Goal: Task Accomplishment & Management: Use online tool/utility

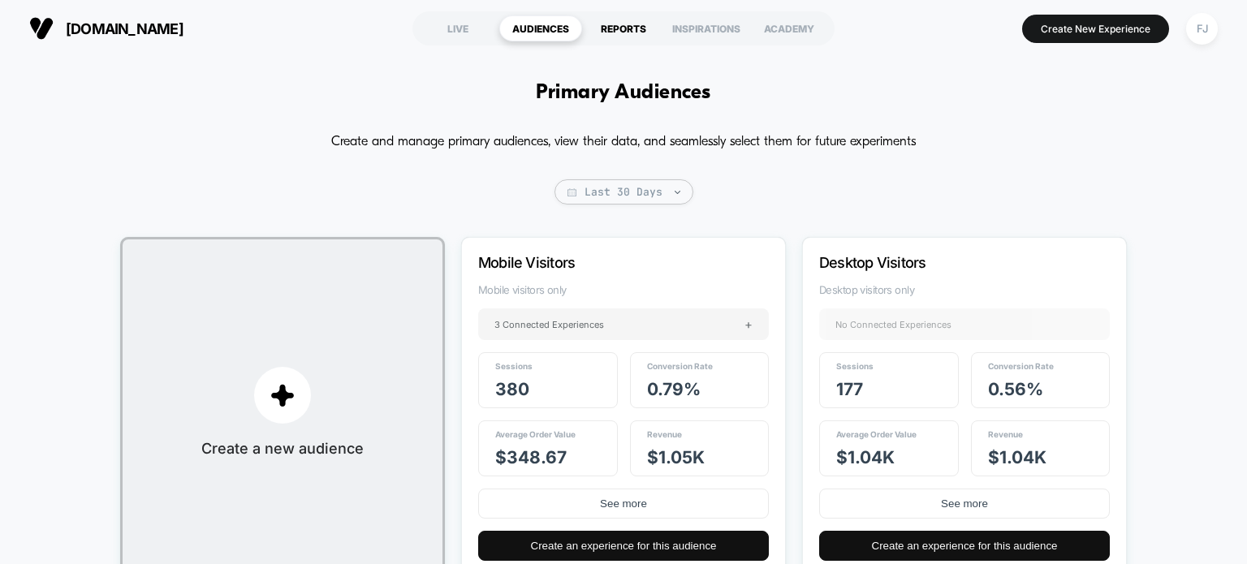
click at [624, 21] on div "REPORTS" at bounding box center [623, 28] width 83 height 26
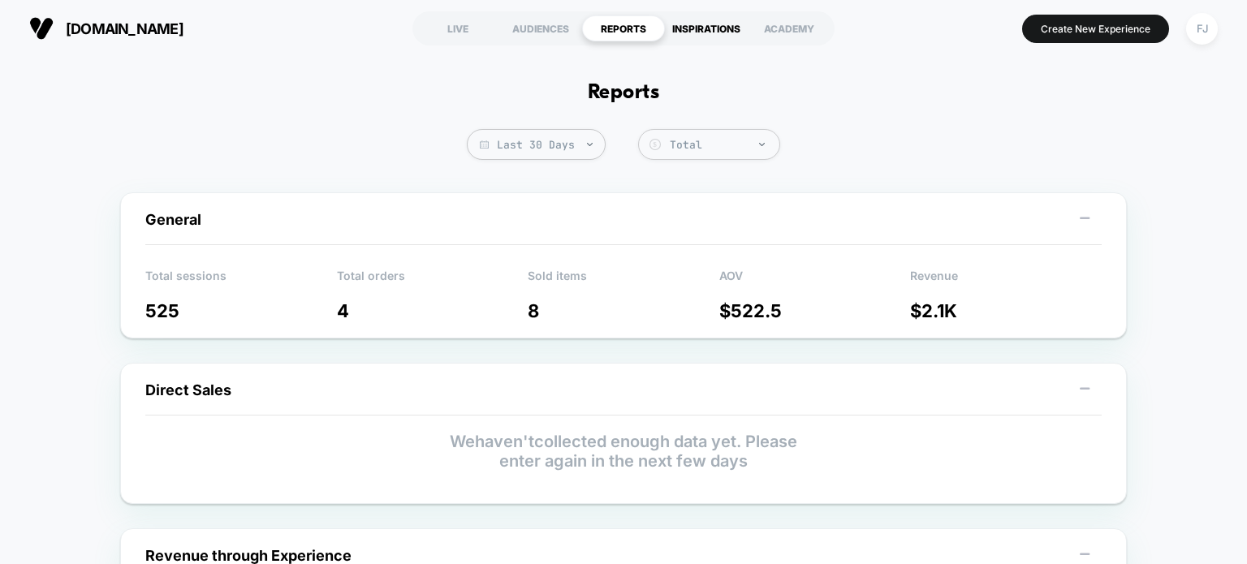
click at [721, 32] on div "INSPIRATIONS" at bounding box center [706, 28] width 83 height 26
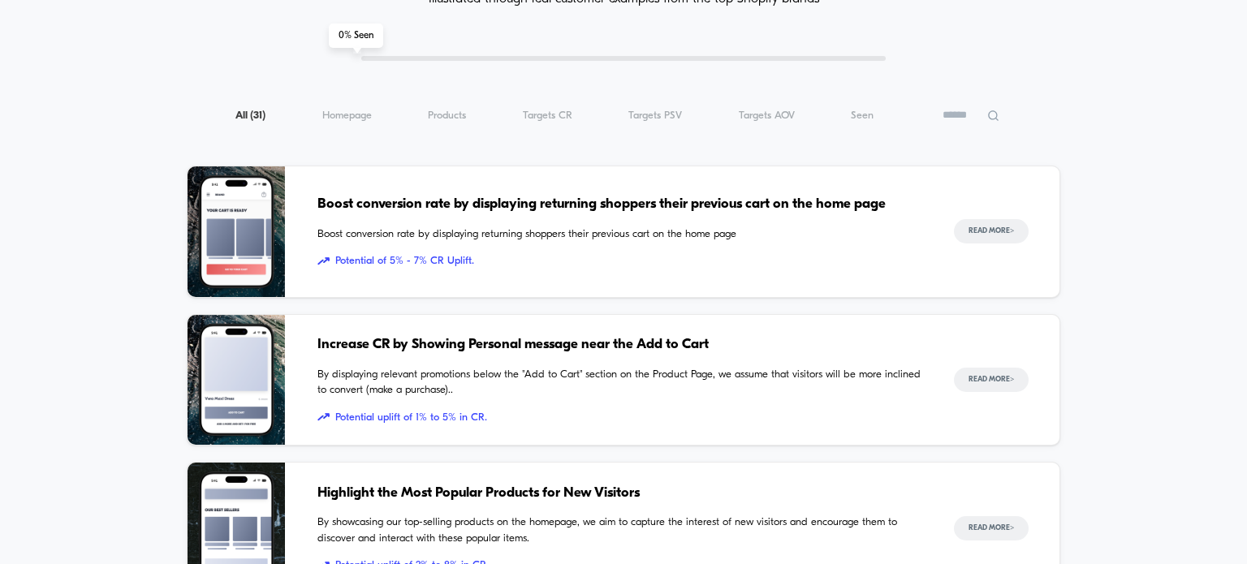
scroll to position [162, 0]
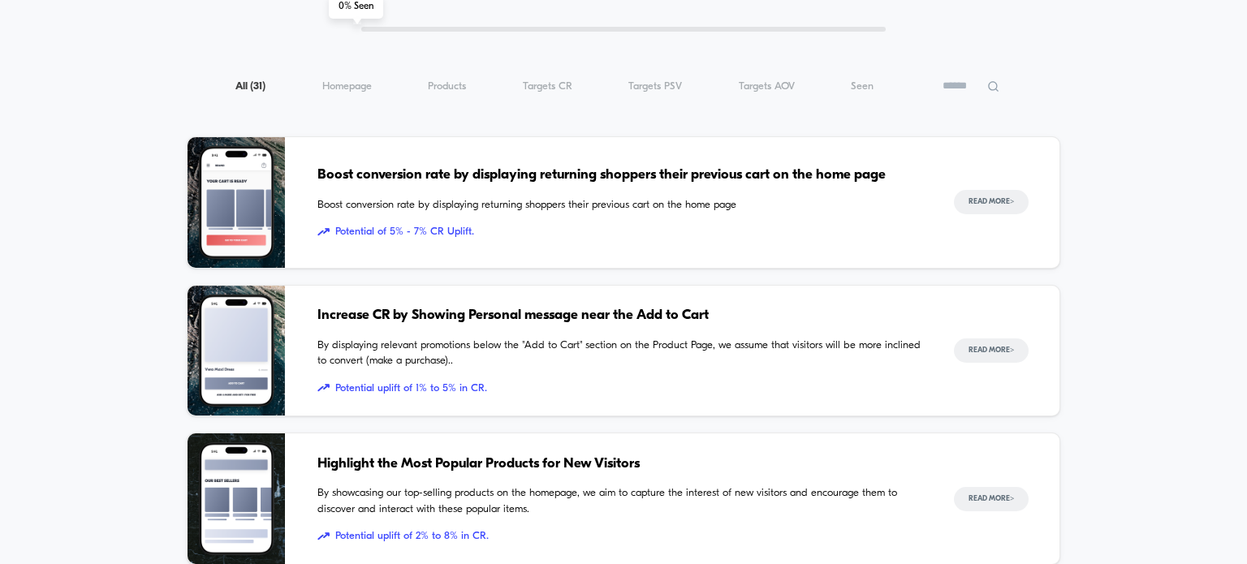
click at [827, 173] on span "Boost conversion rate by displaying returning shoppers their previous cart on t…" at bounding box center [618, 175] width 603 height 21
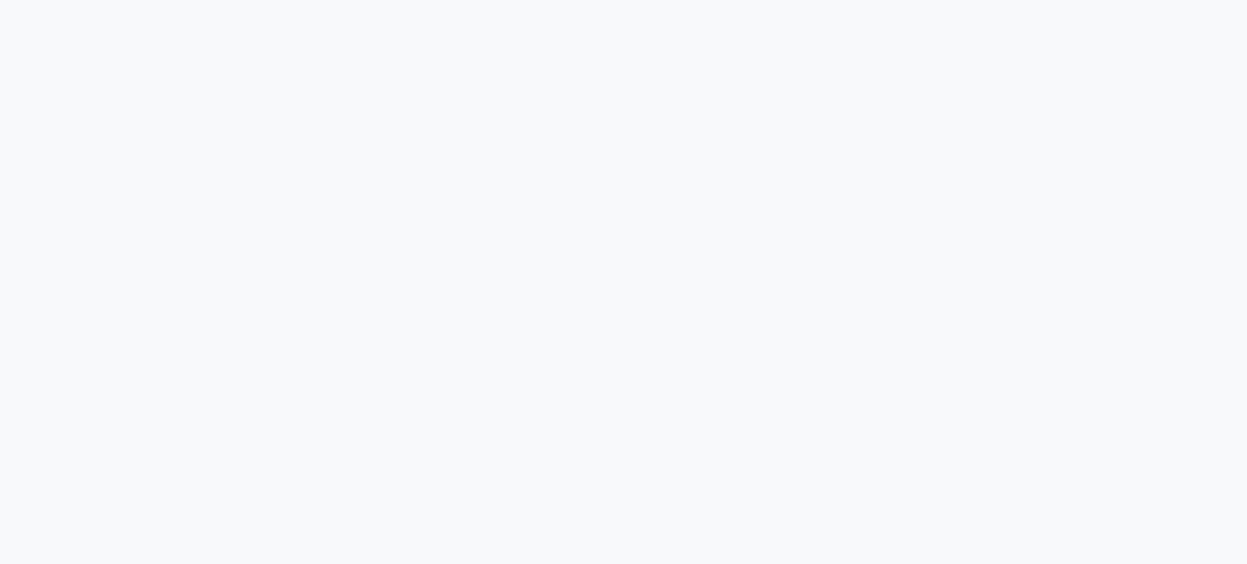
scroll to position [3492, 0]
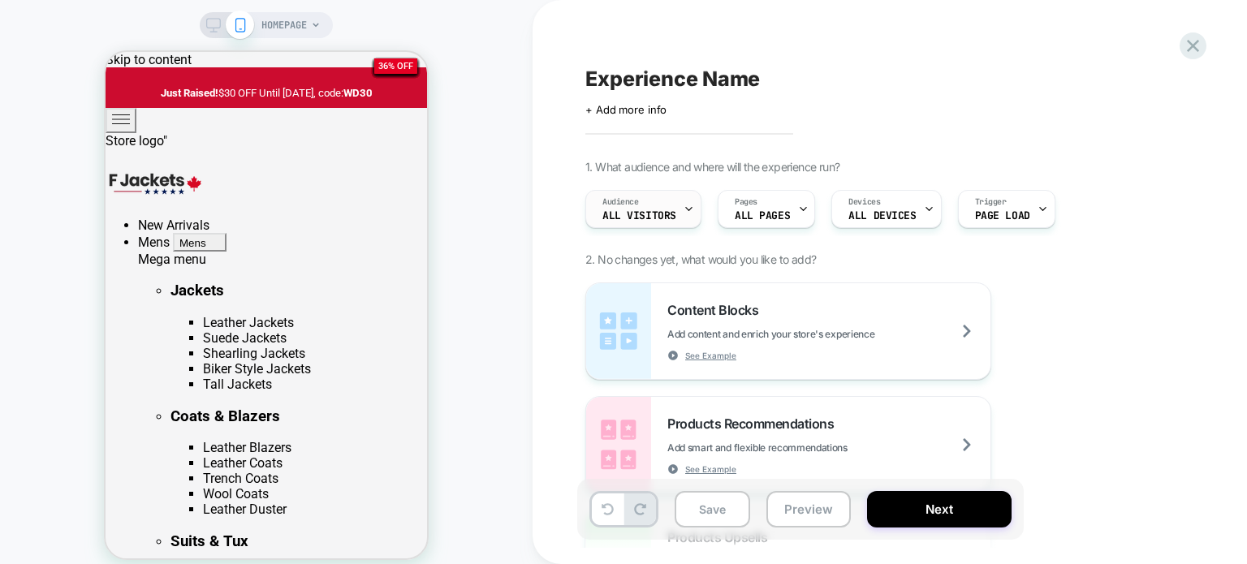
click at [670, 218] on span "All Visitors" at bounding box center [640, 215] width 74 height 11
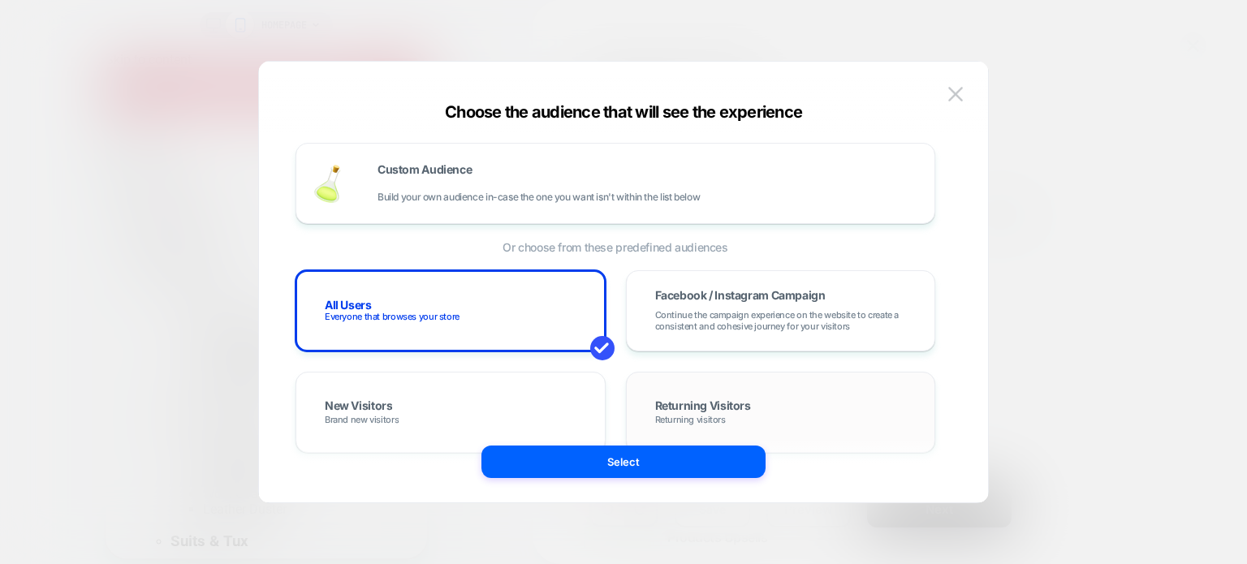
click at [721, 408] on span "Returning Visitors" at bounding box center [703, 407] width 96 height 14
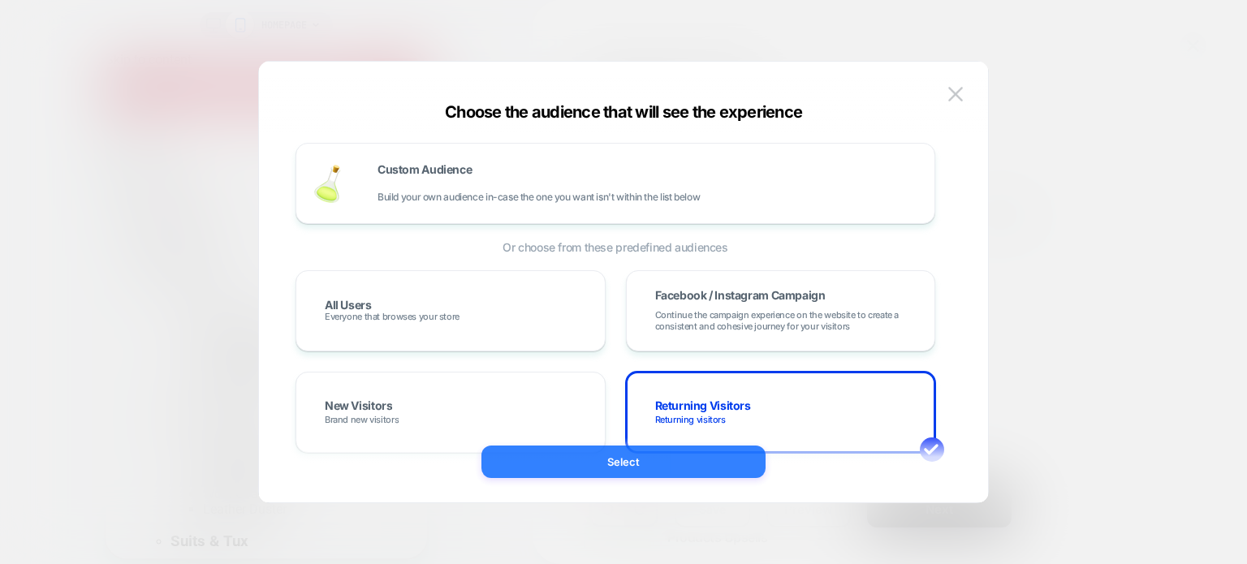
click at [695, 461] on button "Select" at bounding box center [624, 462] width 284 height 32
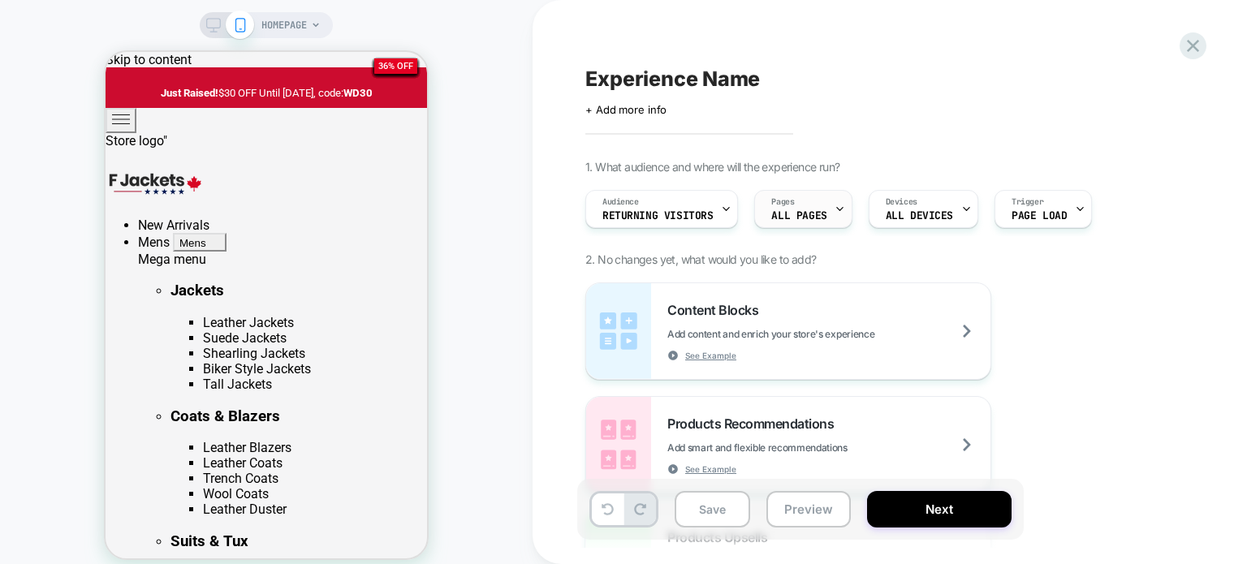
click at [823, 205] on div "Pages ALL PAGES" at bounding box center [799, 209] width 88 height 37
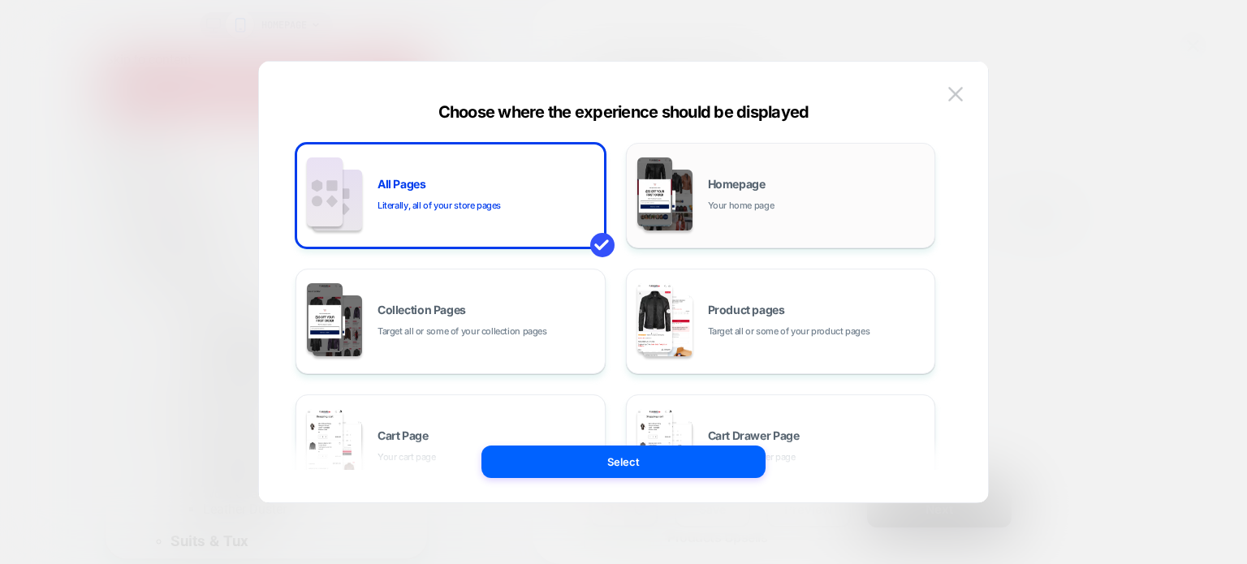
click at [832, 220] on div "Homepage Your home page" at bounding box center [781, 195] width 292 height 89
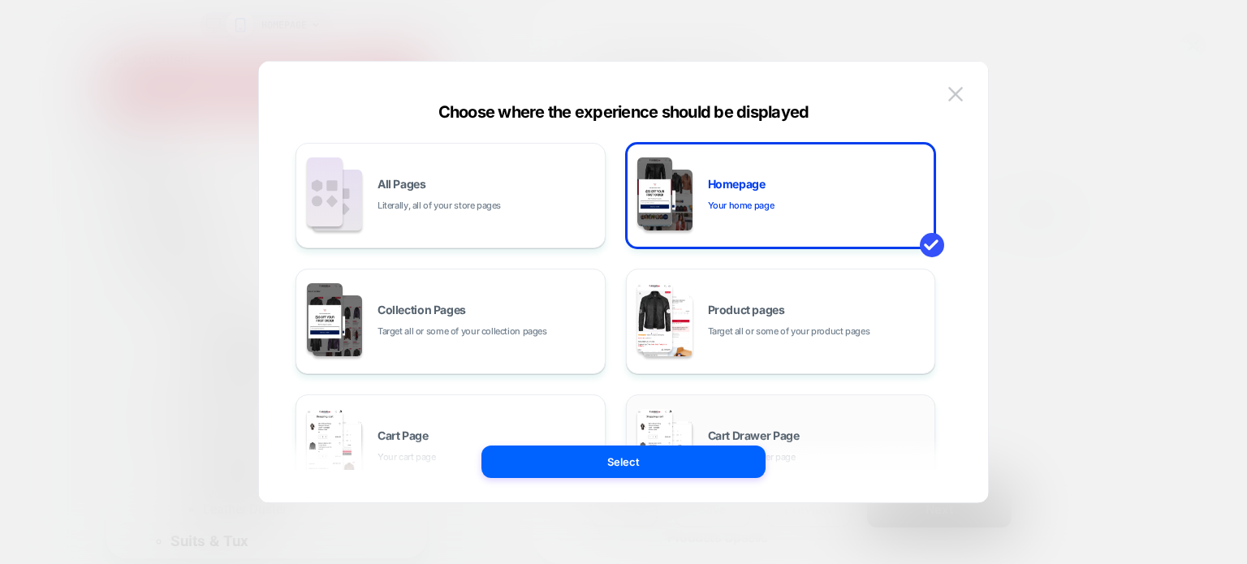
click at [660, 444] on img at bounding box center [655, 443] width 36 height 69
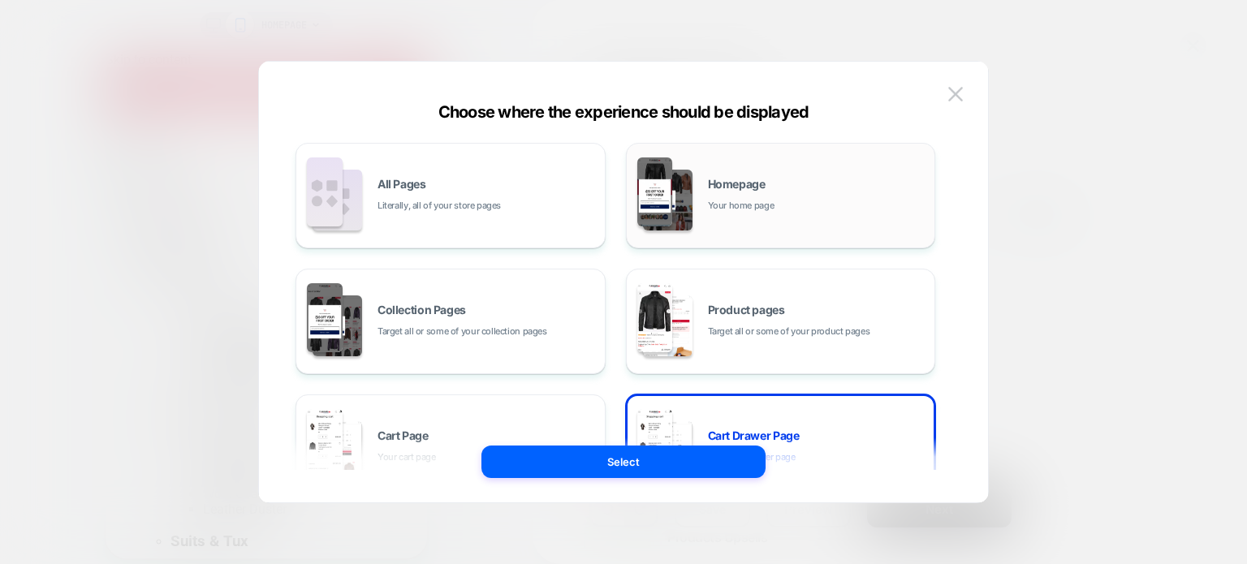
click at [799, 183] on div "Homepage Your home page" at bounding box center [817, 196] width 219 height 35
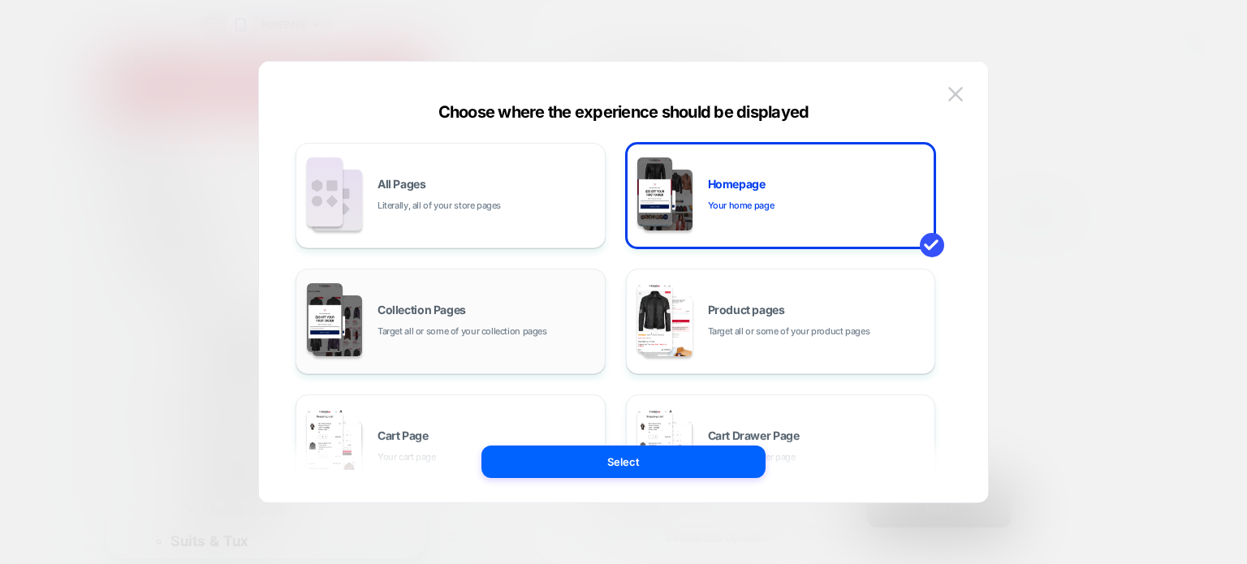
click at [533, 329] on span "Target all or some of your collection pages" at bounding box center [463, 331] width 170 height 15
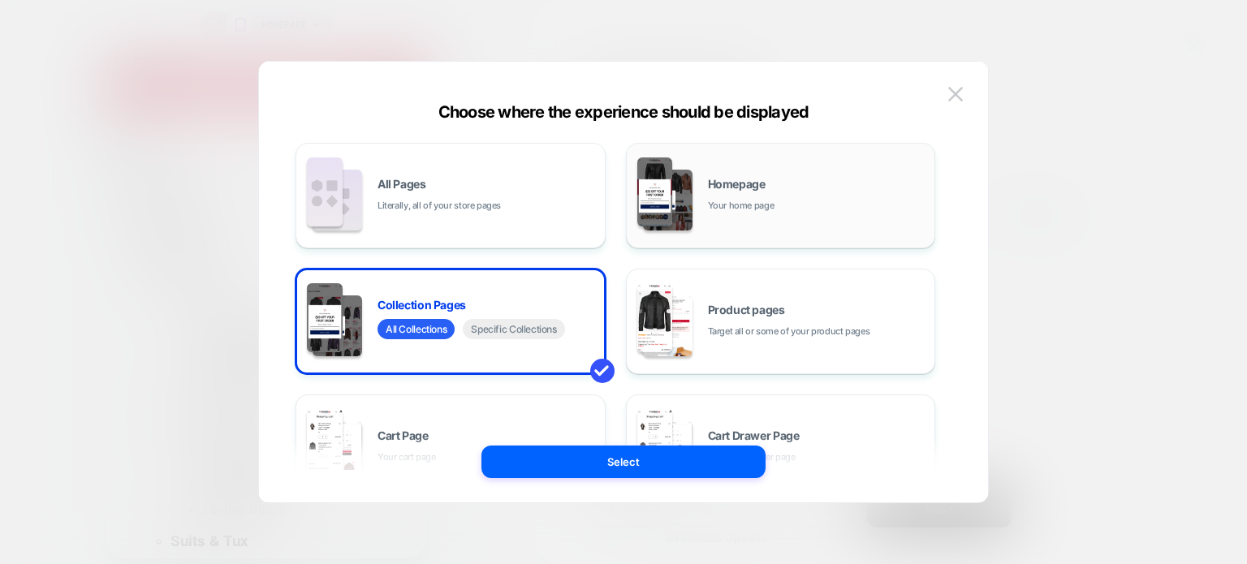
click at [679, 232] on img at bounding box center [658, 195] width 47 height 81
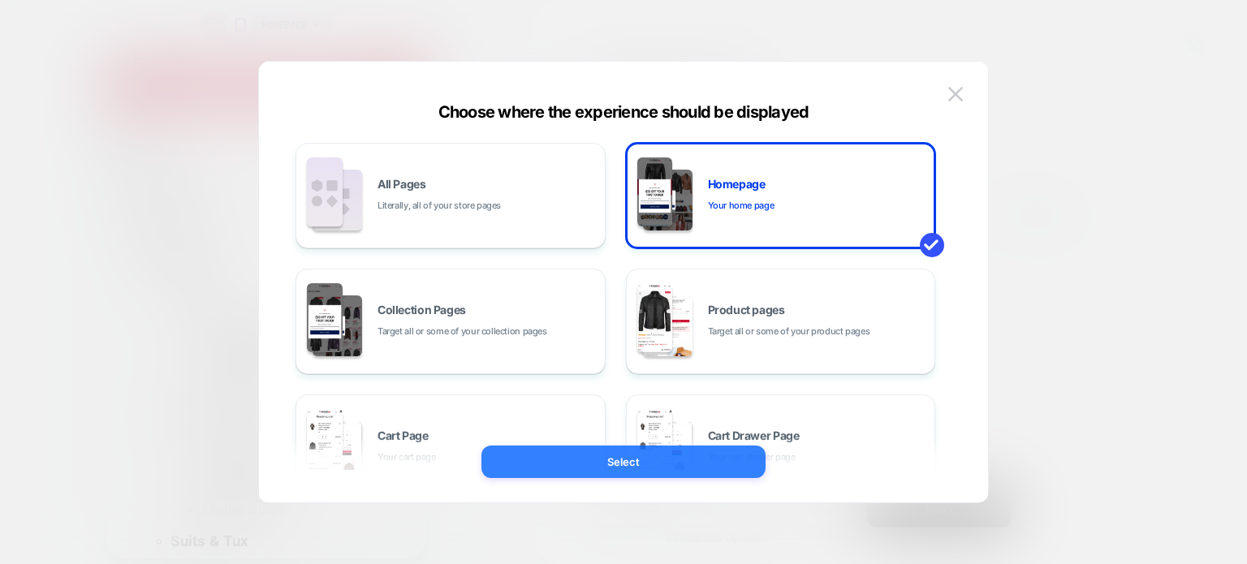
click at [680, 472] on button "Select" at bounding box center [624, 462] width 284 height 32
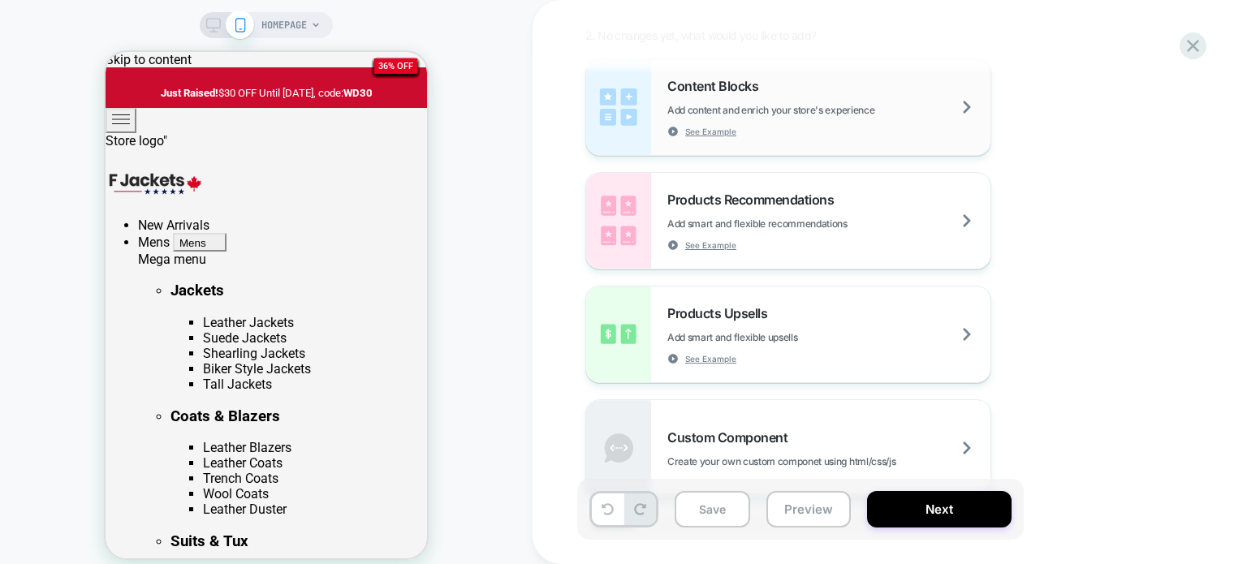
scroll to position [244, 0]
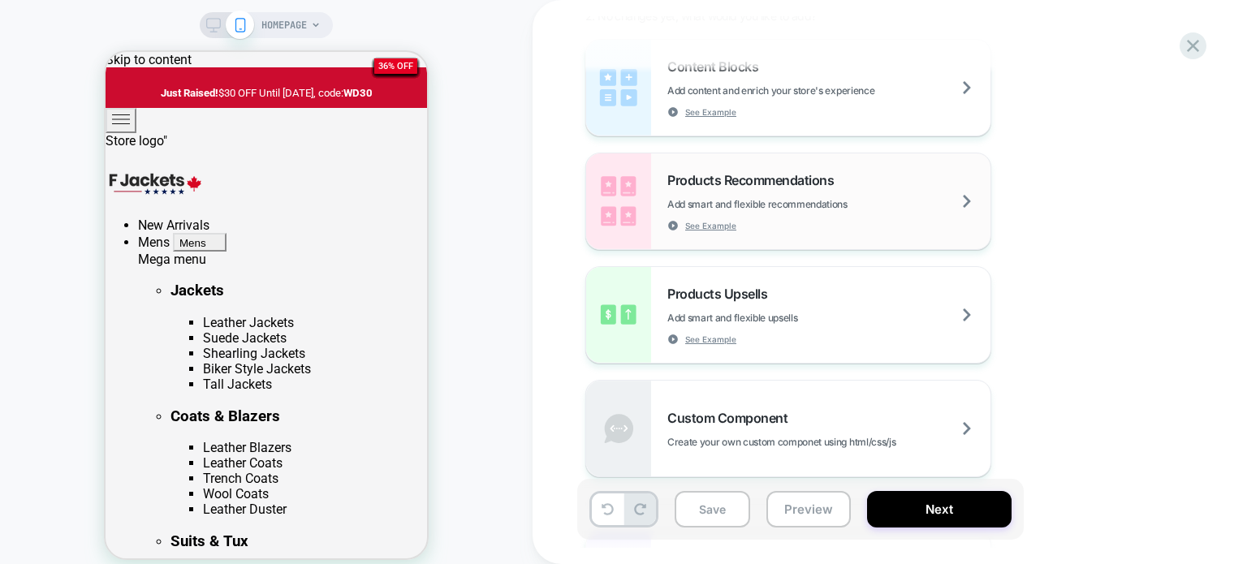
click at [831, 218] on div "Products Recommendations Add smart and flexible recommendations See Example" at bounding box center [828, 201] width 323 height 59
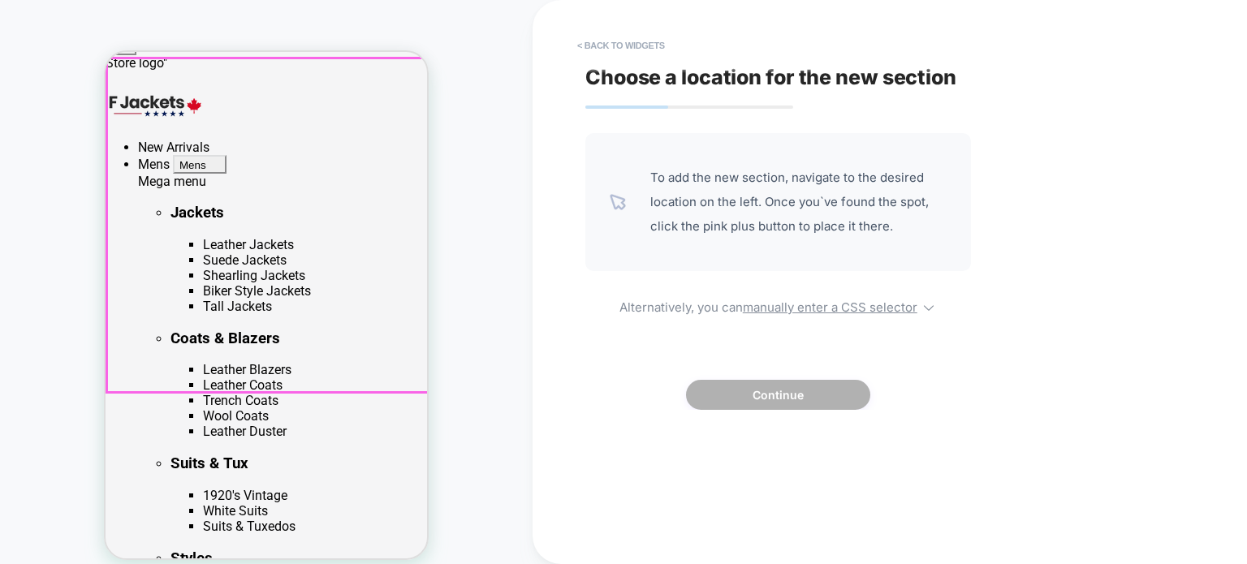
scroll to position [81, 0]
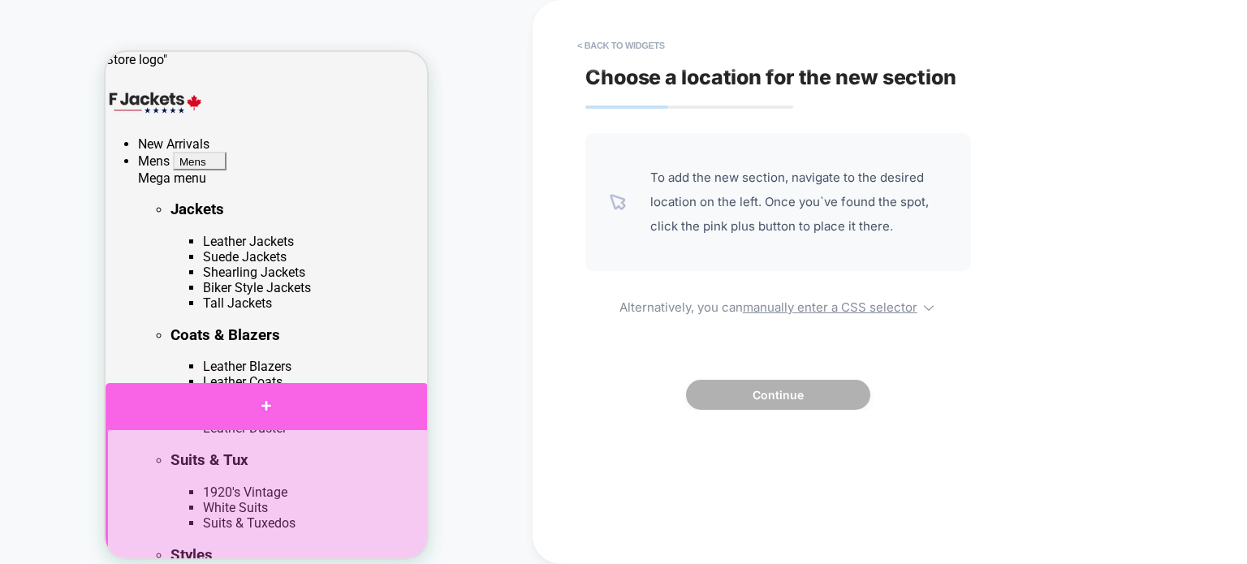
click at [268, 412] on div at bounding box center [267, 405] width 322 height 45
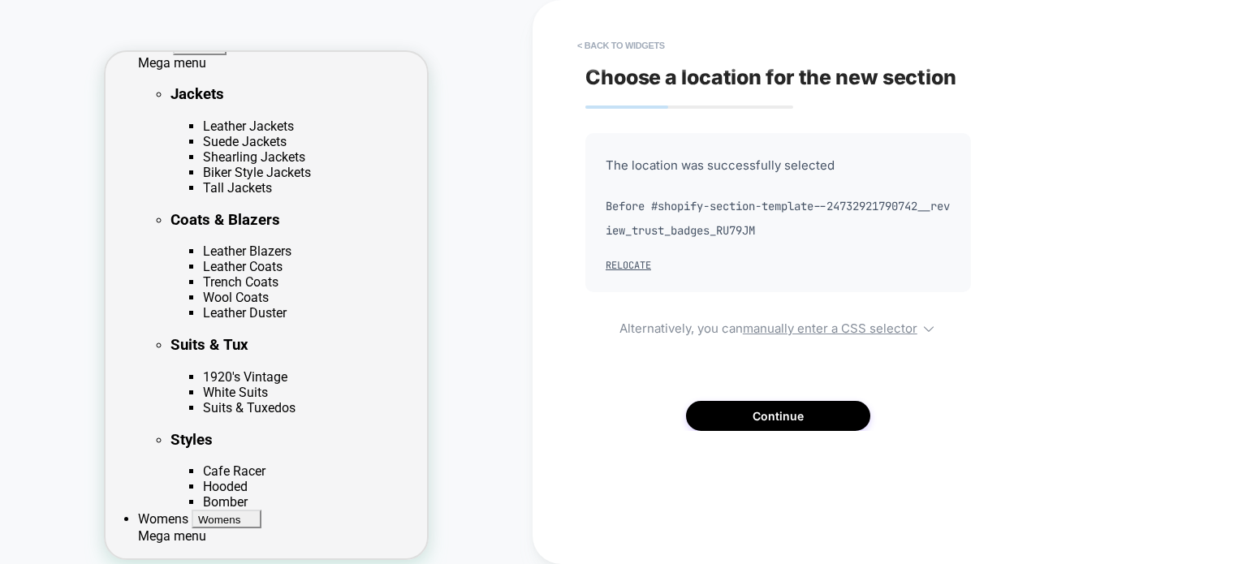
scroll to position [19, 0]
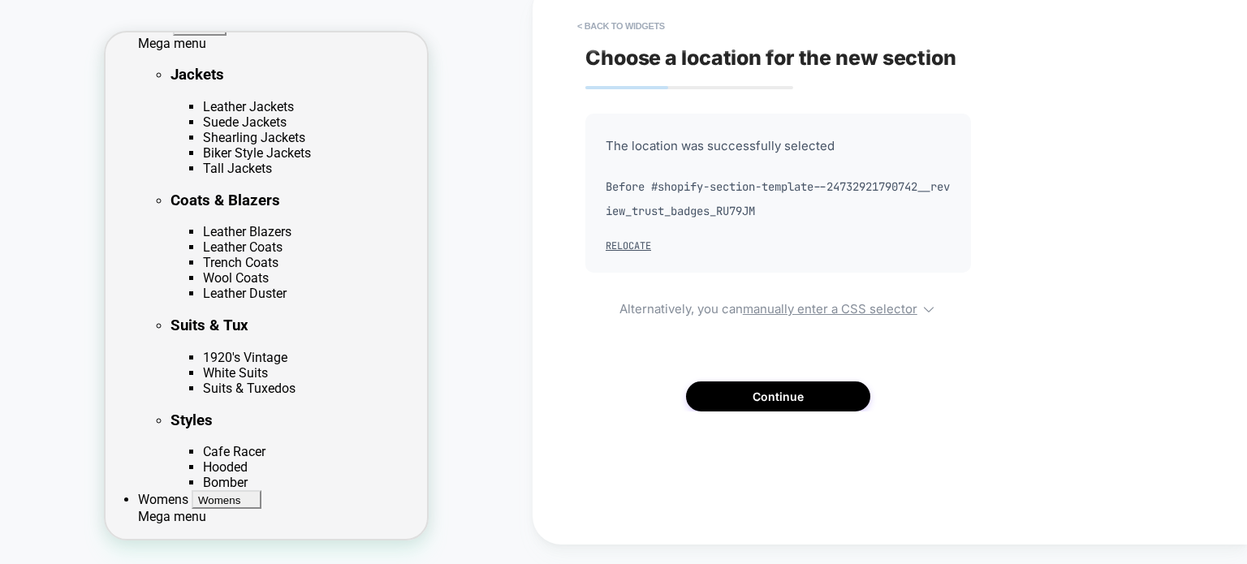
click at [729, 379] on div "The location was successfully selected Before #shopify-section-template--247329…" at bounding box center [778, 263] width 386 height 298
click at [729, 391] on button "Continue" at bounding box center [778, 397] width 184 height 30
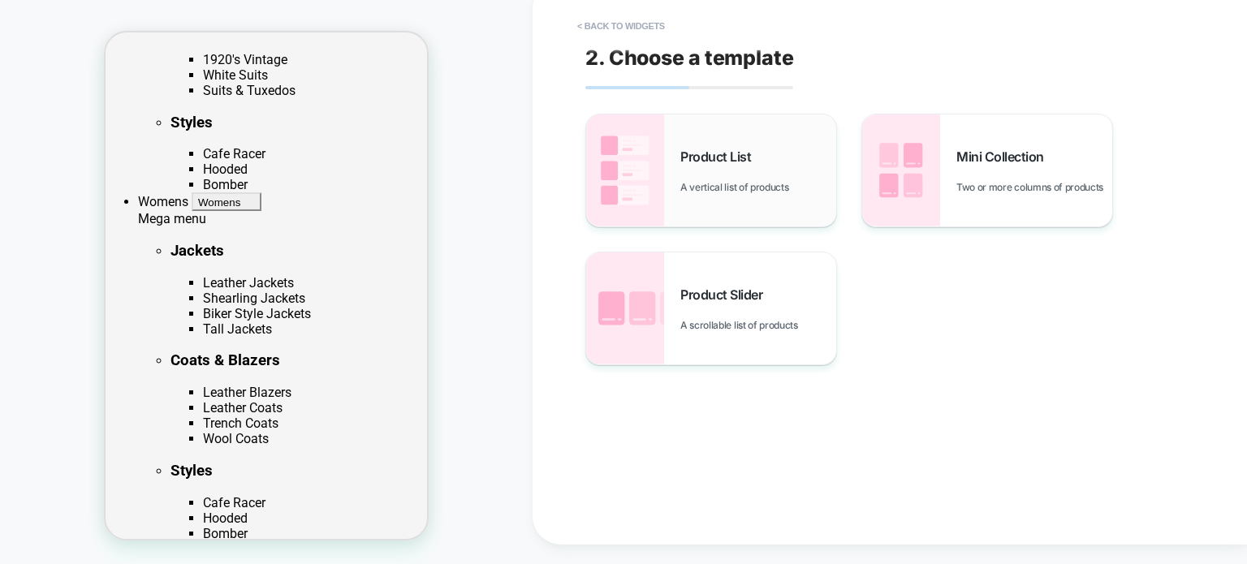
scroll to position [871, 0]
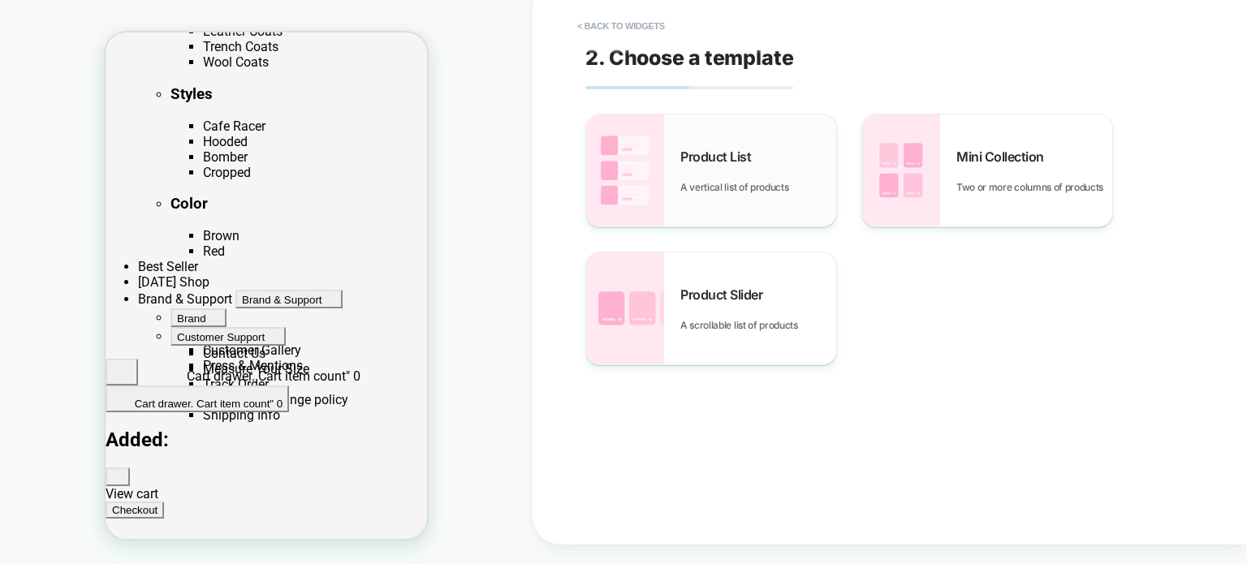
click at [734, 165] on div "Product List A vertical list of products" at bounding box center [758, 171] width 156 height 45
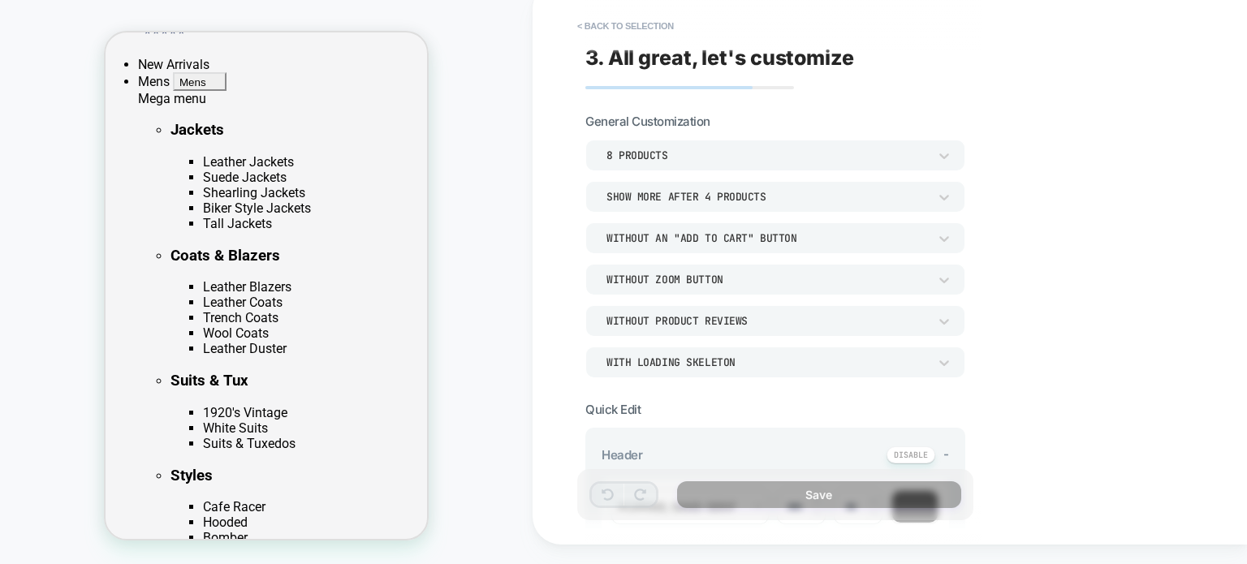
scroll to position [140, 0]
click at [585, 28] on button "< Back to selection" at bounding box center [625, 26] width 113 height 26
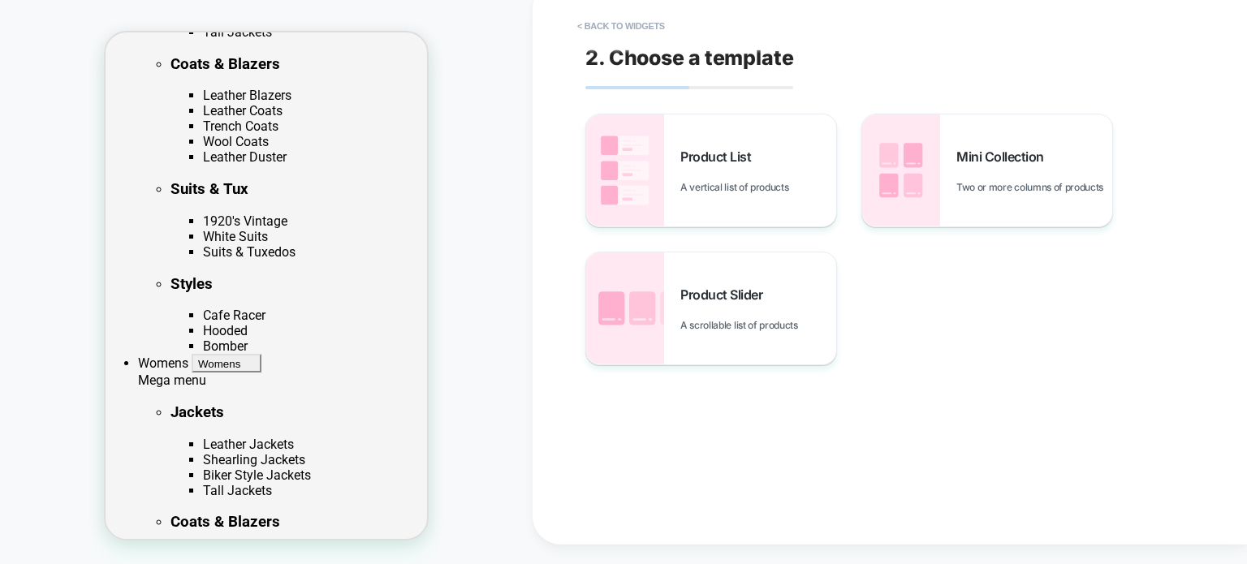
scroll to position [356, 0]
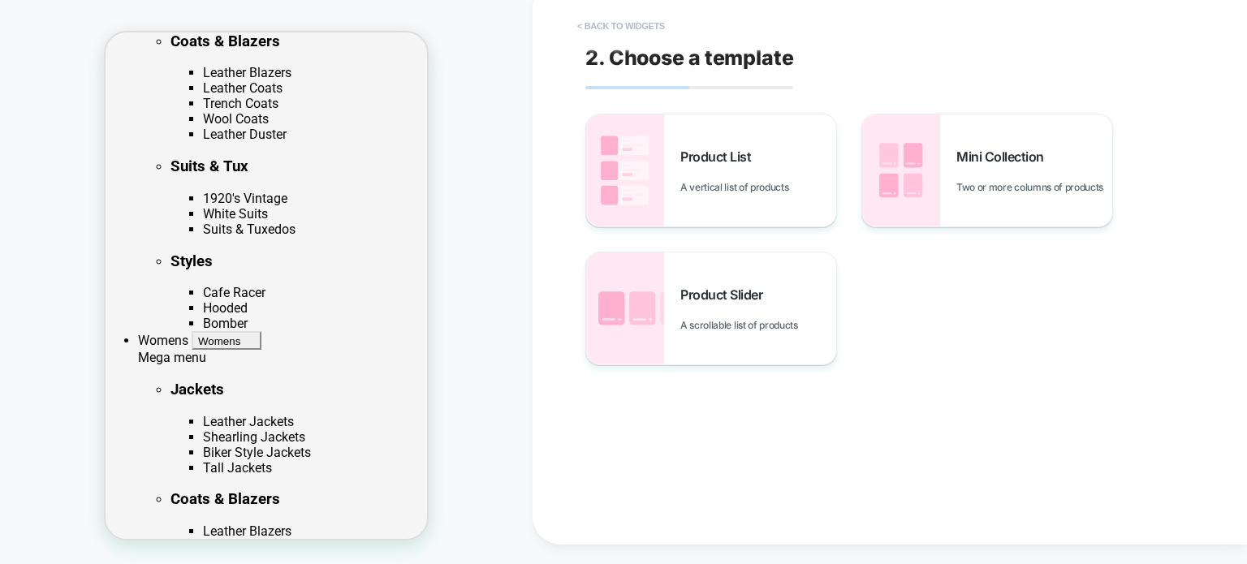
click at [583, 31] on button "< Back to widgets" at bounding box center [621, 26] width 104 height 26
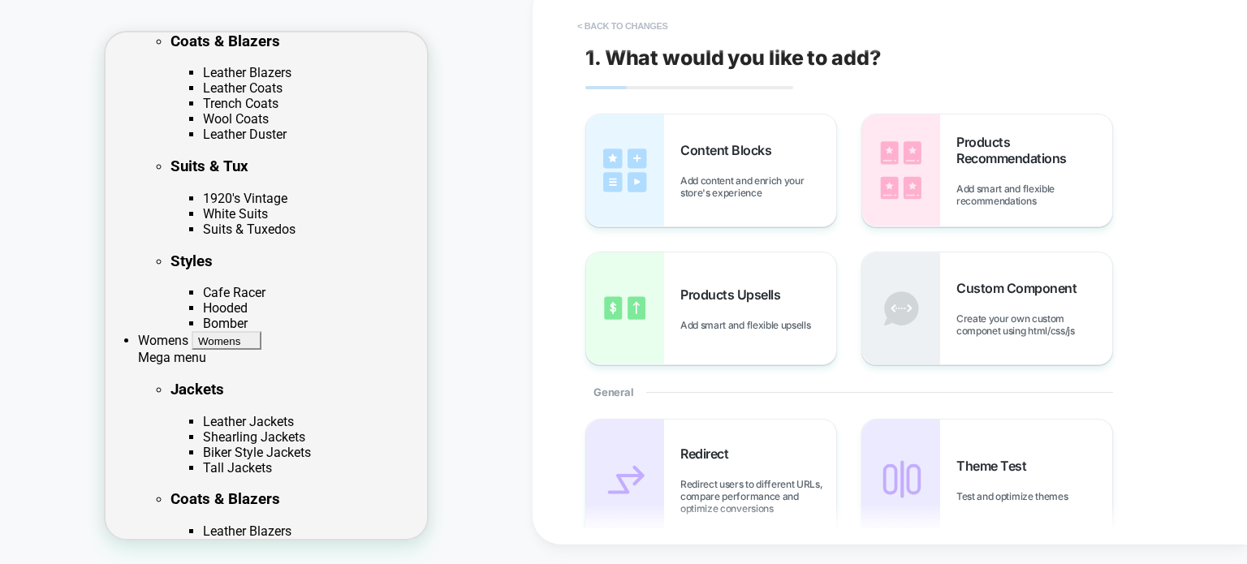
scroll to position [192, 0]
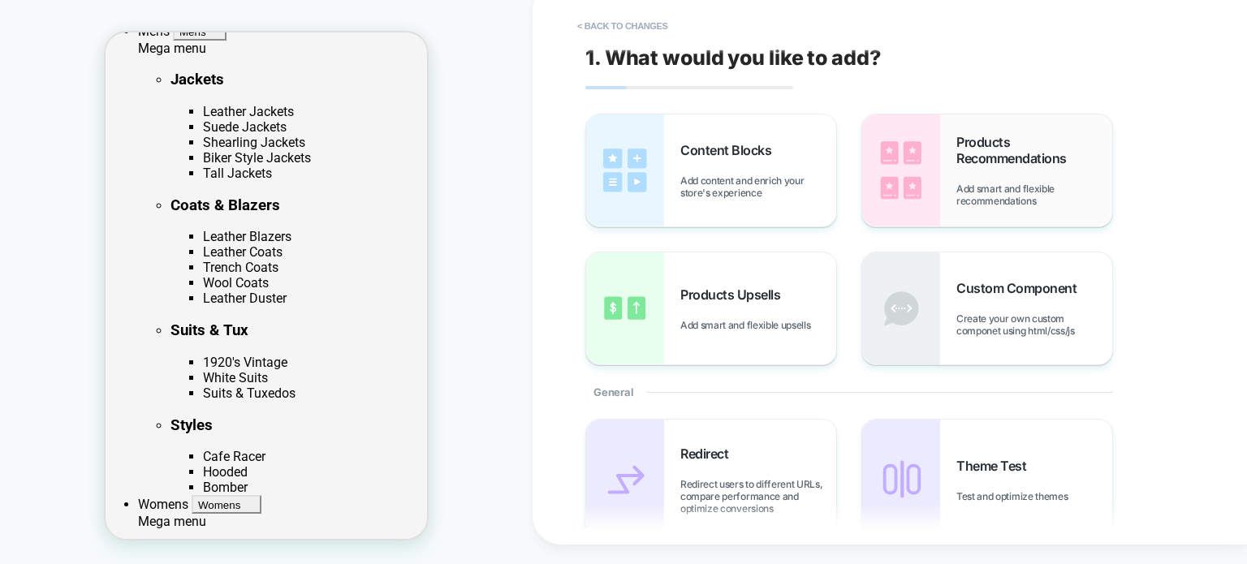
click at [960, 194] on span "Add smart and flexible recommendations" at bounding box center [1035, 195] width 156 height 24
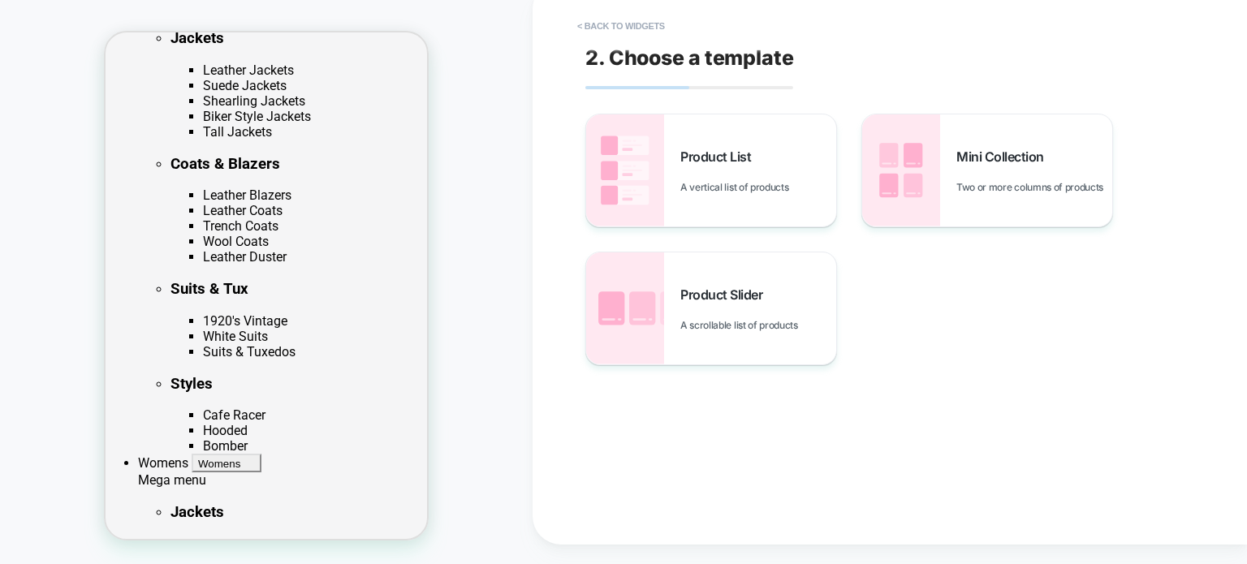
scroll to position [130, 0]
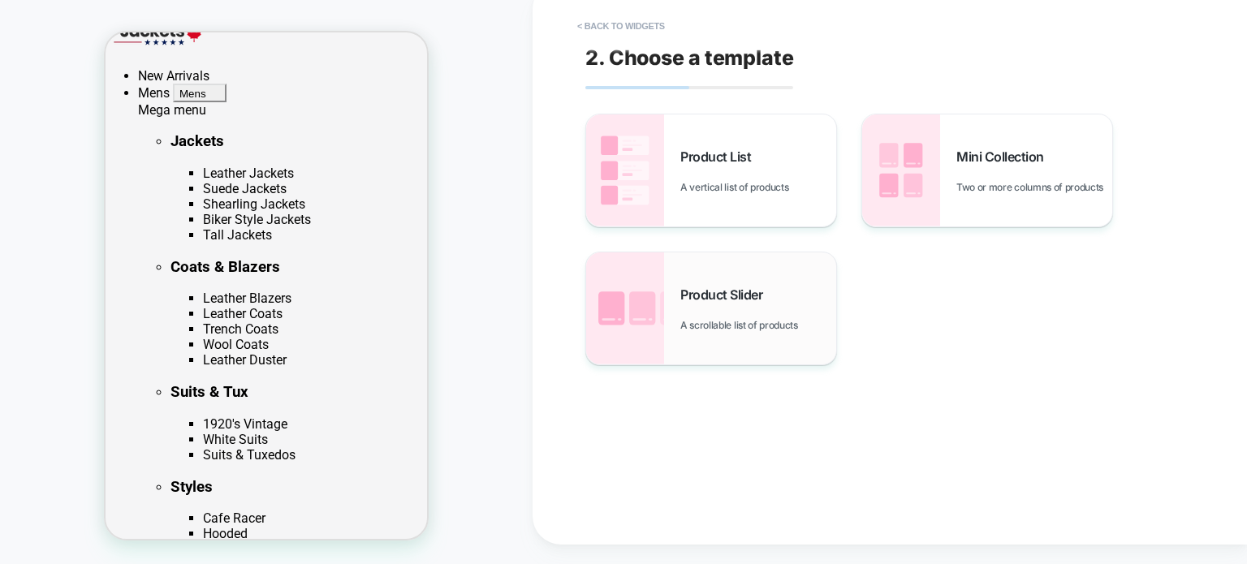
click at [715, 268] on div "Product Slider A scrollable list of products" at bounding box center [711, 309] width 250 height 112
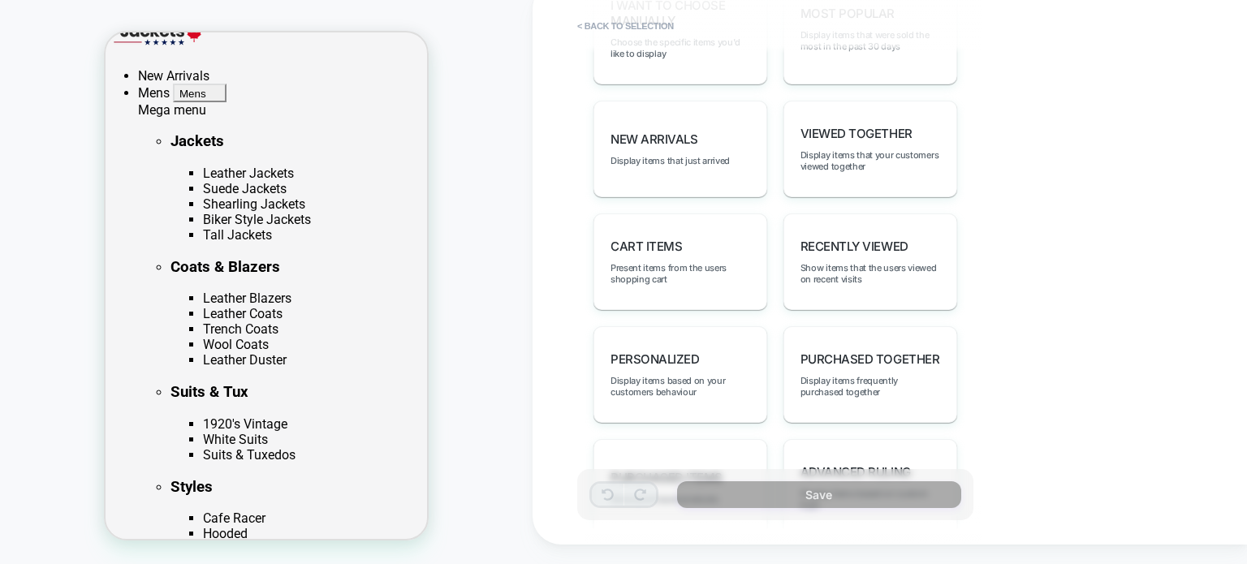
scroll to position [853, 0]
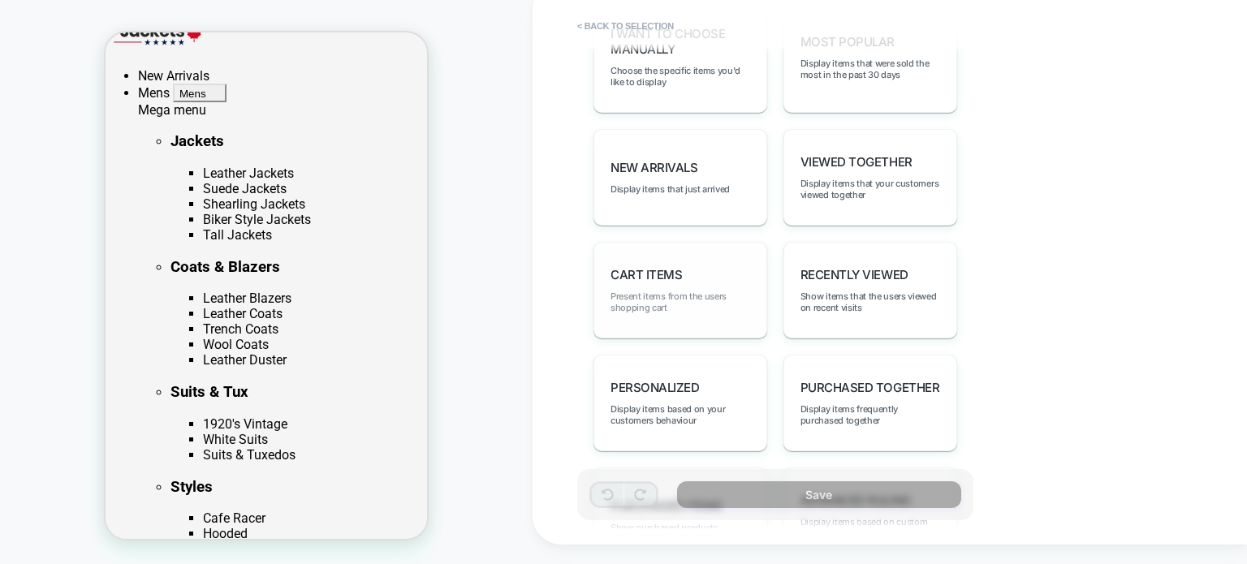
click at [714, 291] on span "Present items from the users shopping cart" at bounding box center [681, 302] width 140 height 23
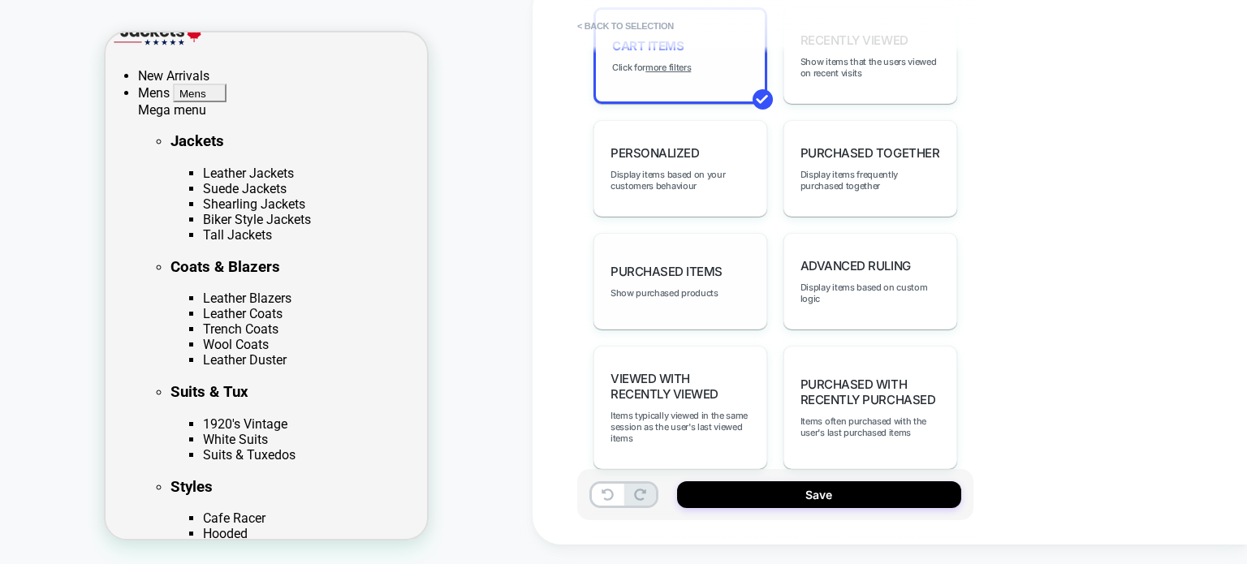
scroll to position [1097, 0]
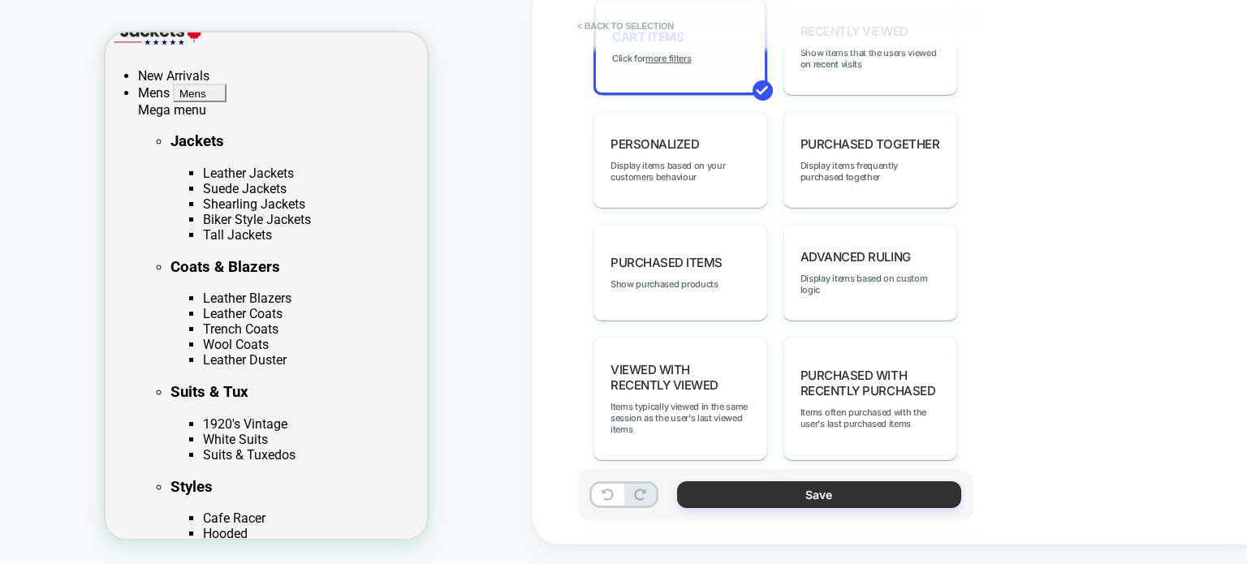
click at [772, 493] on button "Save" at bounding box center [819, 495] width 284 height 27
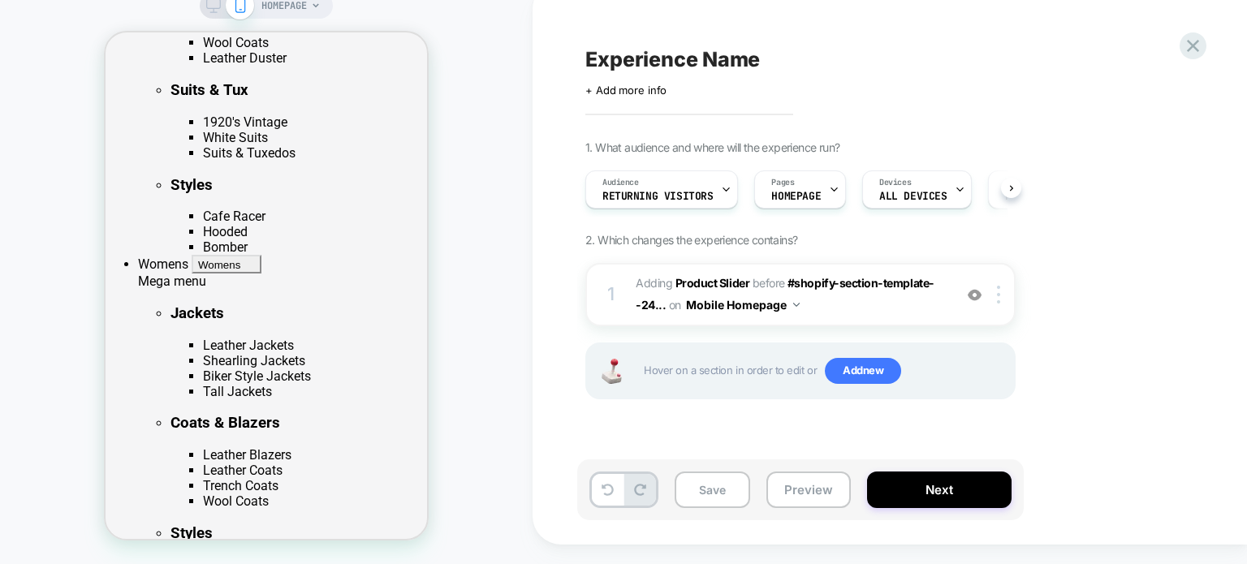
scroll to position [455, 0]
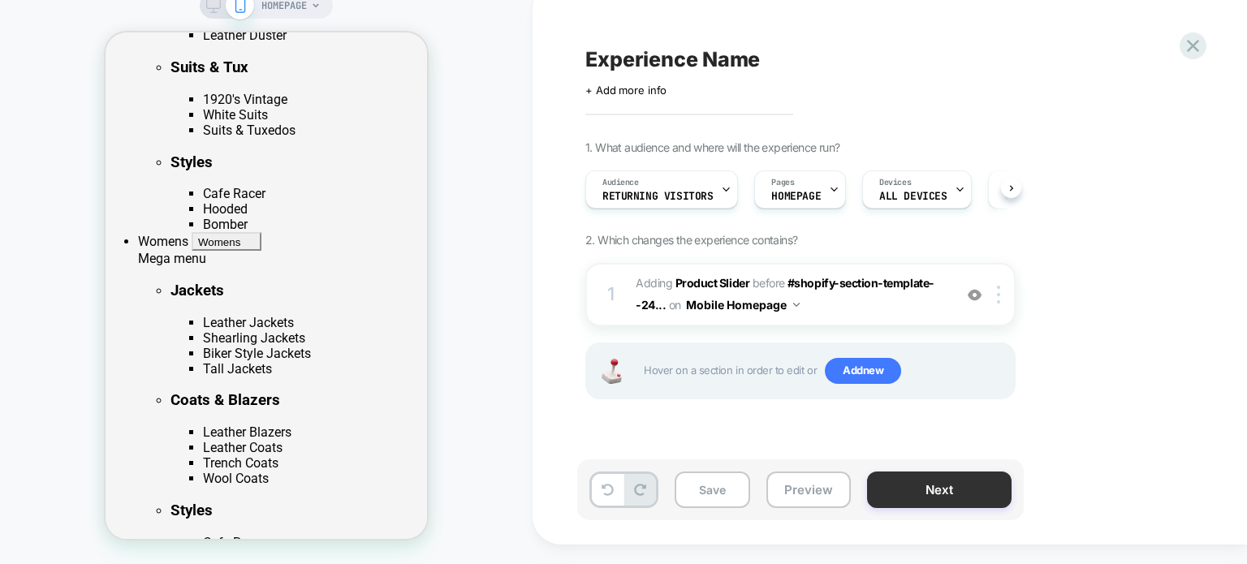
click at [963, 501] on button "Next" at bounding box center [939, 490] width 145 height 37
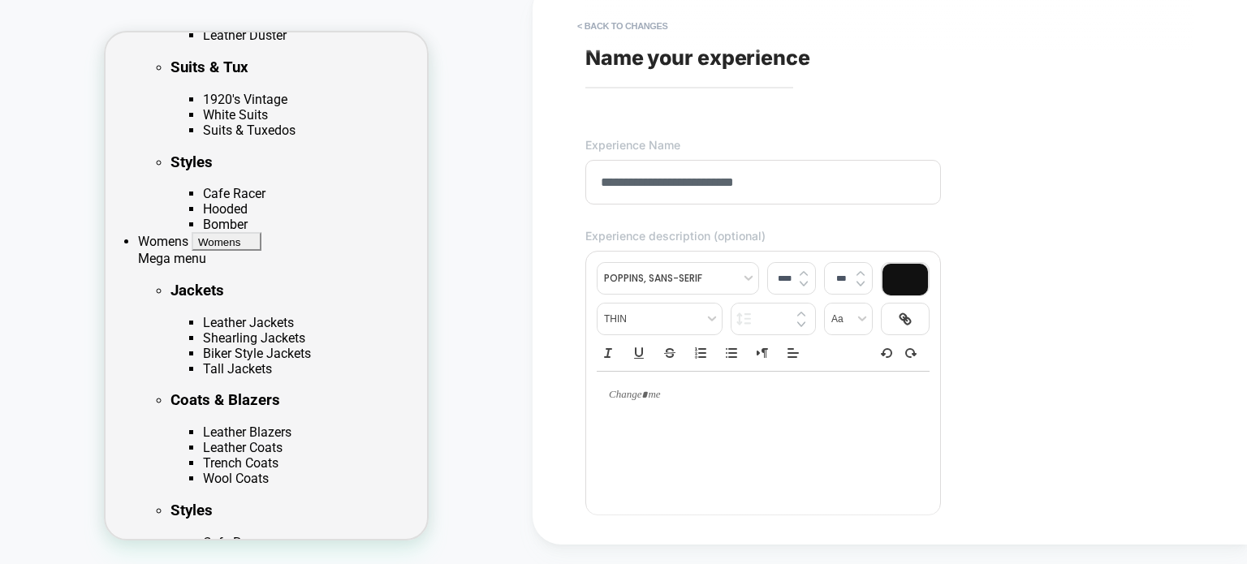
type input "**********"
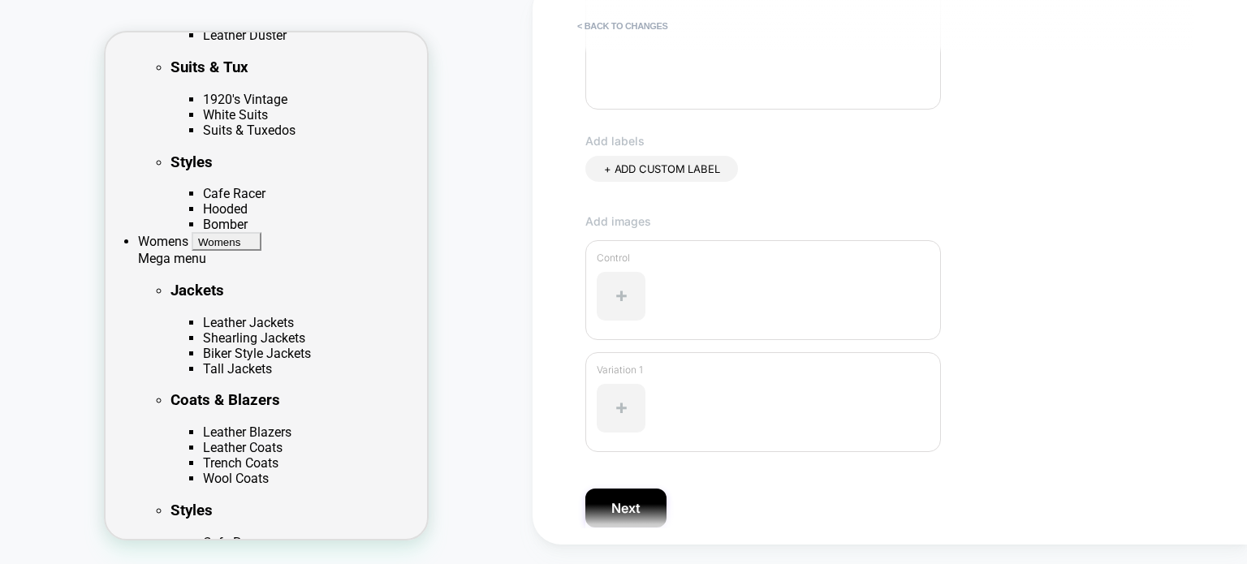
scroll to position [469, 0]
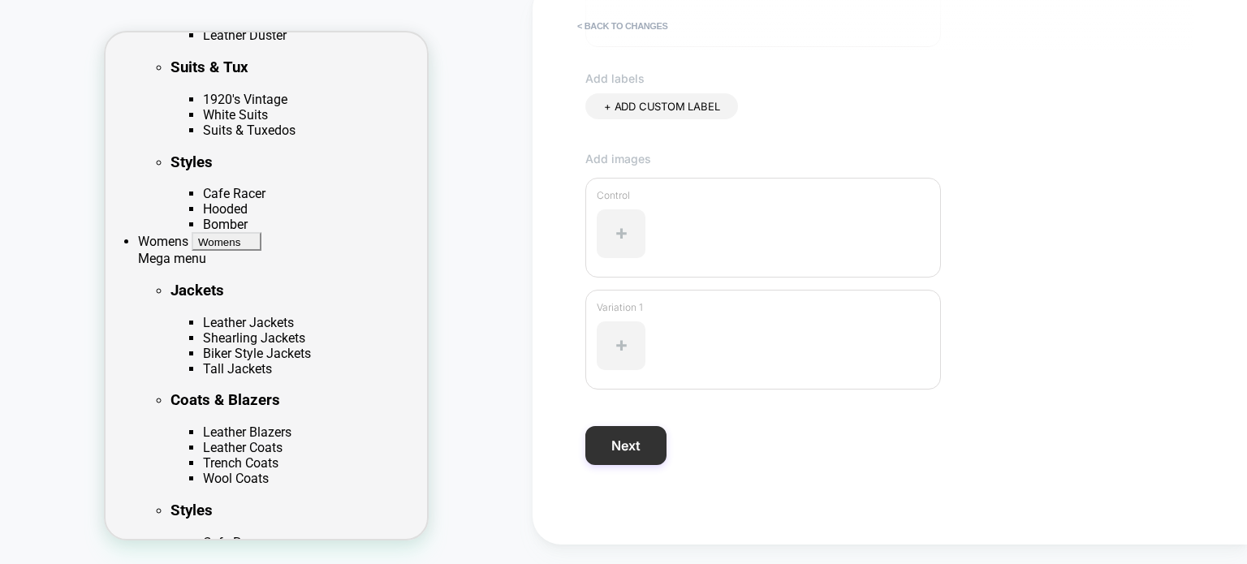
click at [641, 446] on button "Next" at bounding box center [625, 445] width 81 height 39
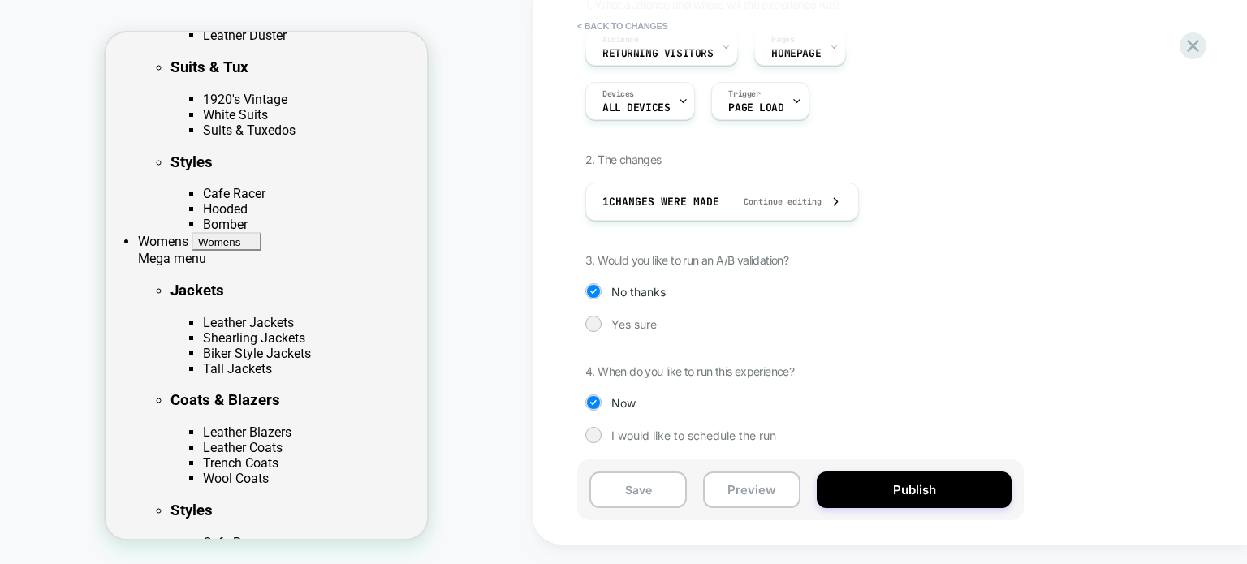
scroll to position [146, 0]
click at [620, 322] on span "Yes sure" at bounding box center [633, 321] width 45 height 14
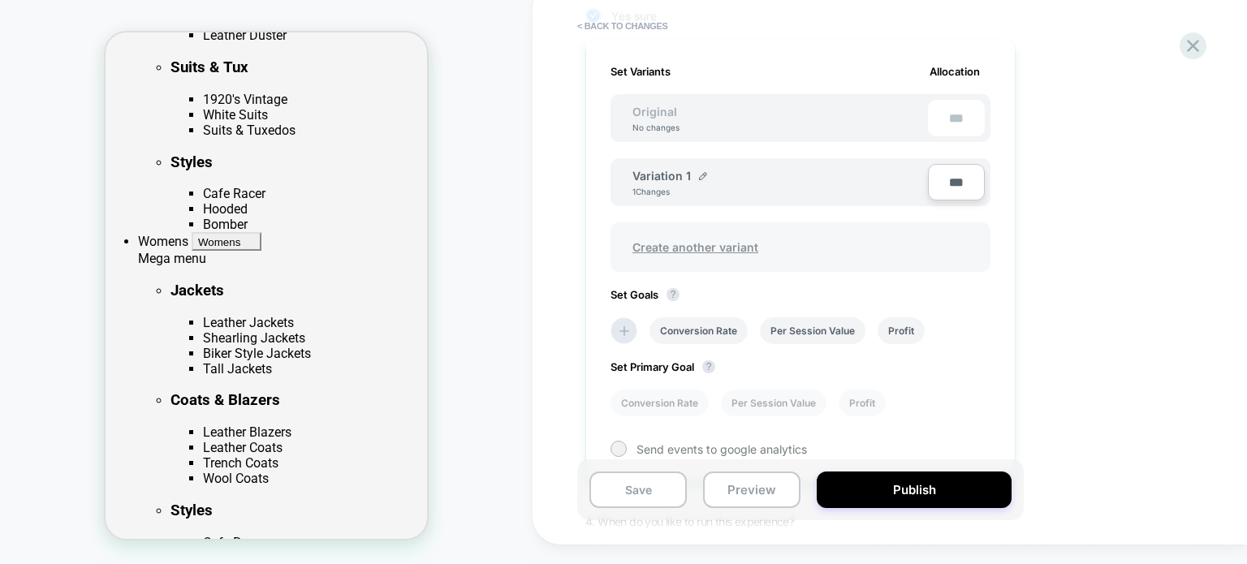
scroll to position [439, 0]
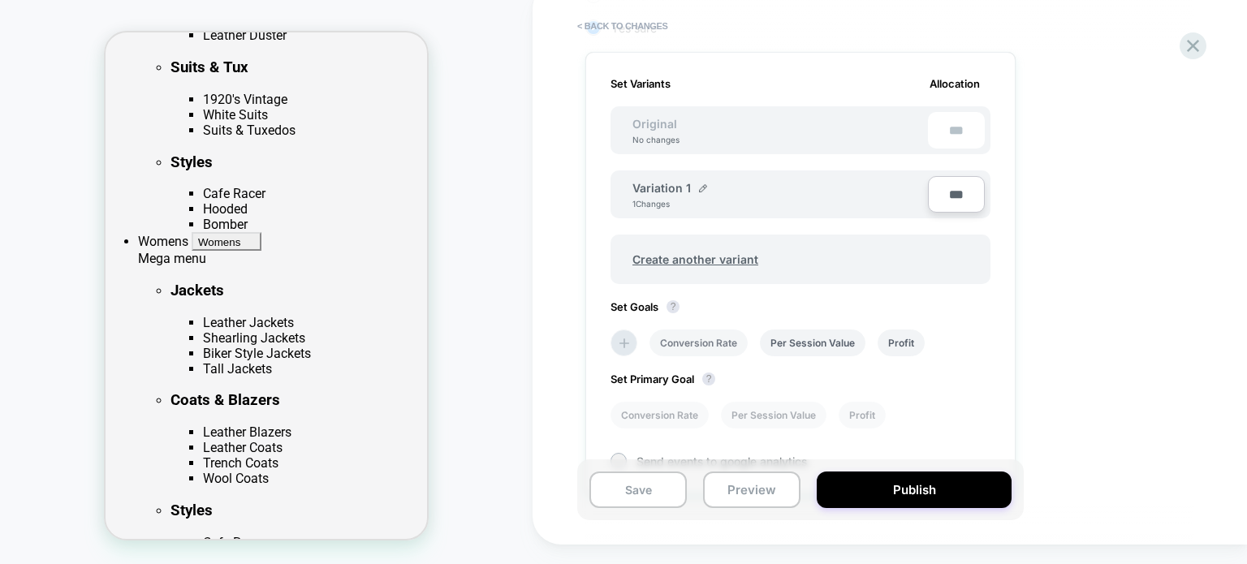
click at [702, 340] on li "Conversion Rate" at bounding box center [699, 343] width 98 height 27
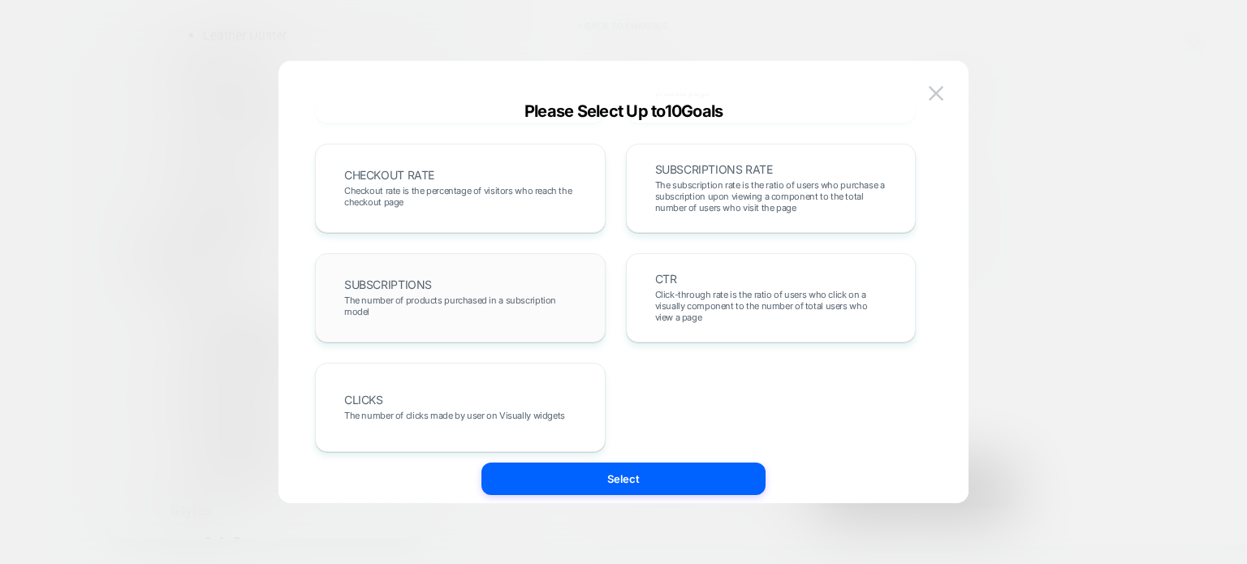
scroll to position [669, 0]
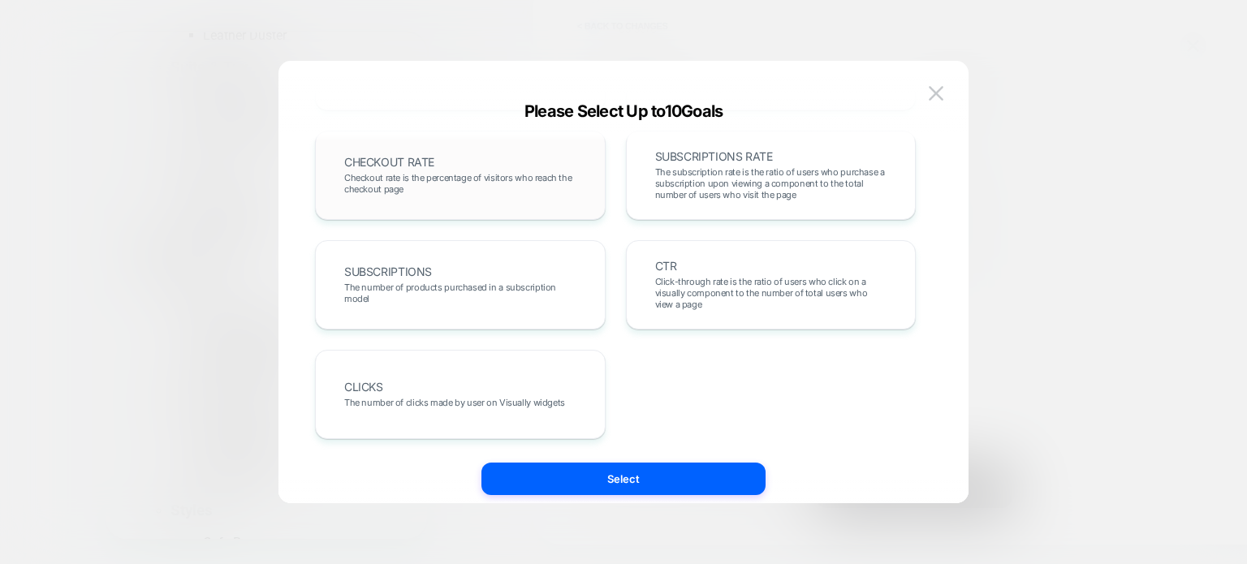
click at [467, 195] on div "CHECKOUT RATE Checkout rate is the percentage of visitors who reach the checkou…" at bounding box center [460, 175] width 257 height 55
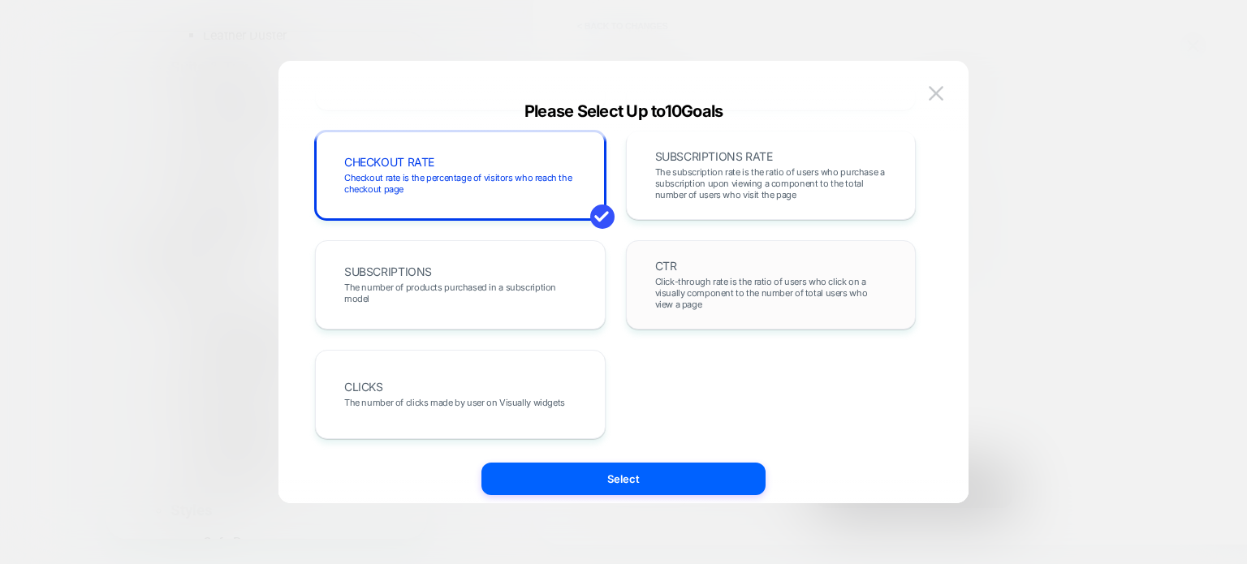
click at [683, 279] on span "Click-through rate is the ratio of users who click on a visually component to t…" at bounding box center [771, 293] width 232 height 34
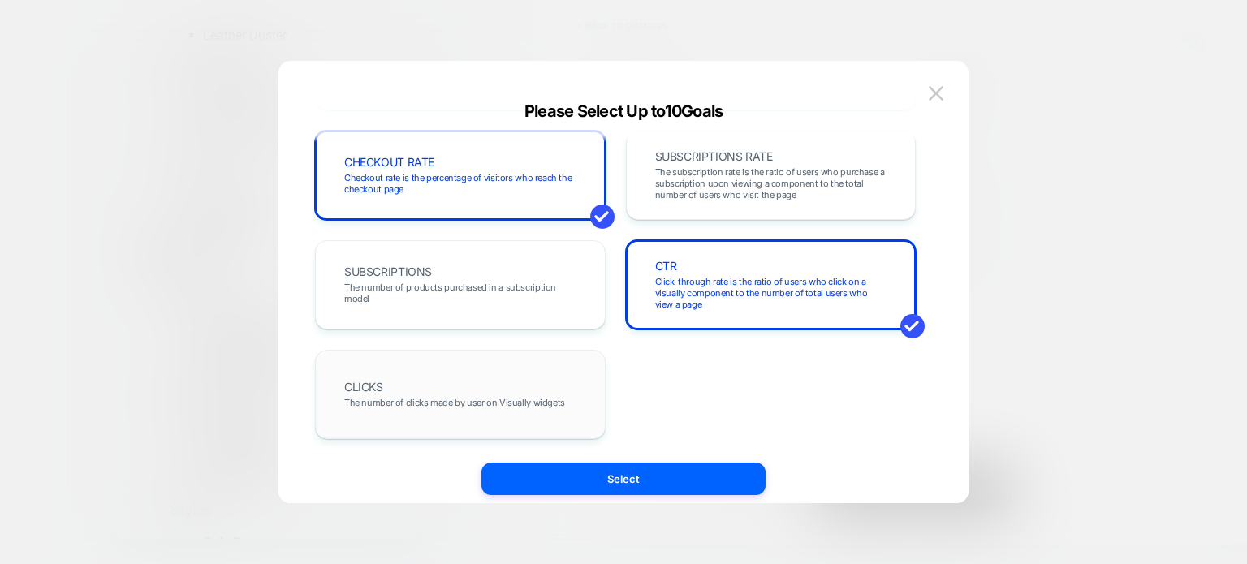
click at [525, 360] on div "CLICKS The number of clicks made by user on Visually widgets" at bounding box center [460, 394] width 291 height 89
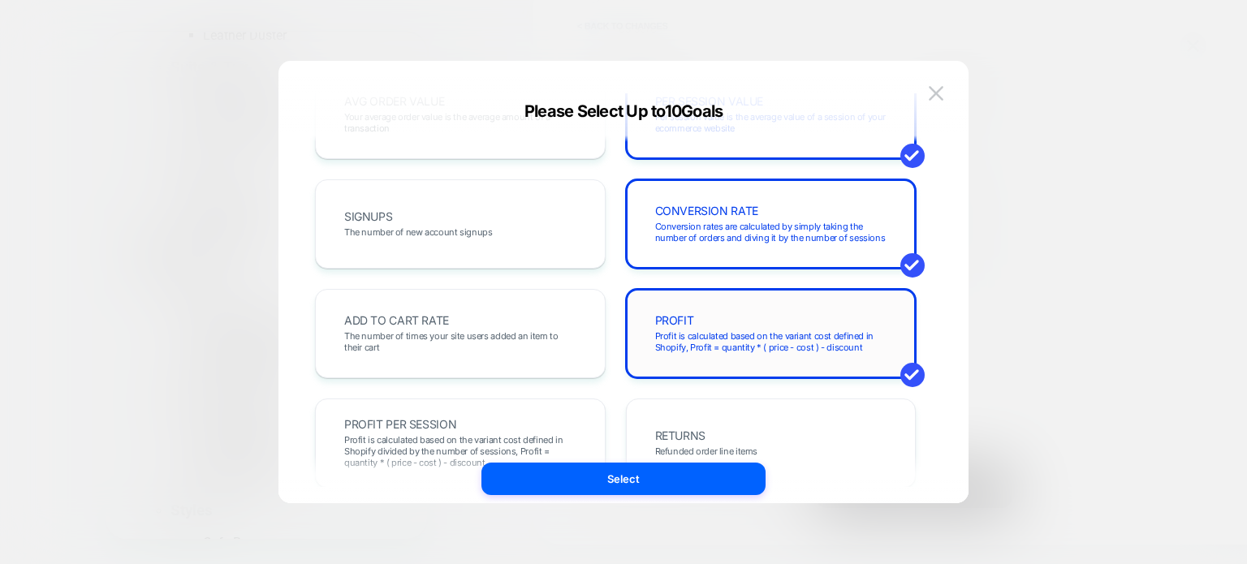
scroll to position [0, 0]
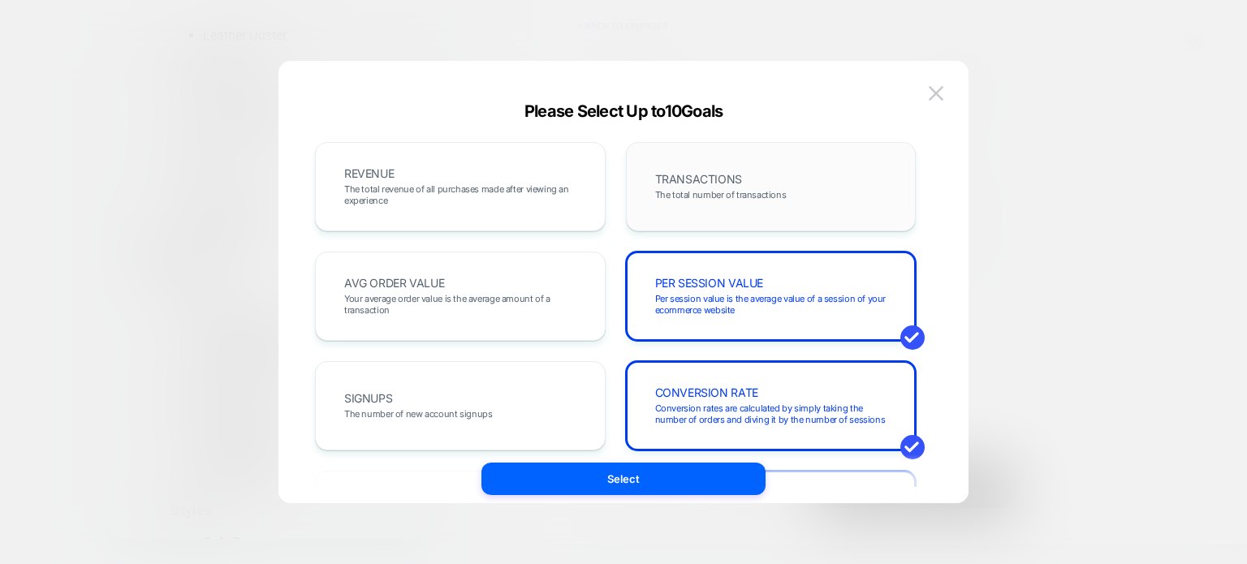
click at [727, 184] on span "TRANSACTIONS" at bounding box center [698, 179] width 87 height 11
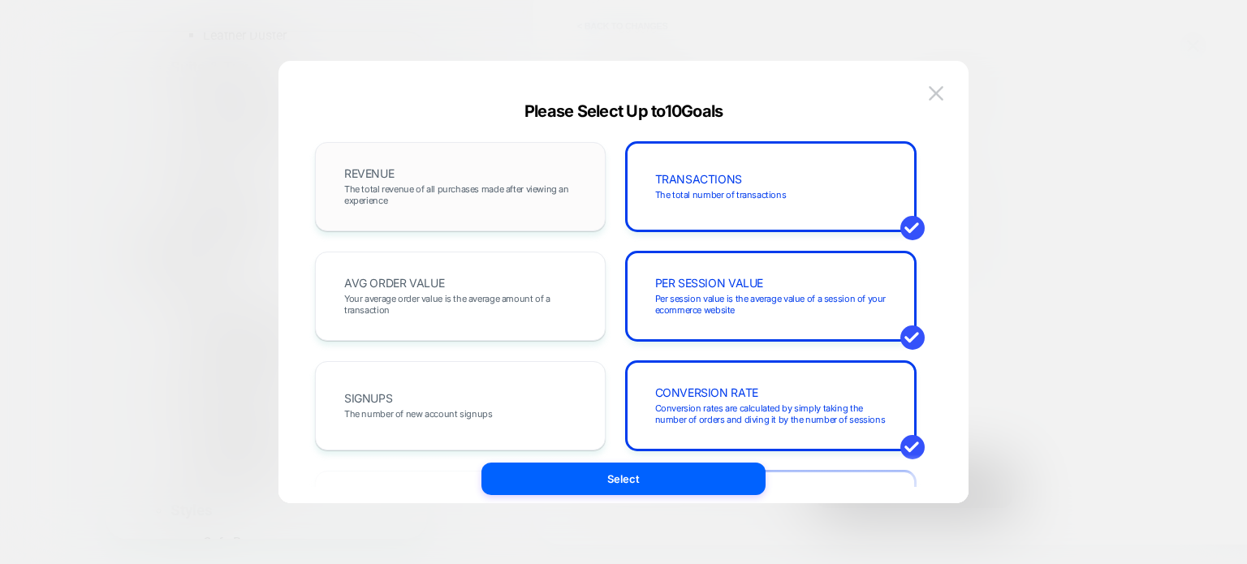
click at [435, 184] on span "The total revenue of all purchases made after viewing an experience" at bounding box center [460, 195] width 232 height 23
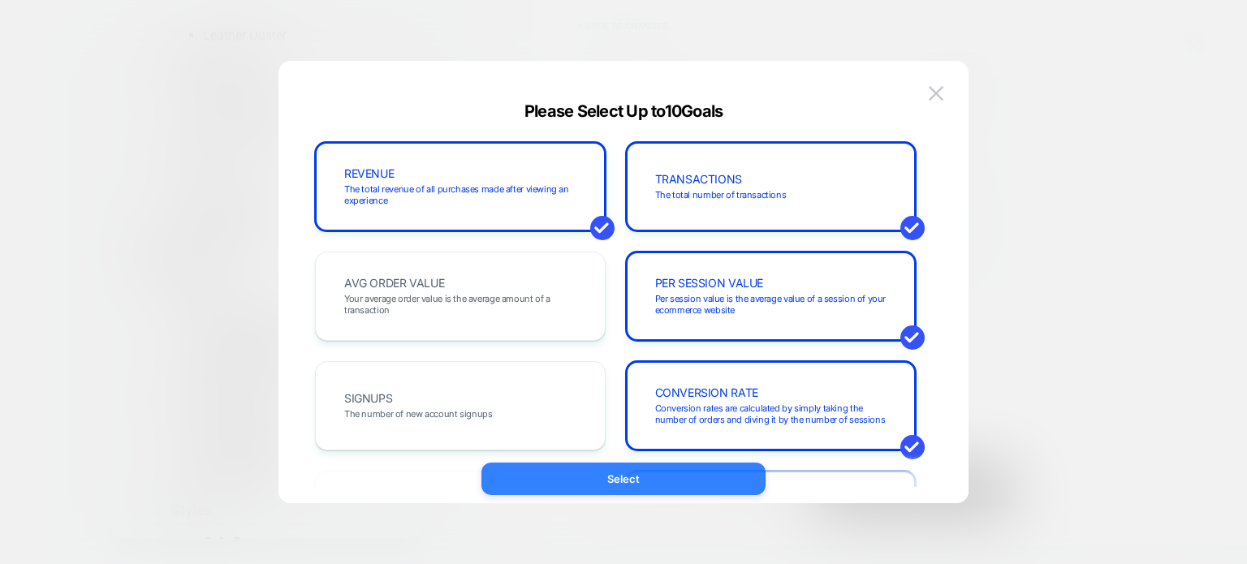
click at [605, 472] on button "Select" at bounding box center [624, 479] width 284 height 32
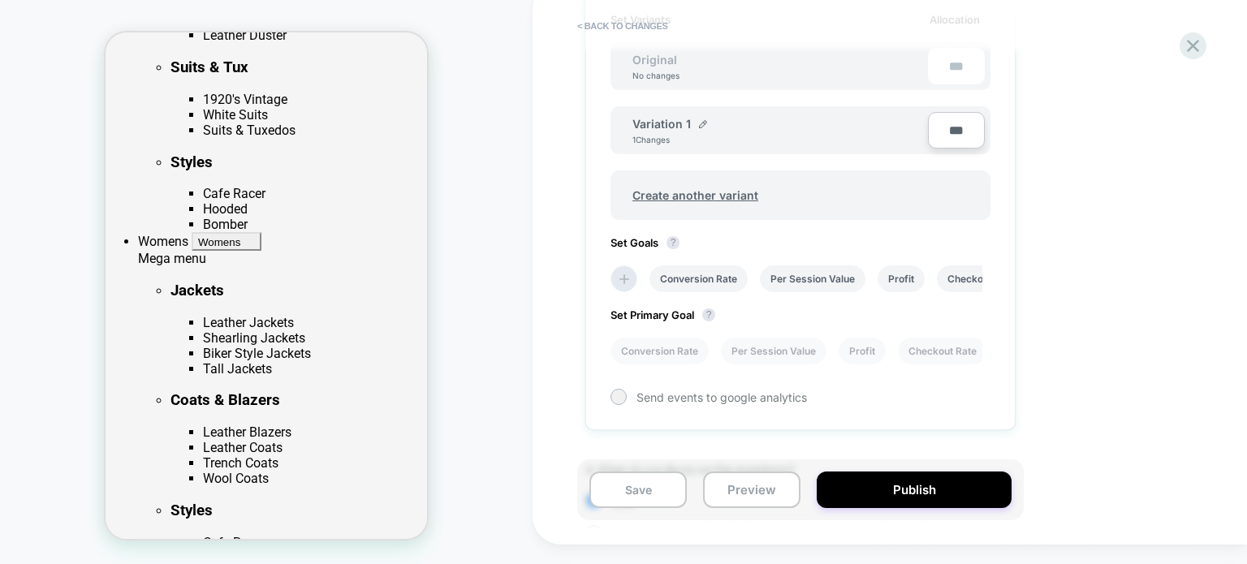
scroll to position [358, 0]
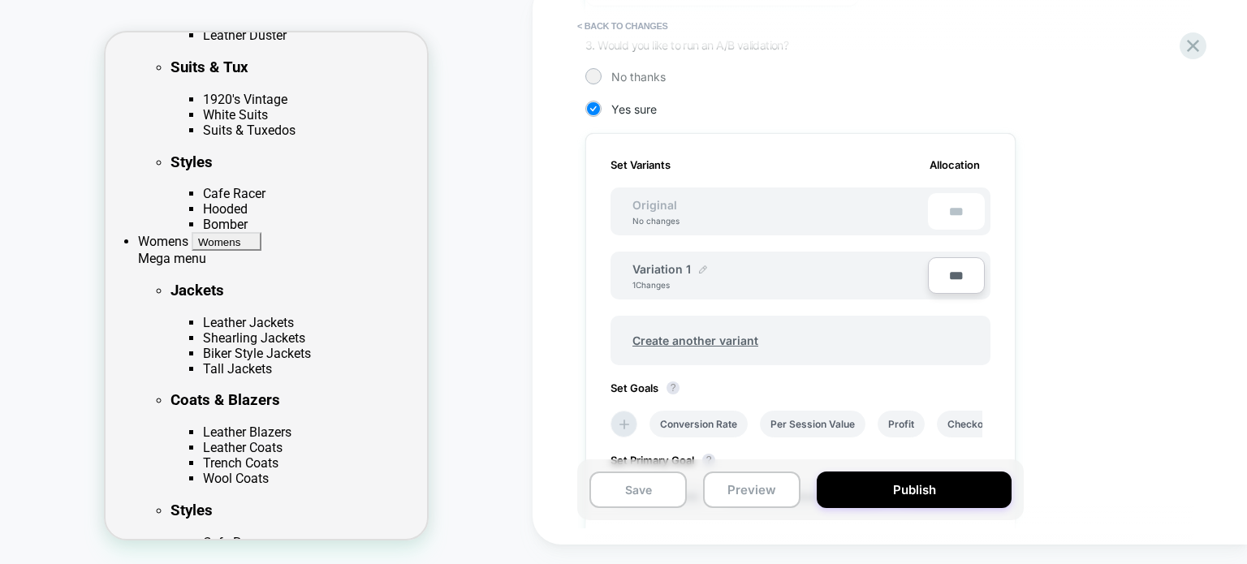
click at [699, 267] on img at bounding box center [703, 270] width 8 height 8
click at [685, 277] on input "**********" at bounding box center [692, 277] width 118 height 32
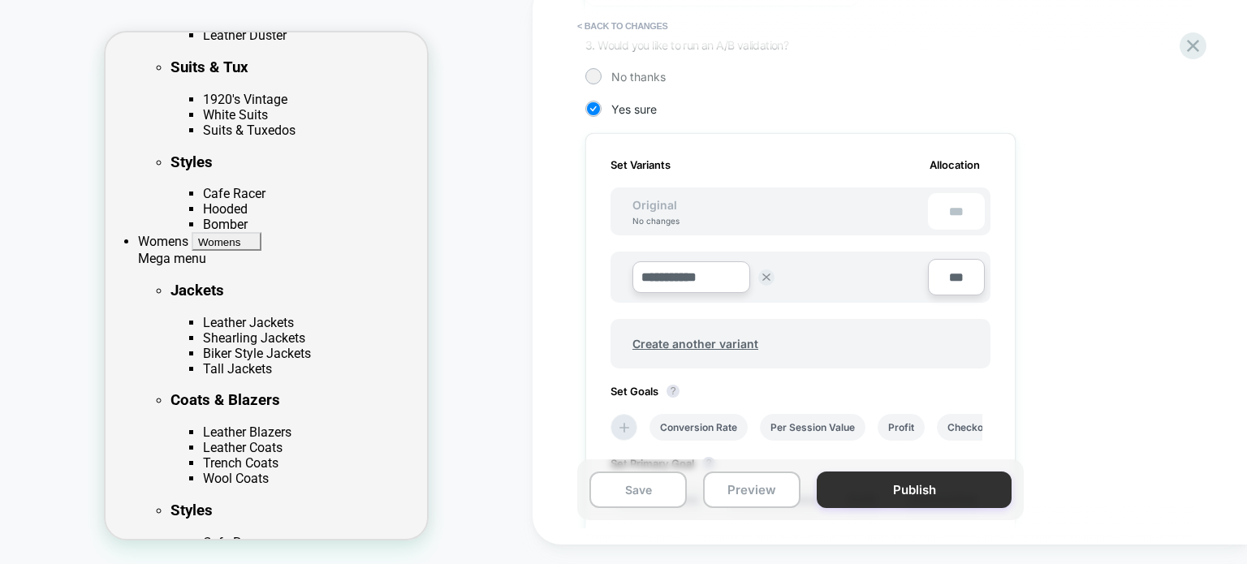
click at [929, 484] on button "Publish" at bounding box center [914, 490] width 195 height 37
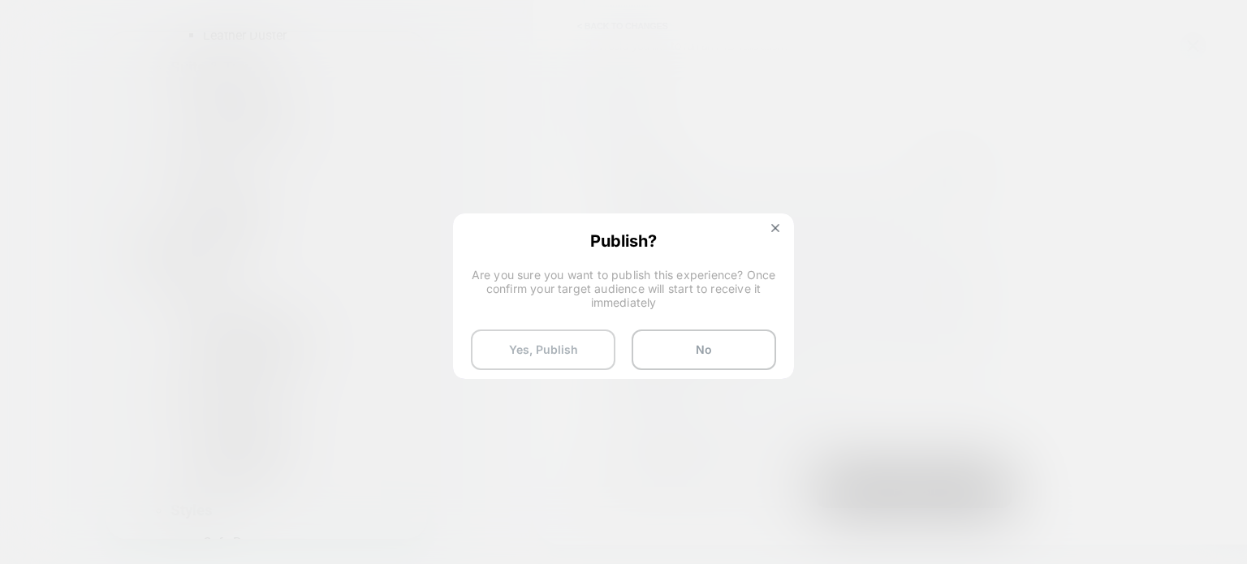
click at [583, 354] on button "Yes, Publish" at bounding box center [543, 350] width 145 height 41
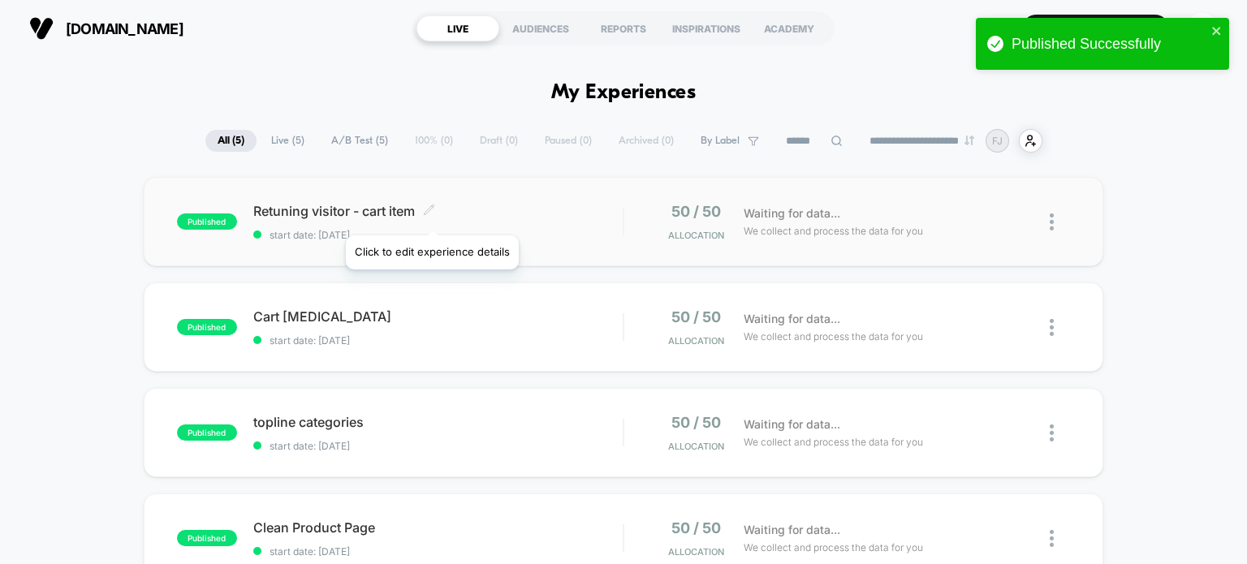
click at [431, 215] on span at bounding box center [429, 211] width 12 height 15
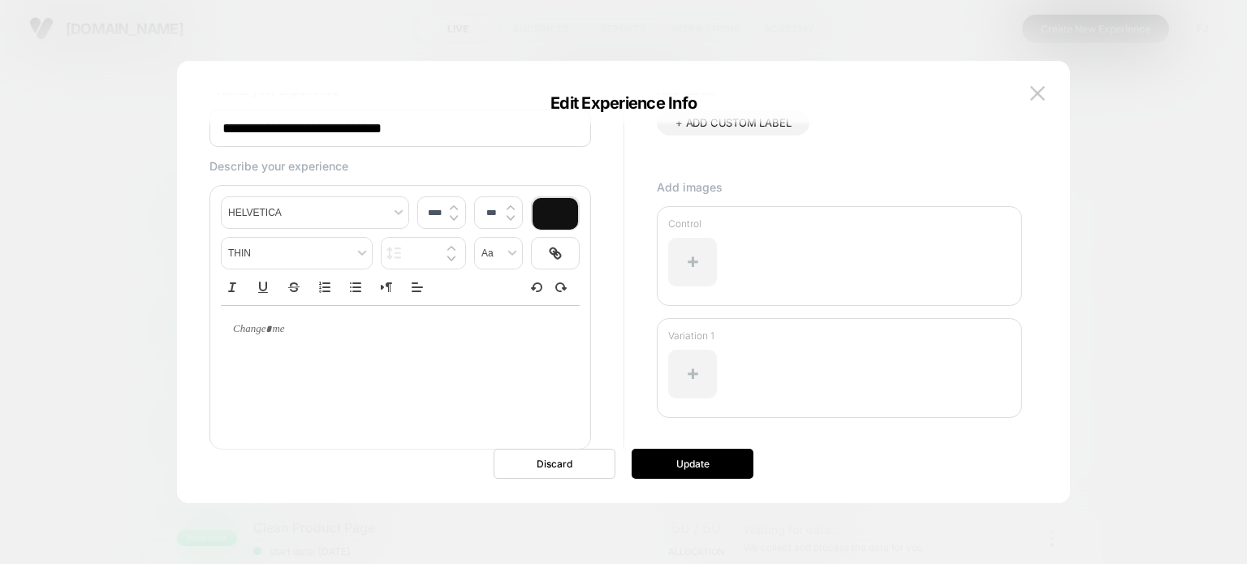
scroll to position [98, 0]
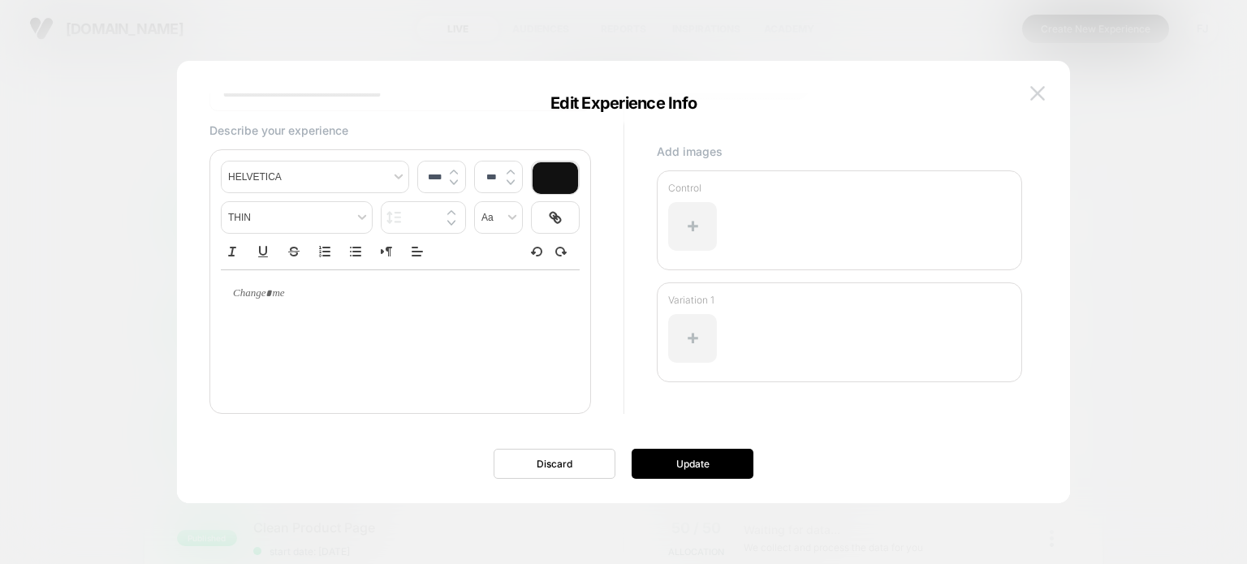
click at [1036, 86] on img at bounding box center [1037, 93] width 15 height 14
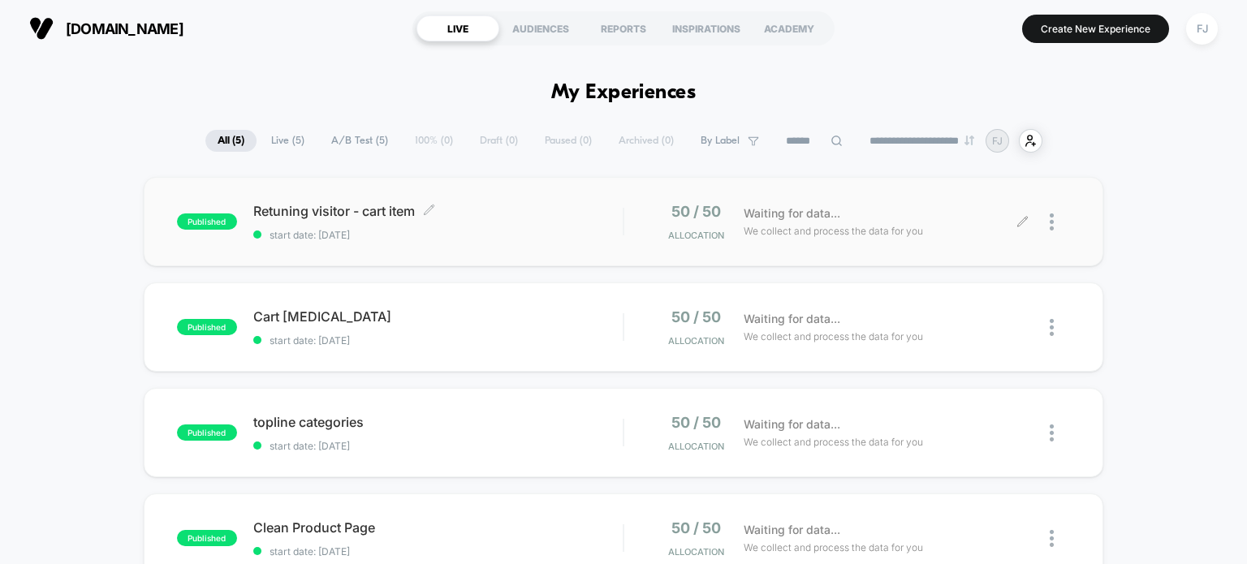
click at [1021, 220] on icon at bounding box center [1023, 222] width 12 height 12
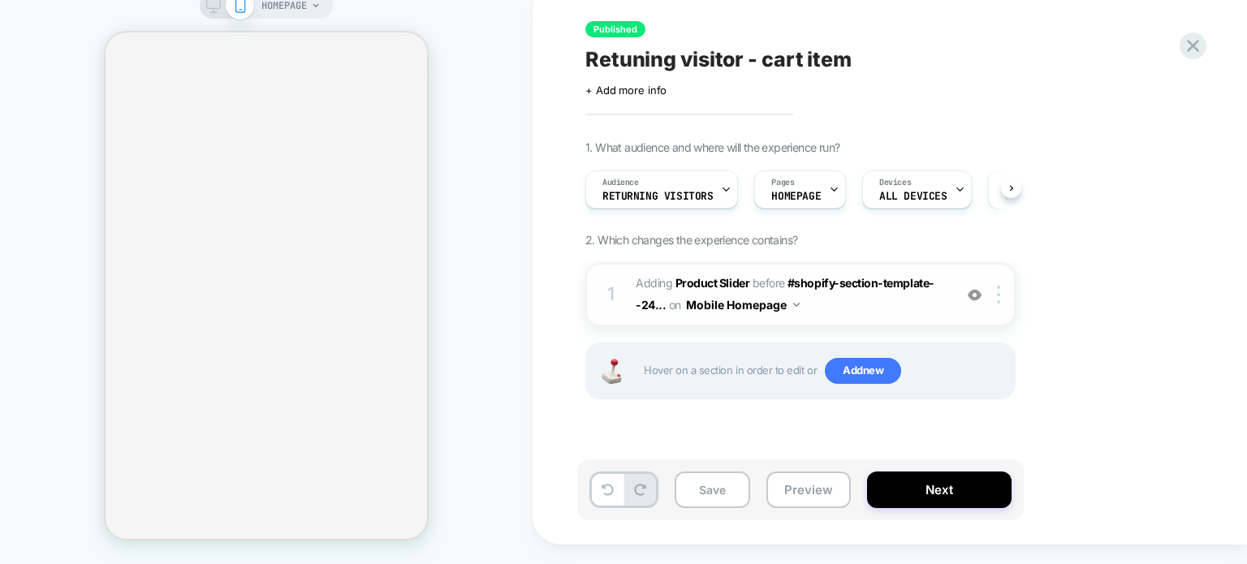
click at [879, 317] on span "#_loomi_addon_1758111025818 Adding Product Slider BEFORE #shopify-section-templ…" at bounding box center [790, 295] width 309 height 44
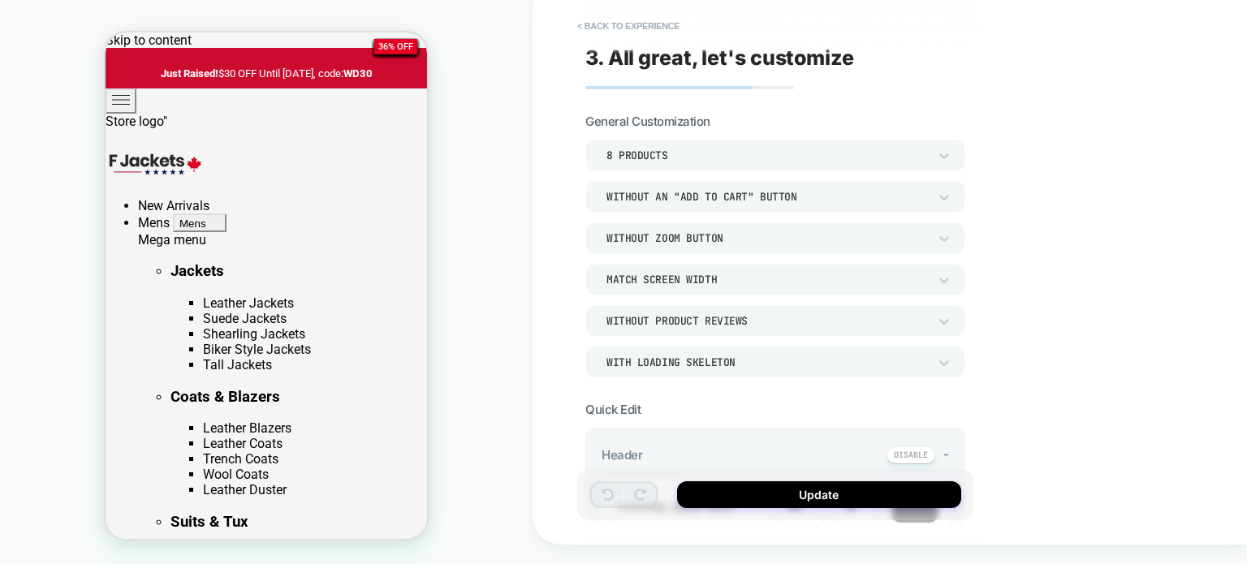
scroll to position [382, 0]
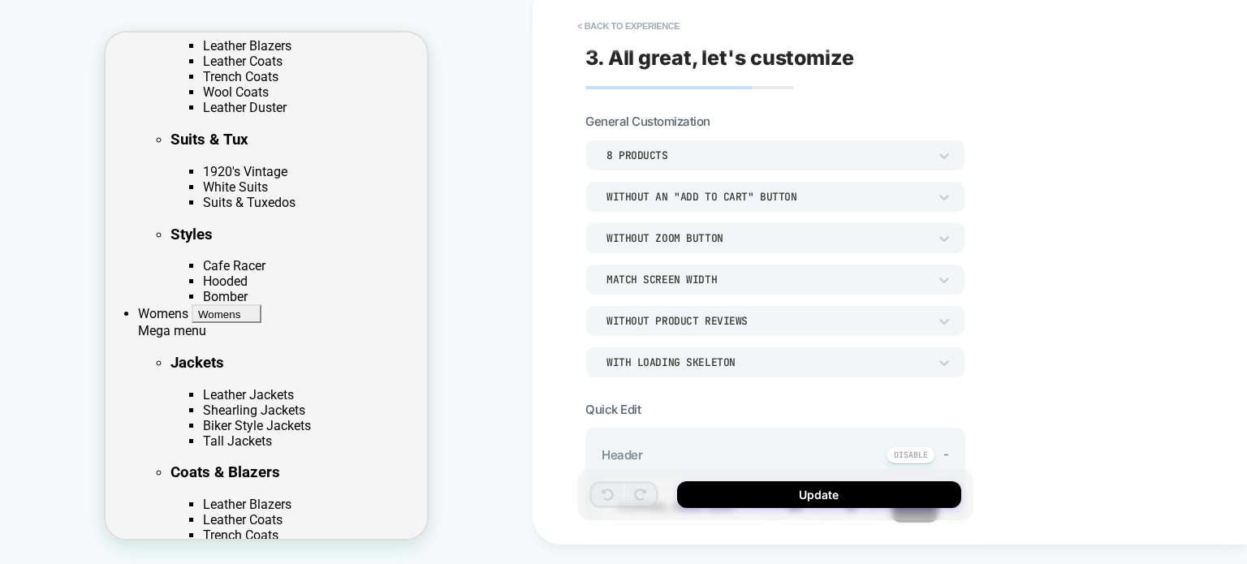
click at [686, 136] on section "General Customization 8 Products Without an "add to cart" button Without Zoom B…" at bounding box center [775, 246] width 380 height 264
click at [931, 153] on div "8 Products" at bounding box center [767, 155] width 338 height 17
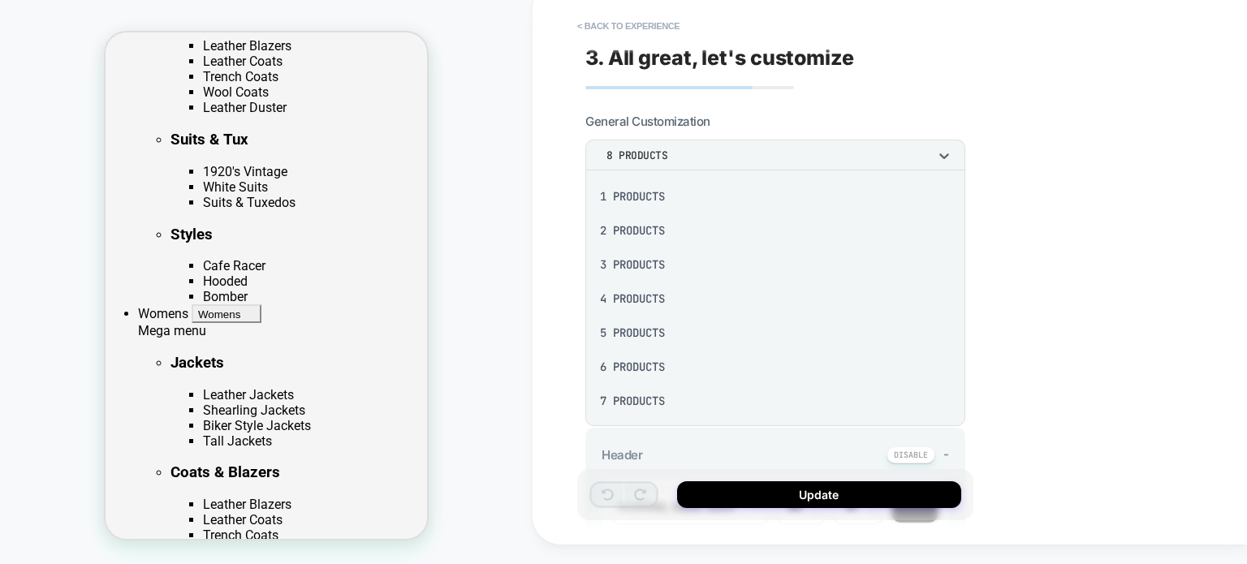
click at [939, 153] on div at bounding box center [623, 282] width 1247 height 564
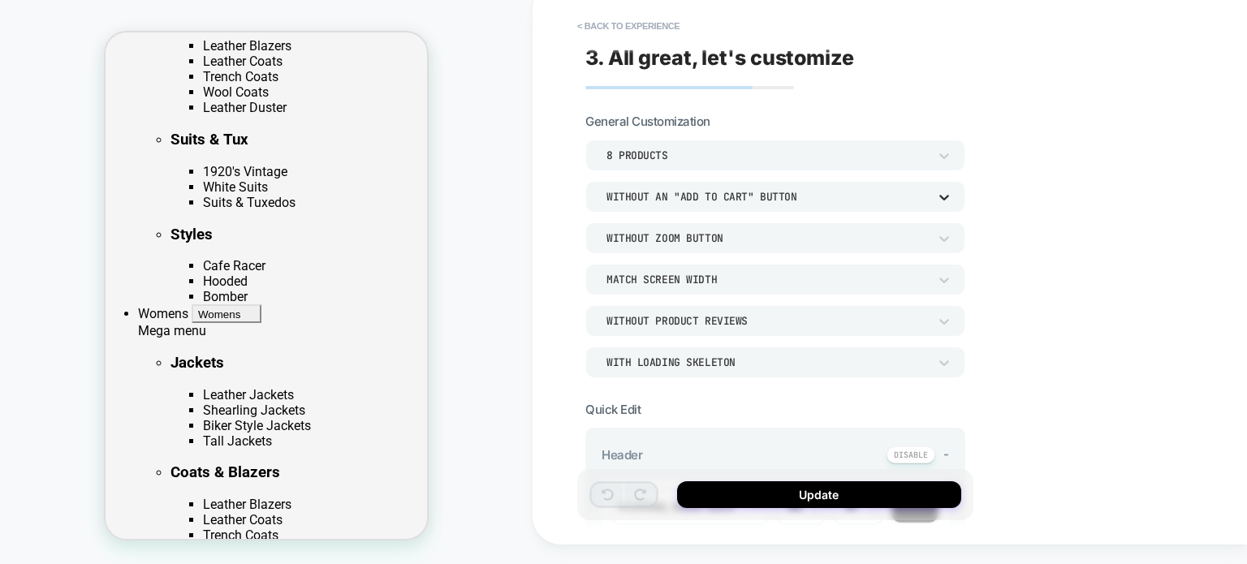
click at [945, 192] on icon at bounding box center [944, 197] width 16 height 16
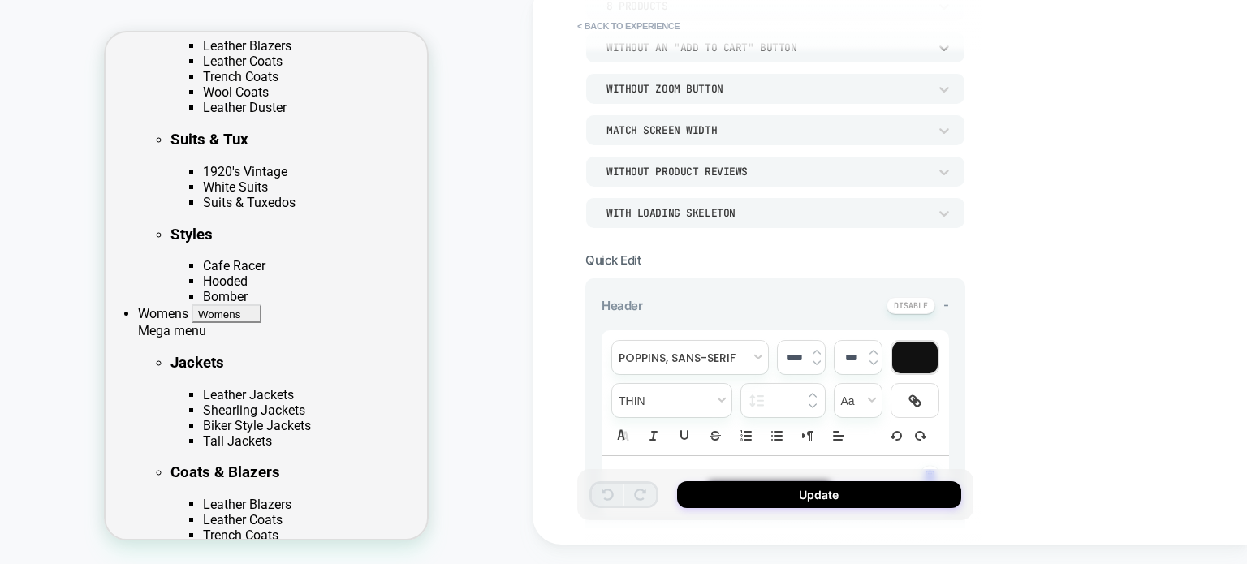
scroll to position [244, 0]
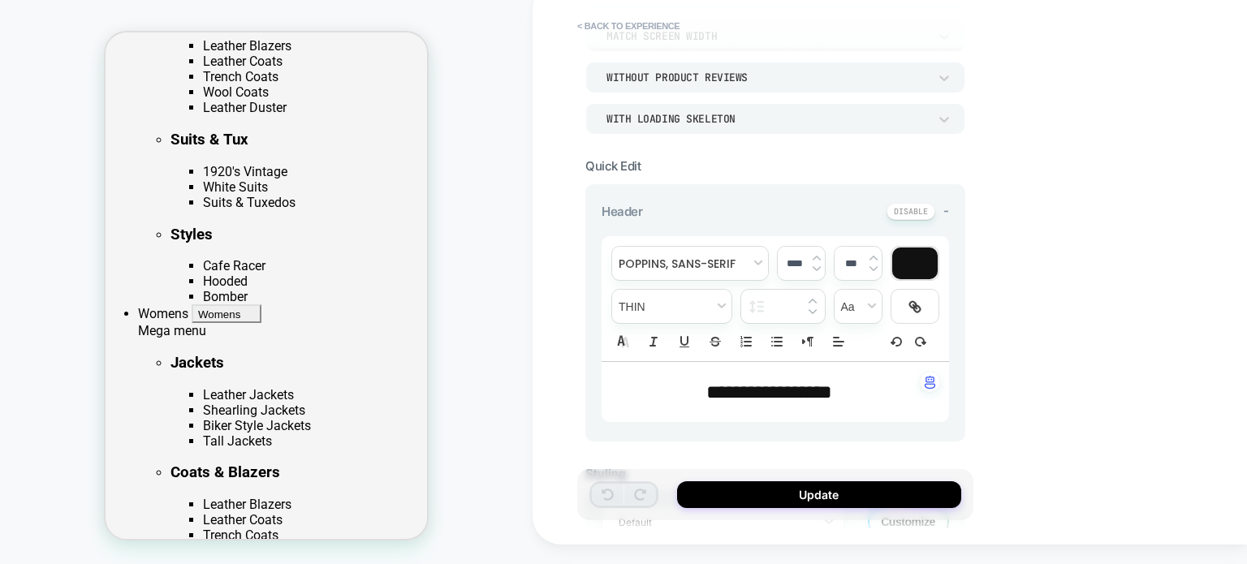
click at [747, 393] on span "**********" at bounding box center [769, 391] width 126 height 19
type input "****"
click at [747, 393] on span "**********" at bounding box center [769, 391] width 126 height 19
click at [700, 387] on p "**********" at bounding box center [769, 392] width 303 height 28
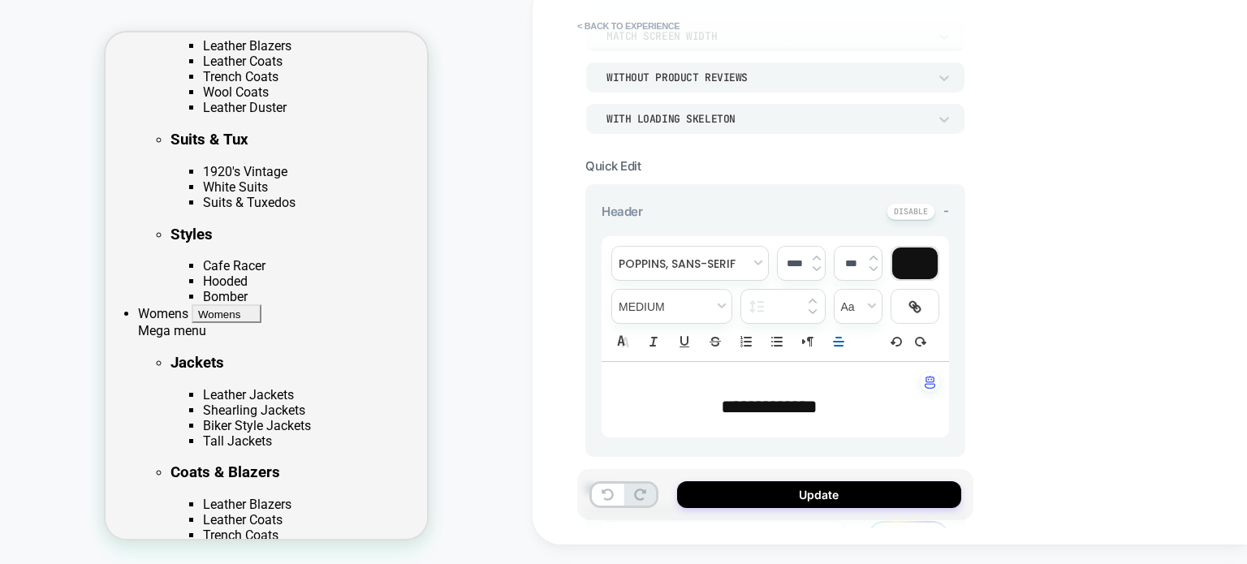
click at [758, 404] on span "**********" at bounding box center [769, 406] width 97 height 19
click at [763, 404] on span "****" at bounding box center [769, 406] width 37 height 19
drag, startPoint x: 831, startPoint y: 407, endPoint x: 705, endPoint y: 409, distance: 125.9
click at [721, 409] on span "**********" at bounding box center [769, 406] width 97 height 19
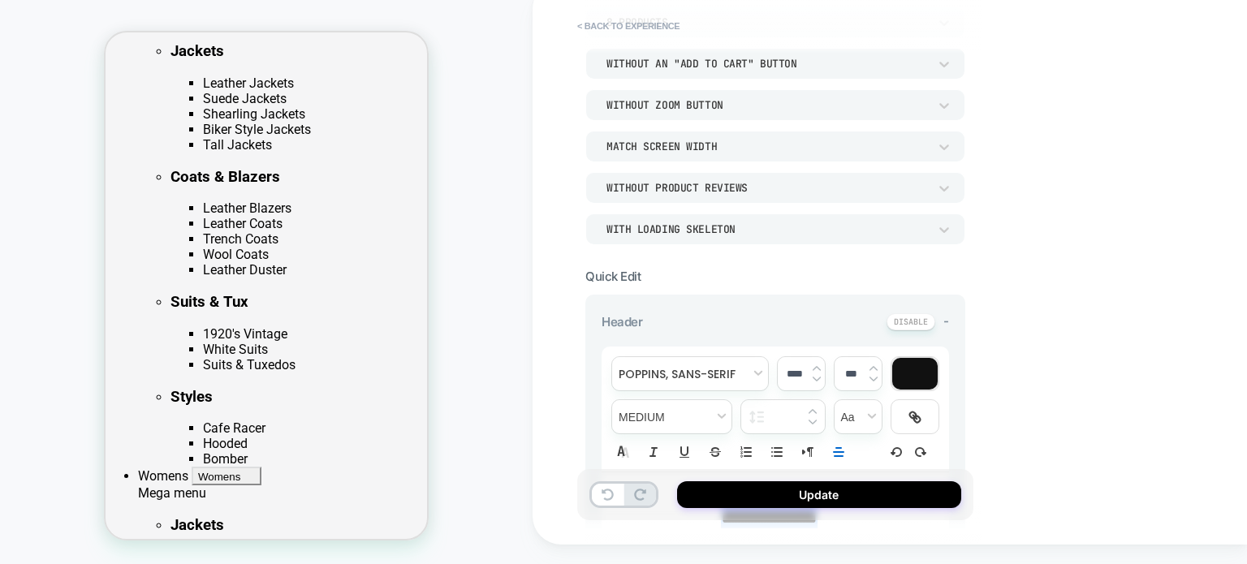
scroll to position [0, 0]
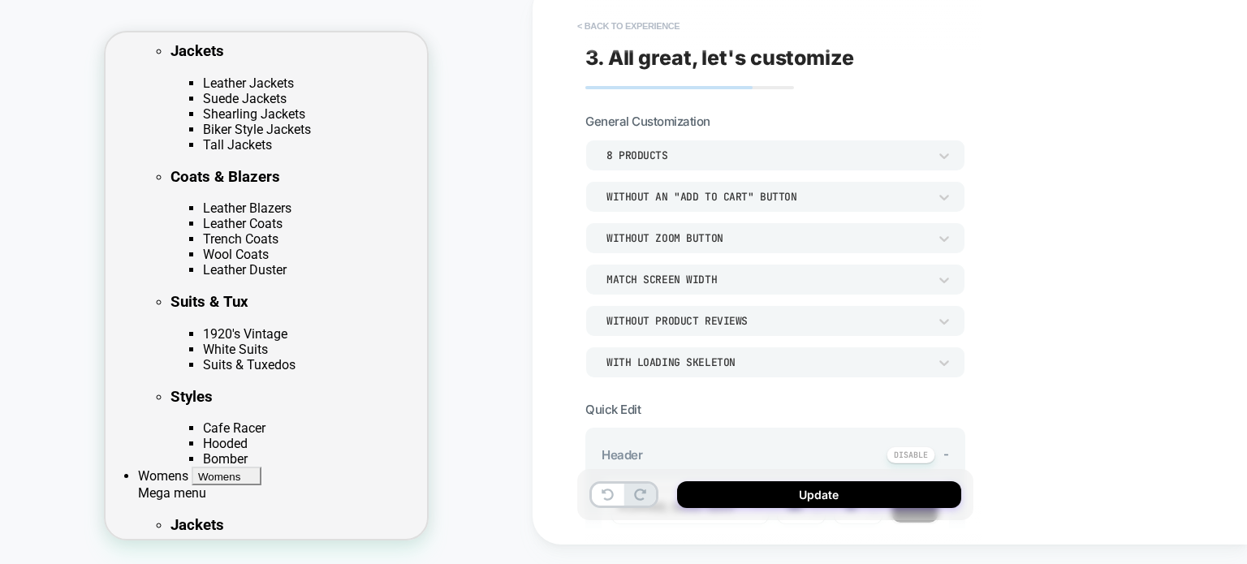
click at [591, 22] on button "< Back to experience" at bounding box center [628, 26] width 119 height 26
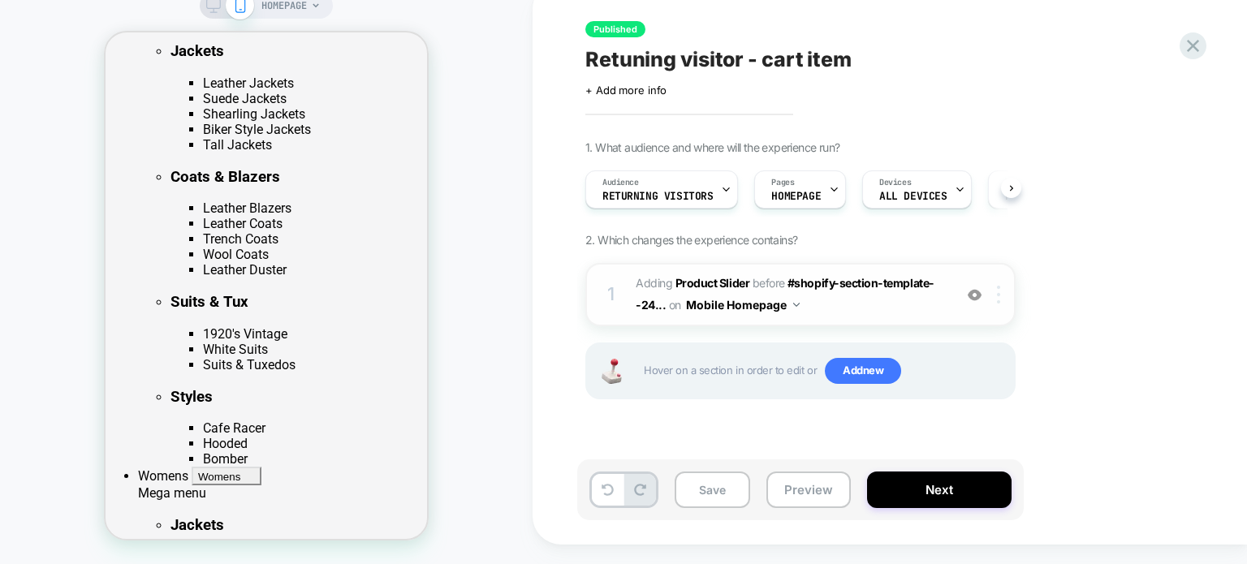
click at [1006, 291] on div at bounding box center [1001, 295] width 27 height 18
click at [1001, 297] on div at bounding box center [1001, 295] width 27 height 18
click at [917, 299] on span "#_loomi_addon_1758111025818 Adding Product Slider BEFORE #shopify-section-templ…" at bounding box center [790, 295] width 309 height 44
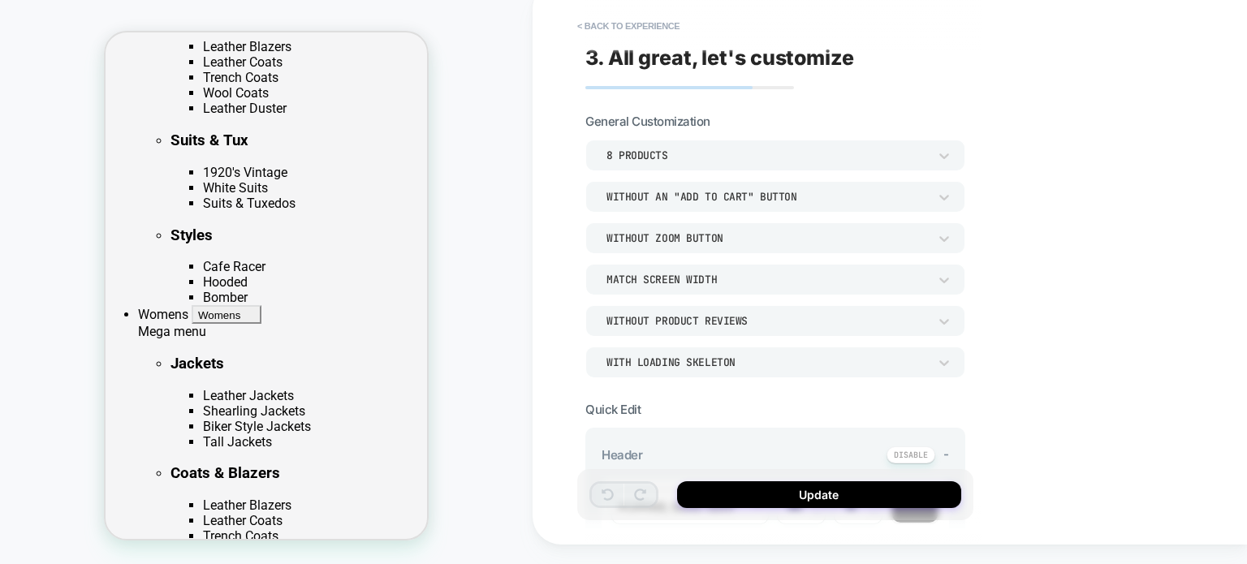
scroll to position [382, 0]
click at [935, 155] on div "8 Products" at bounding box center [767, 155] width 338 height 17
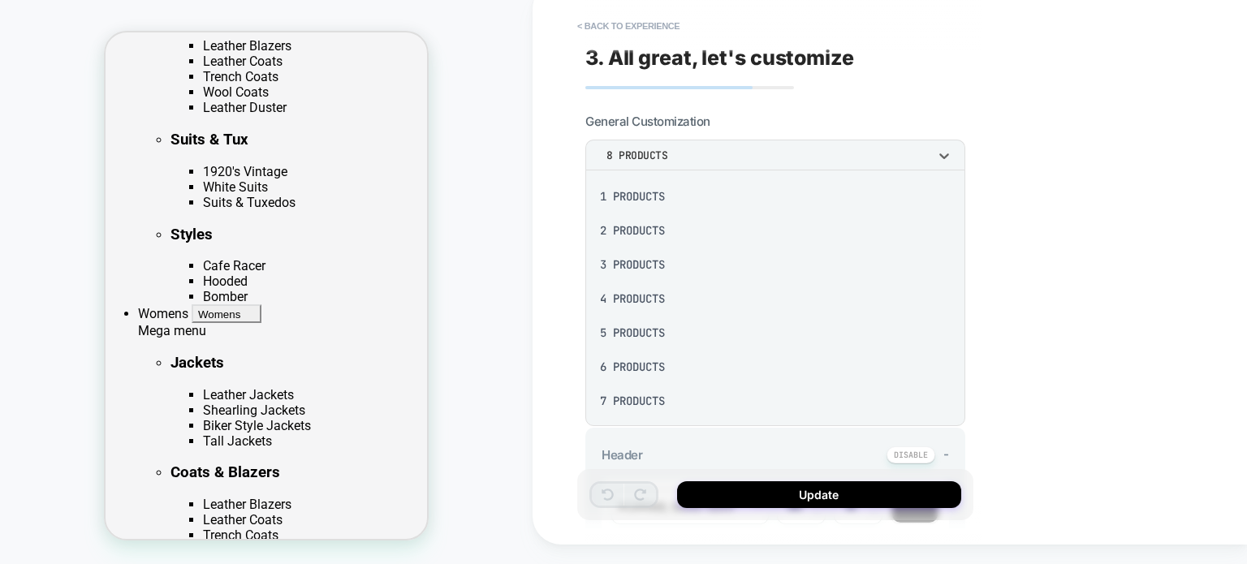
click at [642, 198] on div "1 Products" at bounding box center [775, 196] width 367 height 34
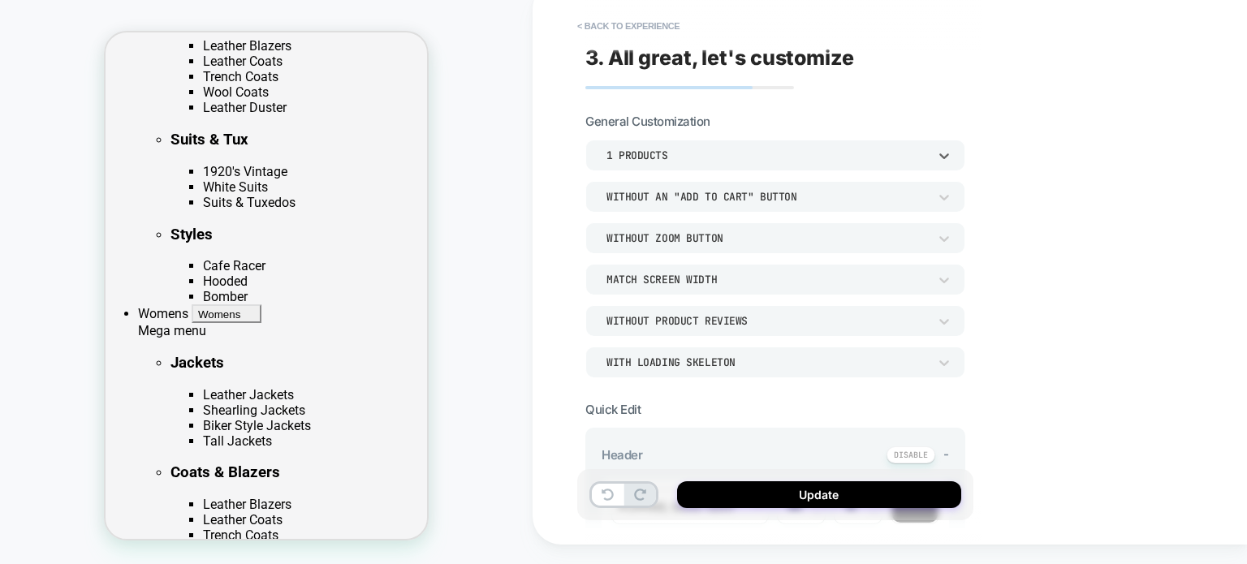
click at [688, 158] on div "1 Products" at bounding box center [768, 156] width 322 height 14
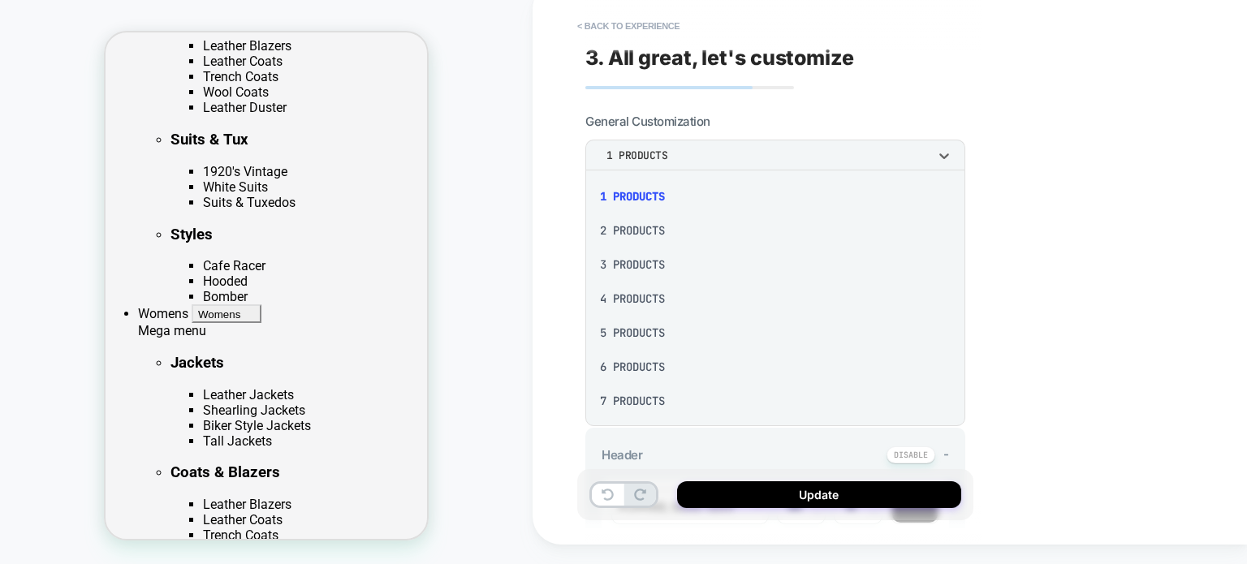
click at [1026, 150] on div at bounding box center [623, 282] width 1247 height 564
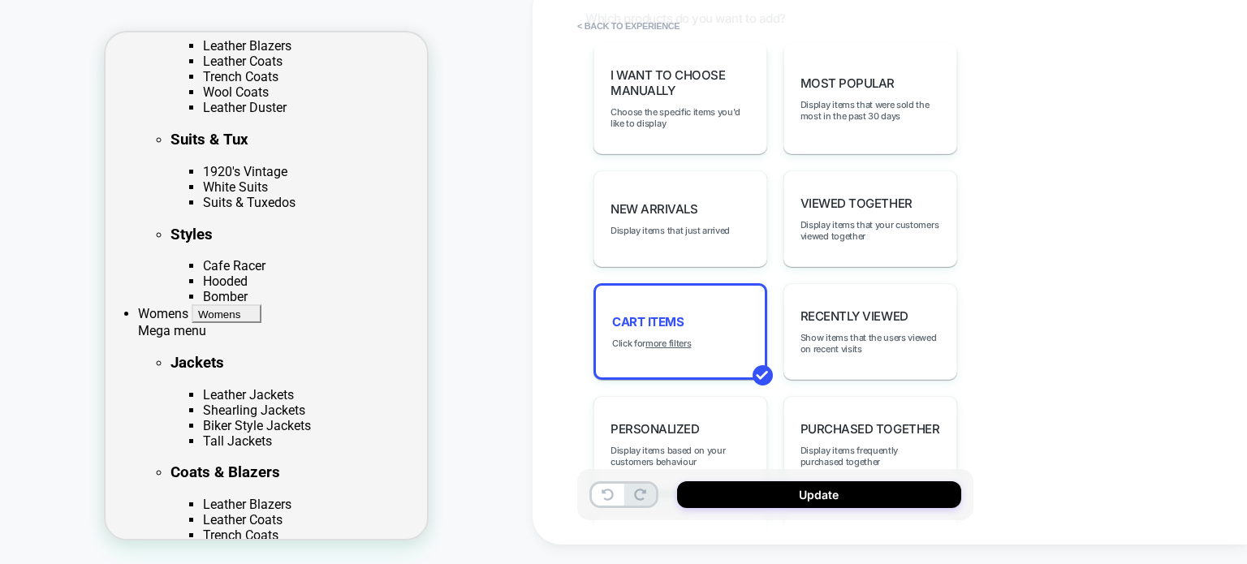
scroll to position [301, 0]
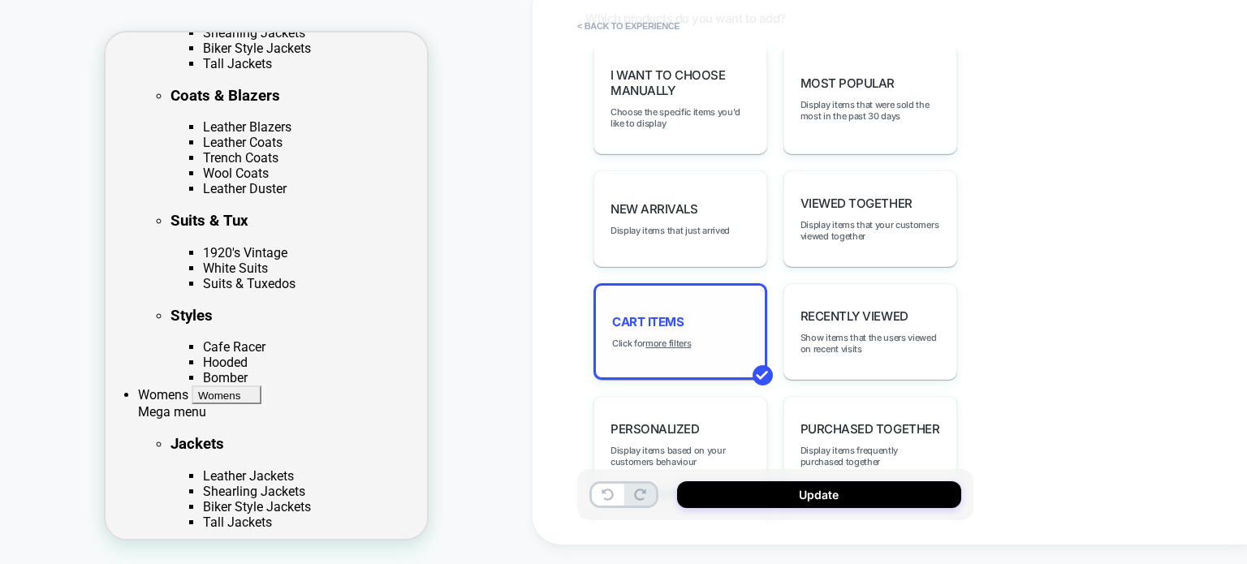
click at [685, 315] on div "Cart Items Click for more filters" at bounding box center [681, 331] width 174 height 97
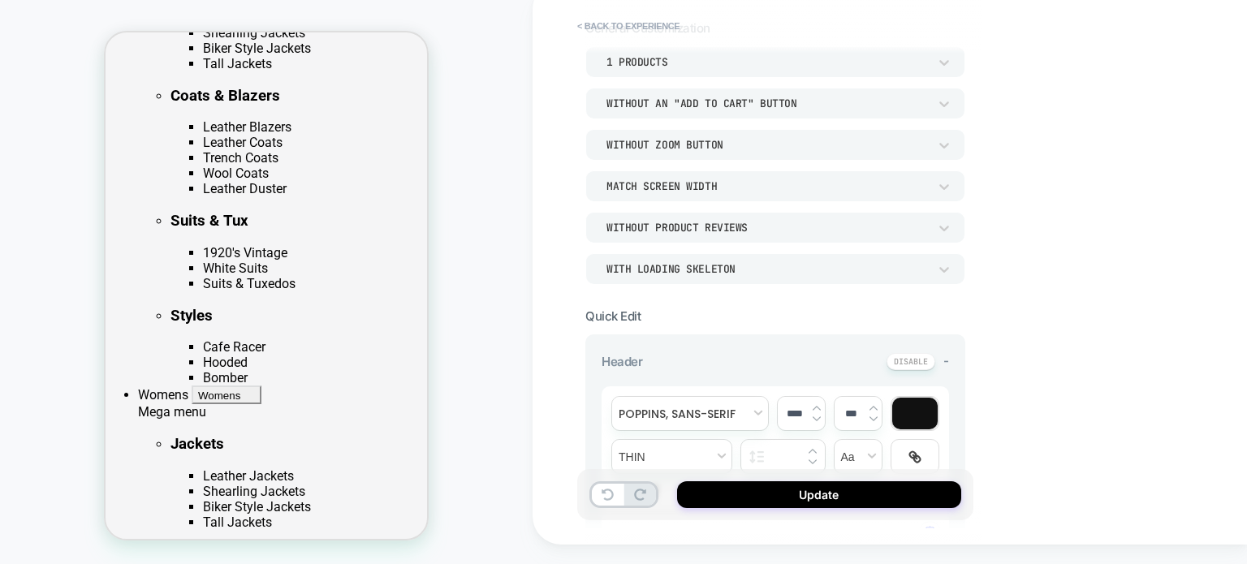
scroll to position [0, 0]
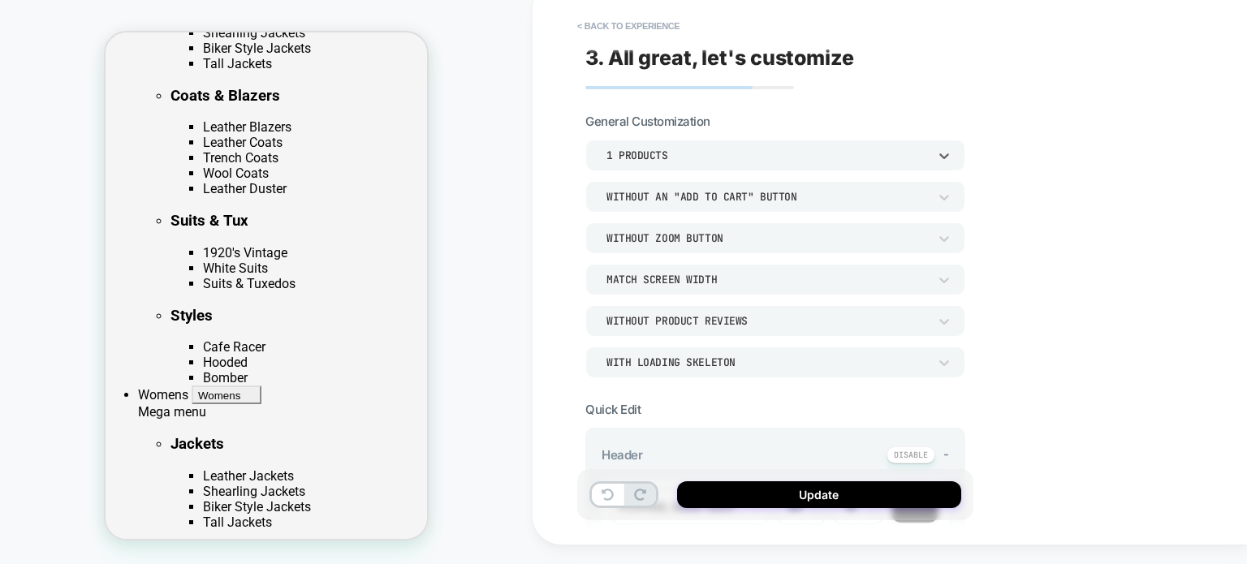
click at [660, 149] on div "1 Products" at bounding box center [768, 156] width 322 height 14
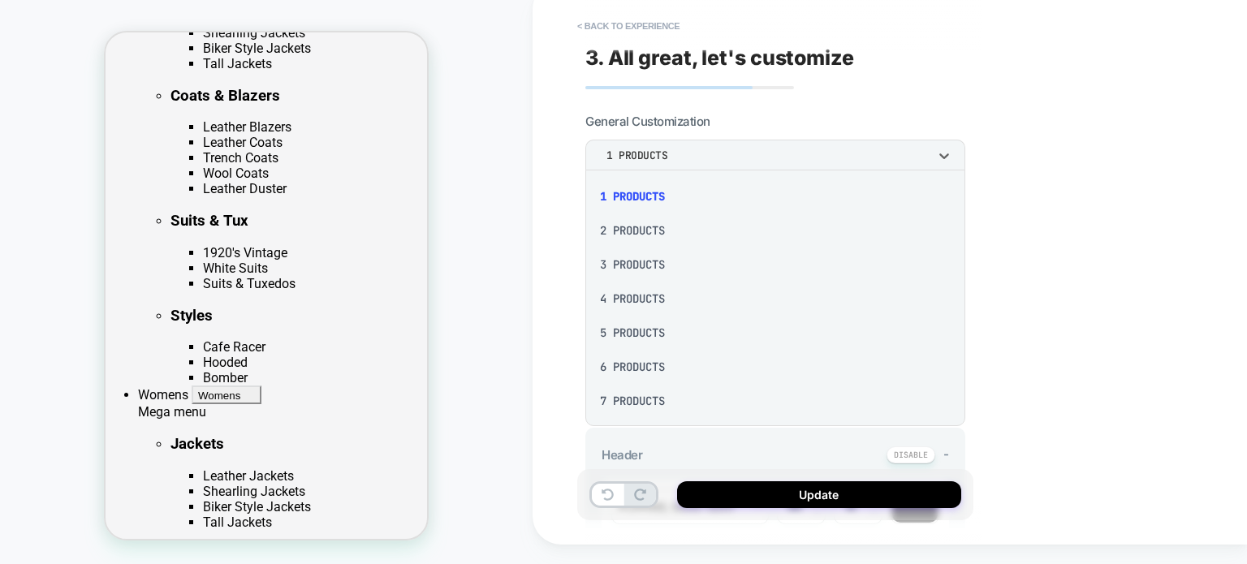
click at [635, 230] on div "2 Products" at bounding box center [775, 231] width 367 height 34
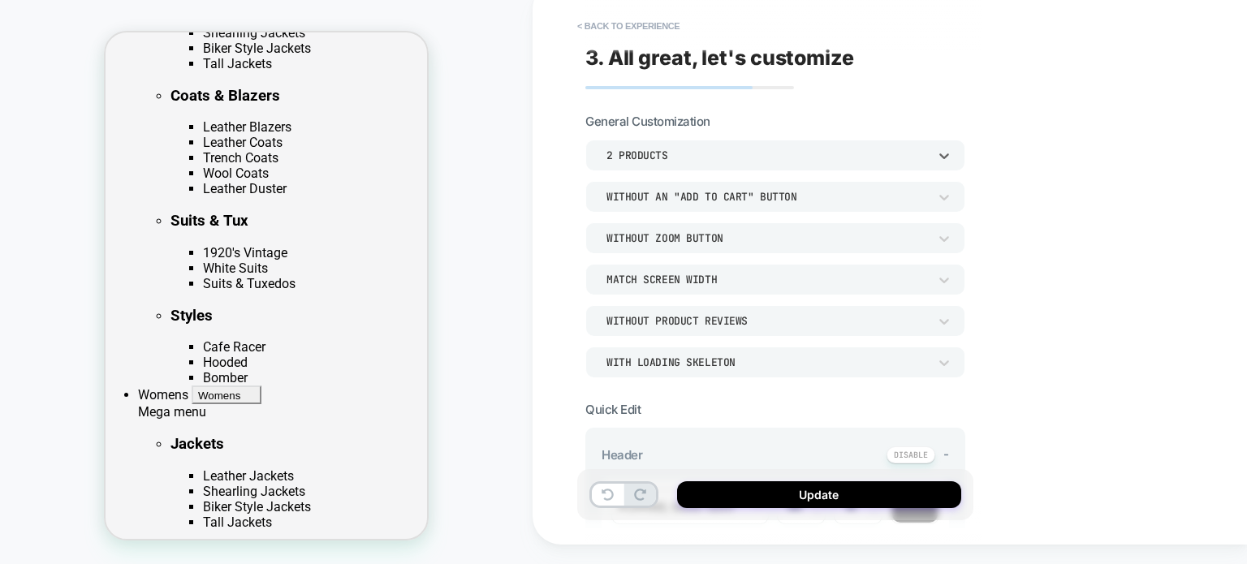
click at [666, 163] on div "2 Products" at bounding box center [775, 155] width 380 height 31
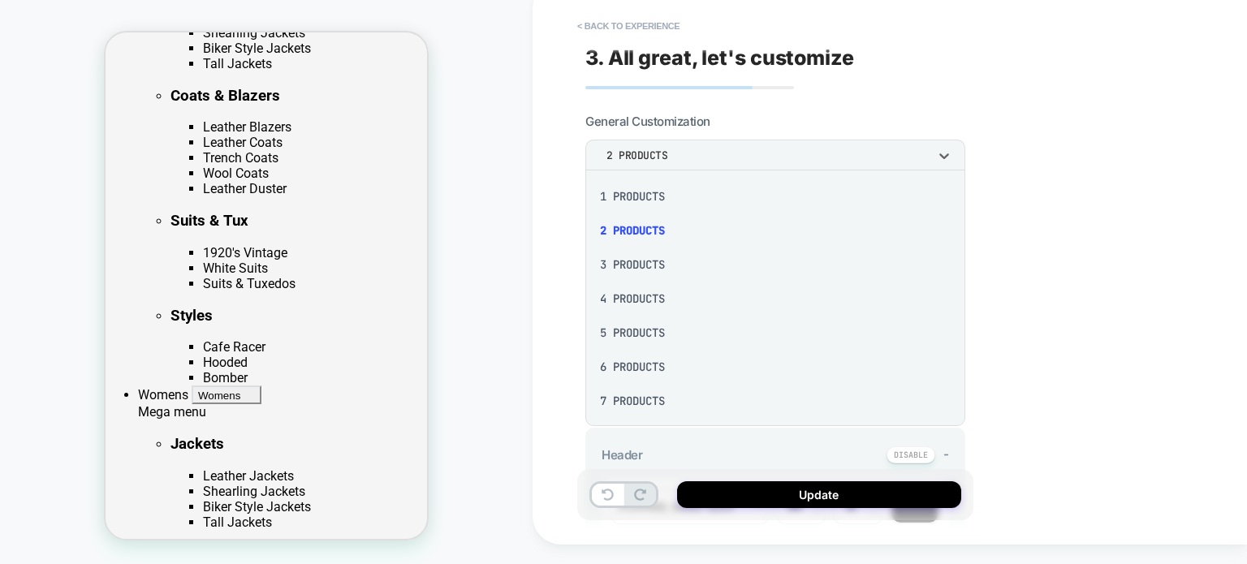
click at [648, 256] on div "3 Products" at bounding box center [775, 265] width 367 height 34
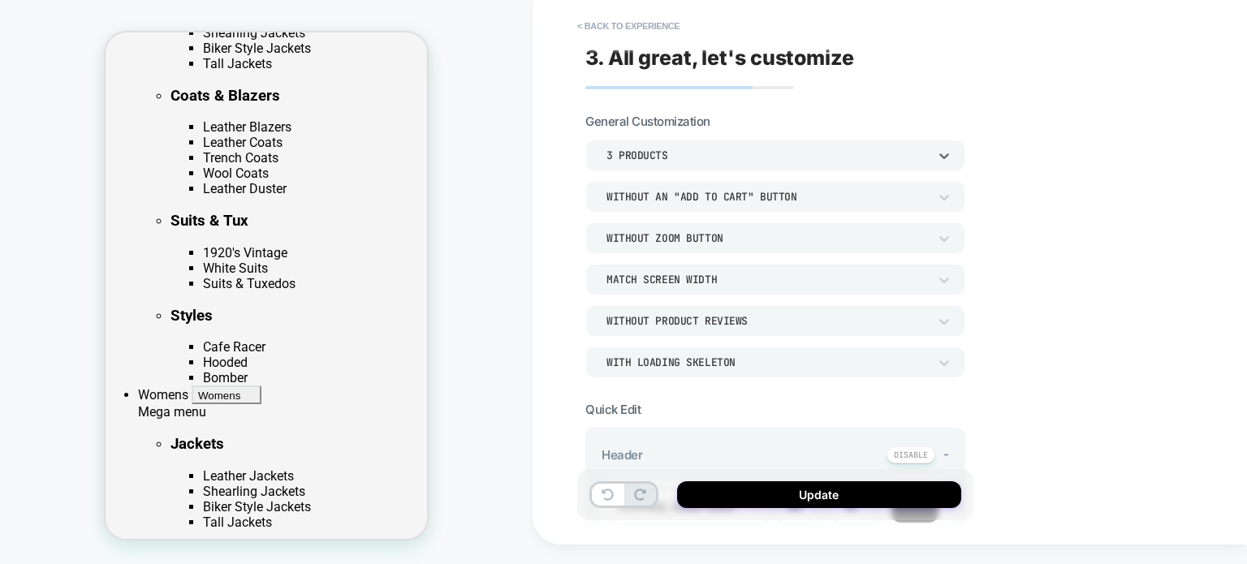
click at [659, 145] on div "3 Products" at bounding box center [775, 155] width 380 height 31
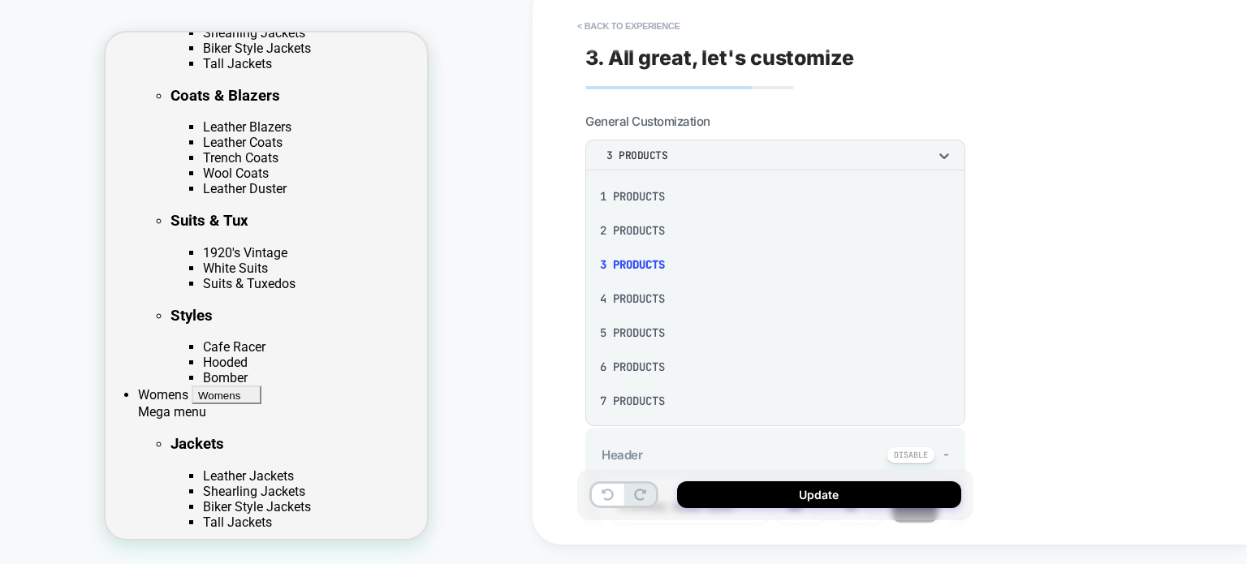
click at [637, 194] on div "1 Products" at bounding box center [775, 196] width 367 height 34
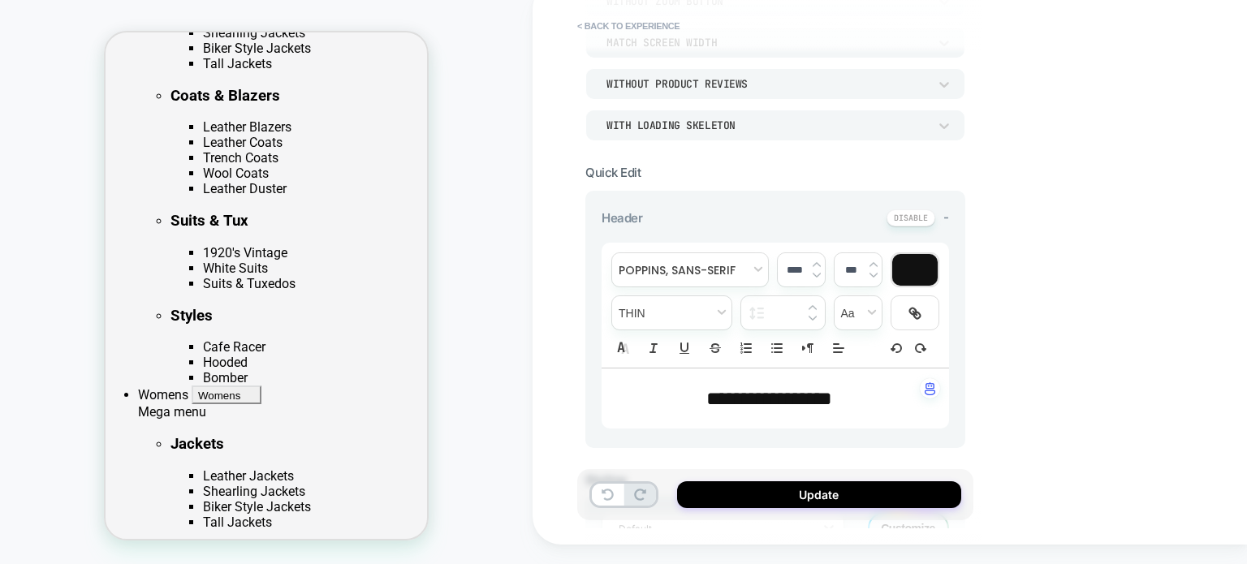
scroll to position [244, 0]
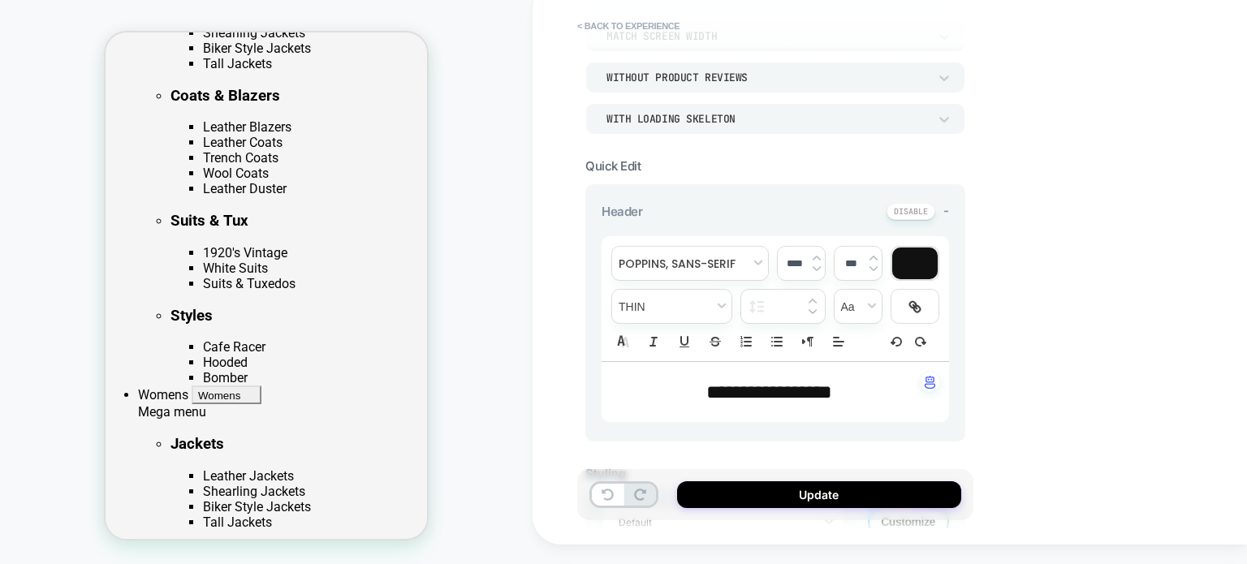
drag, startPoint x: 676, startPoint y: 383, endPoint x: 659, endPoint y: 374, distance: 19.6
click at [676, 383] on p "**********" at bounding box center [769, 392] width 303 height 28
type input "****"
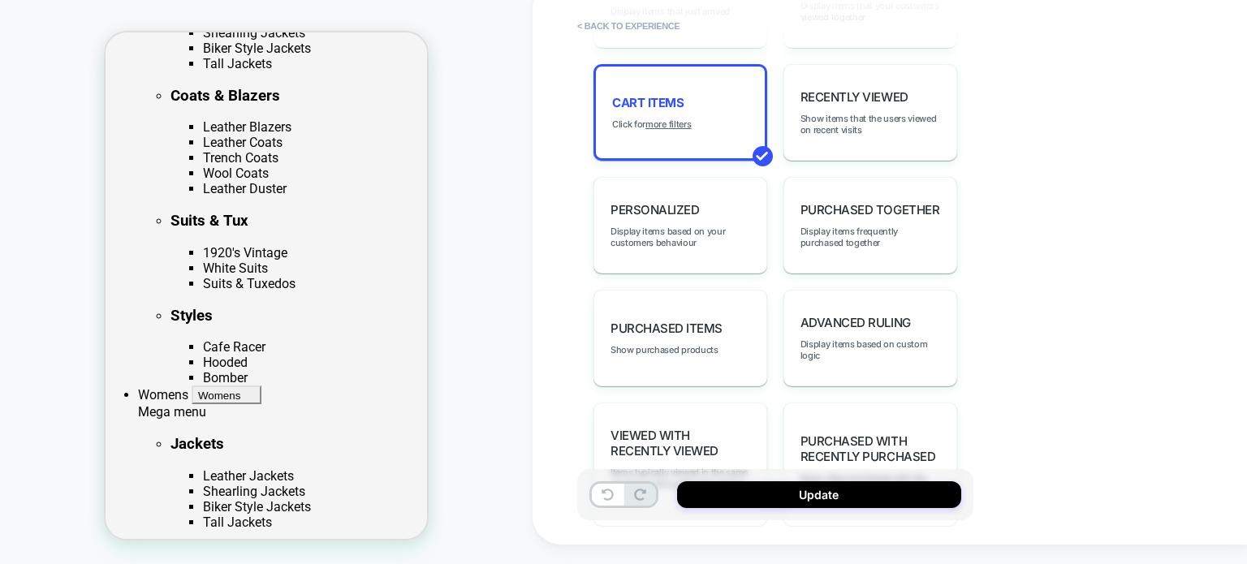
scroll to position [1056, 0]
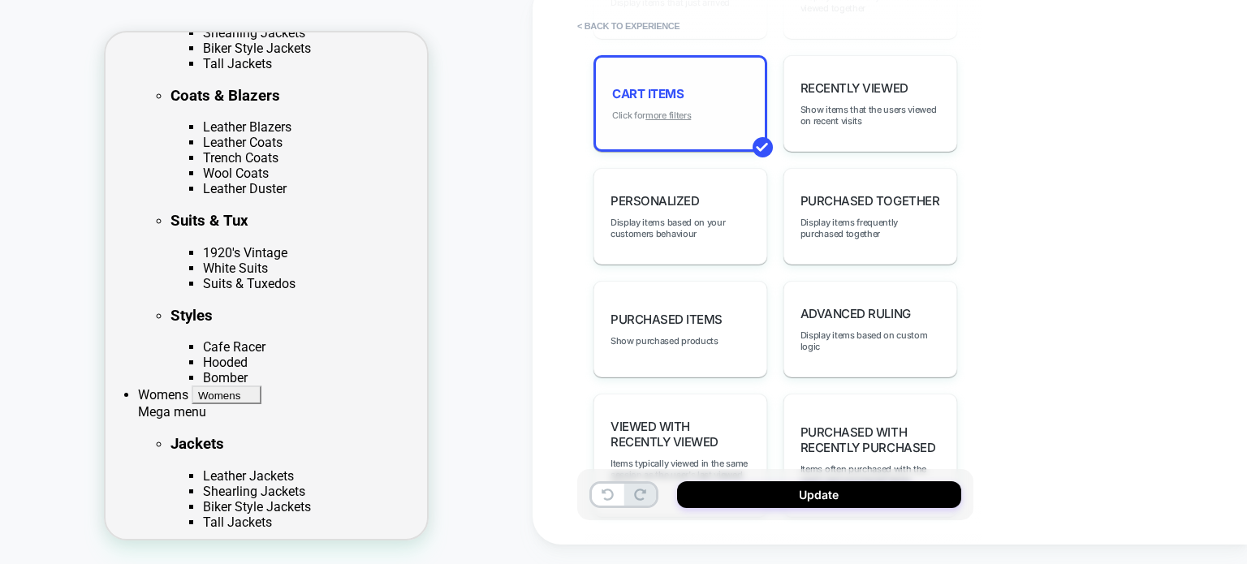
click at [688, 110] on u "more filters" at bounding box center [668, 115] width 45 height 11
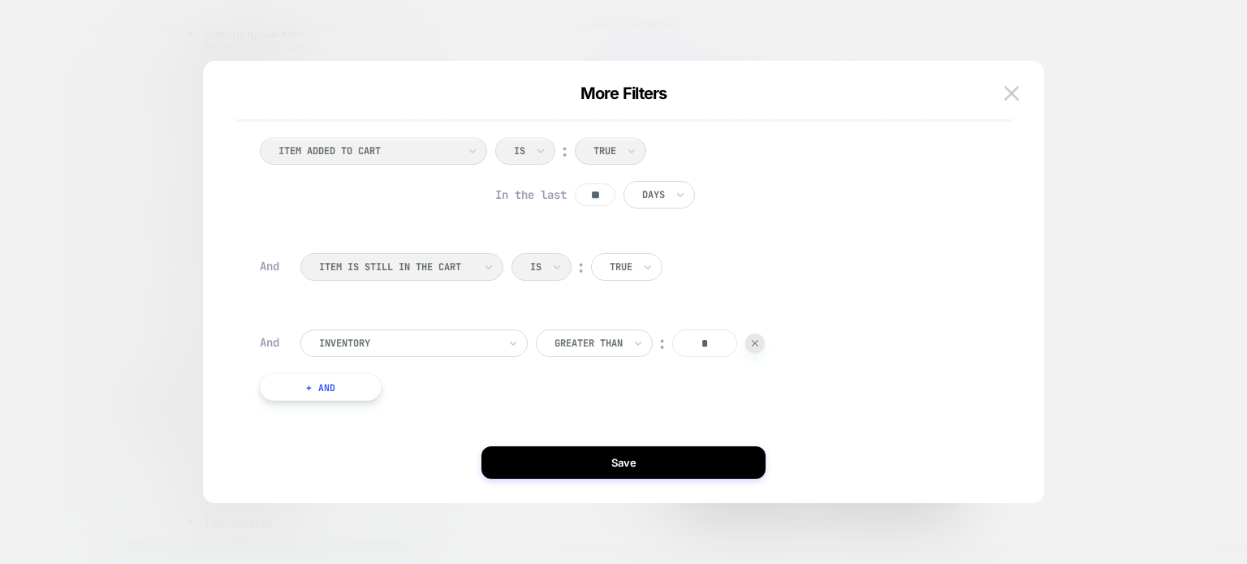
scroll to position [32, 0]
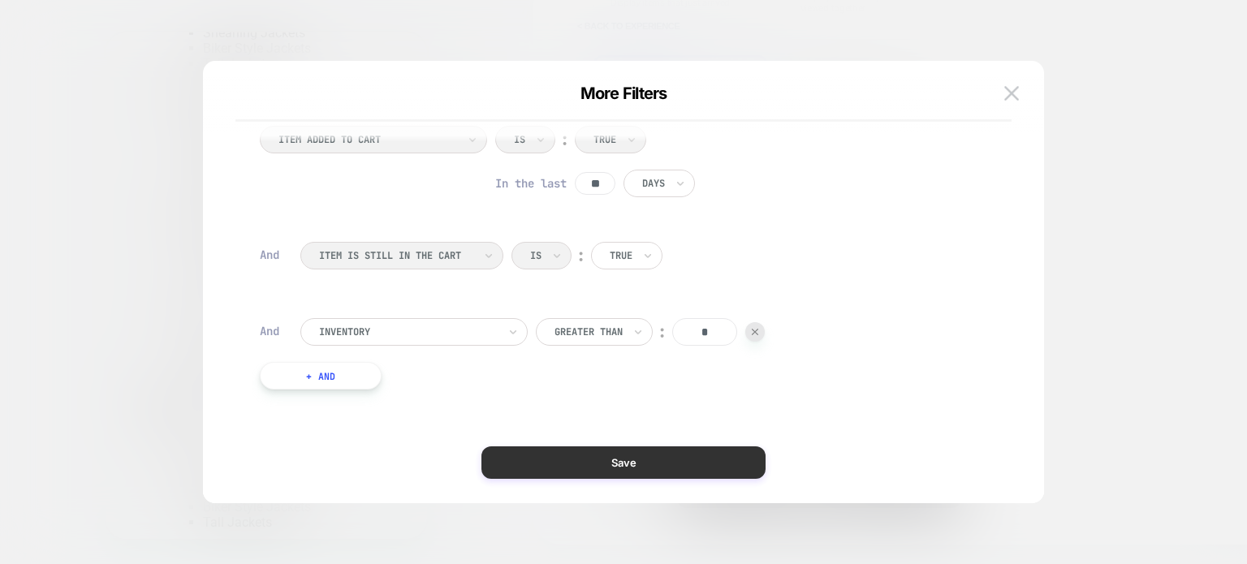
click at [647, 457] on button "Save" at bounding box center [624, 463] width 284 height 32
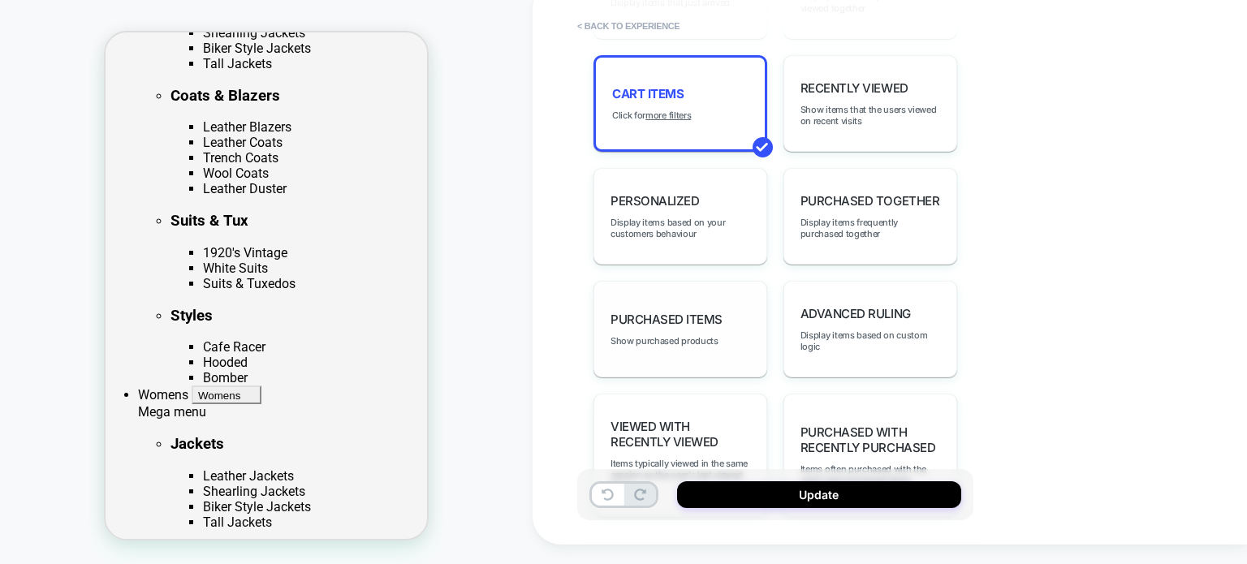
scroll to position [1112, 0]
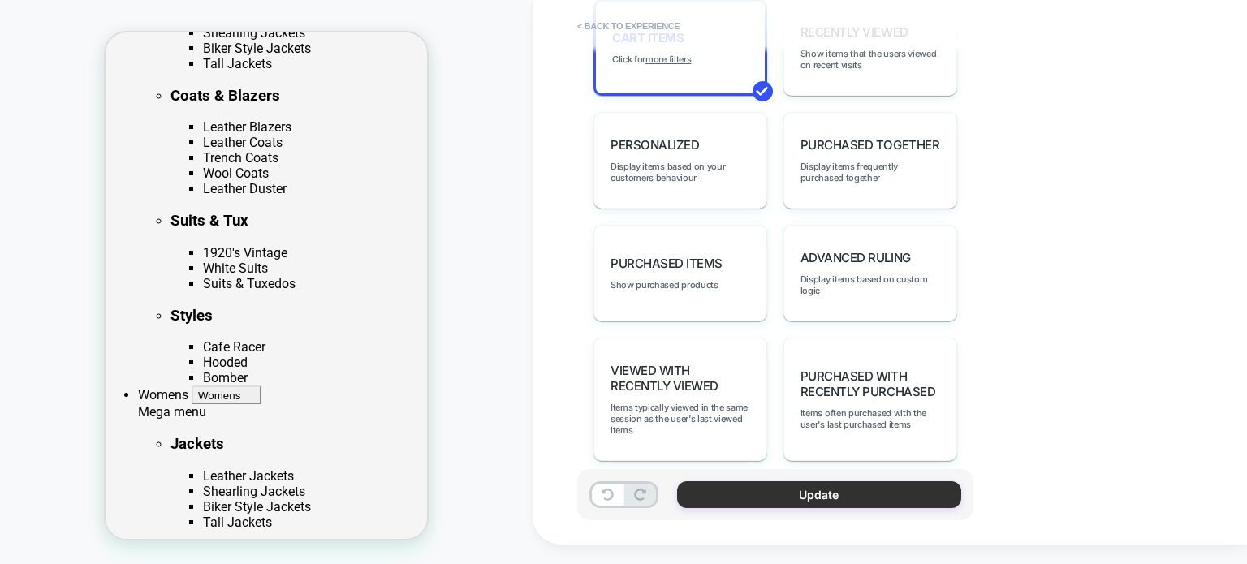
click at [784, 494] on button "Update" at bounding box center [819, 495] width 284 height 27
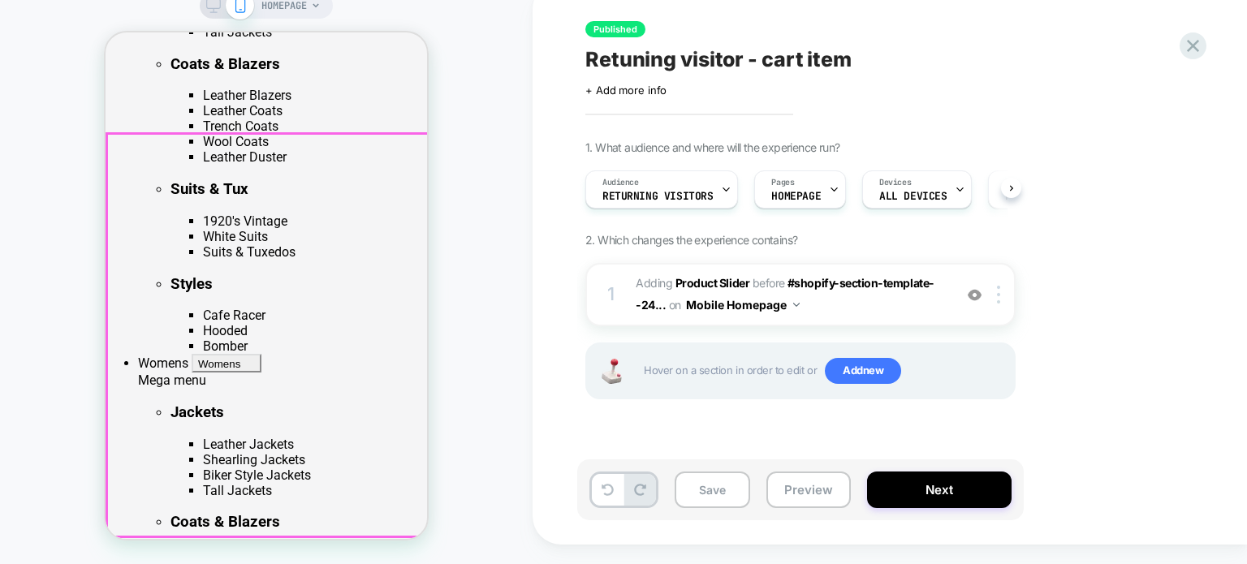
scroll to position [406, 0]
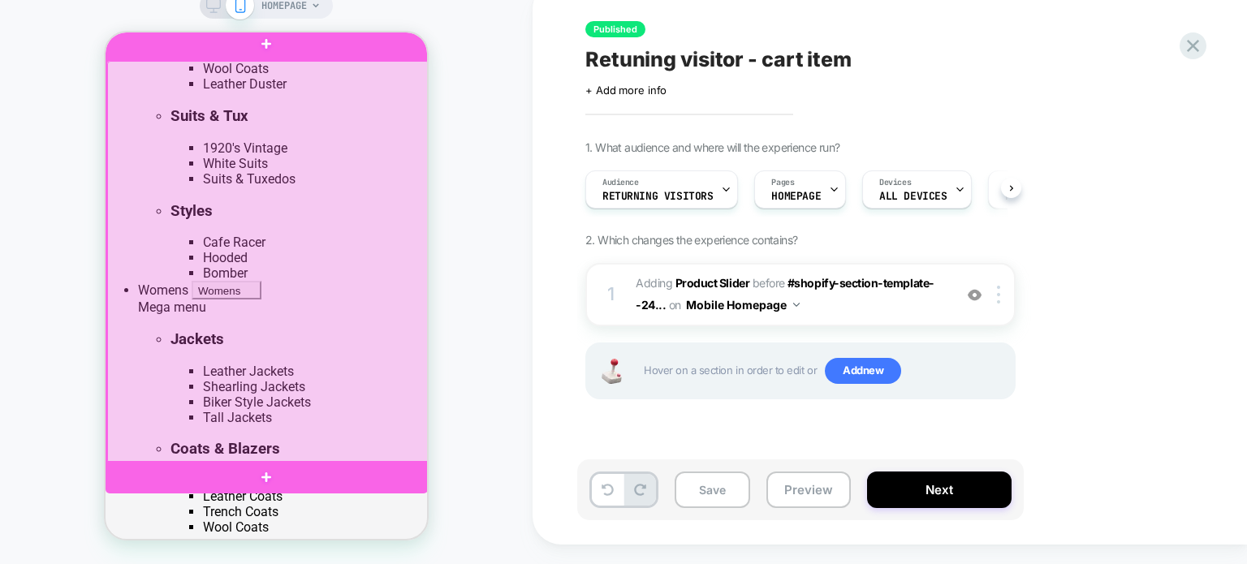
click at [352, 321] on div at bounding box center [268, 262] width 322 height 403
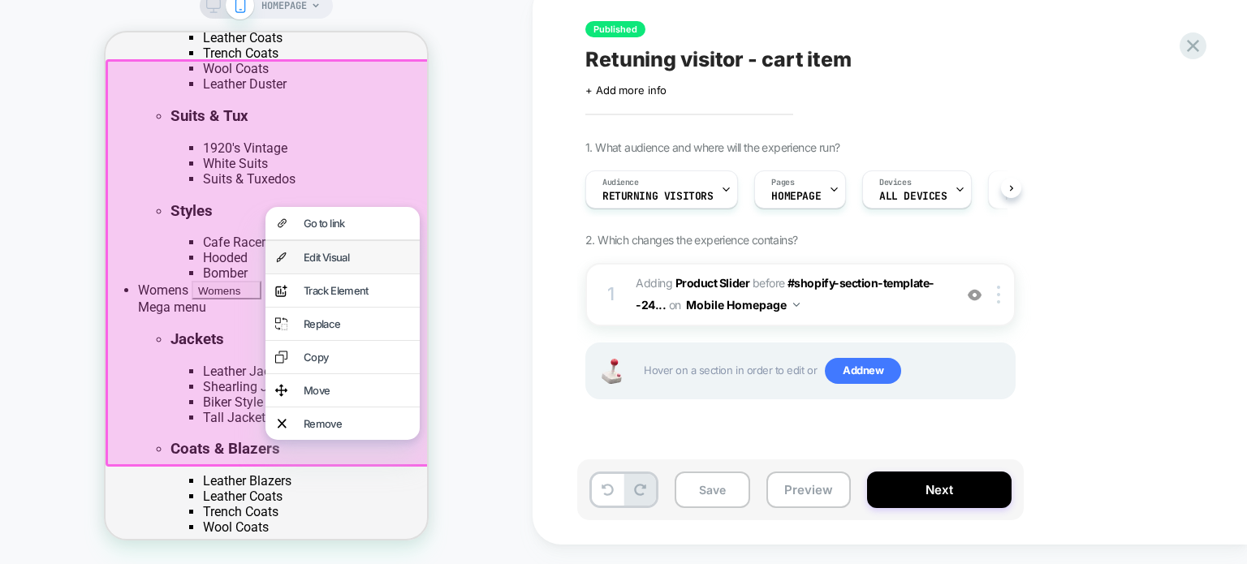
click at [336, 261] on div "Edit Visual" at bounding box center [357, 257] width 106 height 13
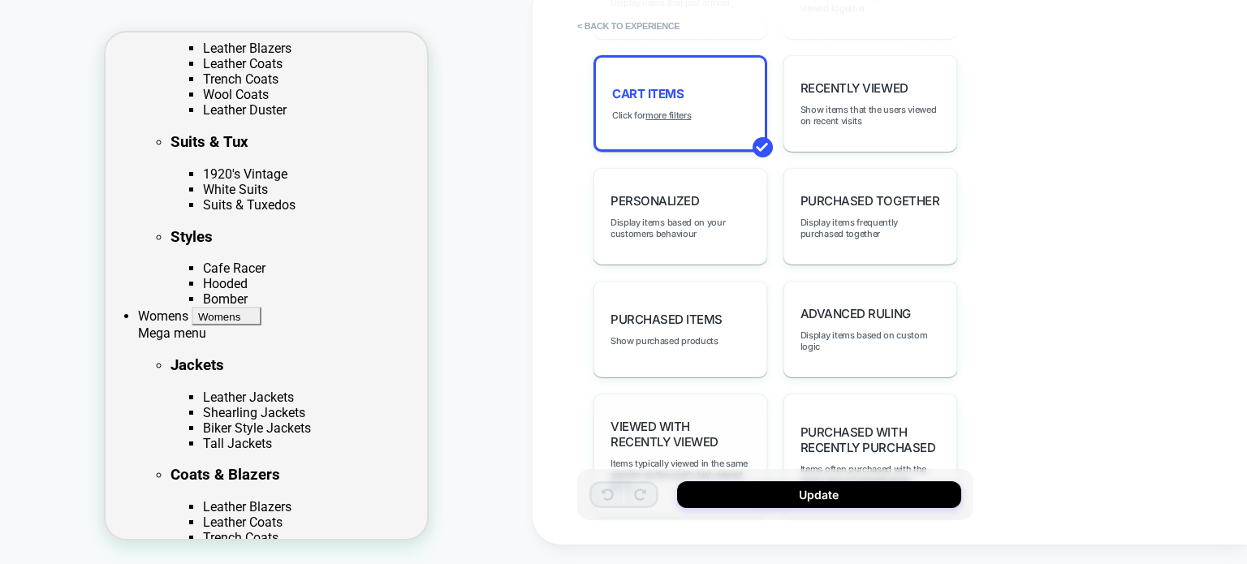
scroll to position [1112, 0]
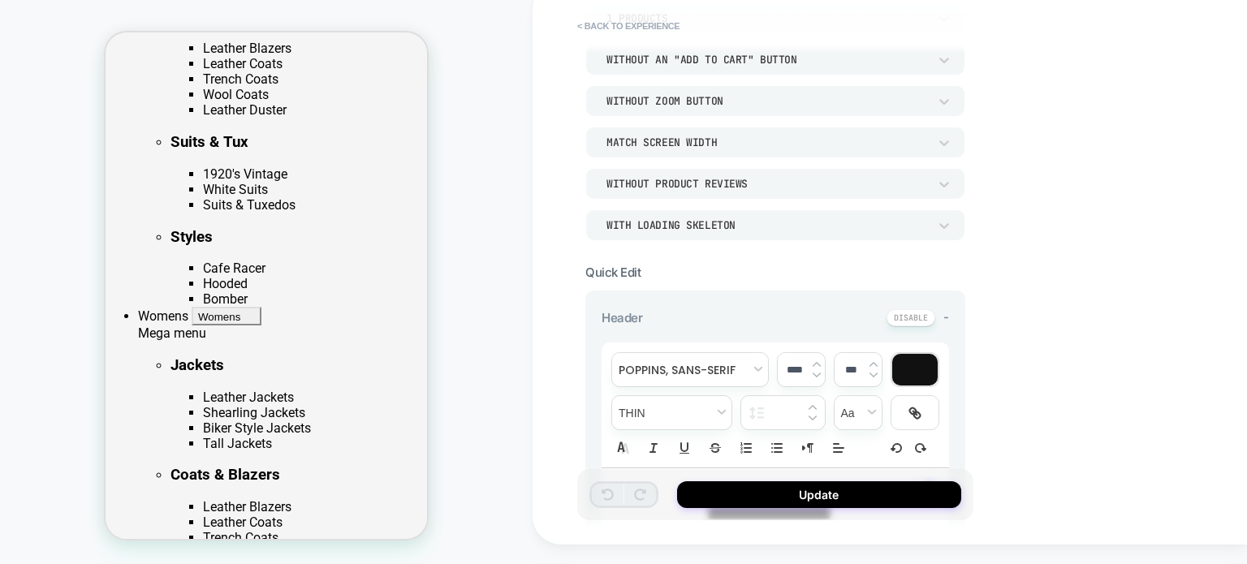
scroll to position [624, 0]
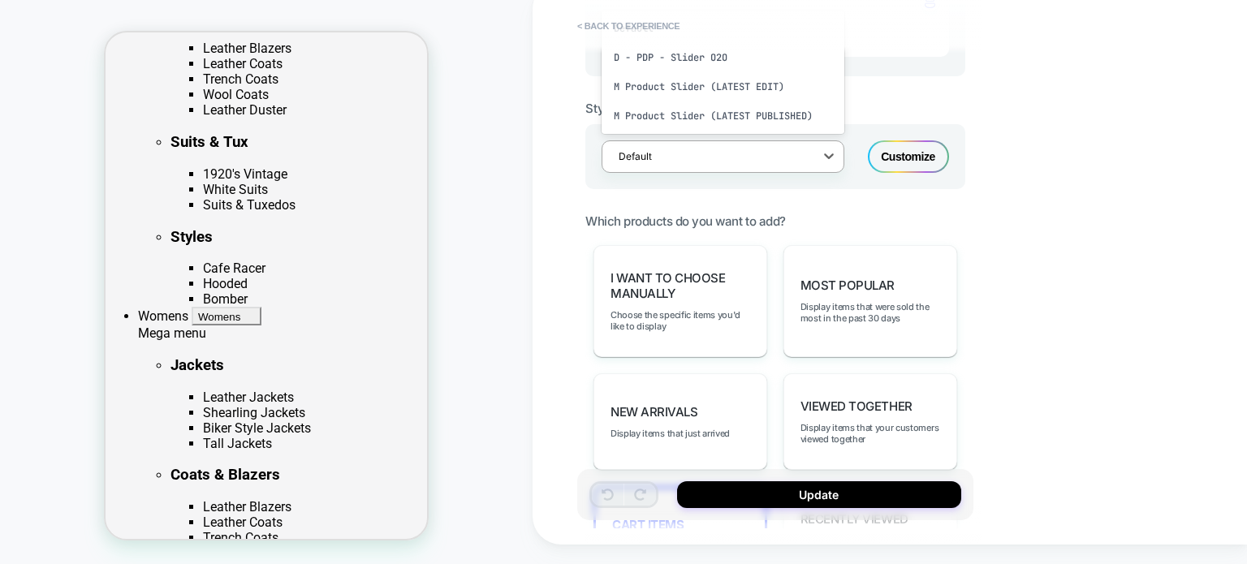
click at [770, 160] on div at bounding box center [713, 156] width 188 height 15
click at [1095, 174] on div "**********" at bounding box center [890, 263] width 715 height 564
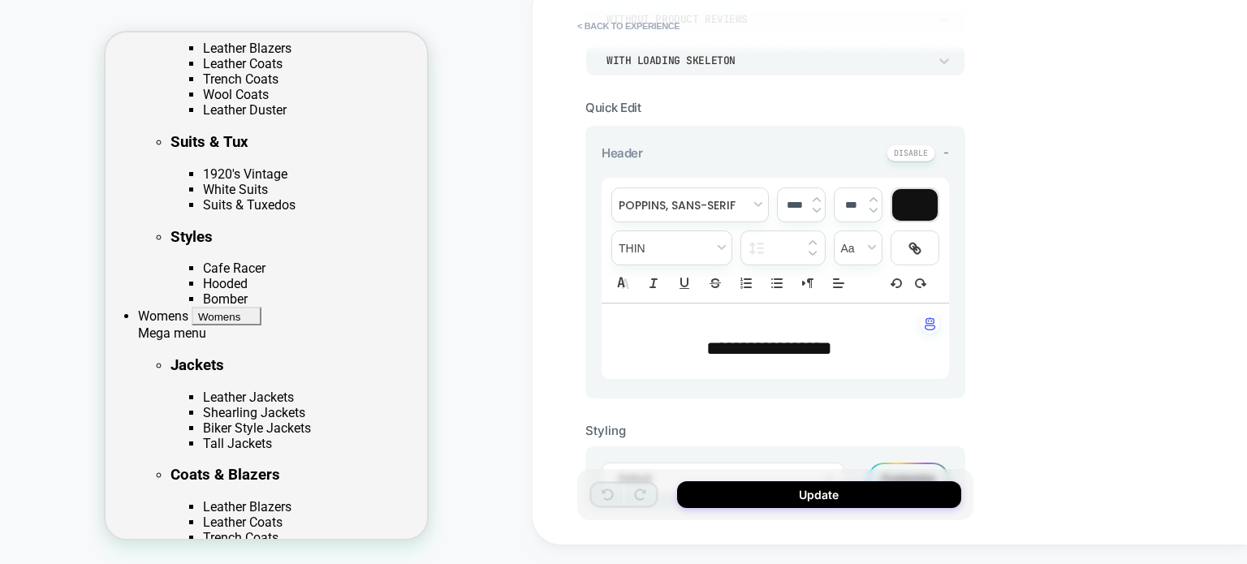
scroll to position [300, 0]
click at [767, 351] on span "**********" at bounding box center [769, 350] width 126 height 19
type input "****"
click at [767, 351] on span "**********" at bounding box center [769, 350] width 126 height 19
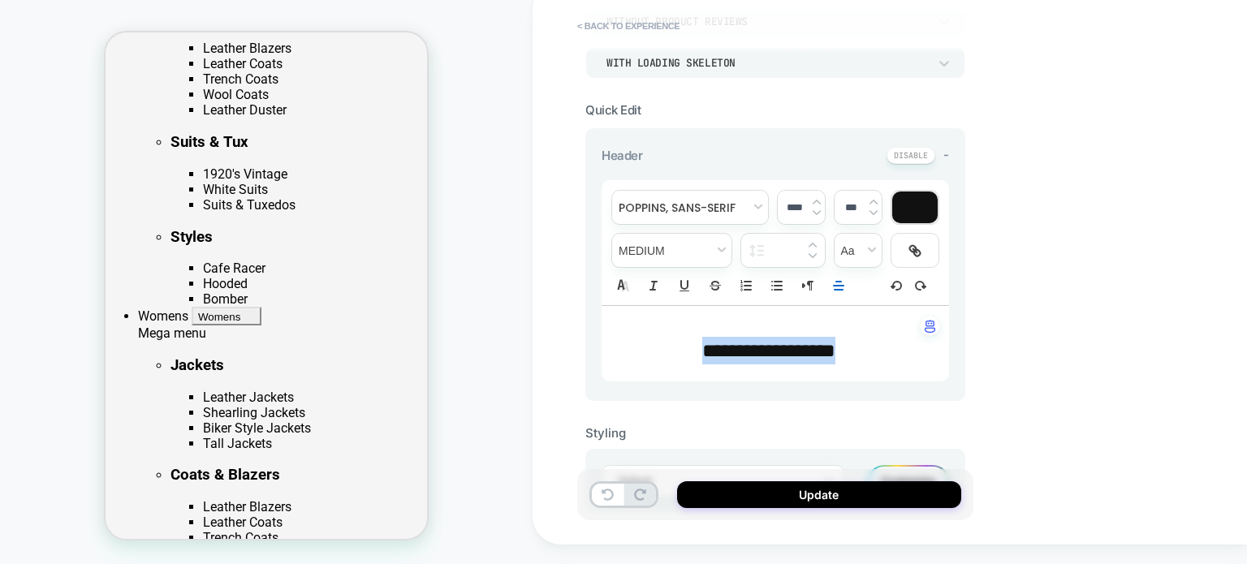
drag, startPoint x: 844, startPoint y: 343, endPoint x: 685, endPoint y: 349, distance: 159.3
click at [685, 349] on p "**********" at bounding box center [769, 351] width 303 height 28
click at [784, 349] on span "**********" at bounding box center [769, 350] width 184 height 19
click at [784, 348] on span "**********" at bounding box center [769, 350] width 184 height 19
click at [935, 318] on div "button" at bounding box center [930, 326] width 20 height 20
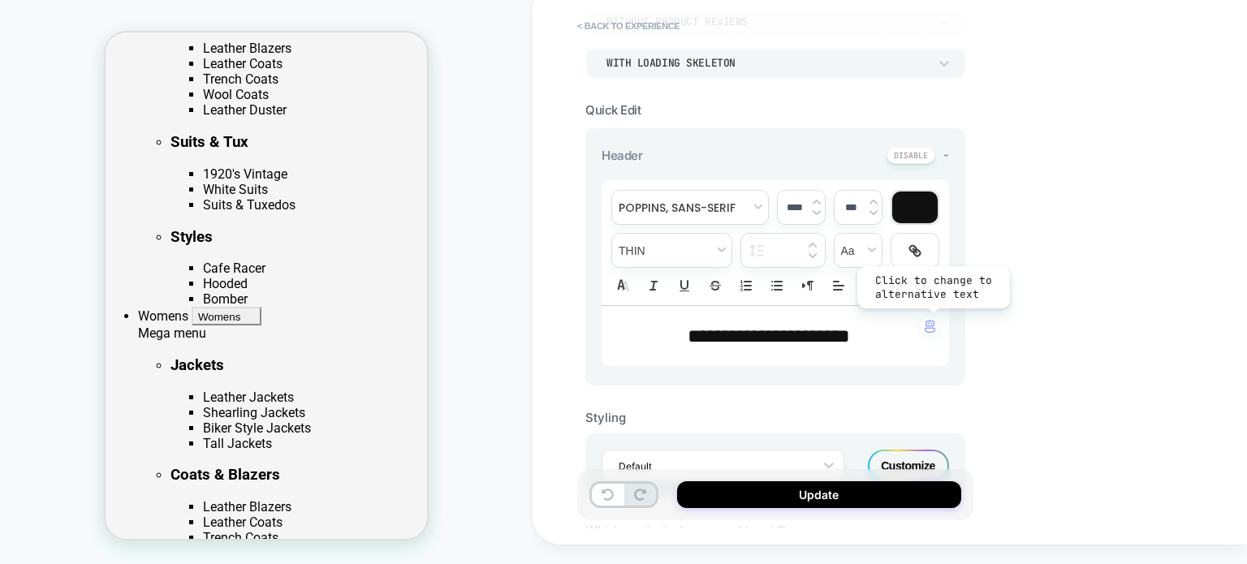
click at [932, 321] on img "button" at bounding box center [930, 326] width 11 height 13
click at [642, 317] on div "**********" at bounding box center [776, 336] width 348 height 60
type input "****"
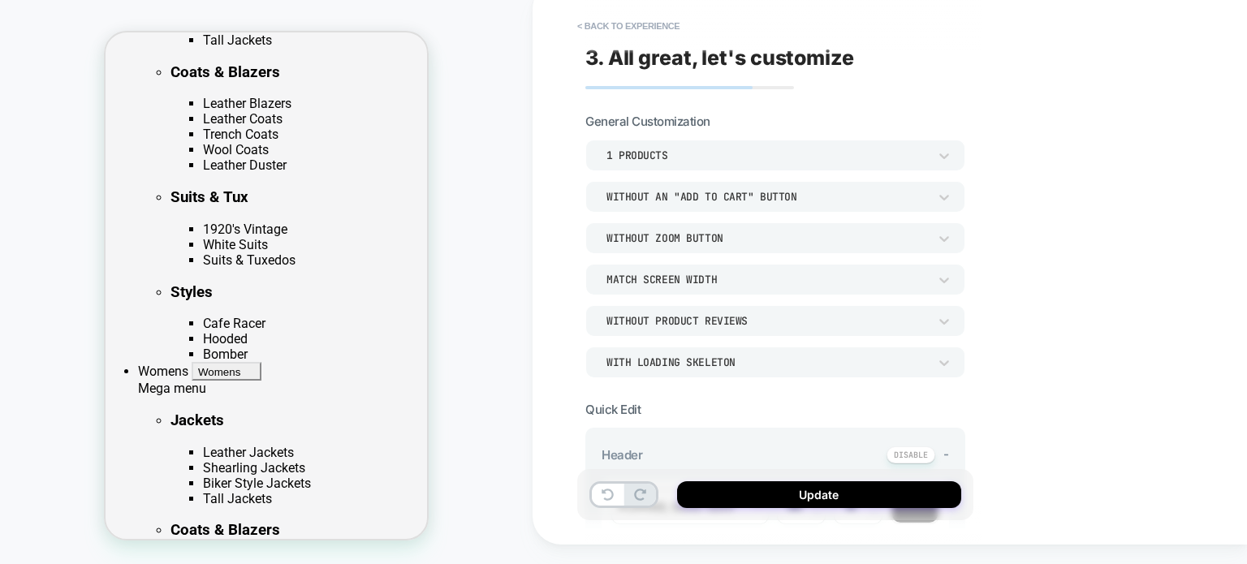
scroll to position [406, 0]
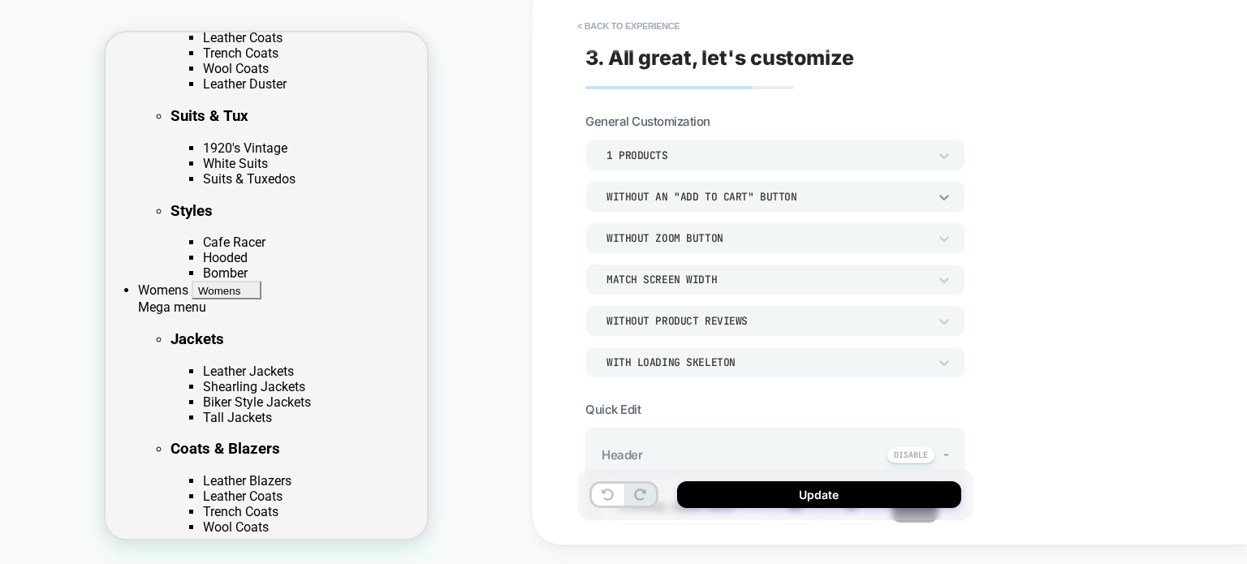
click at [938, 194] on icon at bounding box center [944, 197] width 16 height 16
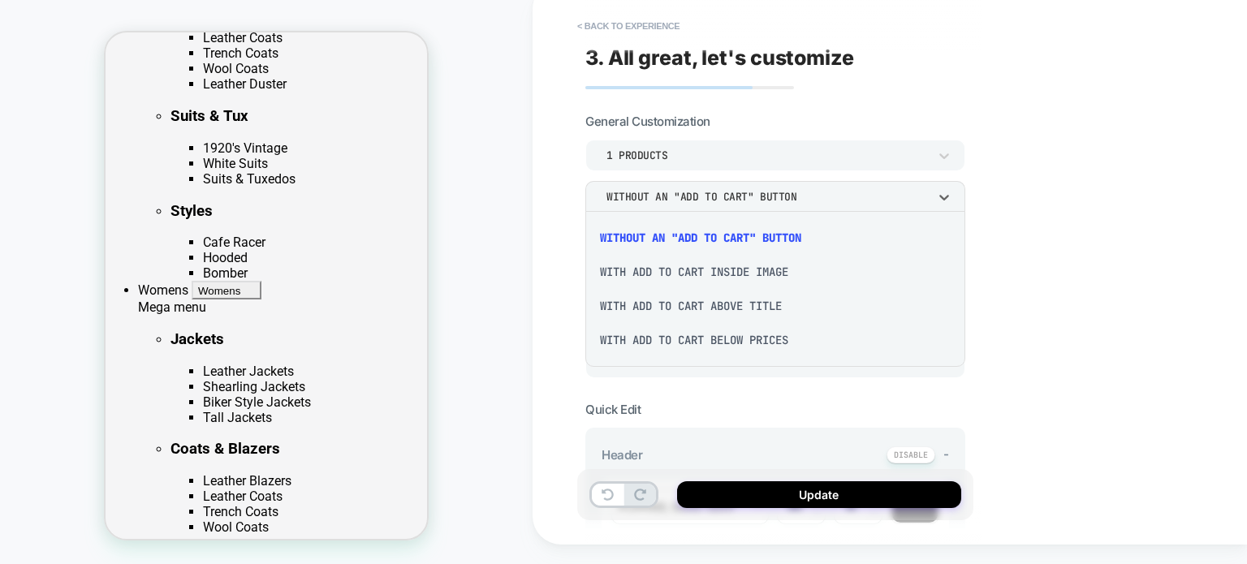
click at [732, 260] on div "With add to cart inside image" at bounding box center [775, 272] width 367 height 34
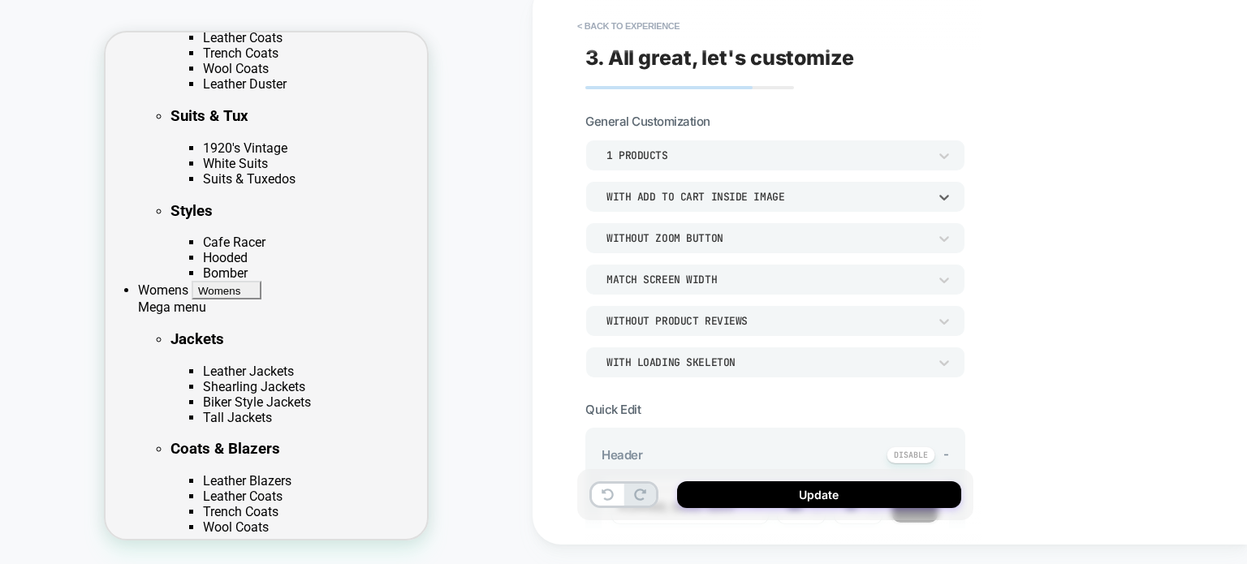
click at [786, 197] on div "With add to cart inside image" at bounding box center [768, 197] width 322 height 14
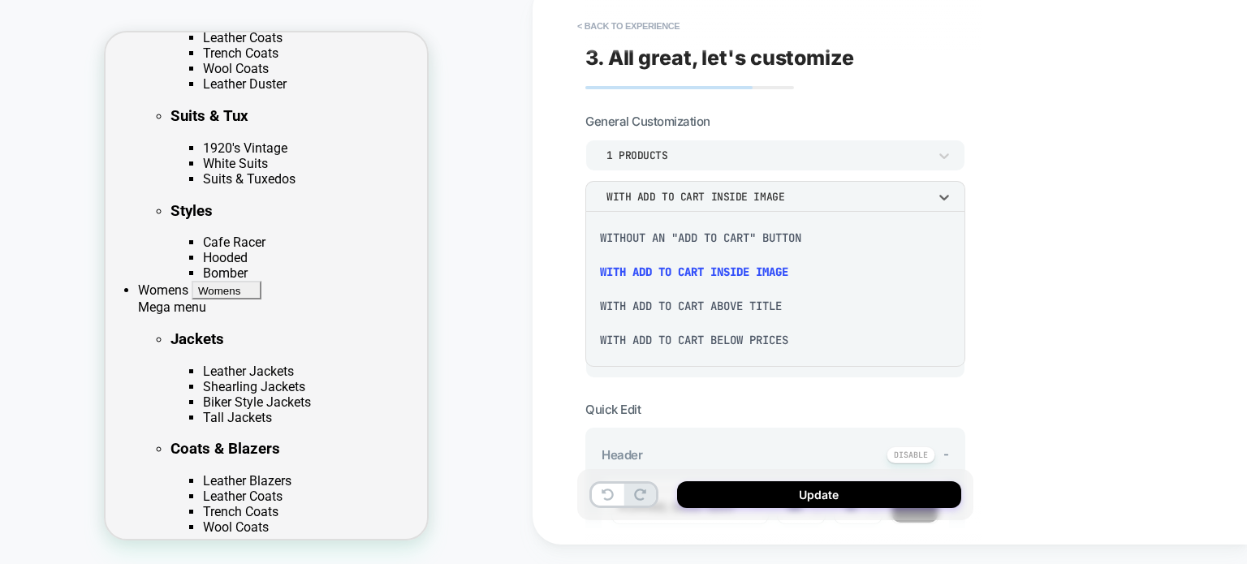
click at [728, 309] on div "With add to cart above title" at bounding box center [775, 306] width 367 height 34
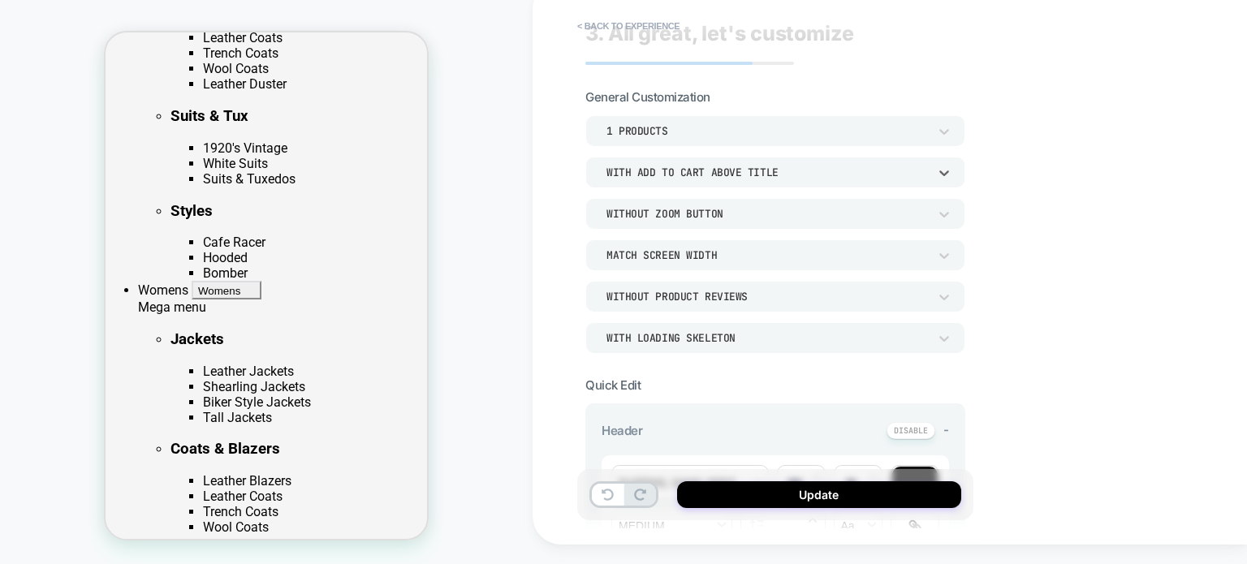
scroll to position [0, 0]
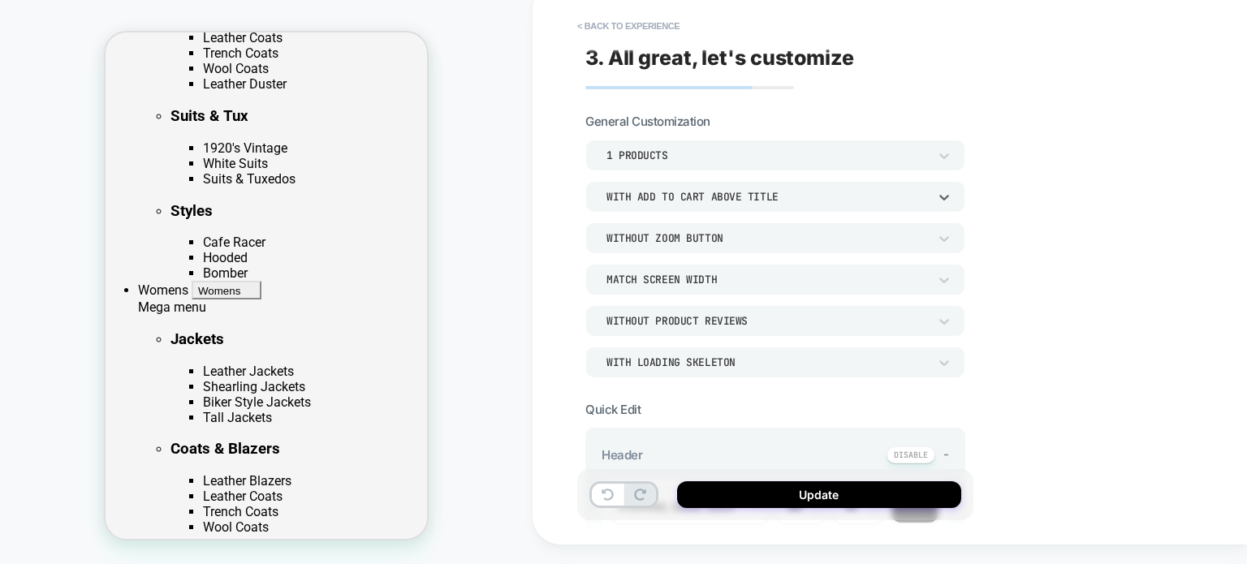
click at [822, 190] on div "With add to cart above title" at bounding box center [768, 197] width 322 height 14
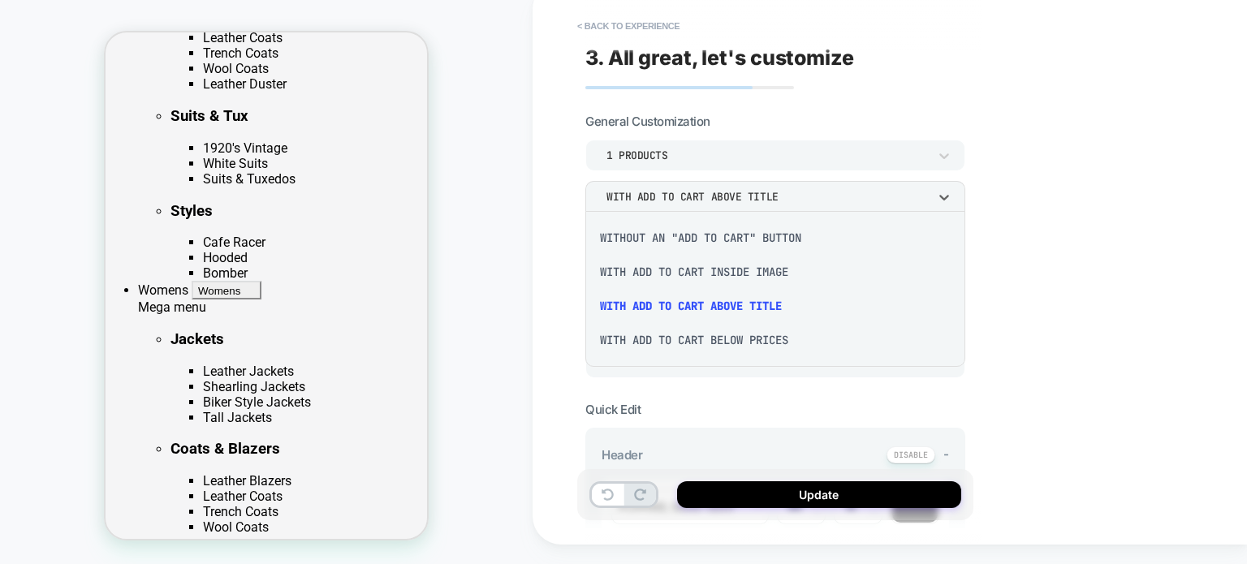
click at [765, 343] on div "With add to cart below prices" at bounding box center [775, 340] width 367 height 34
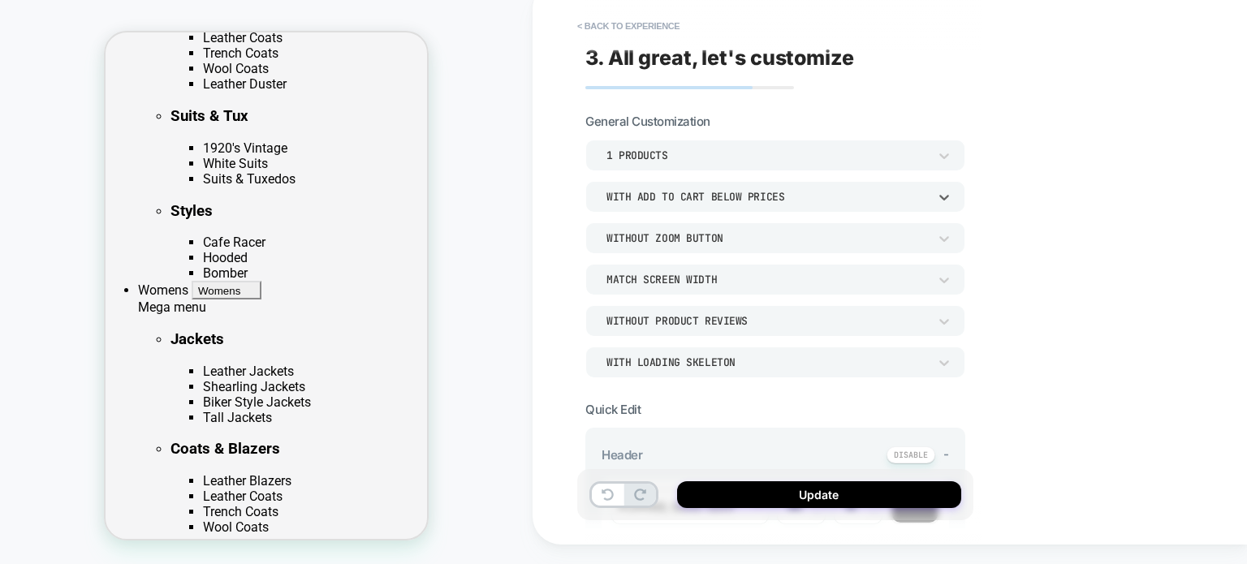
click at [764, 236] on div "Without Zoom Button" at bounding box center [768, 238] width 322 height 14
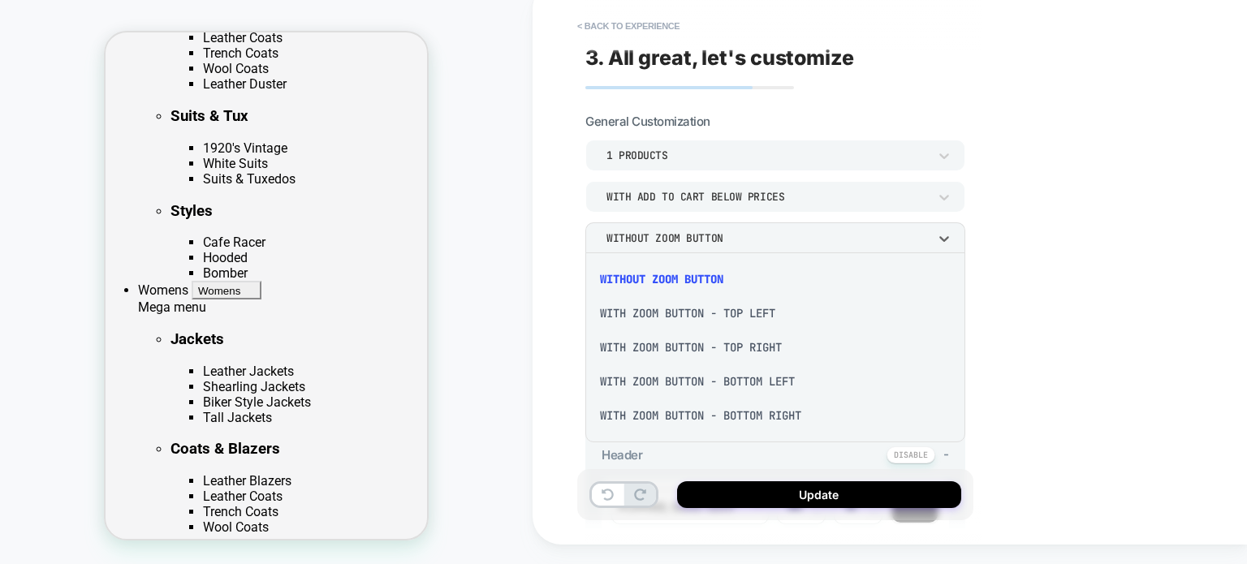
click at [727, 324] on div "With Zoom Button - Top Left" at bounding box center [775, 313] width 367 height 34
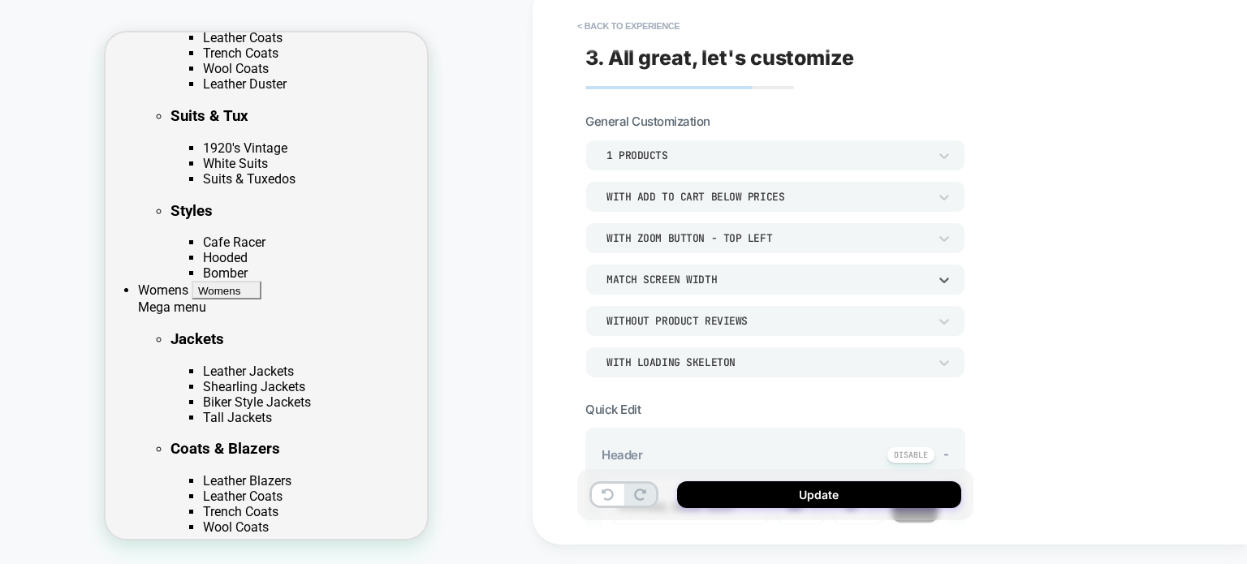
click at [750, 276] on div "Match Screen Width" at bounding box center [768, 280] width 322 height 14
click at [697, 357] on div "Match Parent Width" at bounding box center [775, 355] width 367 height 34
click at [692, 278] on div "Match Parent Width" at bounding box center [768, 280] width 322 height 14
click at [663, 326] on div "Match Screen Width" at bounding box center [775, 321] width 367 height 34
click at [667, 322] on div "Without Product Reviews" at bounding box center [768, 321] width 322 height 14
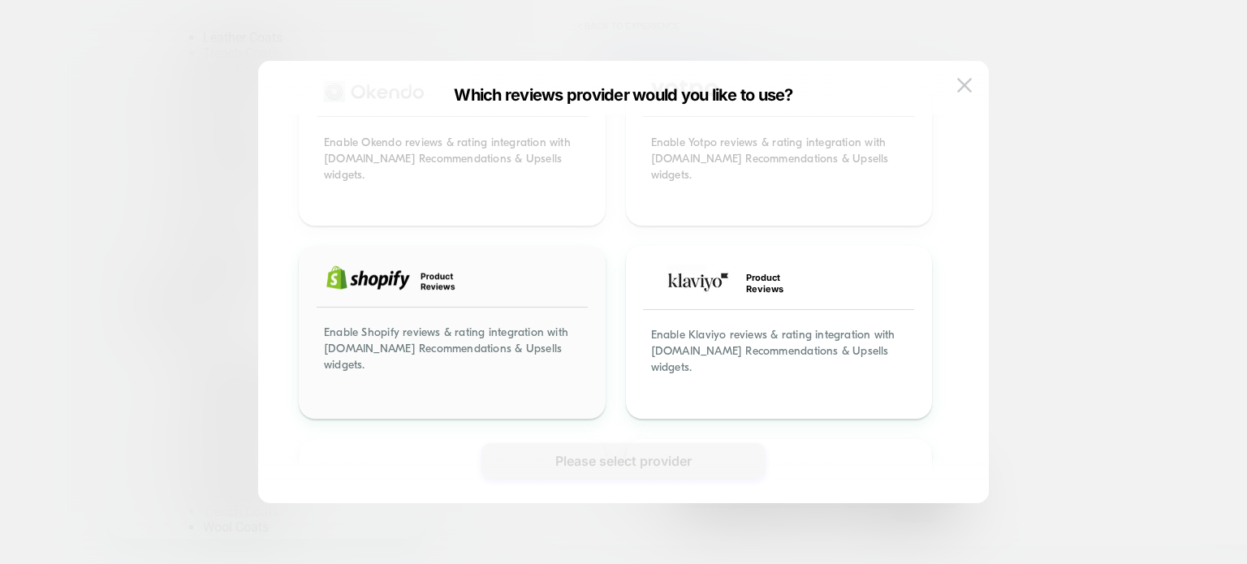
scroll to position [81, 0]
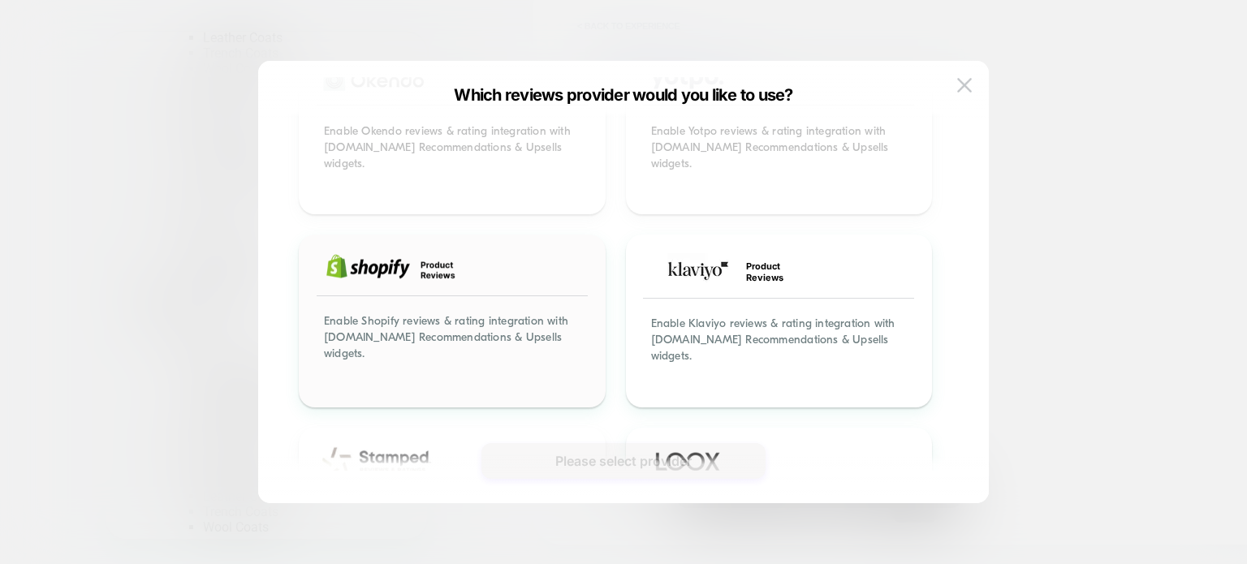
click at [510, 322] on div "Enable Shopify reviews & rating integration with Visually.io Recommendations & …" at bounding box center [452, 349] width 302 height 114
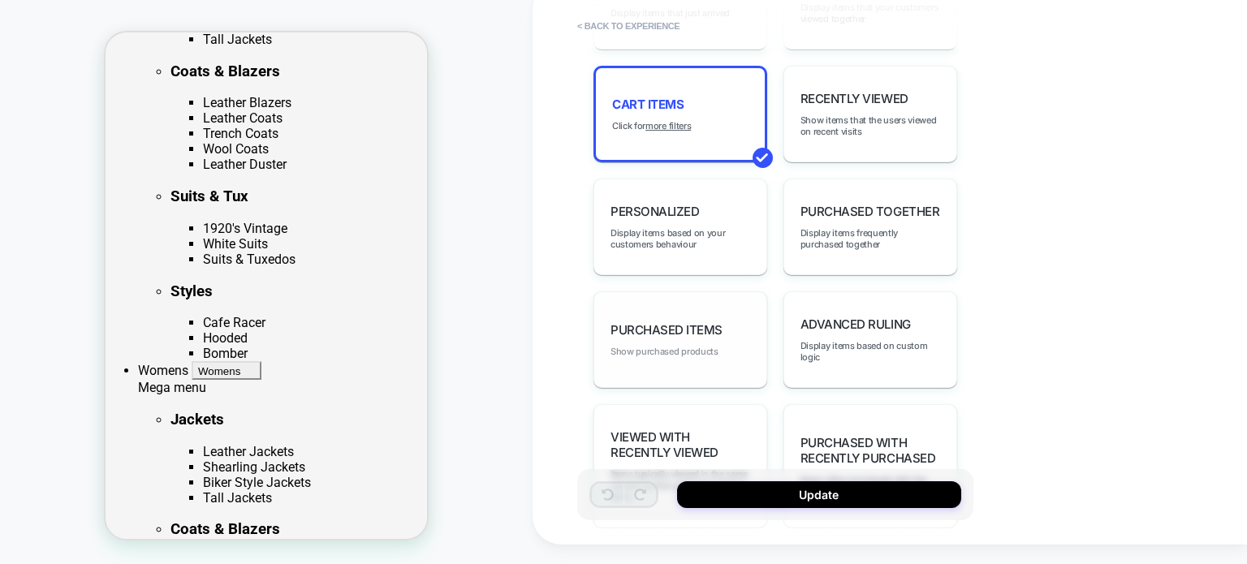
scroll to position [949, 0]
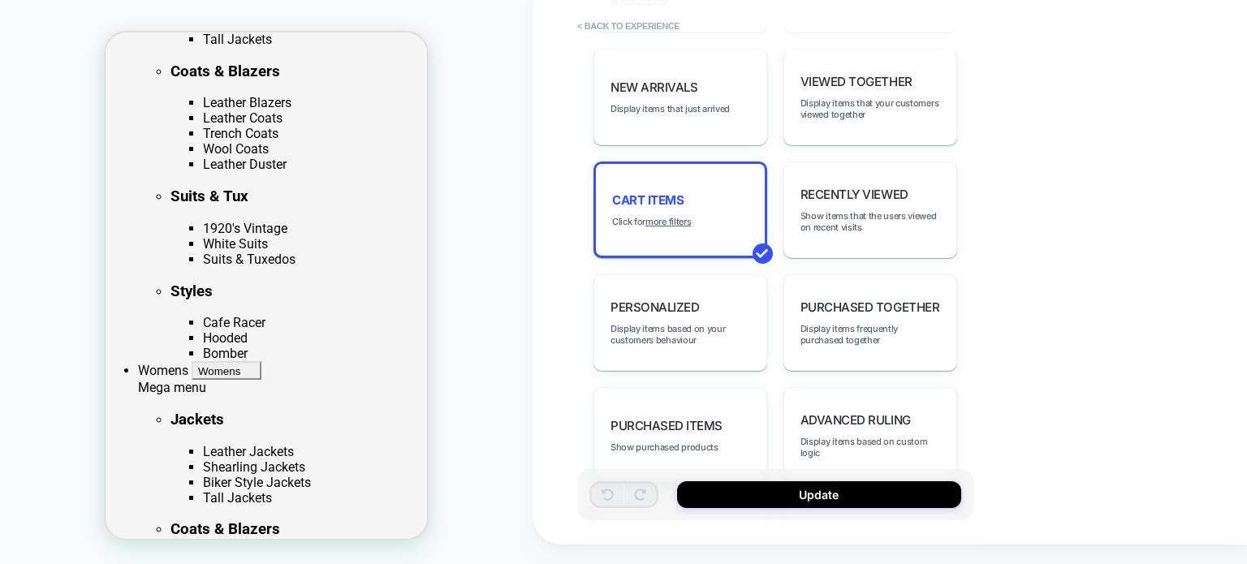
click at [676, 216] on u "more filters" at bounding box center [668, 221] width 45 height 11
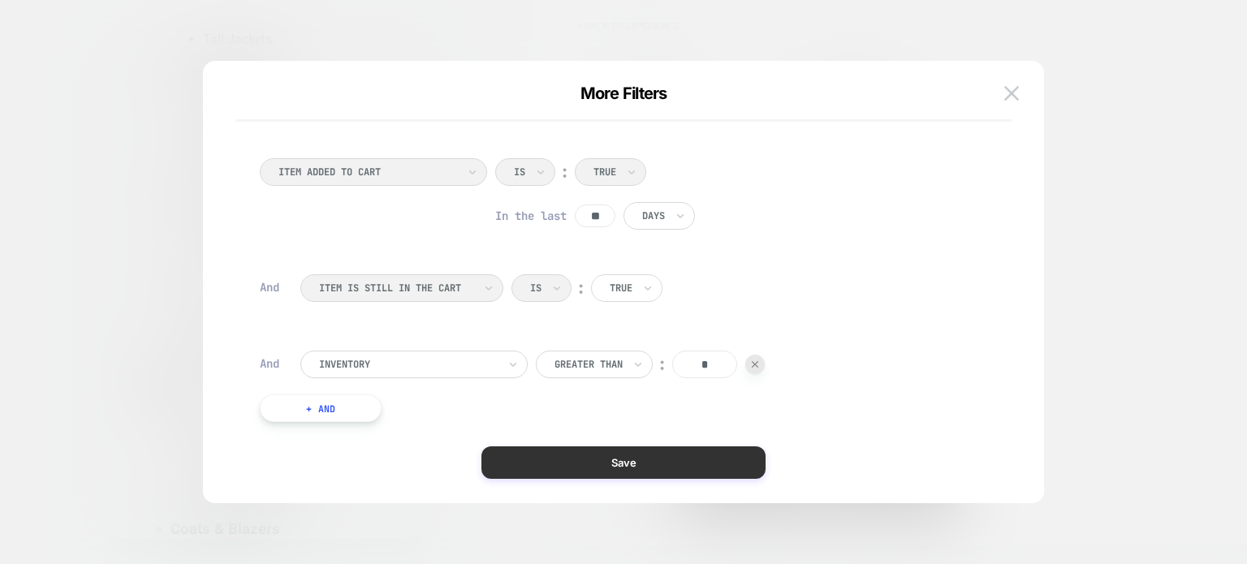
click at [584, 468] on button "Save" at bounding box center [624, 463] width 284 height 32
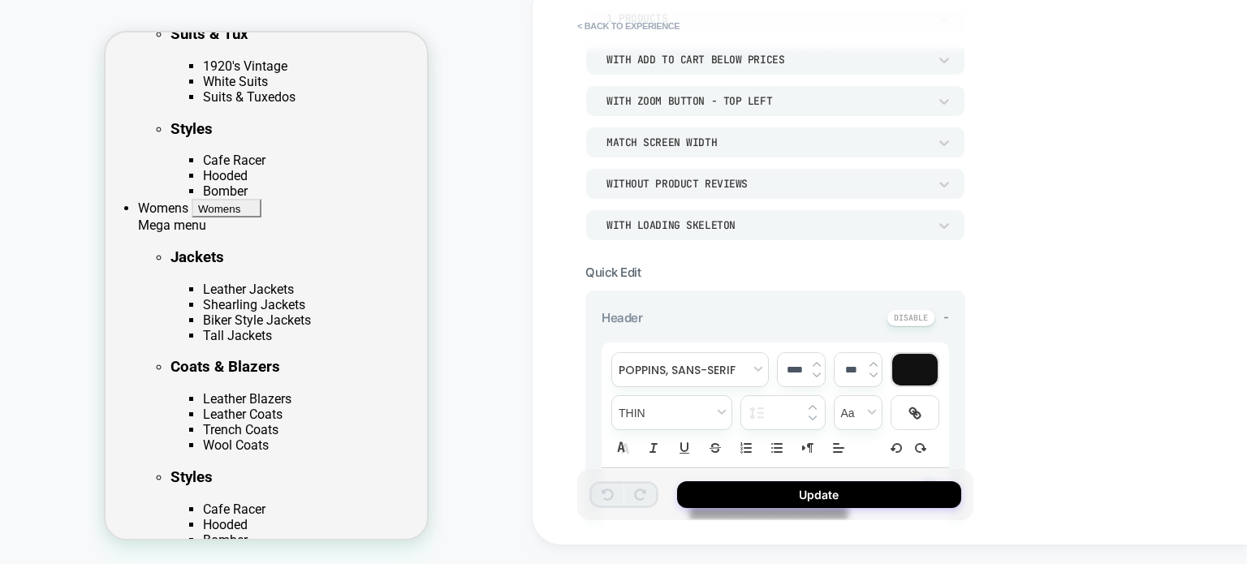
scroll to position [56, 0]
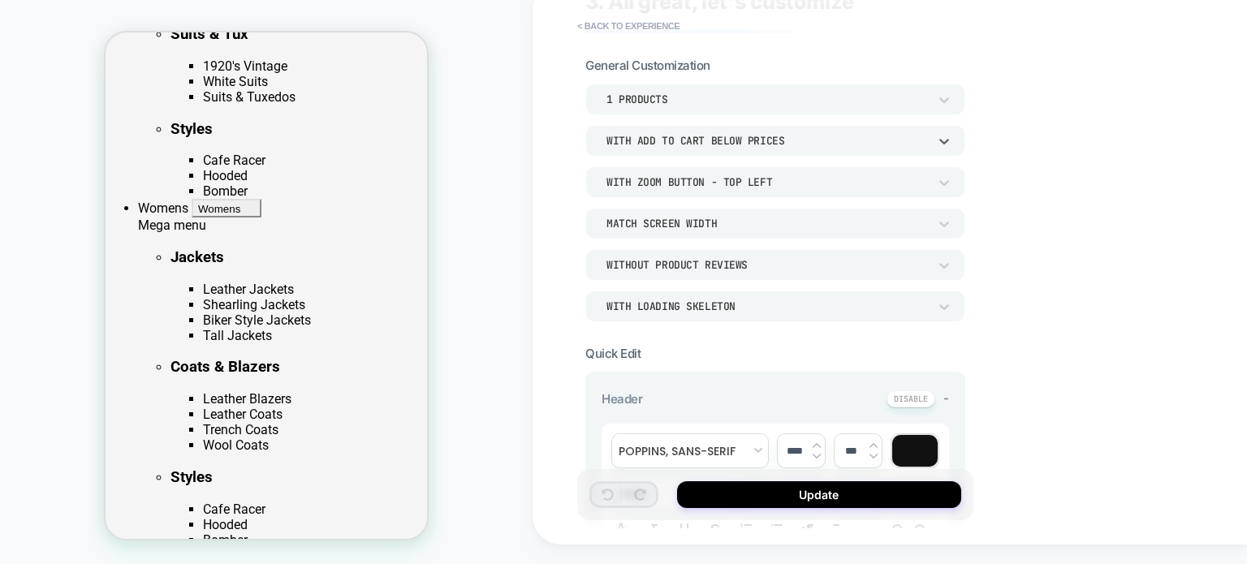
click at [696, 134] on div "With add to cart below prices" at bounding box center [768, 141] width 322 height 14
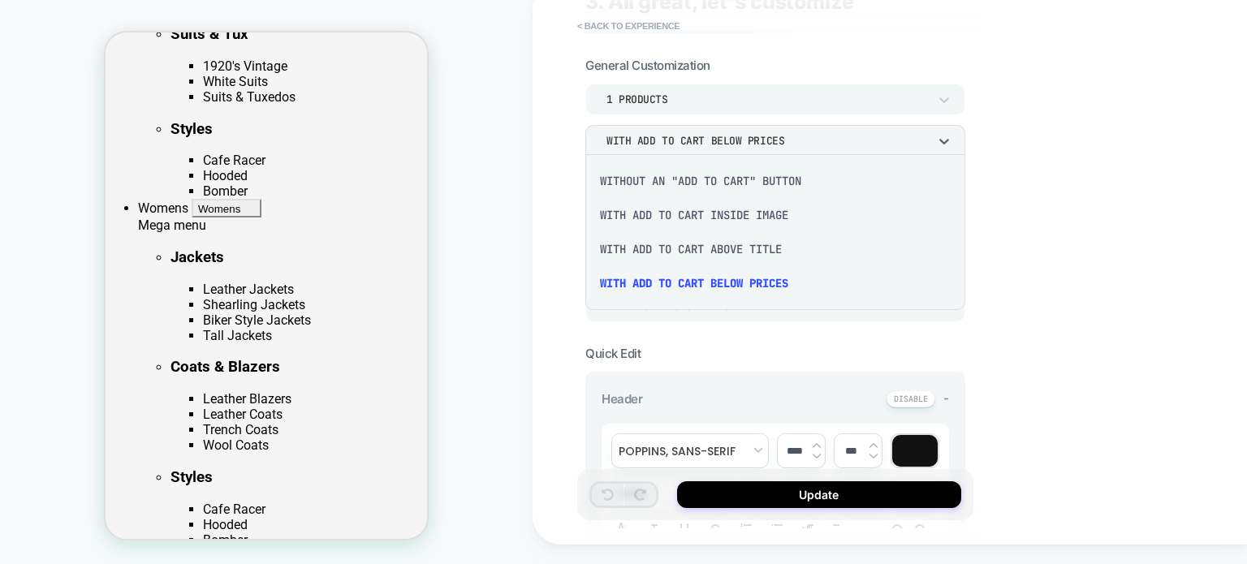
click at [704, 178] on div "Without an "add to cart" button" at bounding box center [775, 181] width 367 height 34
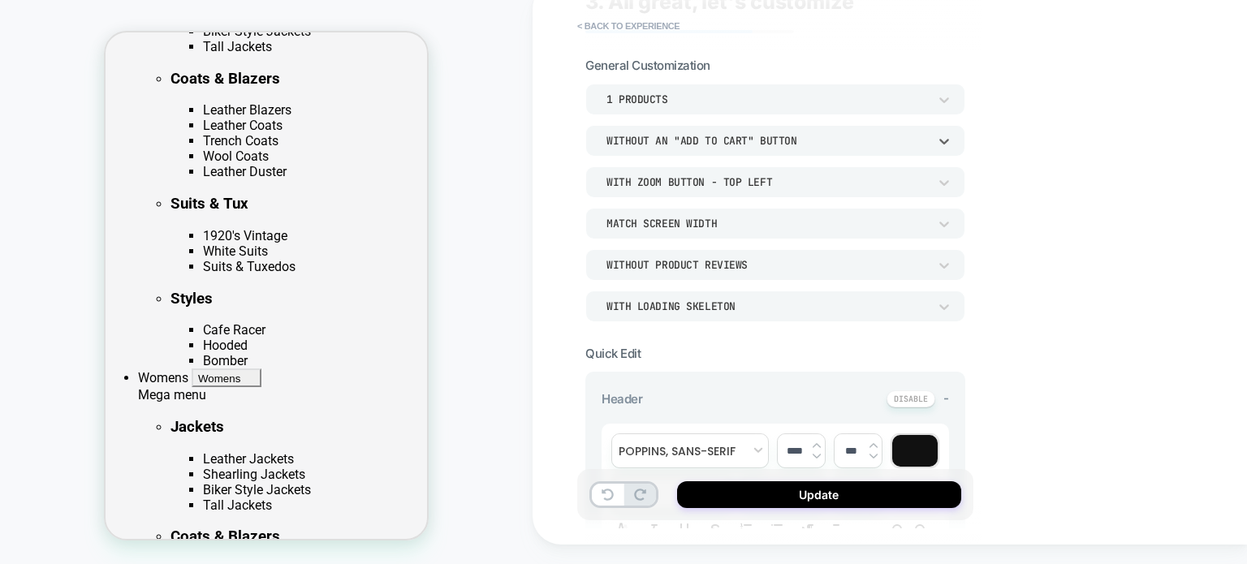
scroll to position [293, 0]
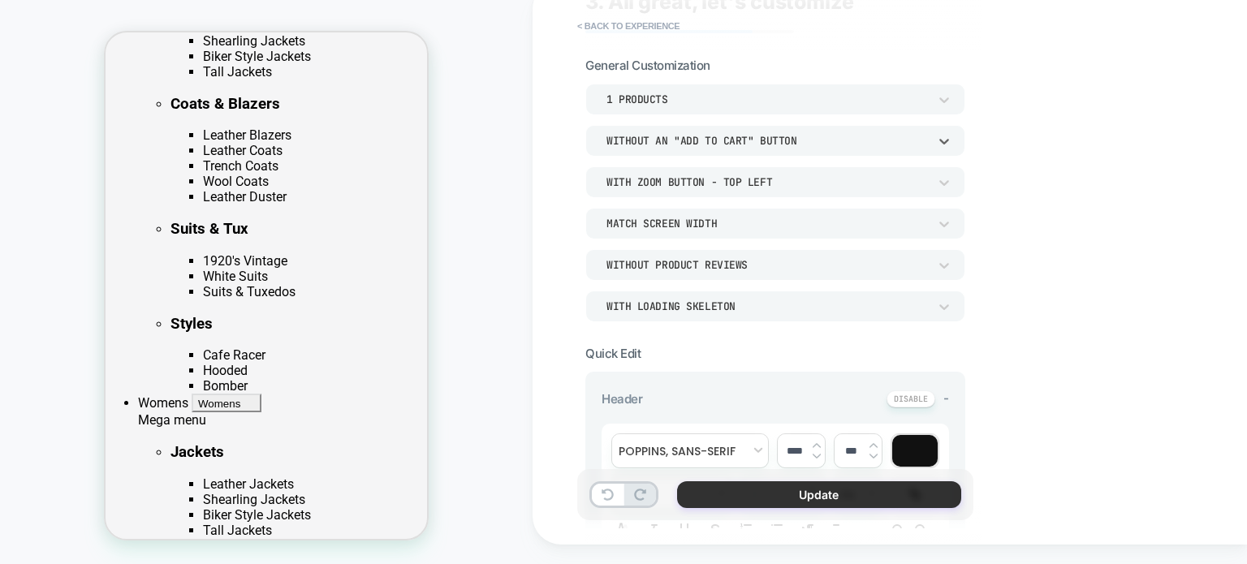
click at [801, 500] on button "Update" at bounding box center [819, 495] width 284 height 27
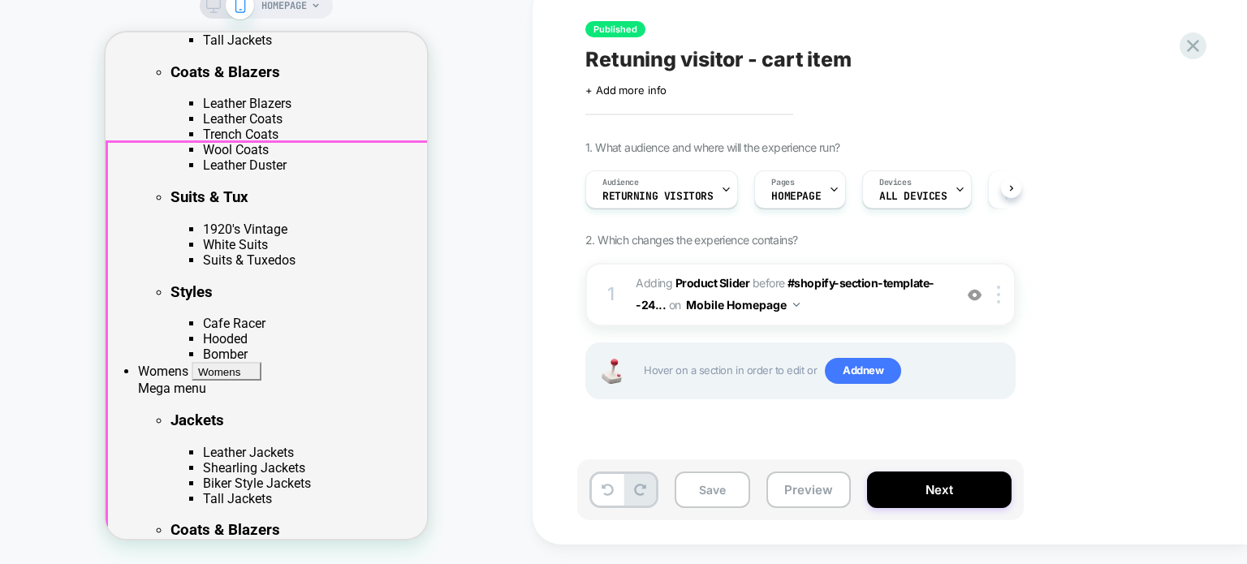
scroll to position [406, 0]
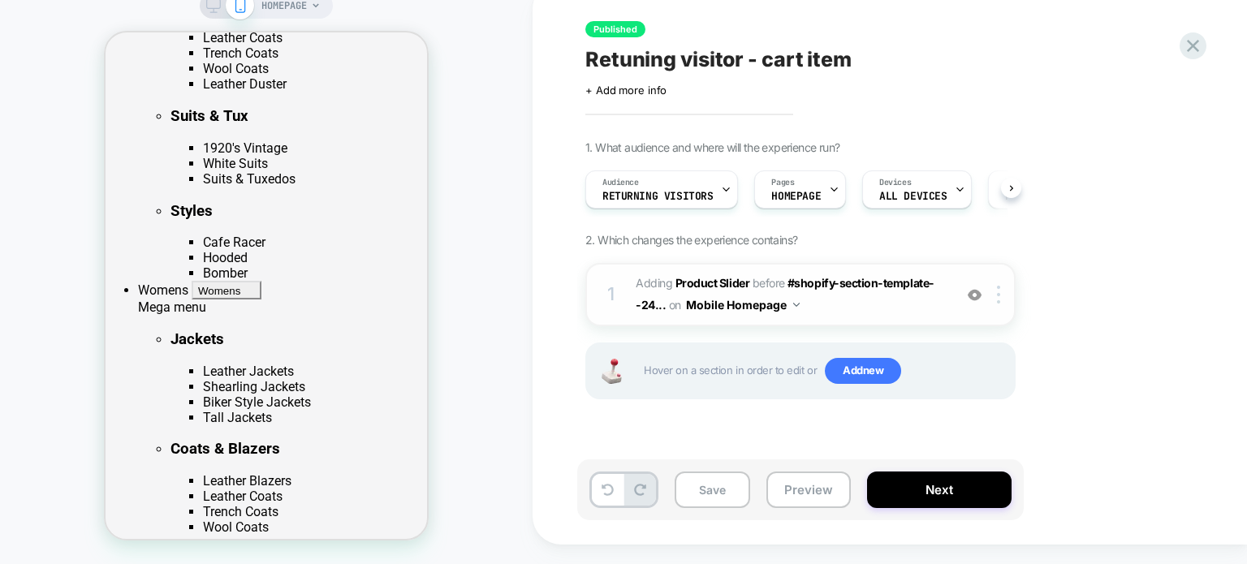
click at [942, 316] on div "1 #_loomi_addon_1758111025818 Adding Product Slider BEFORE #shopify-section-tem…" at bounding box center [800, 294] width 430 height 63
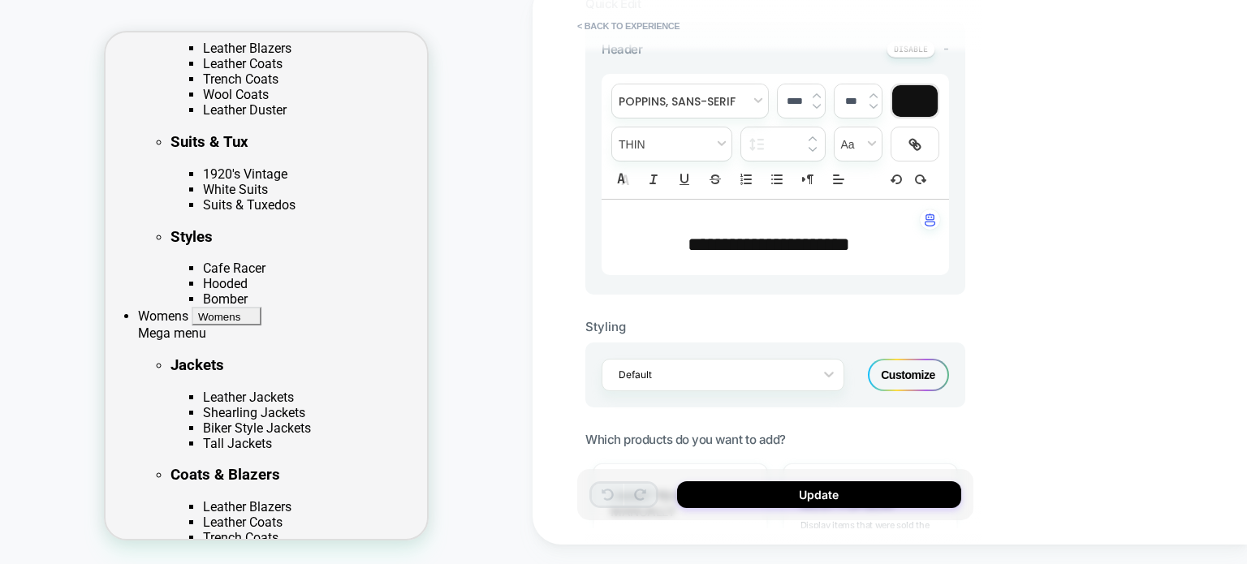
scroll to position [354, 0]
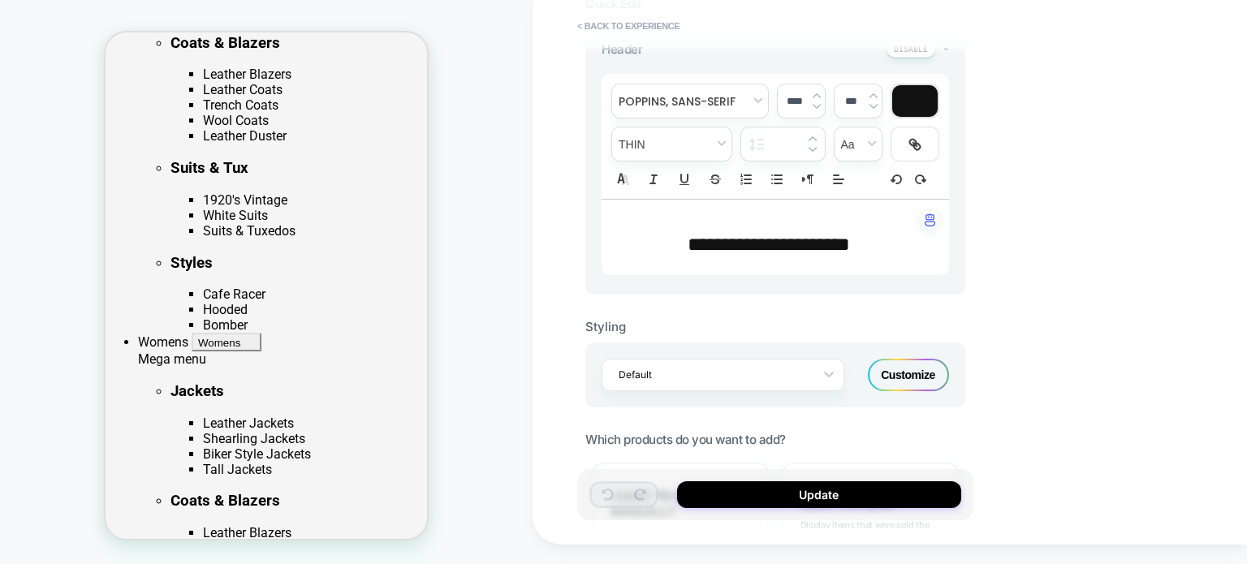
click at [747, 256] on p "**********" at bounding box center [769, 245] width 303 height 28
type input "****"
click at [747, 256] on p "**********" at bounding box center [769, 245] width 303 height 28
click at [747, 256] on p "******** ******** ****" at bounding box center [769, 245] width 303 height 28
click at [864, 243] on p "**********" at bounding box center [769, 245] width 303 height 28
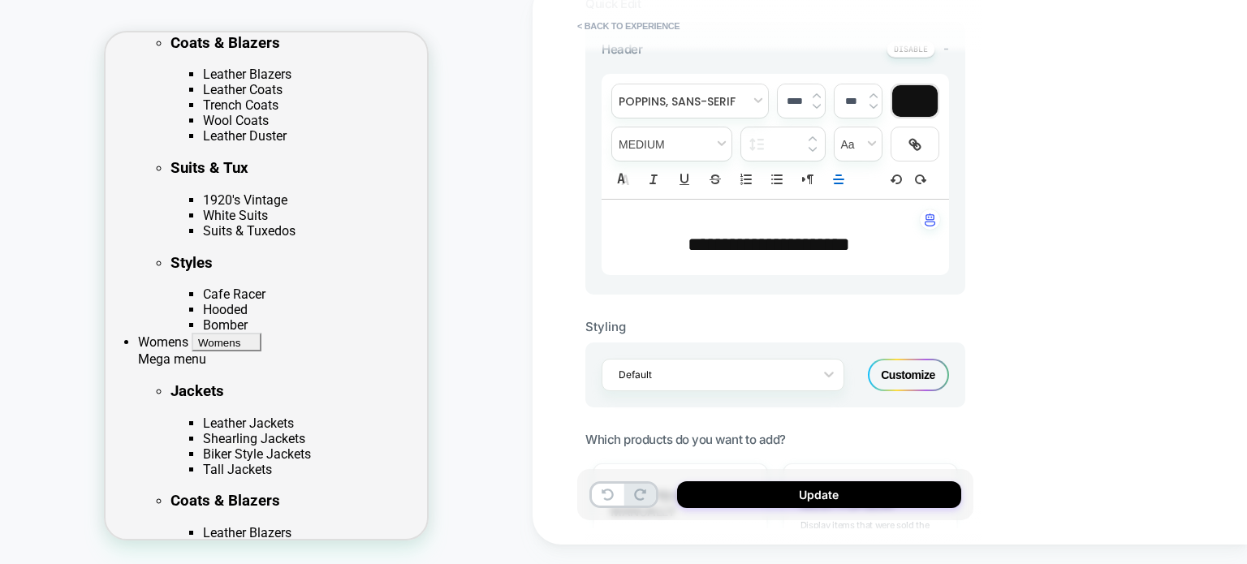
click at [850, 245] on span "**********" at bounding box center [769, 244] width 162 height 19
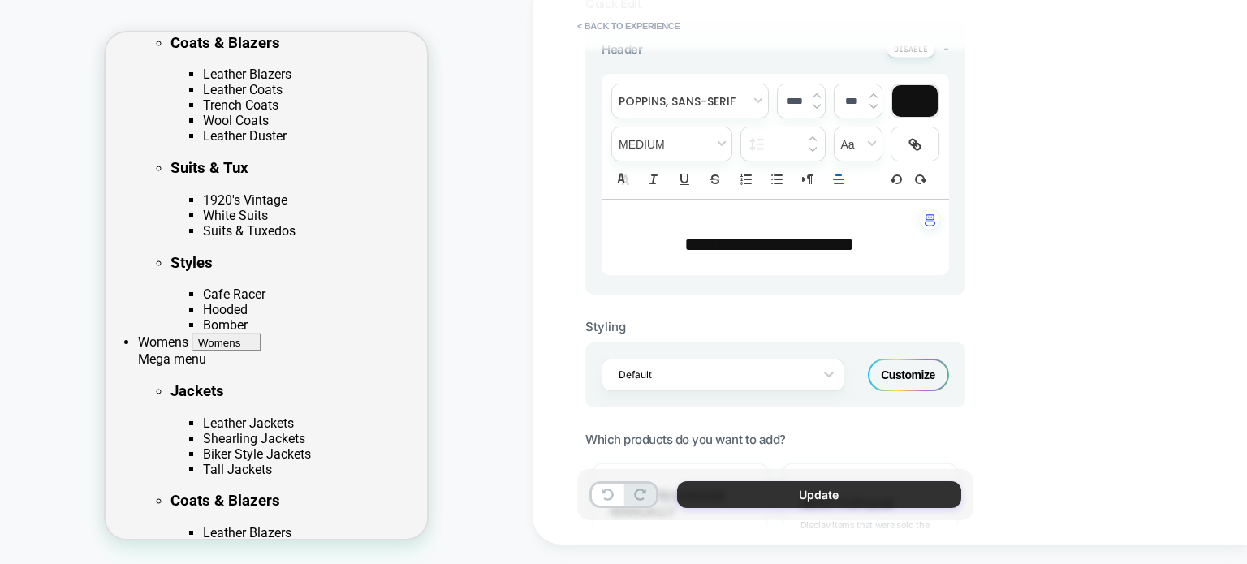
click at [817, 506] on button "Update" at bounding box center [819, 495] width 284 height 27
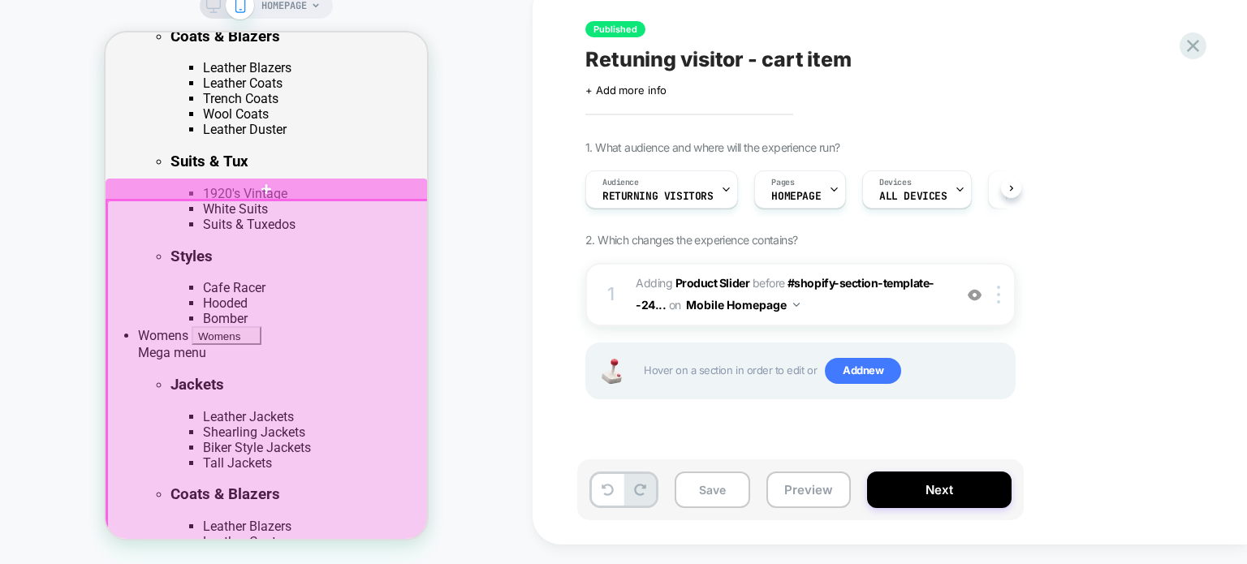
scroll to position [406, 0]
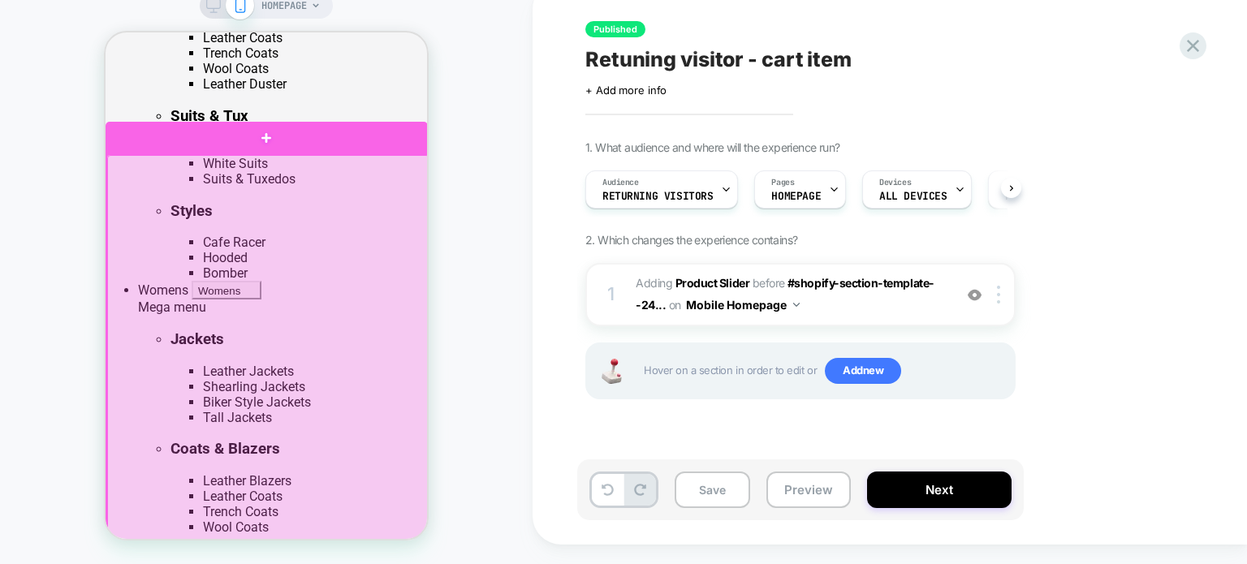
click at [309, 337] on div at bounding box center [268, 356] width 322 height 403
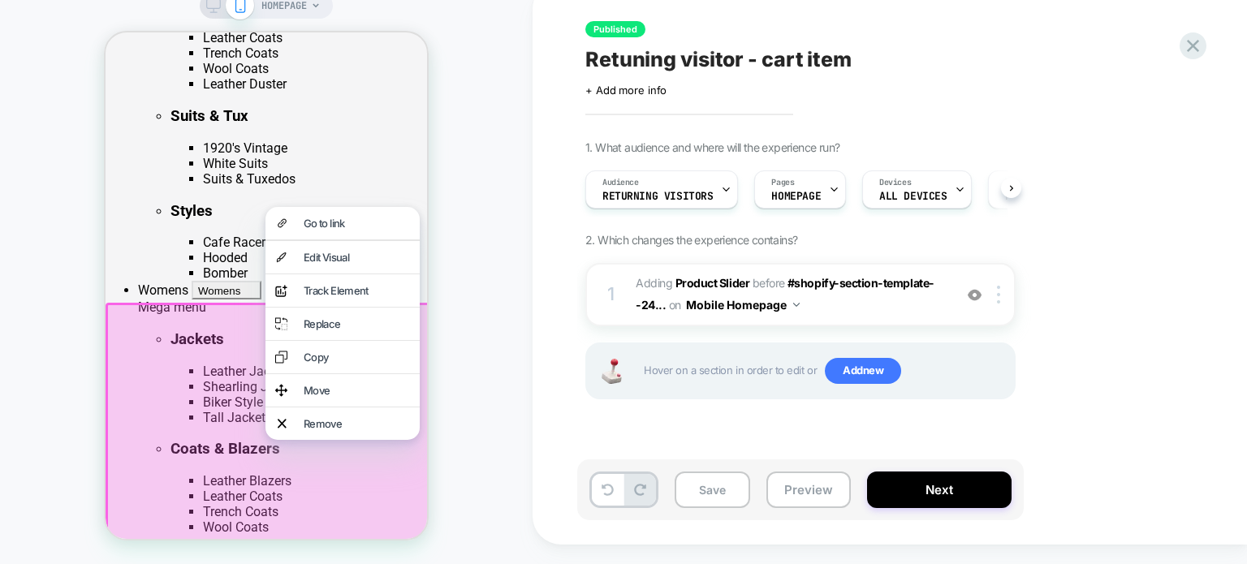
click at [136, 436] on div at bounding box center [269, 507] width 327 height 408
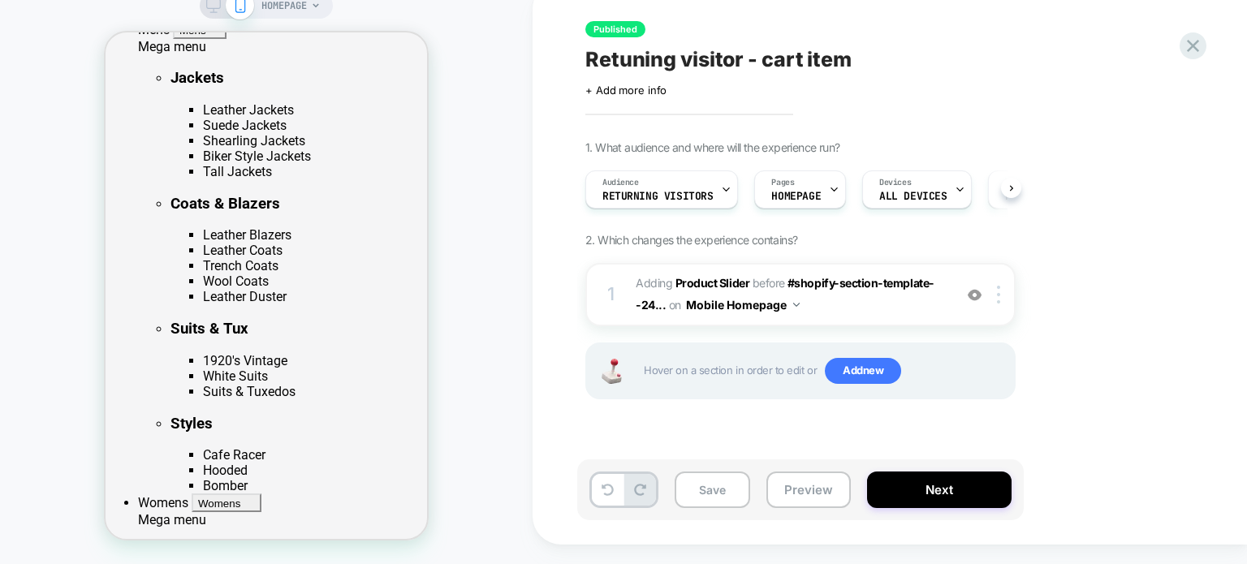
scroll to position [325, 0]
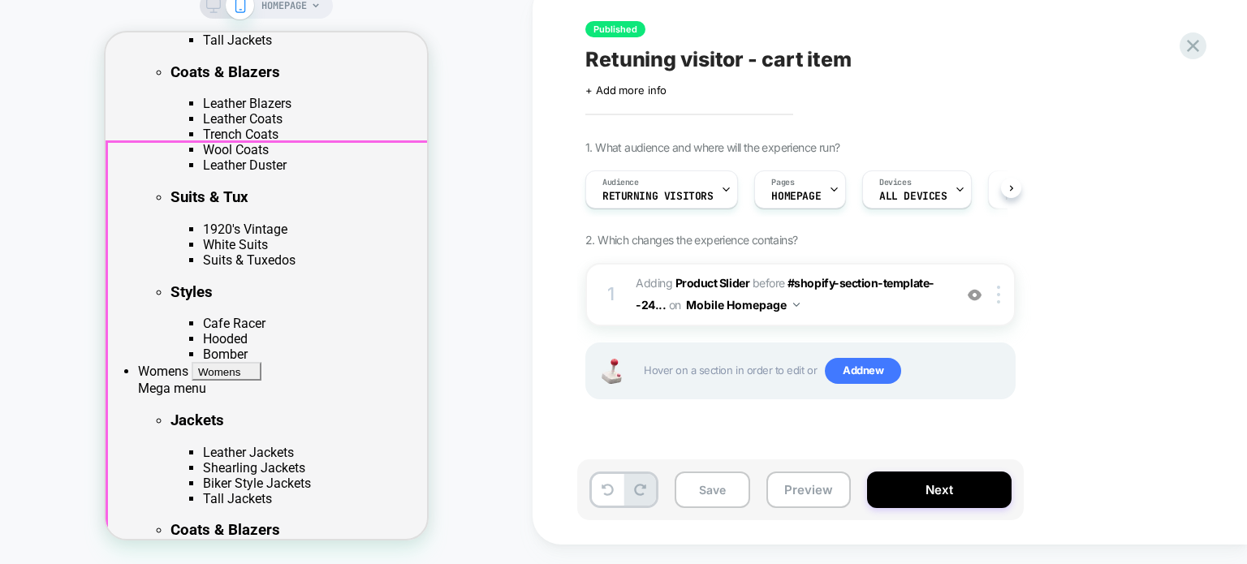
click at [922, 306] on span "#_loomi_addon_1758111025818 Adding Product Slider BEFORE #shopify-section-templ…" at bounding box center [790, 295] width 309 height 44
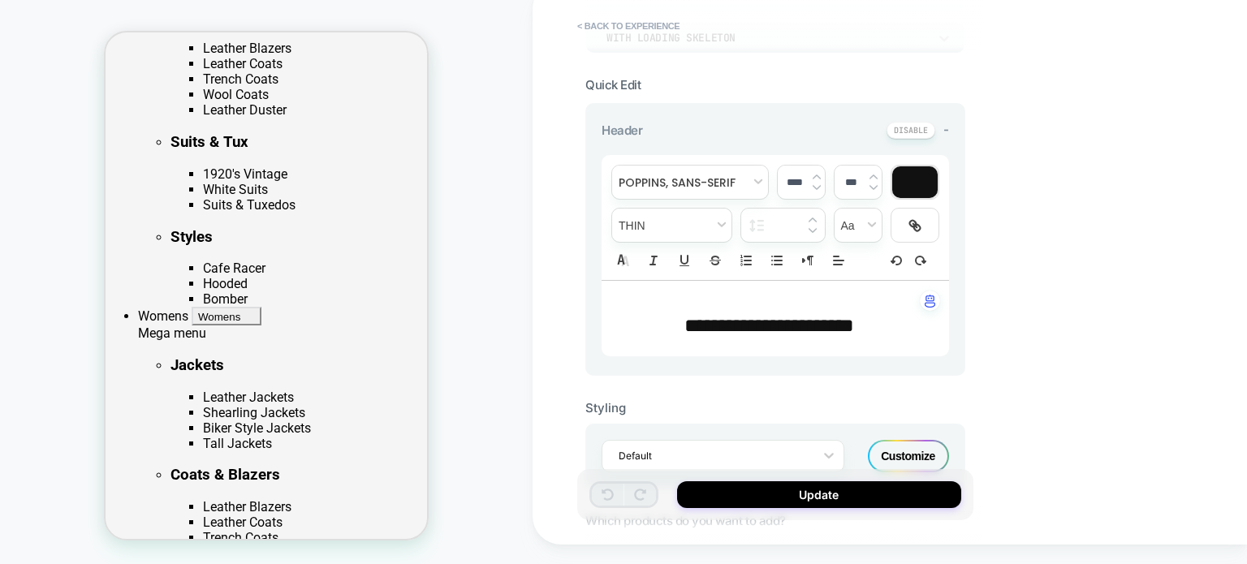
click at [733, 305] on p at bounding box center [769, 304] width 303 height 15
type input "****"
click at [731, 331] on span "**********" at bounding box center [770, 325] width 170 height 19
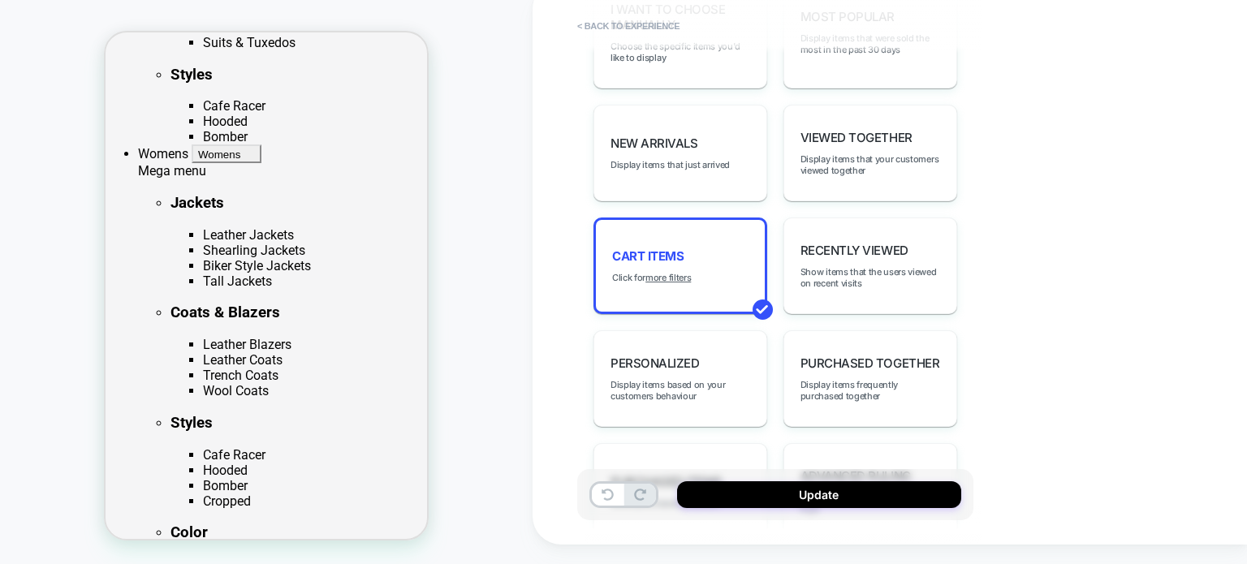
scroll to position [1112, 0]
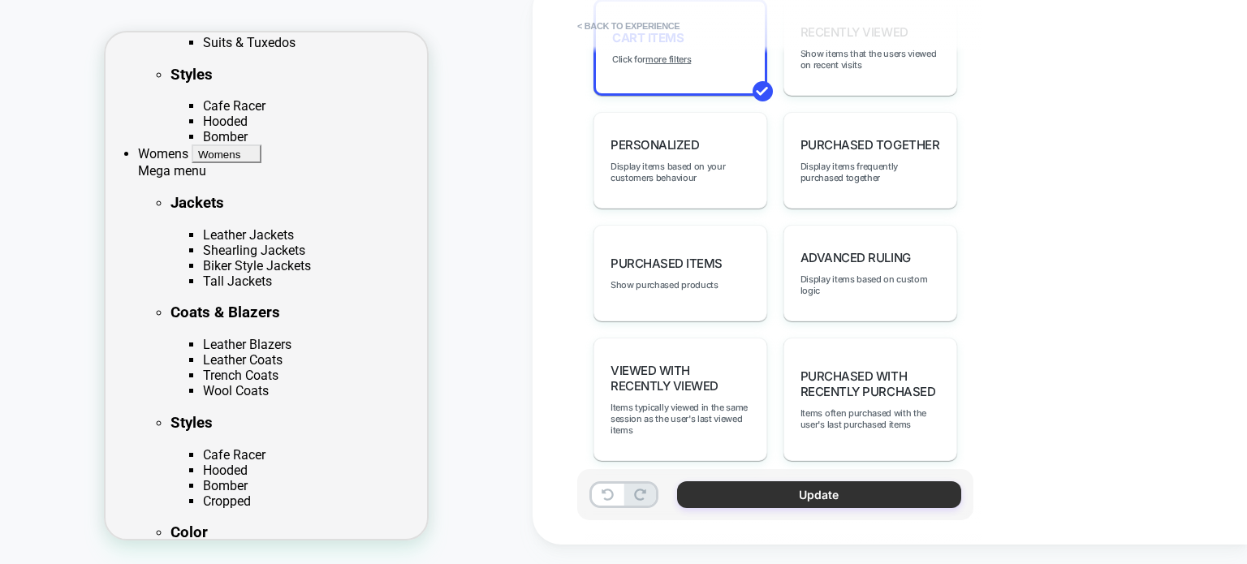
click at [824, 492] on button "Update" at bounding box center [819, 495] width 284 height 27
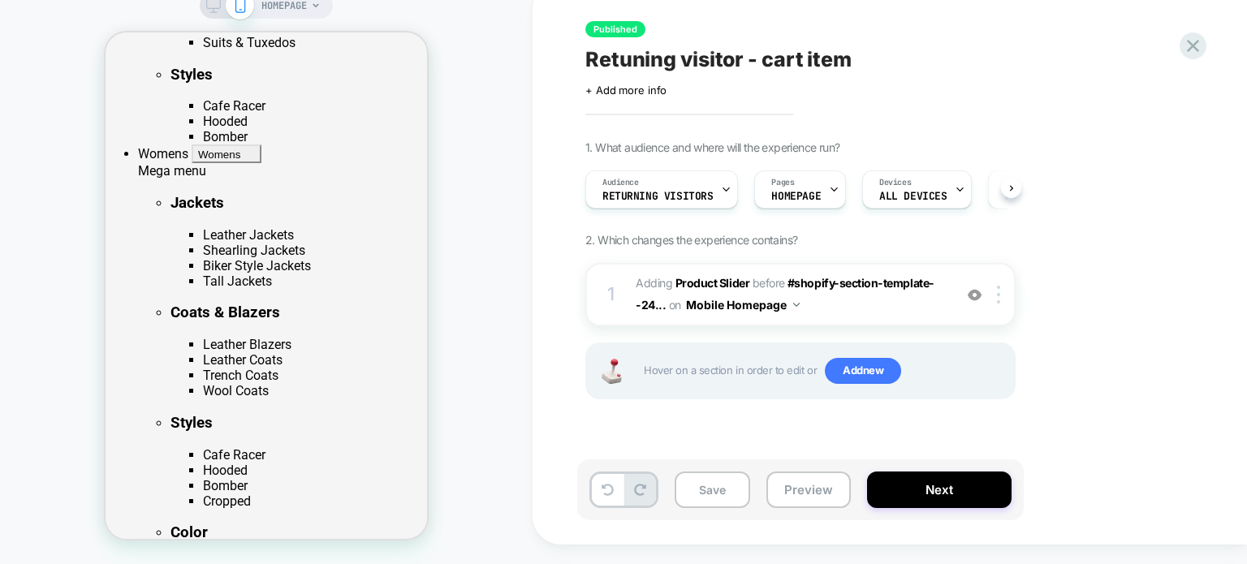
scroll to position [0, 0]
click at [1185, 43] on icon at bounding box center [1193, 46] width 22 height 22
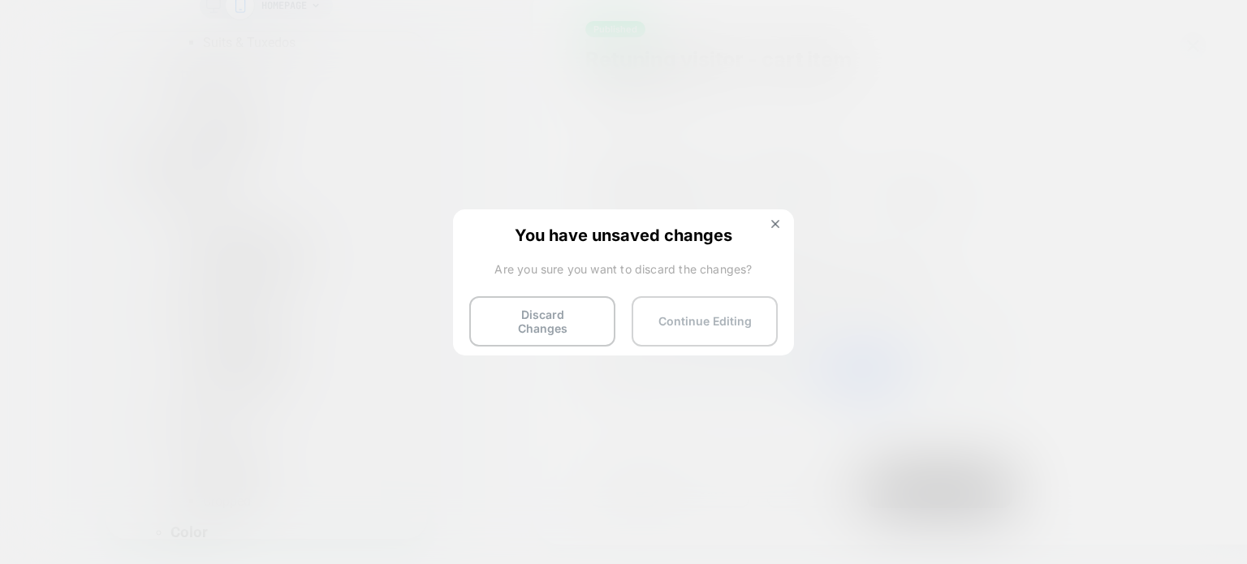
click at [676, 308] on button "Continue Editing" at bounding box center [705, 321] width 146 height 50
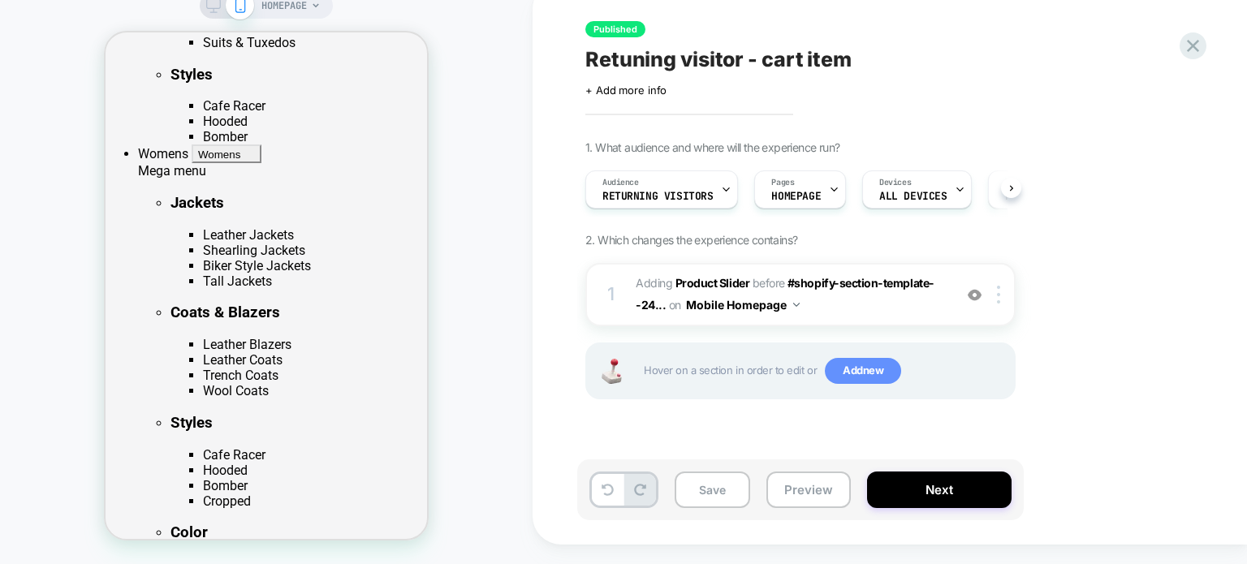
click at [870, 373] on span "Add new" at bounding box center [863, 371] width 76 height 26
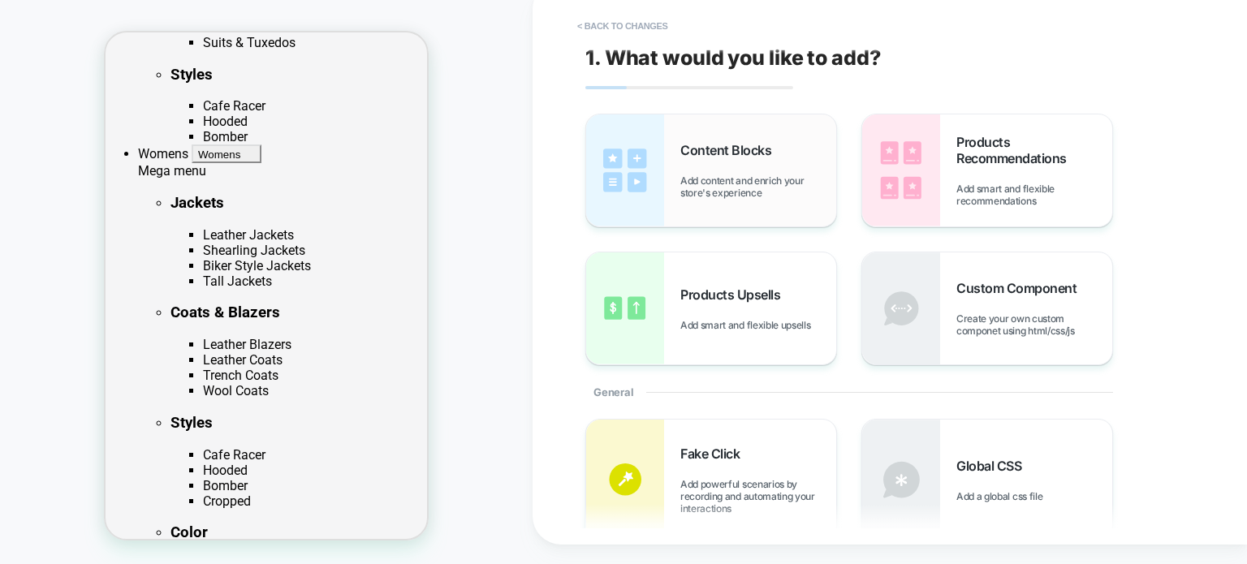
click at [702, 181] on span "Add content and enrich your store's experience" at bounding box center [758, 187] width 156 height 24
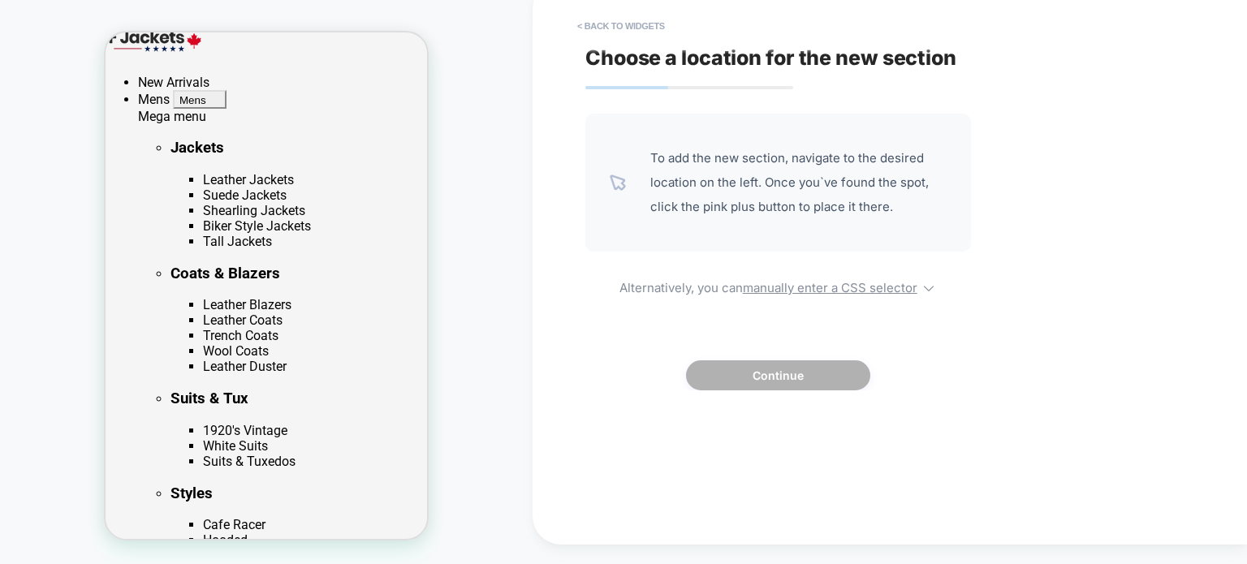
scroll to position [542, 0]
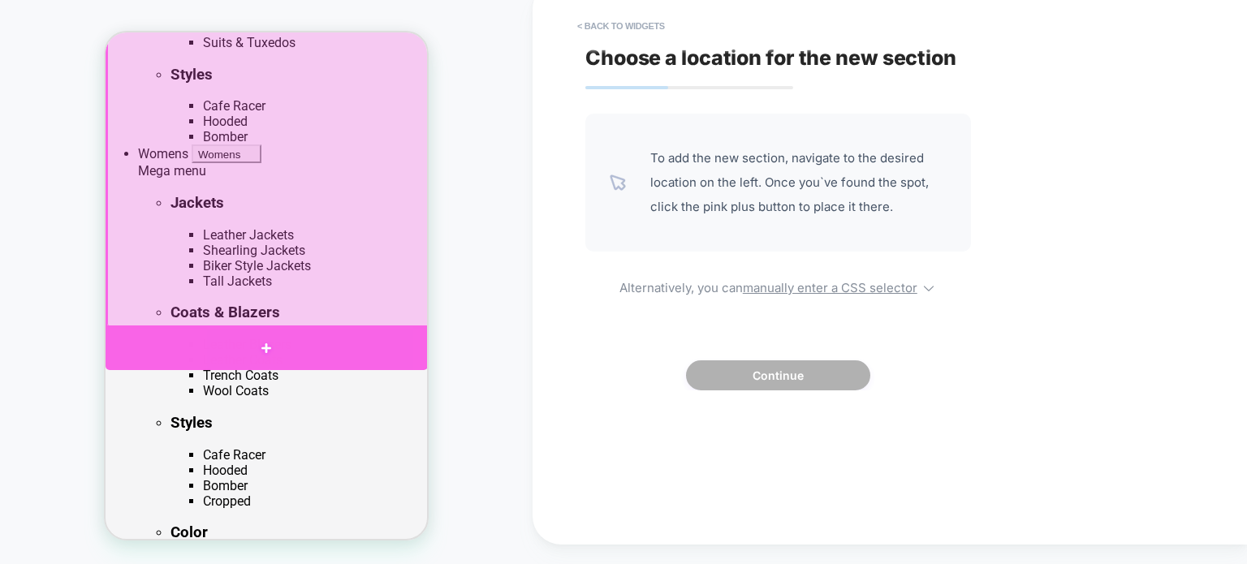
click at [266, 339] on div at bounding box center [267, 348] width 322 height 45
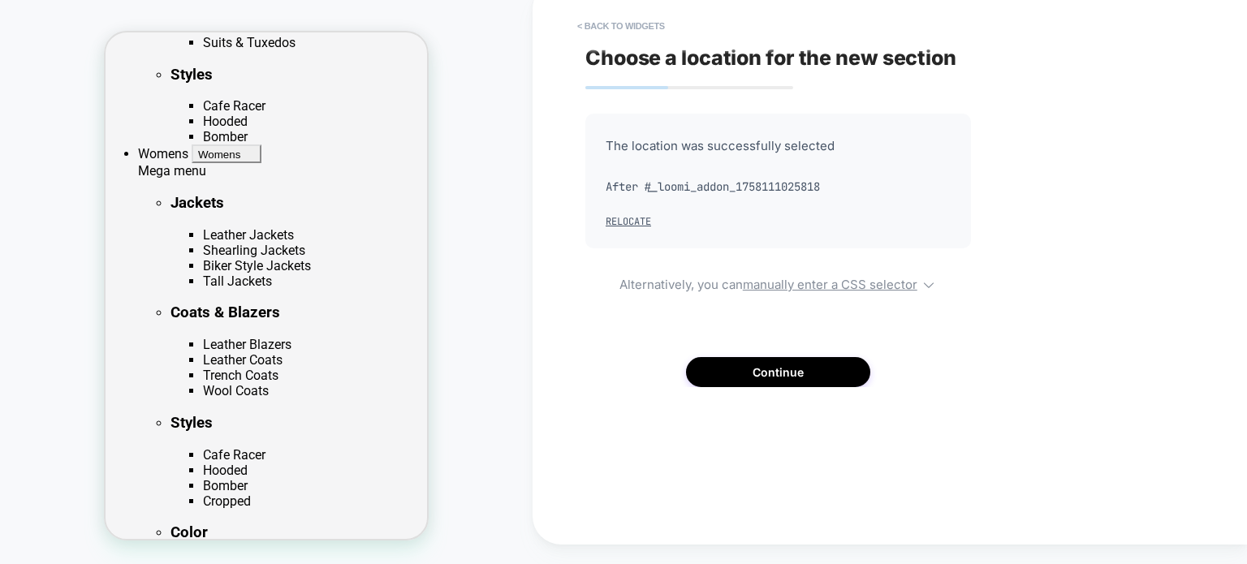
scroll to position [620, 0]
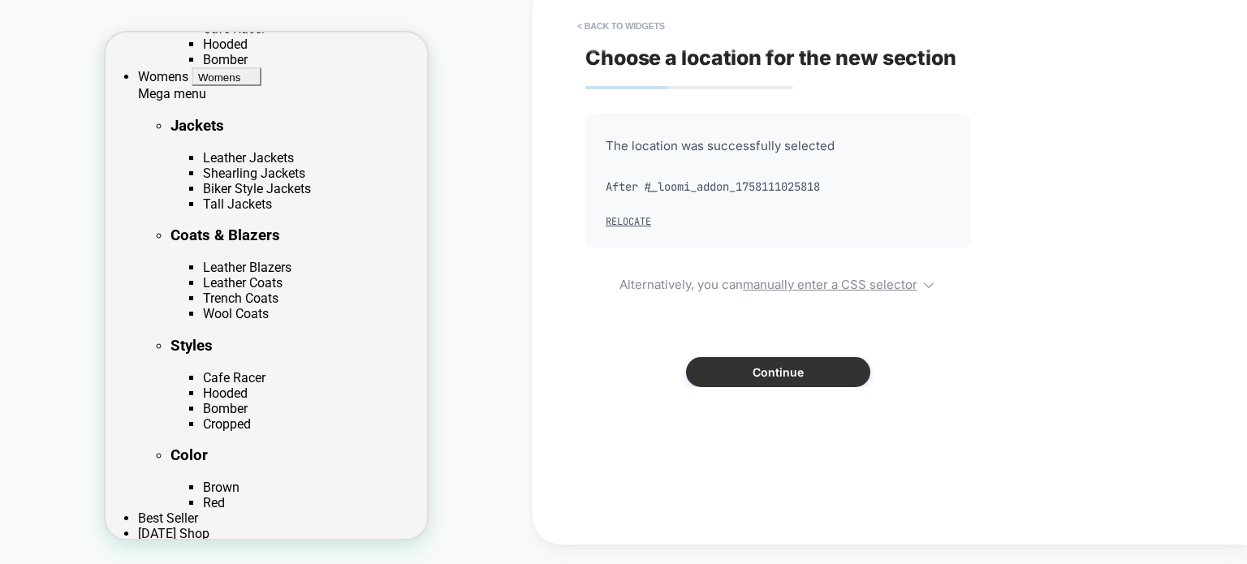
click at [760, 374] on button "Continue" at bounding box center [778, 372] width 184 height 30
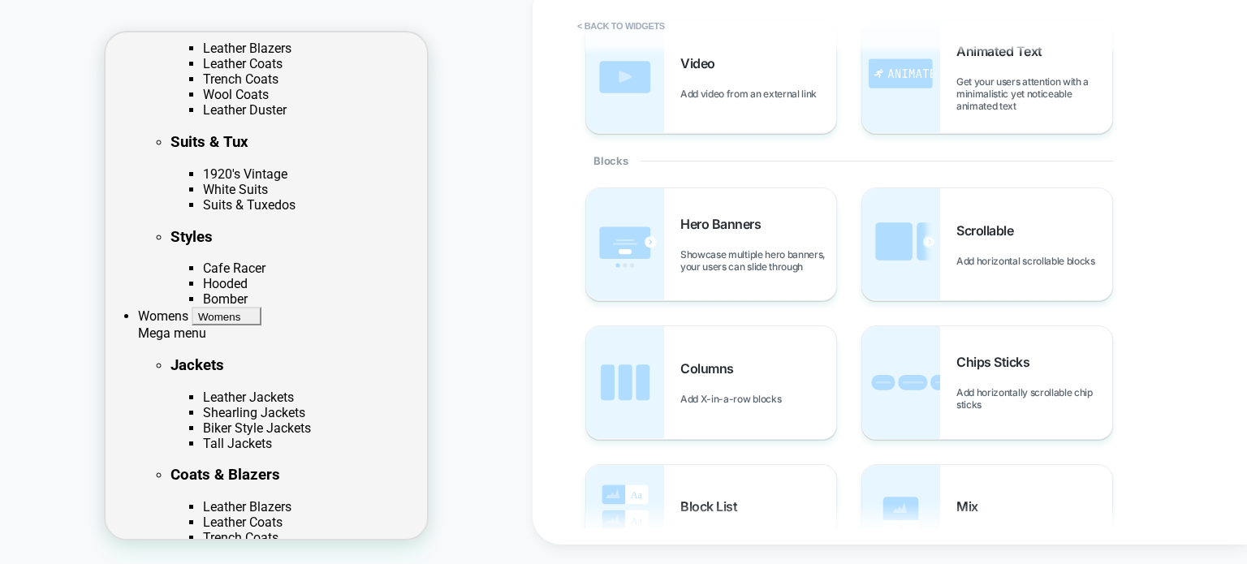
scroll to position [0, 0]
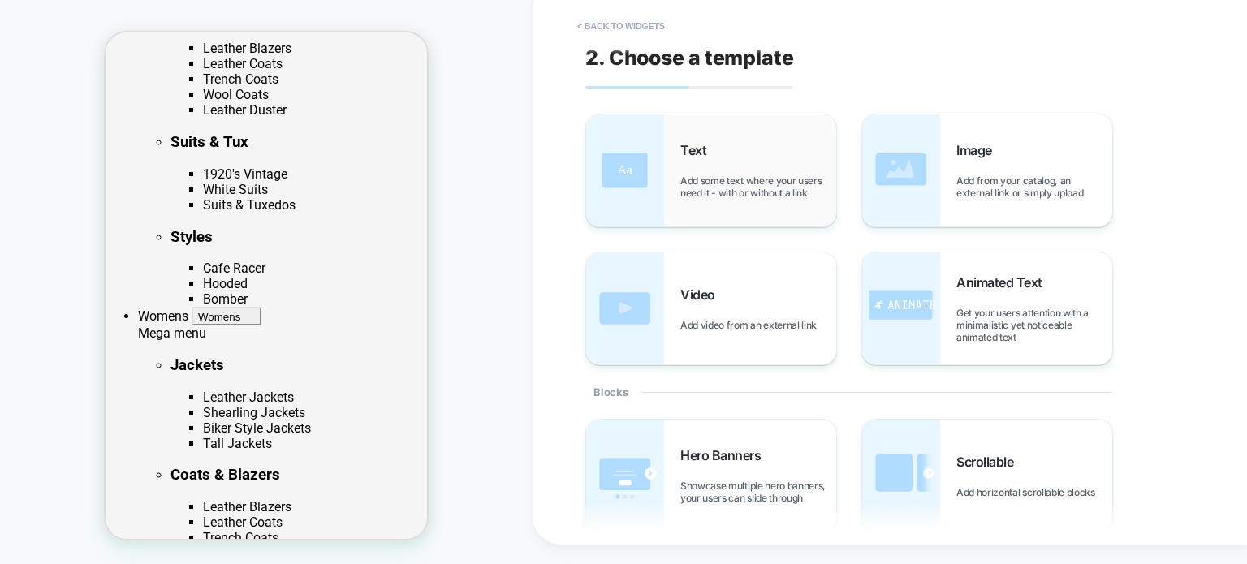
click at [676, 155] on div "Text Add some text where your users need it - with or without a link" at bounding box center [711, 170] width 250 height 112
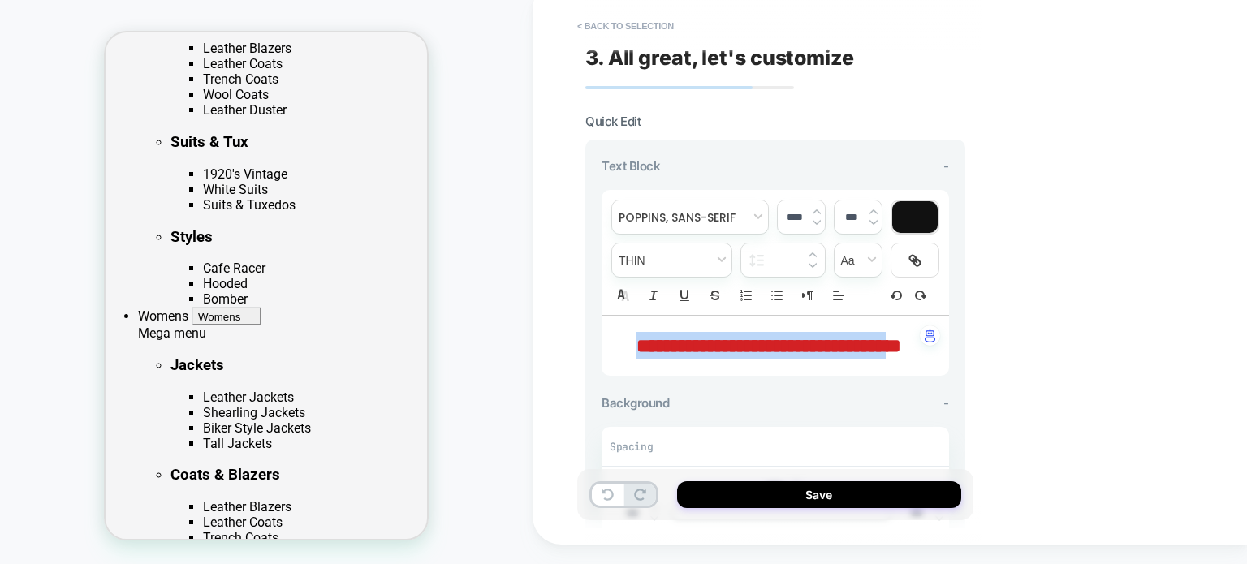
drag, startPoint x: 799, startPoint y: 366, endPoint x: 621, endPoint y: 336, distance: 180.3
click at [608, 334] on div "**********" at bounding box center [776, 346] width 348 height 60
type input "****"
drag, startPoint x: 818, startPoint y: 369, endPoint x: 602, endPoint y: 330, distance: 220.3
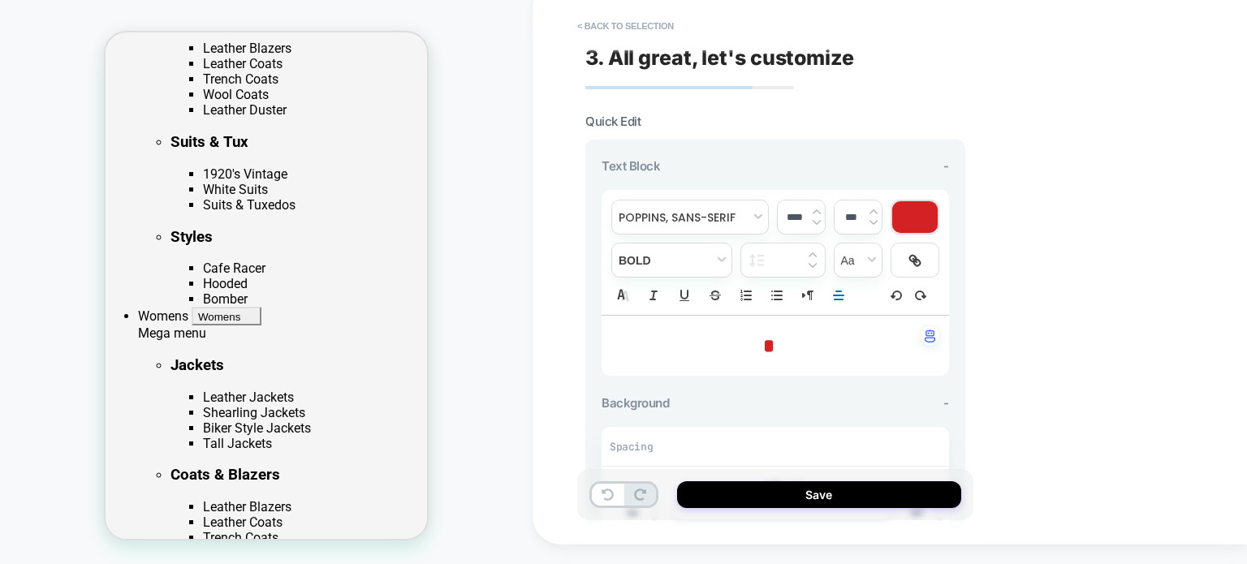
type input "****"
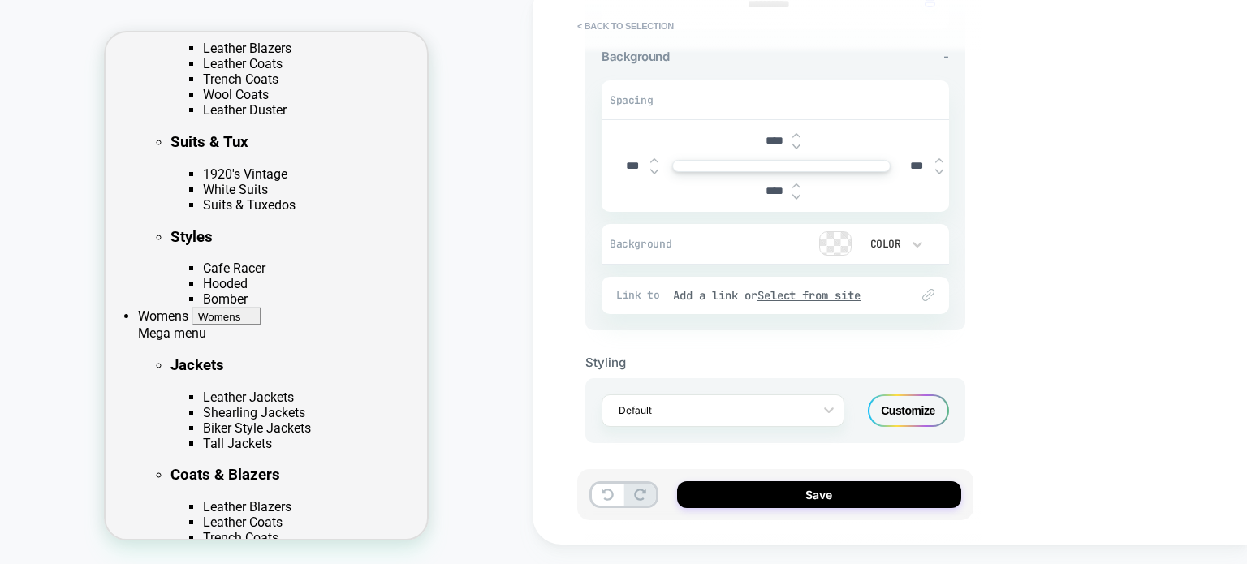
scroll to position [337, 0]
click at [938, 422] on div "Default Customize" at bounding box center [775, 409] width 380 height 65
drag, startPoint x: 822, startPoint y: 407, endPoint x: 818, endPoint y: 415, distance: 9.1
click at [818, 412] on div at bounding box center [828, 408] width 29 height 29
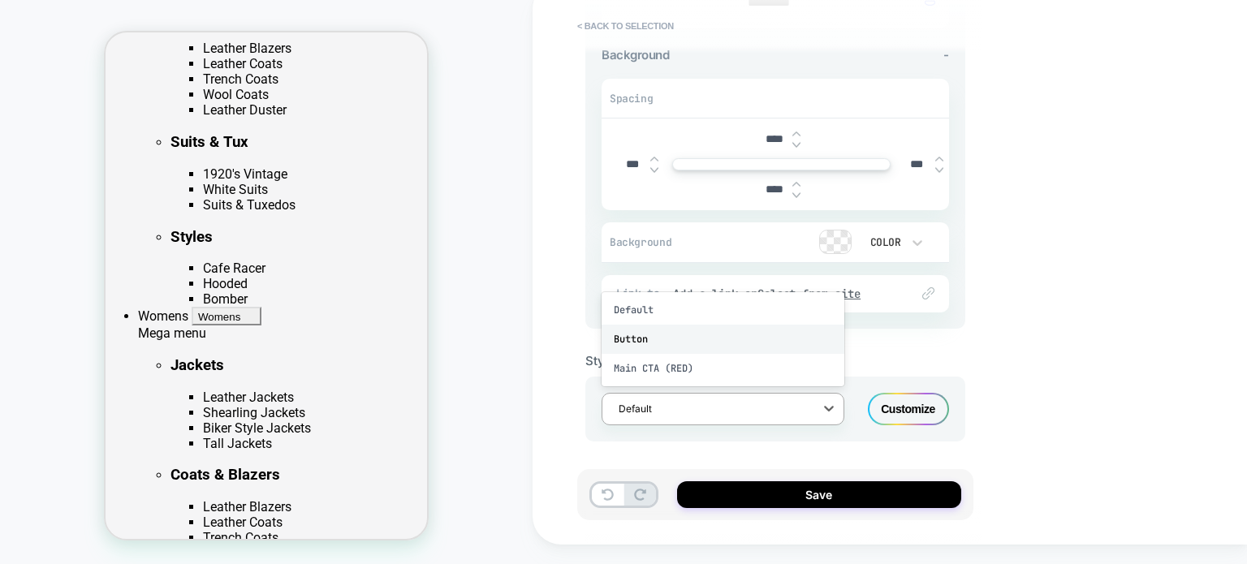
click at [653, 338] on div "Button" at bounding box center [723, 339] width 243 height 29
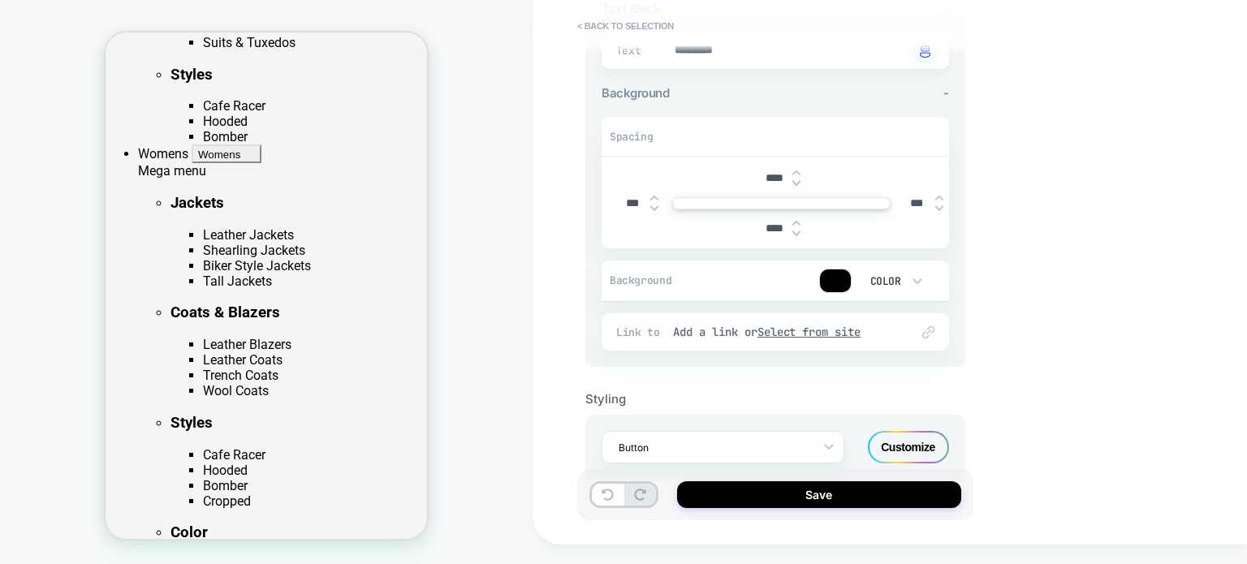
scroll to position [196, 0]
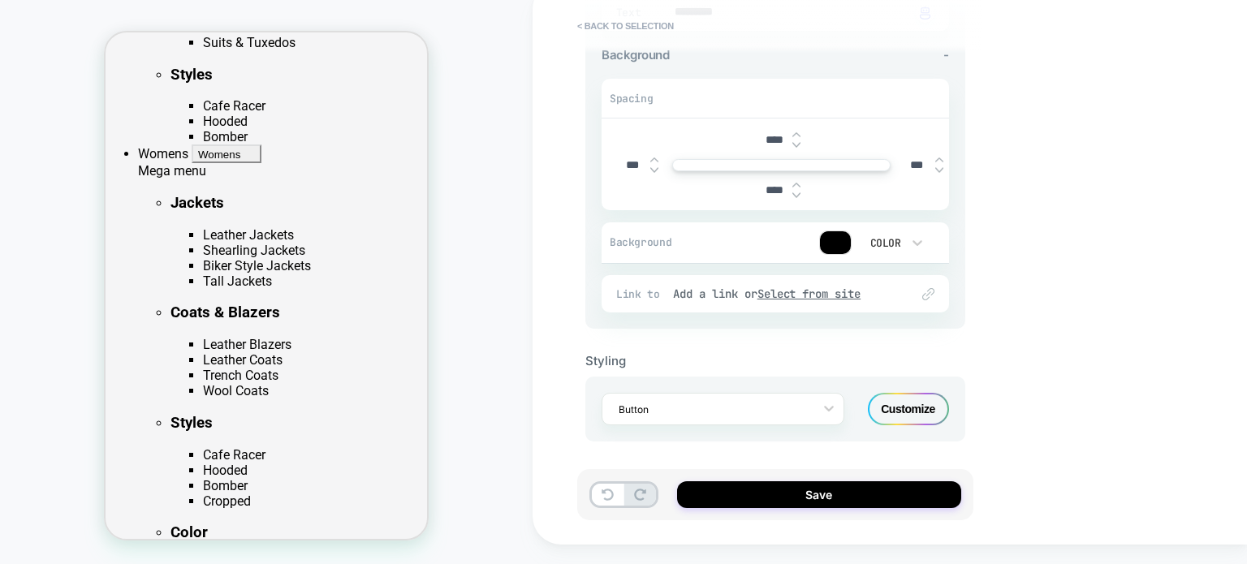
click at [926, 292] on img at bounding box center [928, 294] width 12 height 12
click at [788, 287] on u "Select from site" at bounding box center [810, 294] width 104 height 15
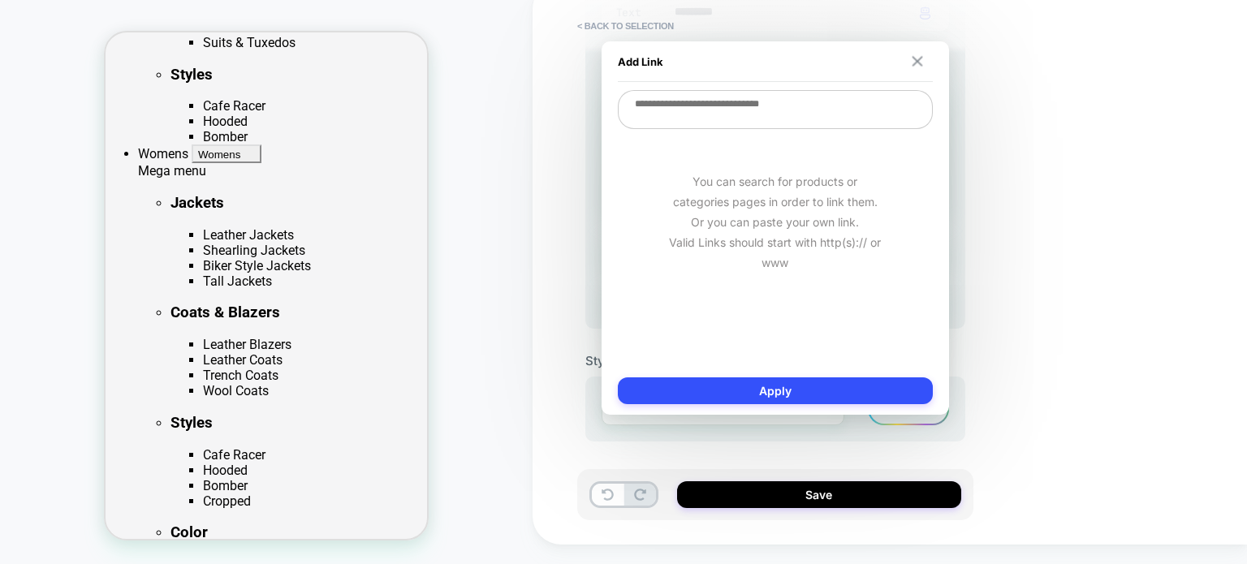
click at [913, 63] on img at bounding box center [917, 61] width 11 height 11
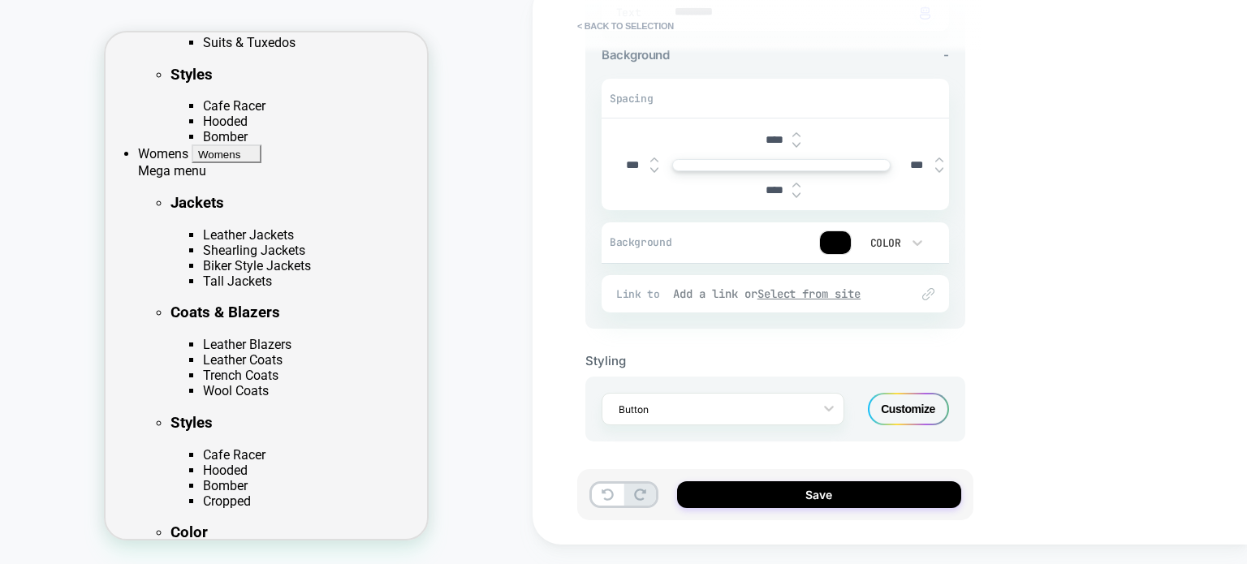
click at [708, 289] on div "Add a link or Select from site" at bounding box center [783, 294] width 221 height 15
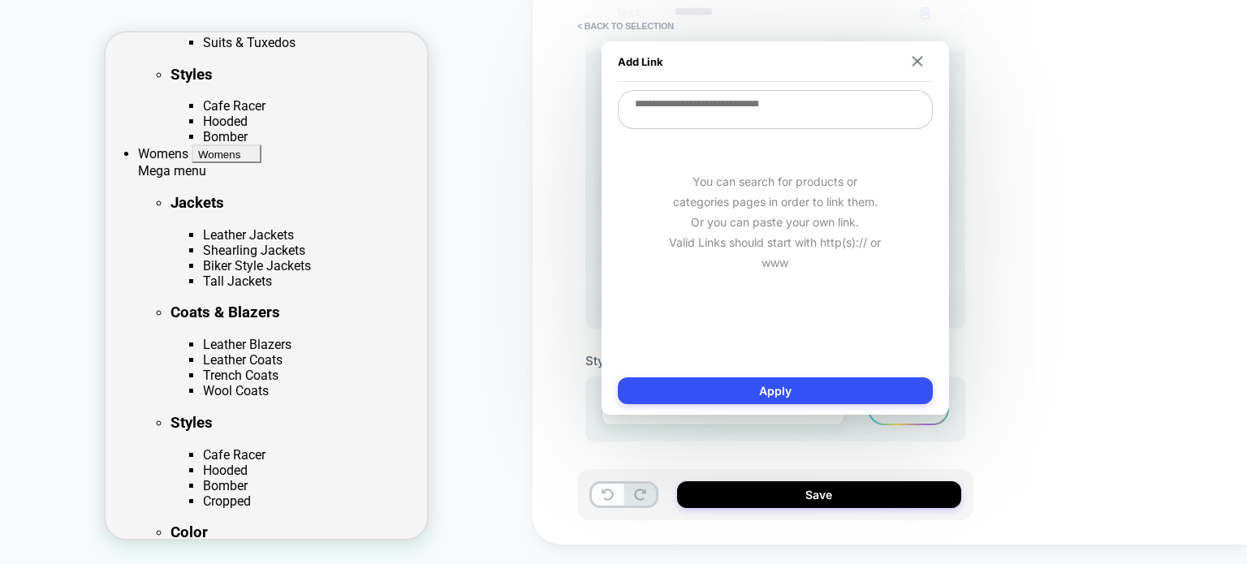
click at [724, 102] on textarea at bounding box center [775, 109] width 315 height 39
paste textarea "**********"
type textarea "*"
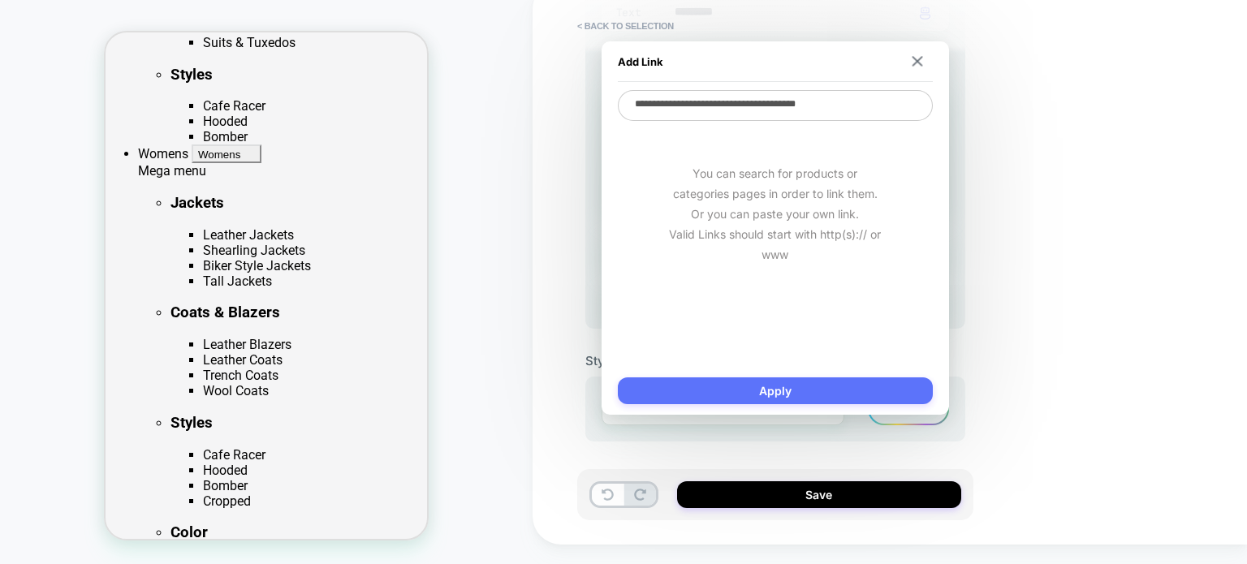
type textarea "**********"
click at [690, 391] on button "Apply" at bounding box center [775, 391] width 315 height 27
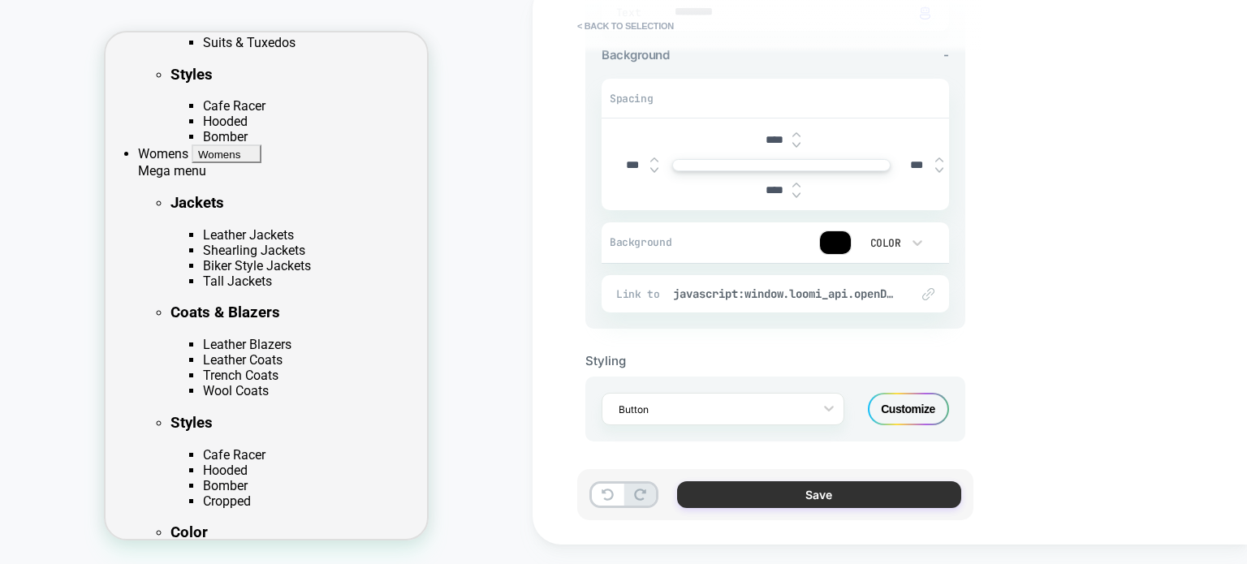
click at [736, 486] on button "Save" at bounding box center [819, 495] width 284 height 27
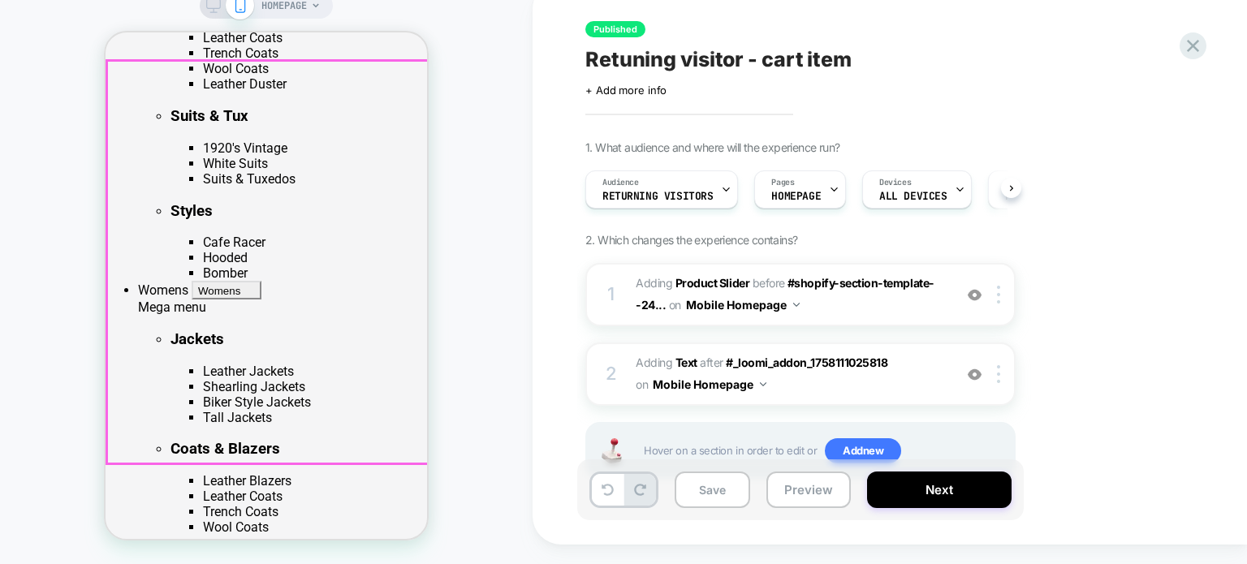
scroll to position [529, 0]
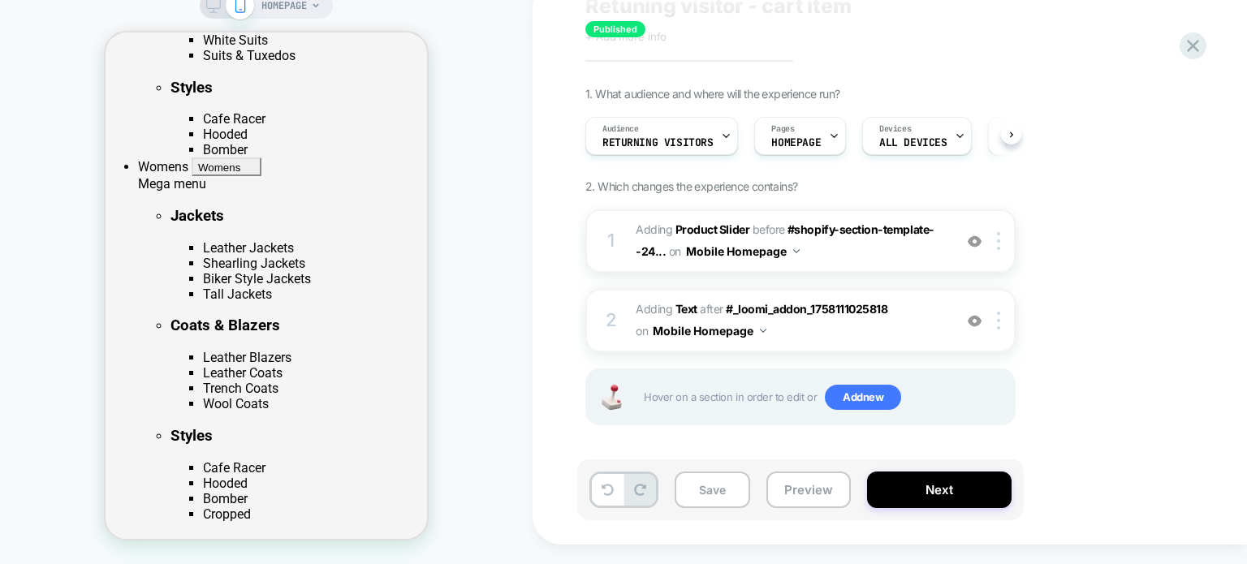
scroll to position [54, 0]
click at [931, 330] on span "#_loomi_addon_1758112149025 Adding Text AFTER #_loomi_addon_1758111025818 #_loo…" at bounding box center [790, 320] width 309 height 44
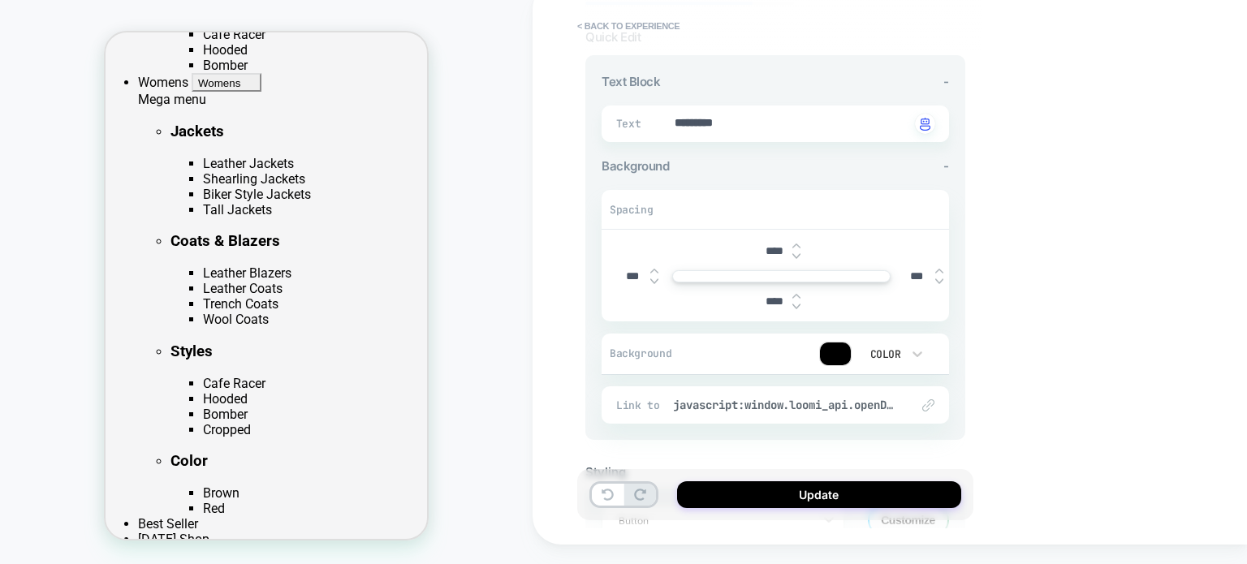
scroll to position [196, 0]
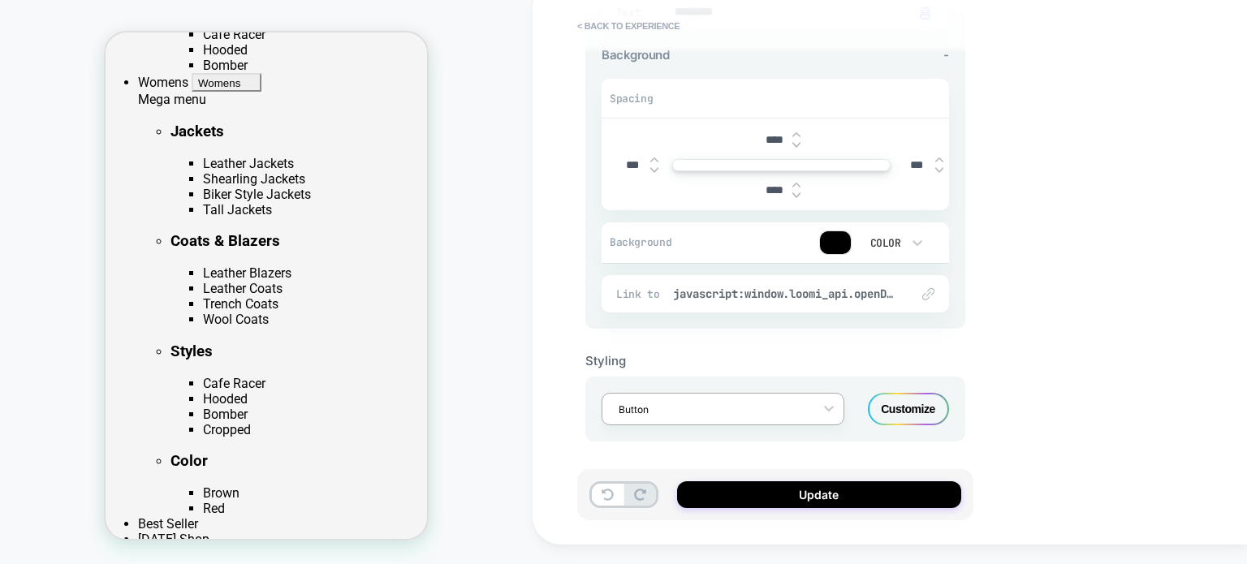
click at [764, 402] on div at bounding box center [713, 409] width 188 height 15
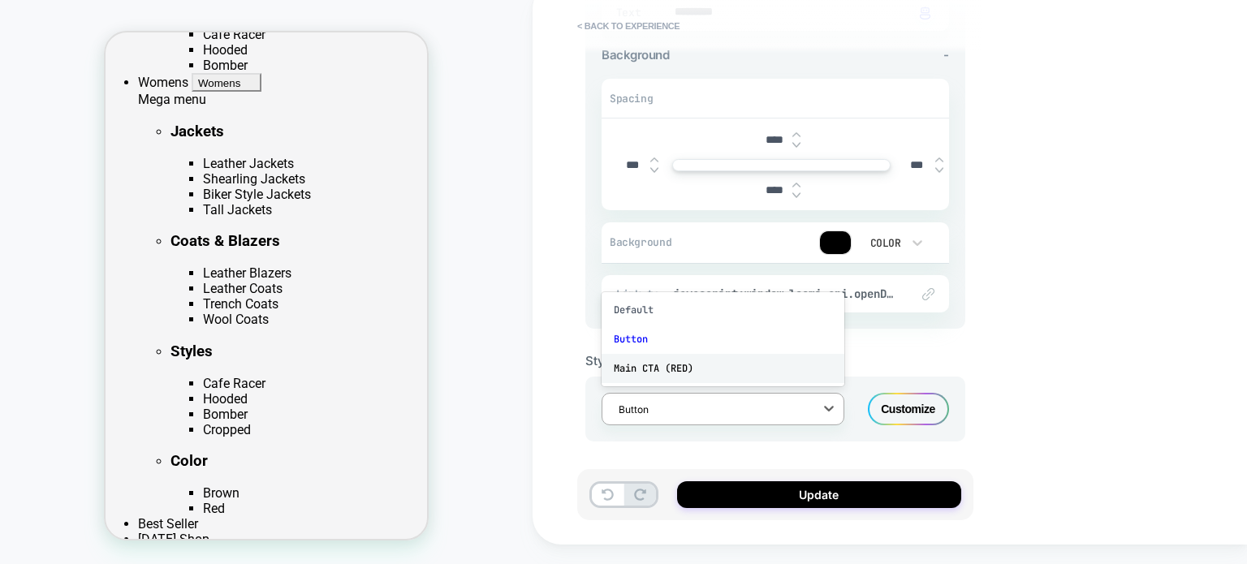
scroll to position [617, 0]
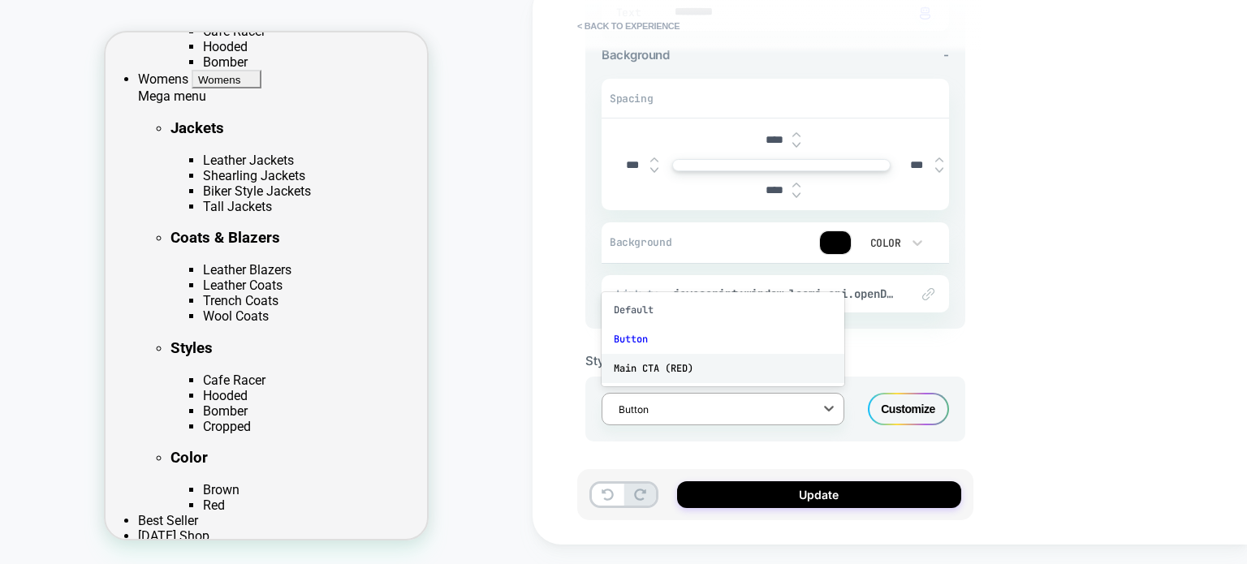
click at [672, 362] on div "Main CTA (RED)" at bounding box center [723, 368] width 243 height 29
click at [713, 407] on div at bounding box center [713, 409] width 188 height 15
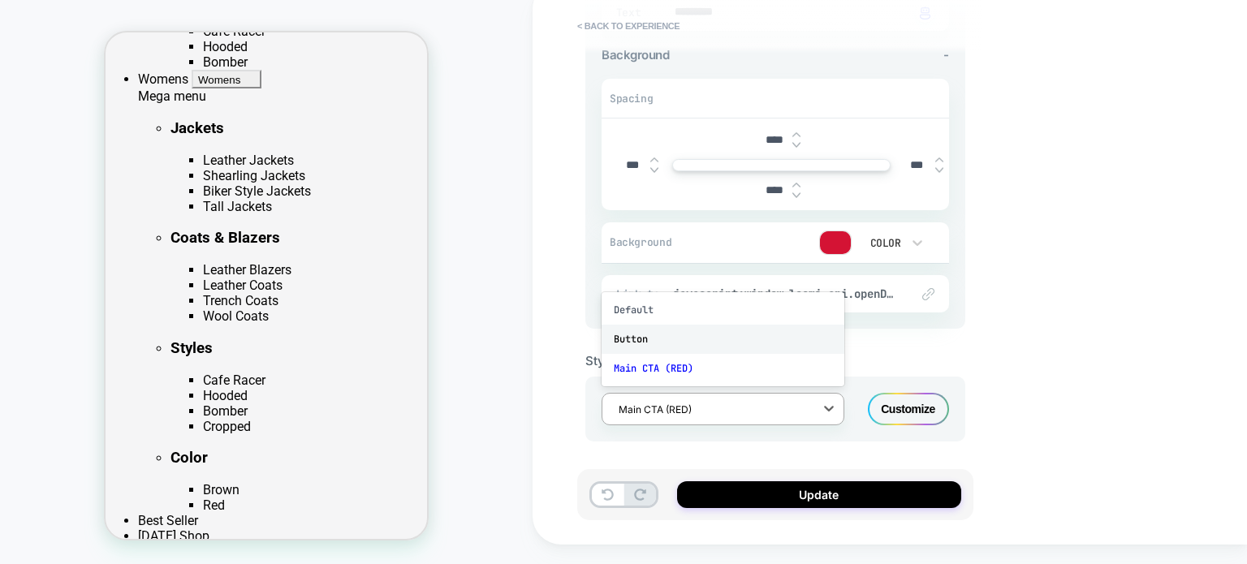
click at [693, 335] on div "Button" at bounding box center [723, 339] width 243 height 29
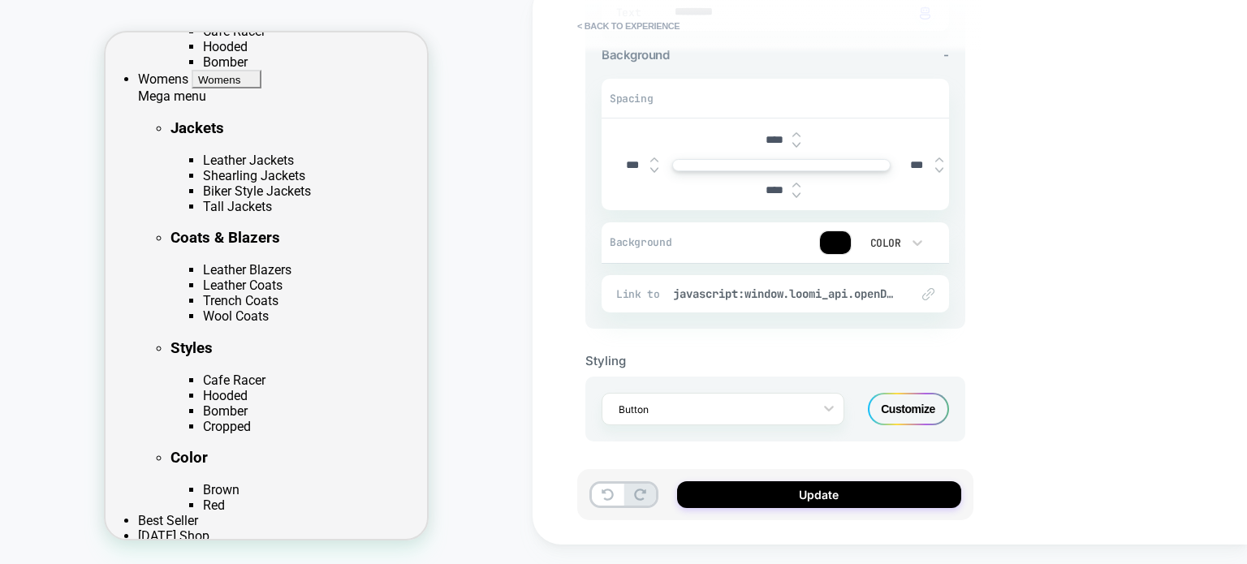
scroll to position [614, 0]
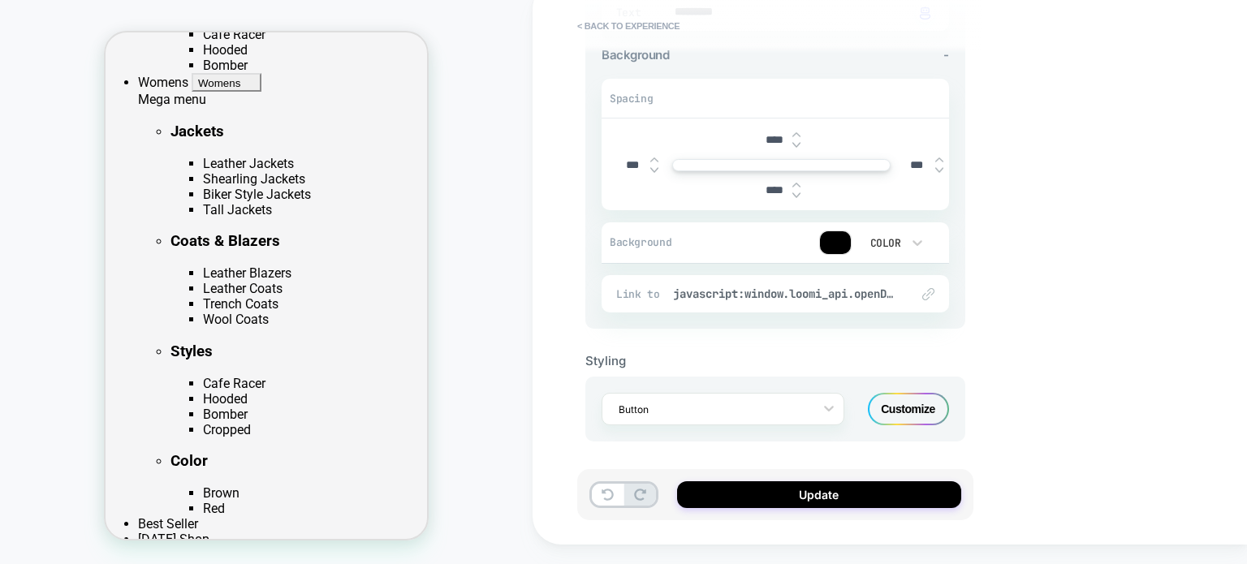
click at [900, 393] on div "Customize" at bounding box center [908, 409] width 81 height 32
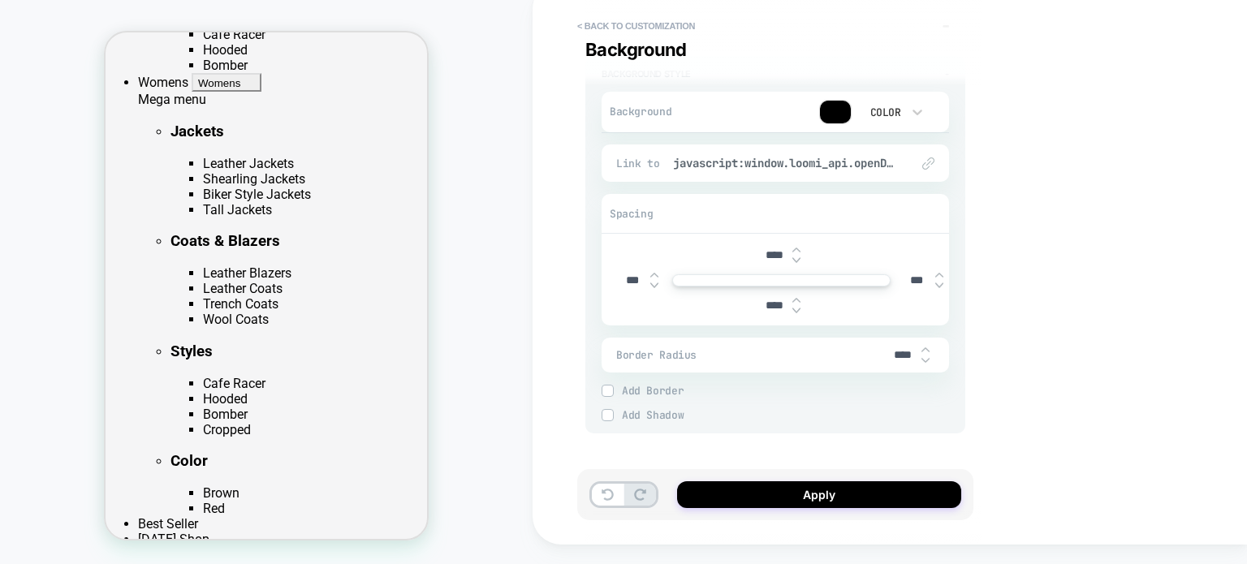
scroll to position [679, 0]
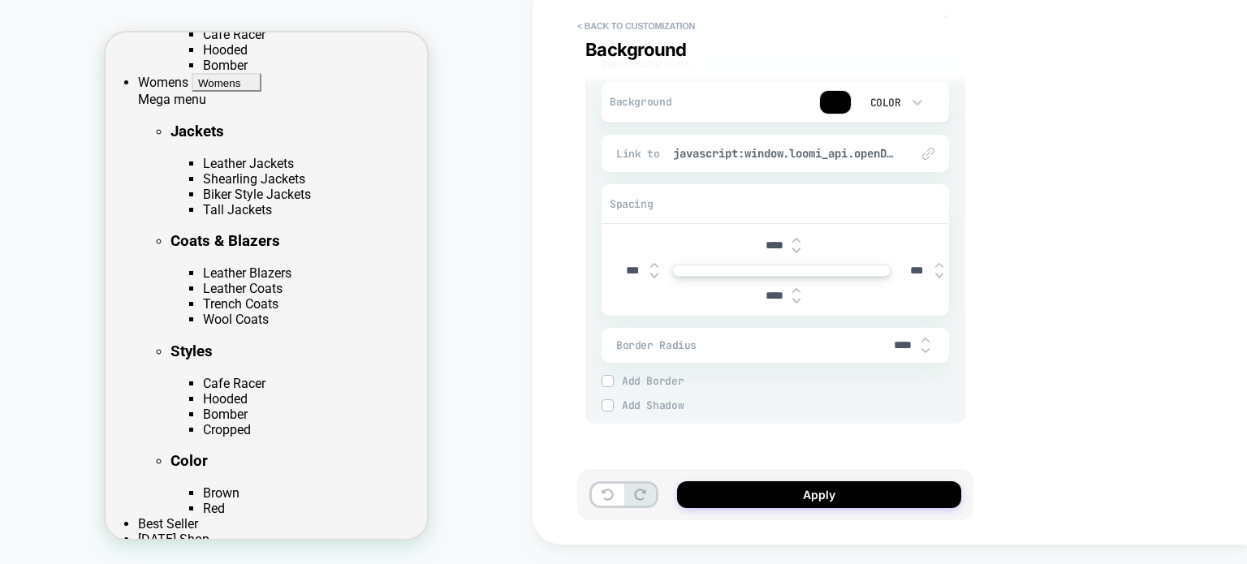
click at [798, 298] on img at bounding box center [797, 301] width 8 height 6
type textarea "*"
type input "****"
click at [798, 298] on img at bounding box center [797, 301] width 8 height 6
type textarea "*"
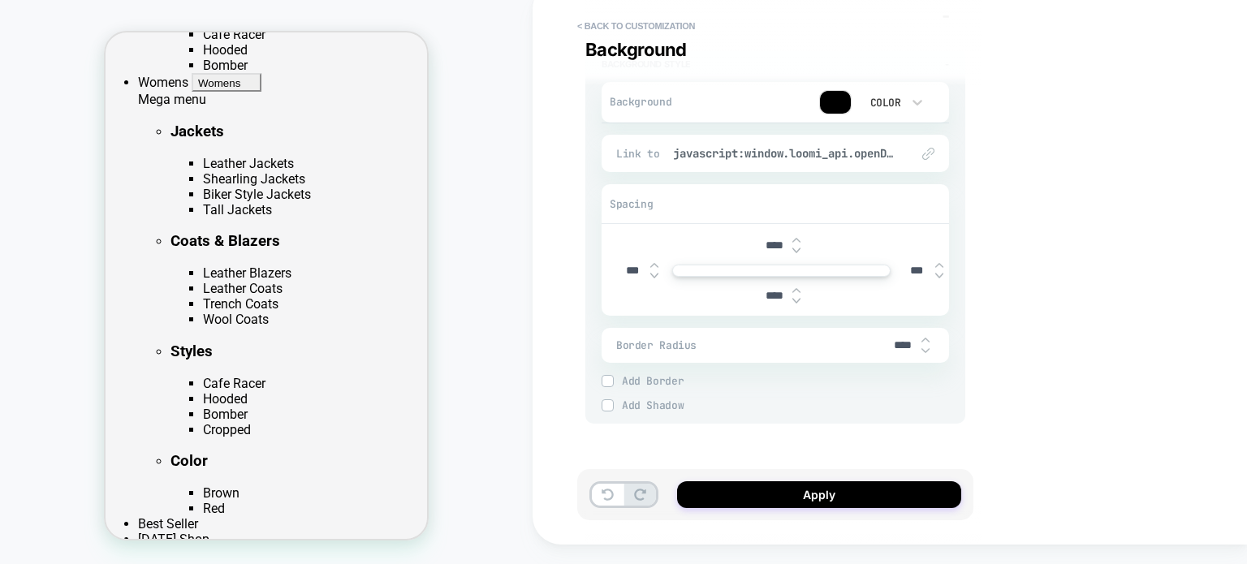
type input "****"
click at [798, 293] on div at bounding box center [797, 295] width 8 height 17
click at [798, 287] on img at bounding box center [797, 290] width 8 height 6
type textarea "*"
type input "****"
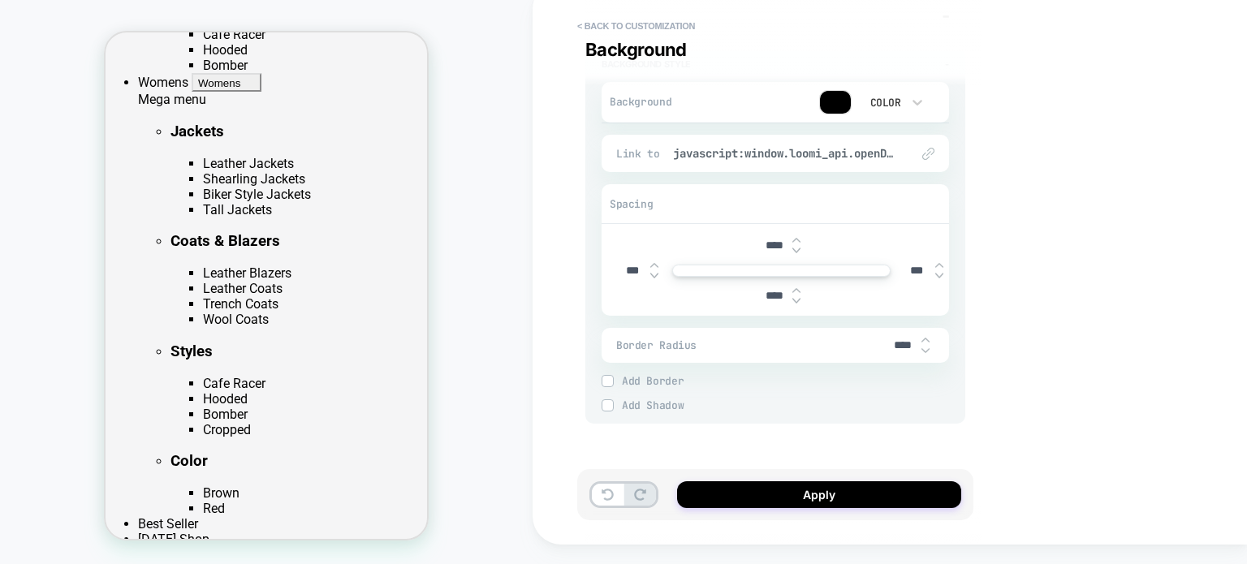
click at [604, 382] on img at bounding box center [607, 381] width 8 height 8
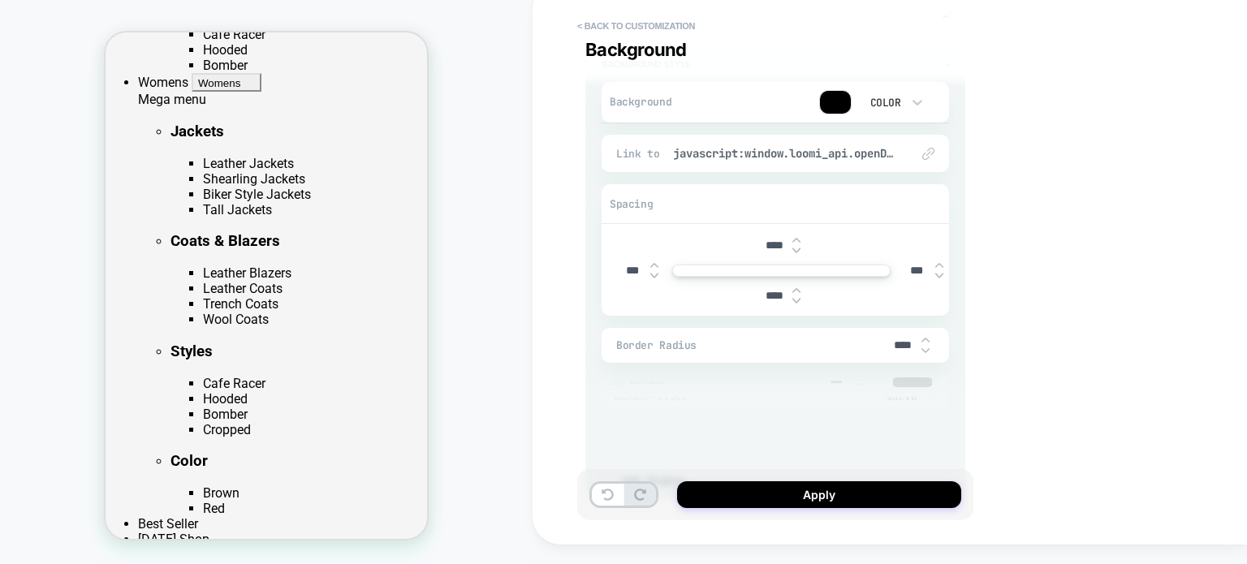
scroll to position [615, 0]
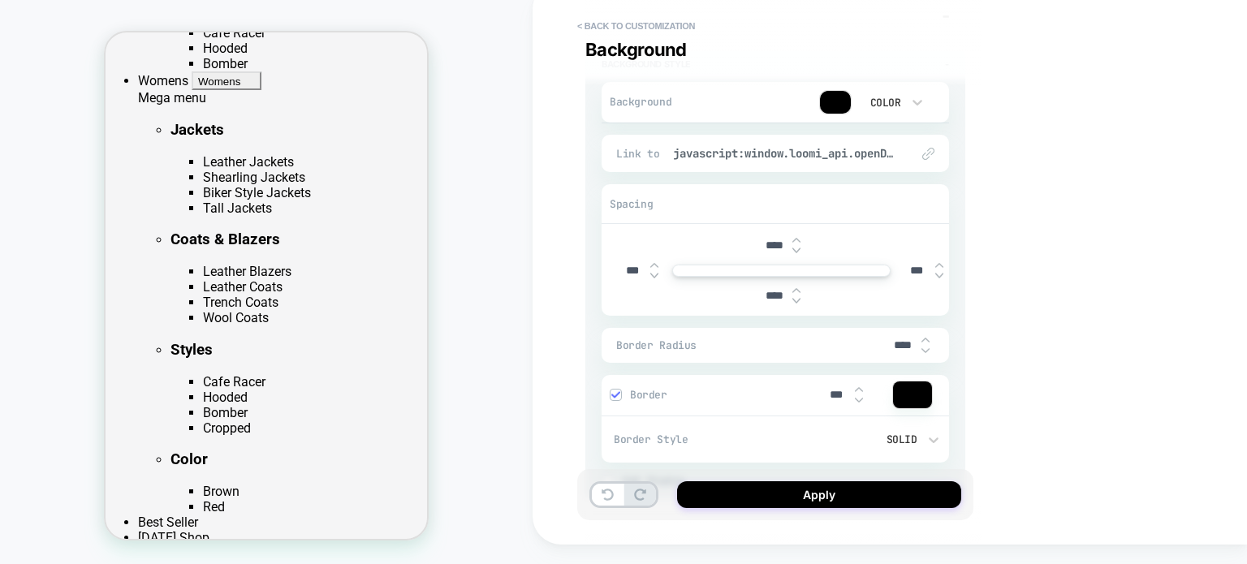
click at [607, 391] on div "Border ***" at bounding box center [776, 395] width 348 height 41
click at [615, 391] on img at bounding box center [615, 395] width 8 height 8
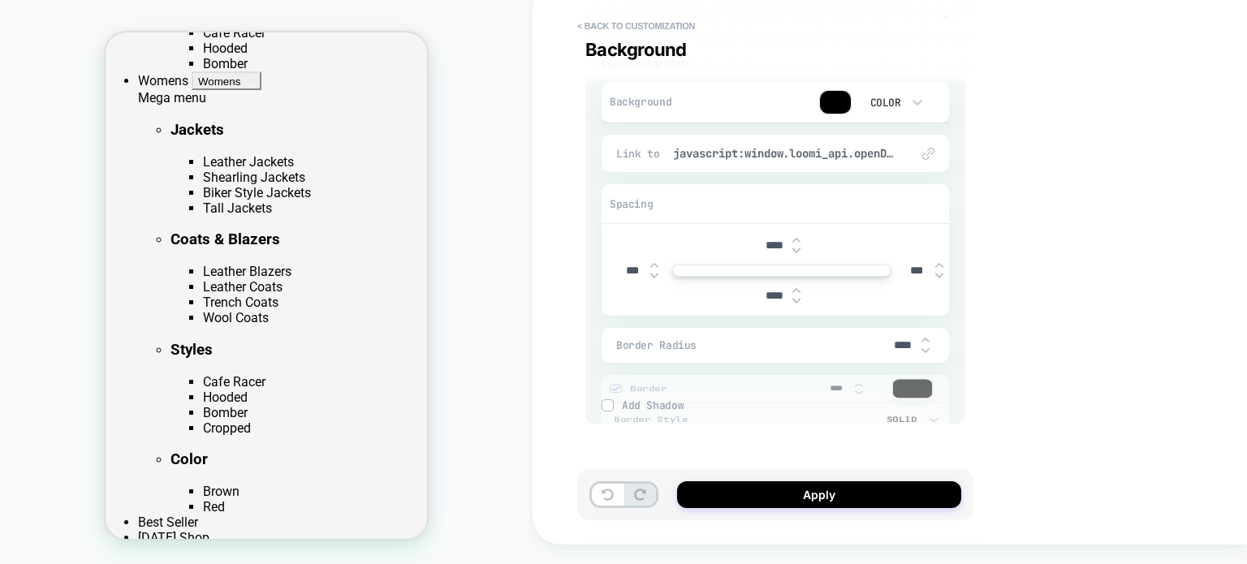
scroll to position [614, 0]
click at [611, 405] on img at bounding box center [607, 405] width 8 height 8
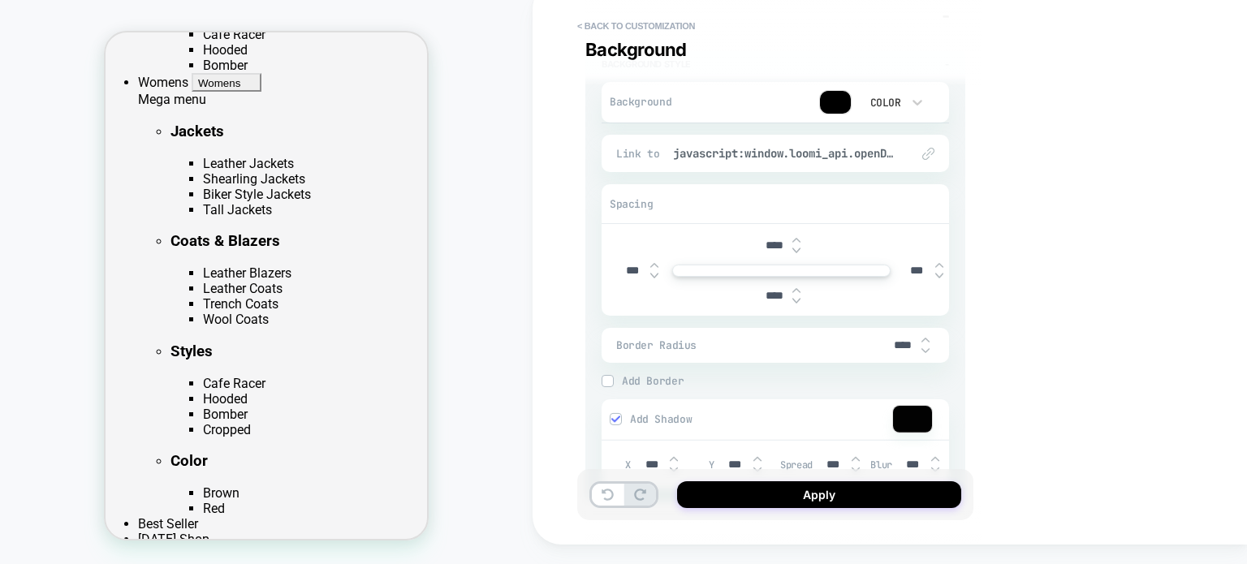
click at [611, 405] on div "Add Shadow" at bounding box center [776, 420] width 348 height 41
click at [618, 418] on img at bounding box center [615, 419] width 8 height 8
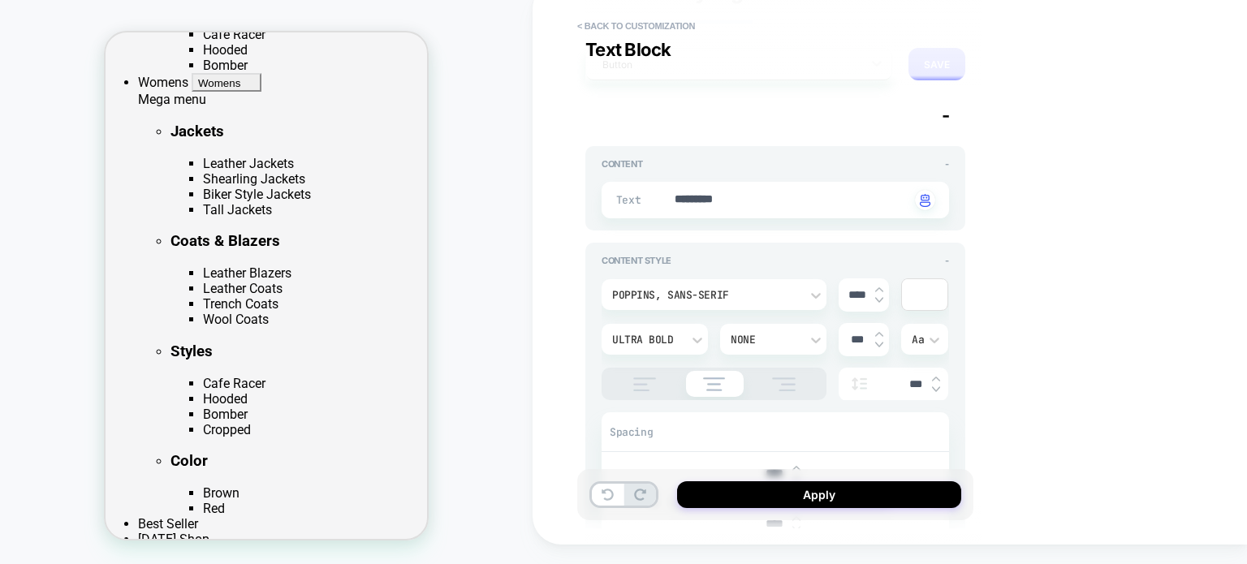
scroll to position [162, 0]
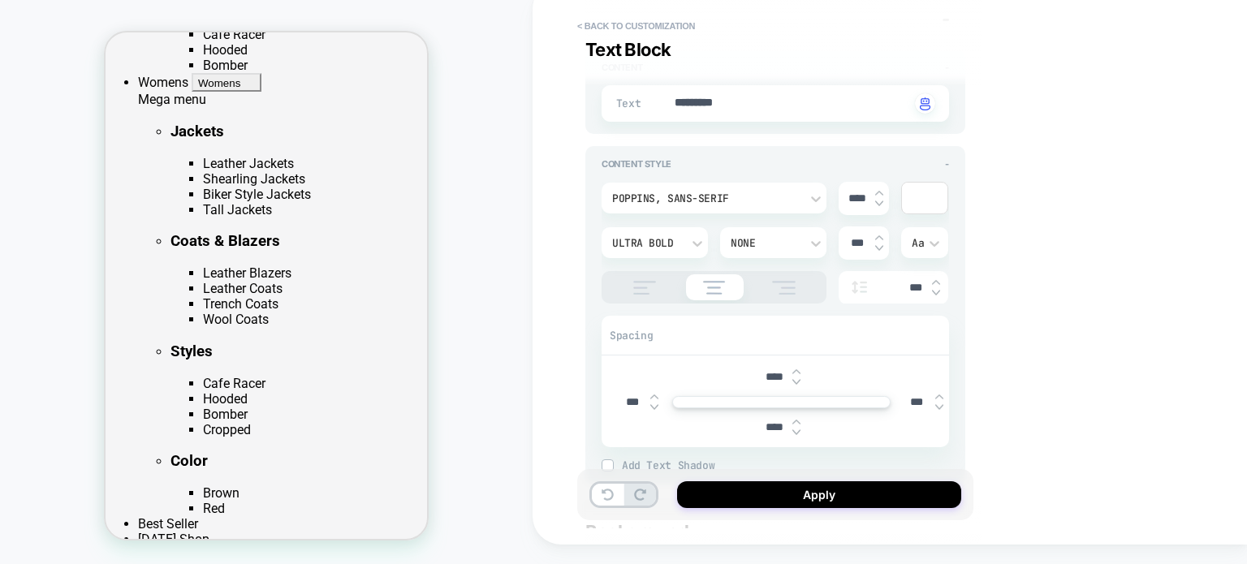
click at [939, 390] on div "***" at bounding box center [924, 402] width 50 height 33
click at [939, 394] on img at bounding box center [939, 397] width 8 height 6
type textarea "*"
type input "***"
click at [939, 394] on img at bounding box center [939, 397] width 8 height 6
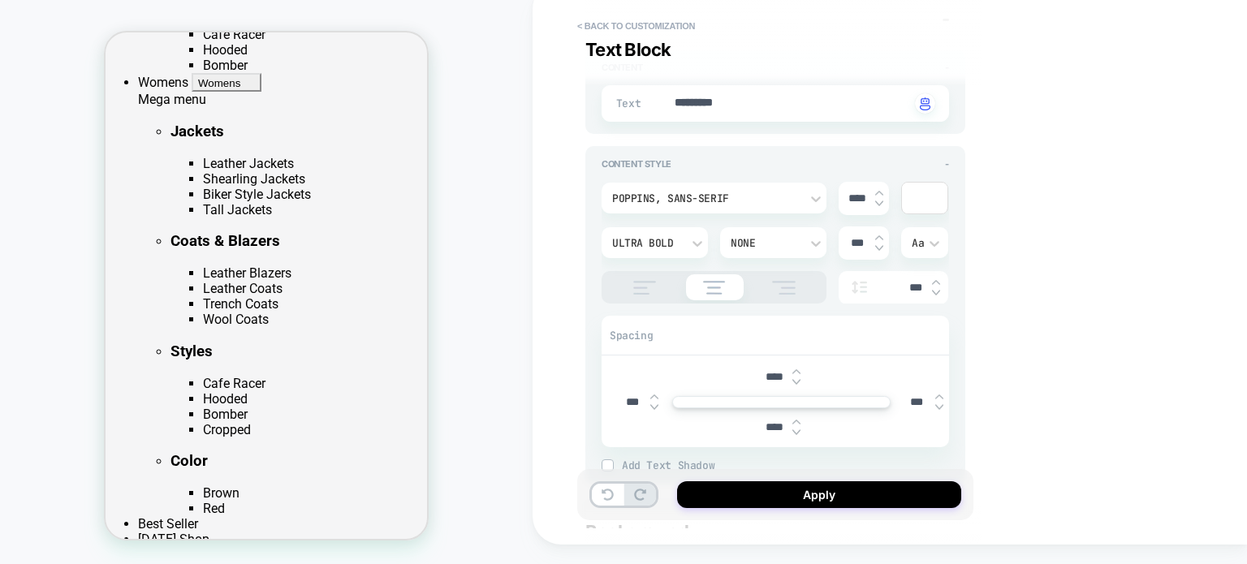
type textarea "*"
type input "***"
click at [939, 394] on img at bounding box center [939, 397] width 8 height 6
type textarea "*"
type input "***"
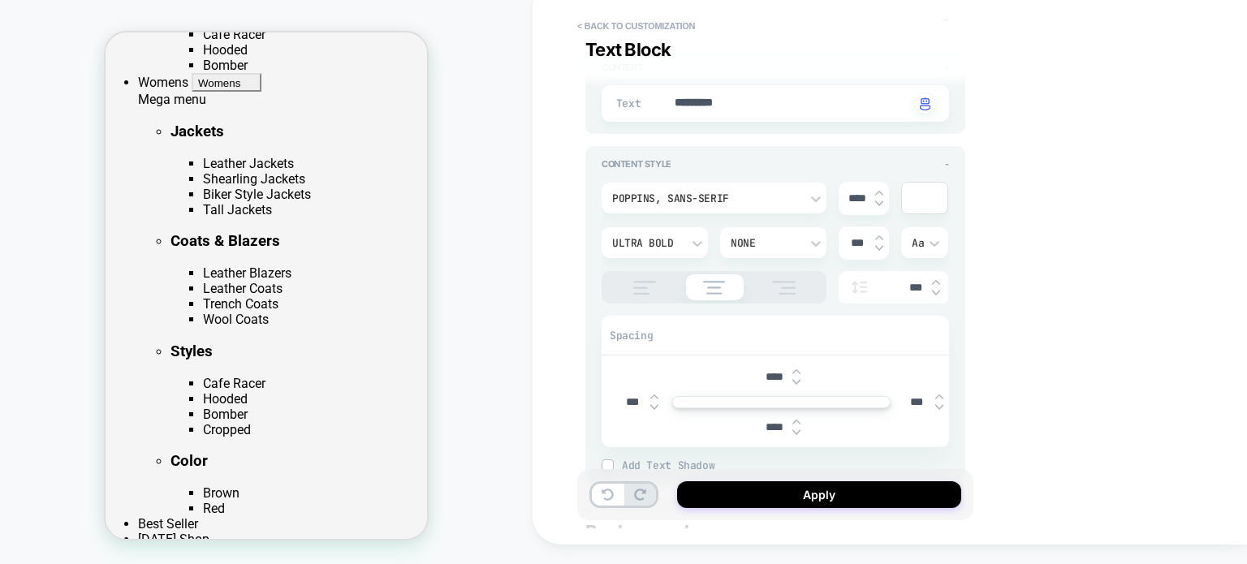
click at [939, 394] on img at bounding box center [939, 397] width 8 height 6
type textarea "*"
type input "***"
click at [939, 394] on img at bounding box center [939, 397] width 8 height 6
type textarea "*"
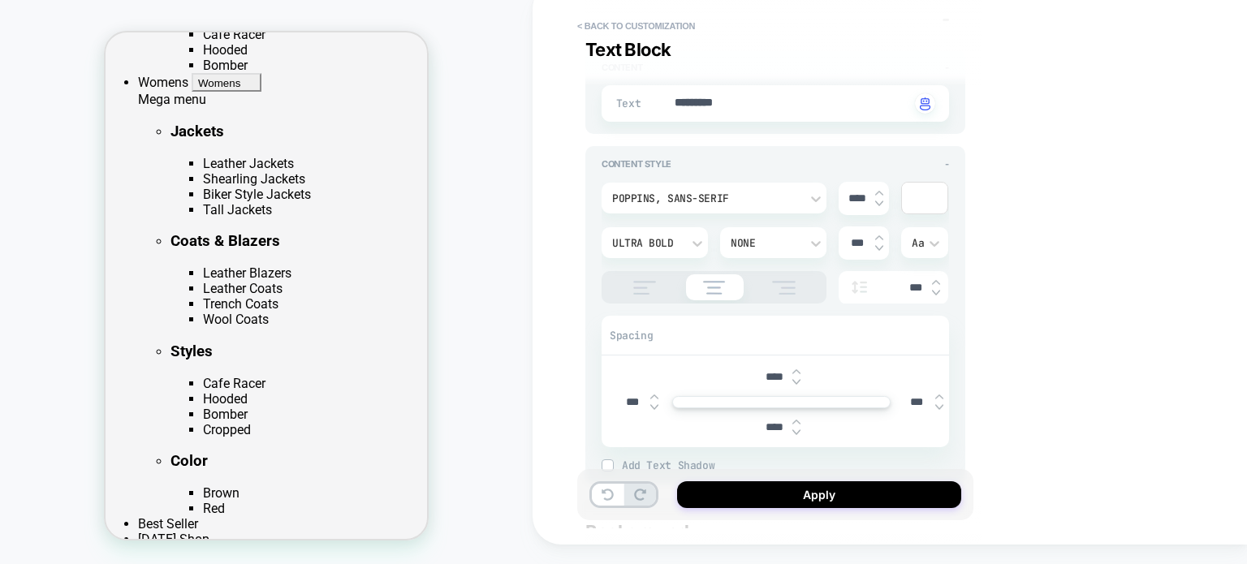
type input "***"
click at [939, 394] on img at bounding box center [939, 397] width 8 height 6
type textarea "*"
type input "***"
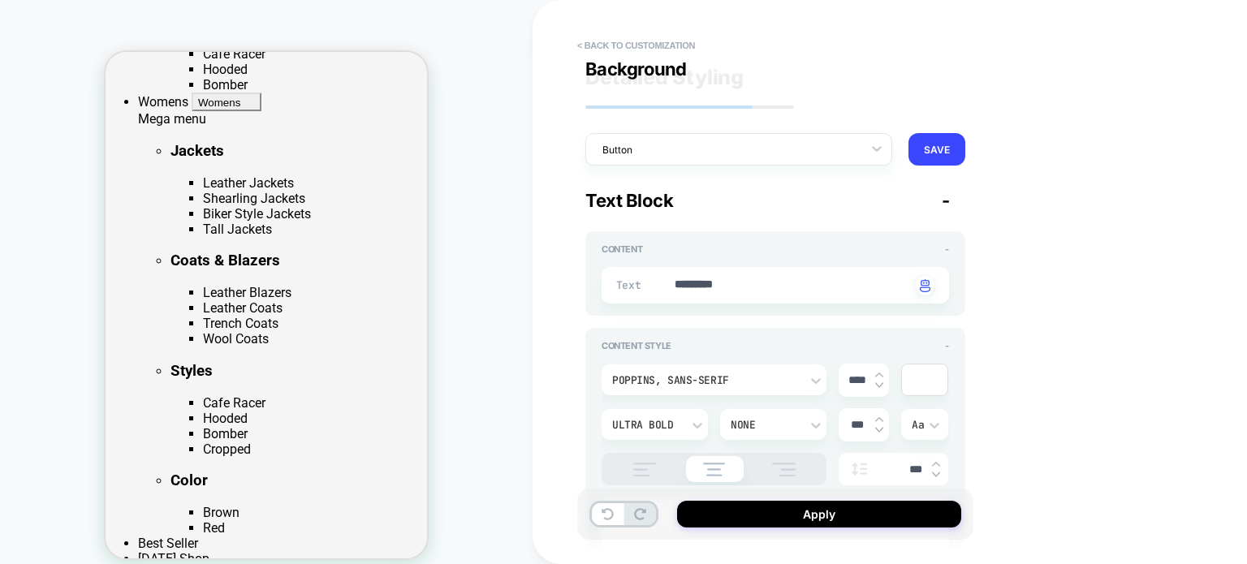
scroll to position [650, 0]
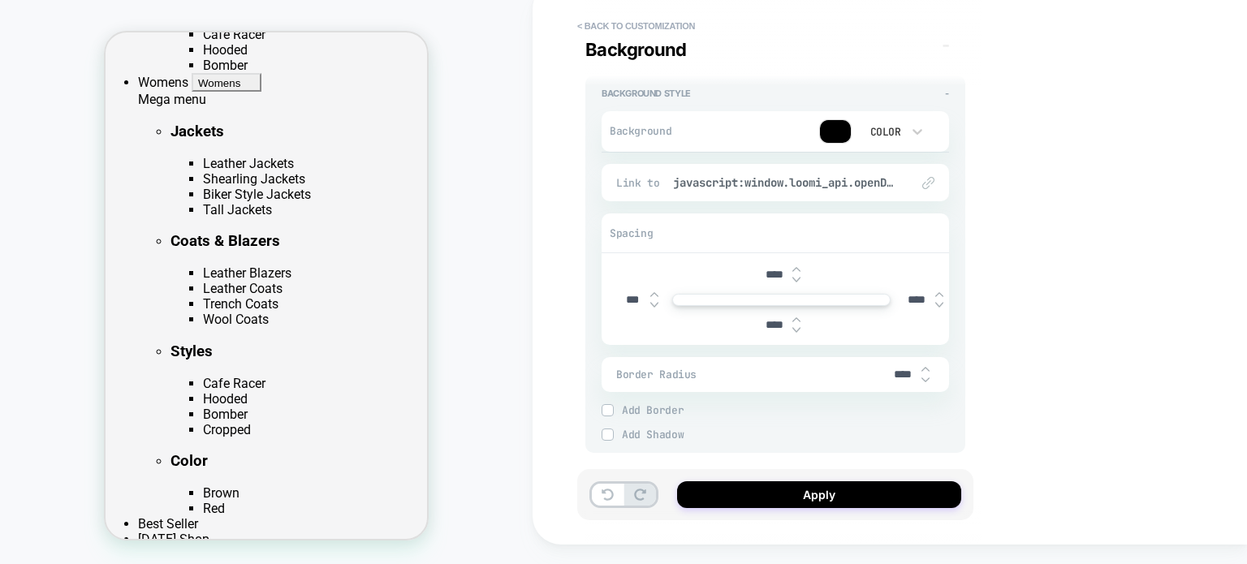
click at [656, 293] on img at bounding box center [654, 295] width 8 height 6
type input "***"
type textarea "*"
click at [656, 293] on img at bounding box center [654, 295] width 8 height 6
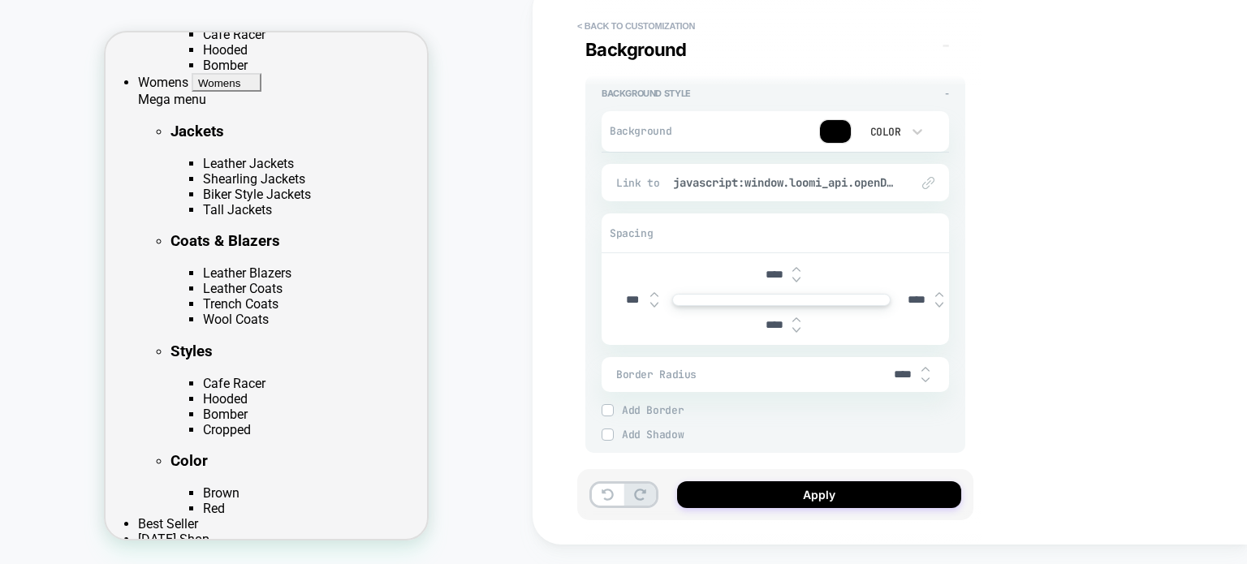
type input "***"
type textarea "*"
click at [656, 293] on img at bounding box center [654, 295] width 8 height 6
type input "***"
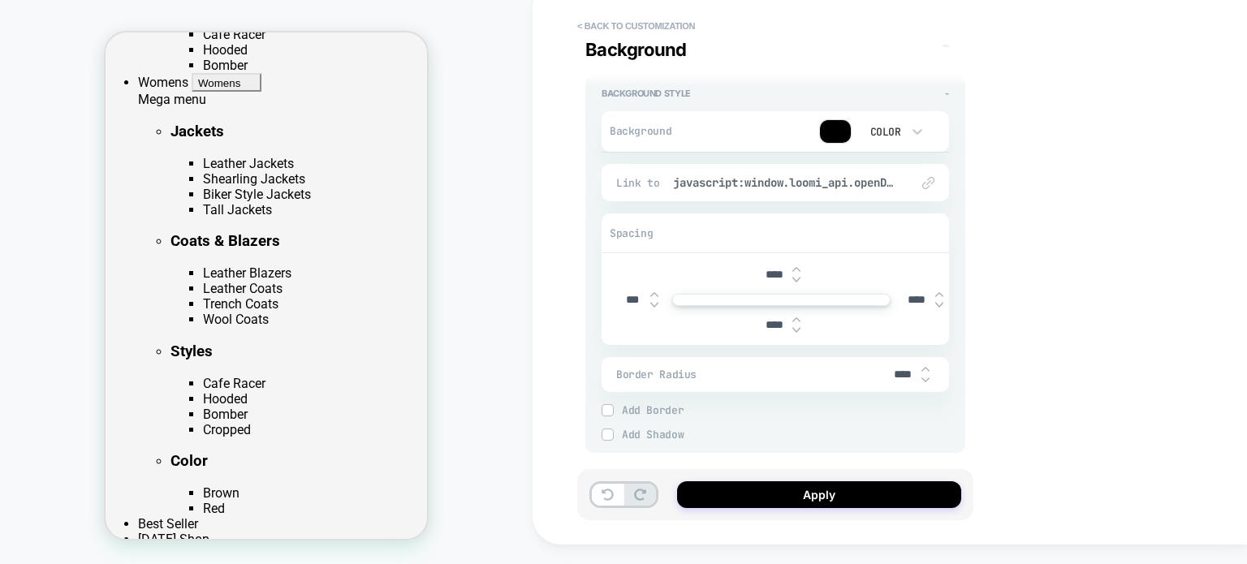
type textarea "*"
drag, startPoint x: 687, startPoint y: 297, endPoint x: 702, endPoint y: 298, distance: 14.6
click at [702, 298] on div at bounding box center [781, 300] width 218 height 12
click at [692, 298] on div at bounding box center [781, 300] width 218 height 12
click at [654, 292] on img at bounding box center [654, 295] width 8 height 6
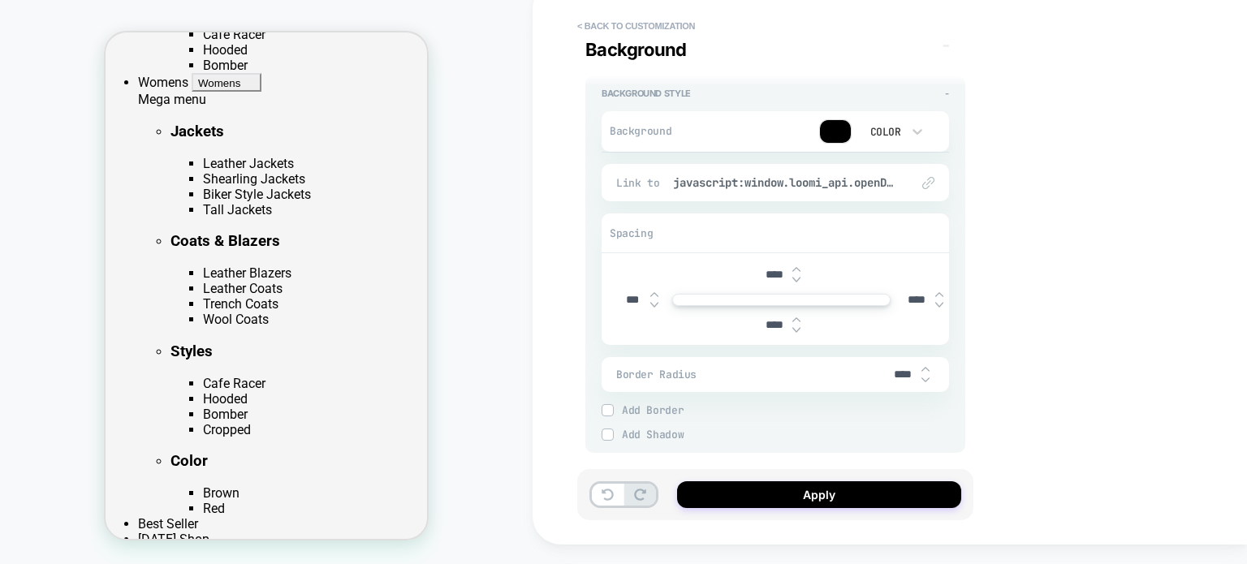
type input "***"
type textarea "*"
click at [654, 292] on img at bounding box center [654, 295] width 8 height 6
type input "***"
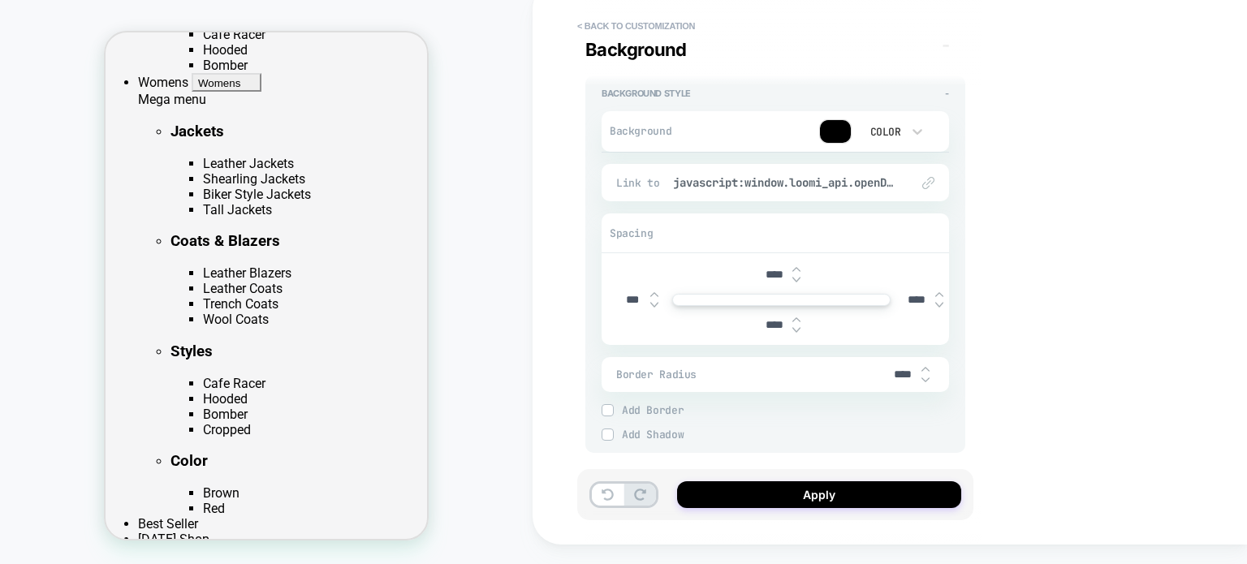
type textarea "*"
click at [654, 292] on img at bounding box center [654, 295] width 8 height 6
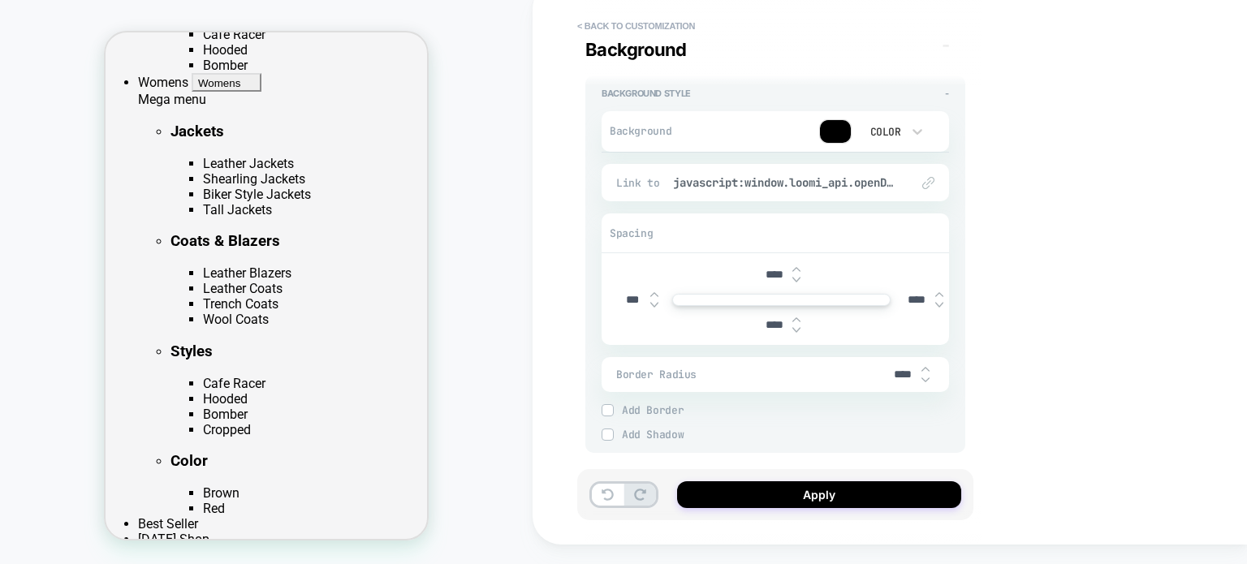
click at [654, 292] on img at bounding box center [654, 295] width 8 height 6
click at [653, 292] on img at bounding box center [654, 295] width 8 height 6
click at [653, 287] on div "***" at bounding box center [639, 299] width 50 height 33
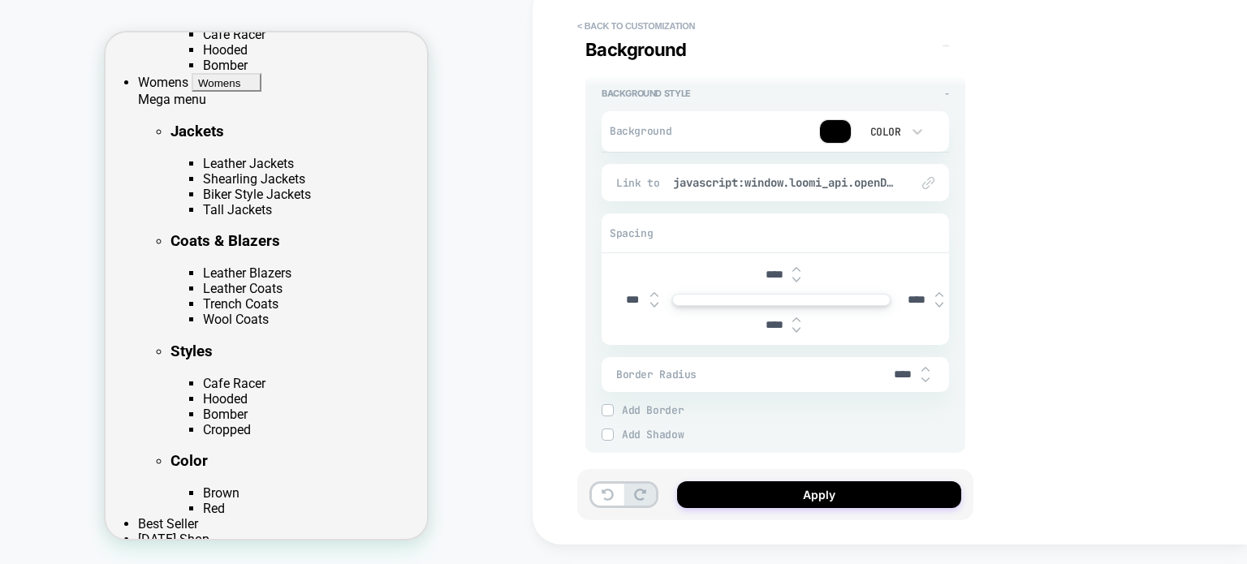
type input "****"
type textarea "*"
click at [654, 287] on div "****" at bounding box center [639, 299] width 50 height 33
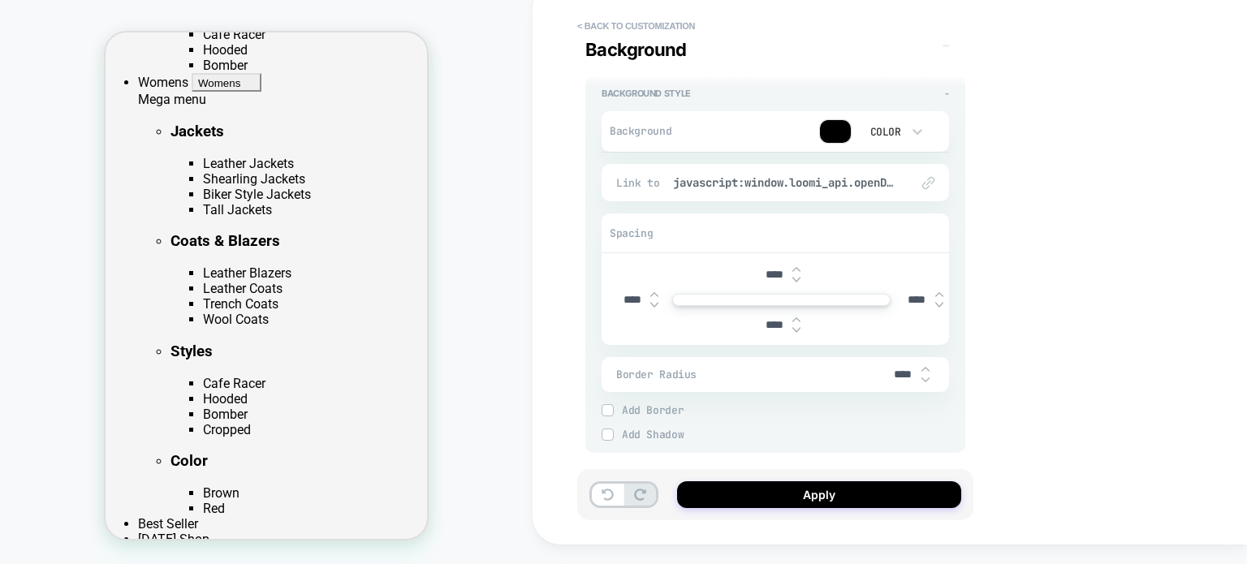
click at [654, 293] on img at bounding box center [654, 295] width 8 height 6
type input "****"
type textarea "*"
click at [655, 293] on img at bounding box center [654, 295] width 8 height 6
type input "****"
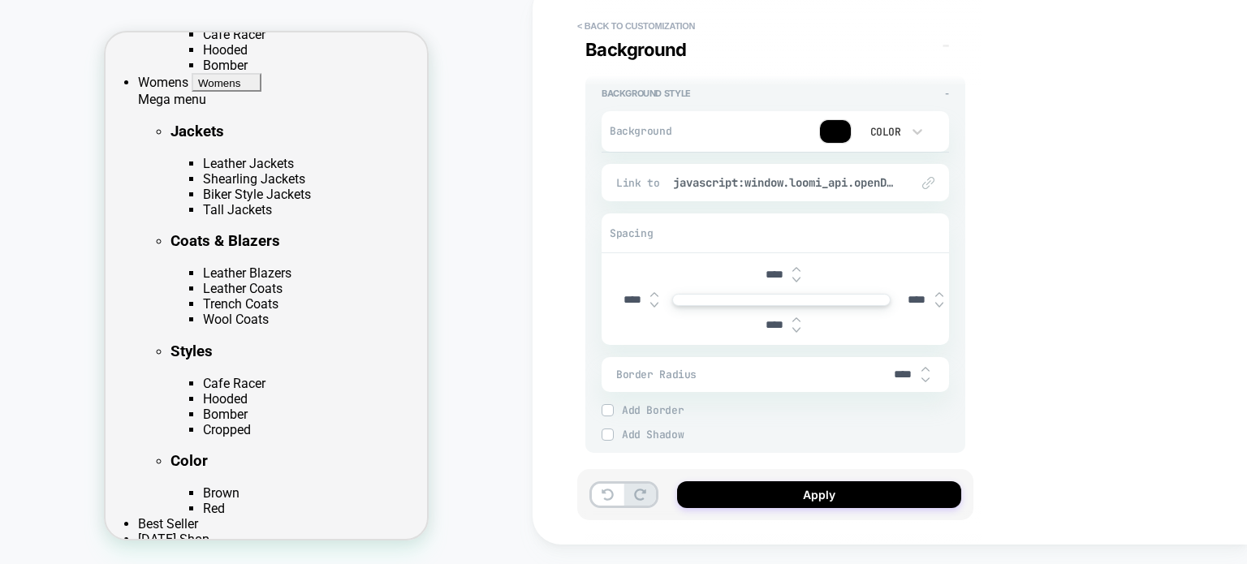
type textarea "*"
click at [655, 293] on img at bounding box center [654, 295] width 8 height 6
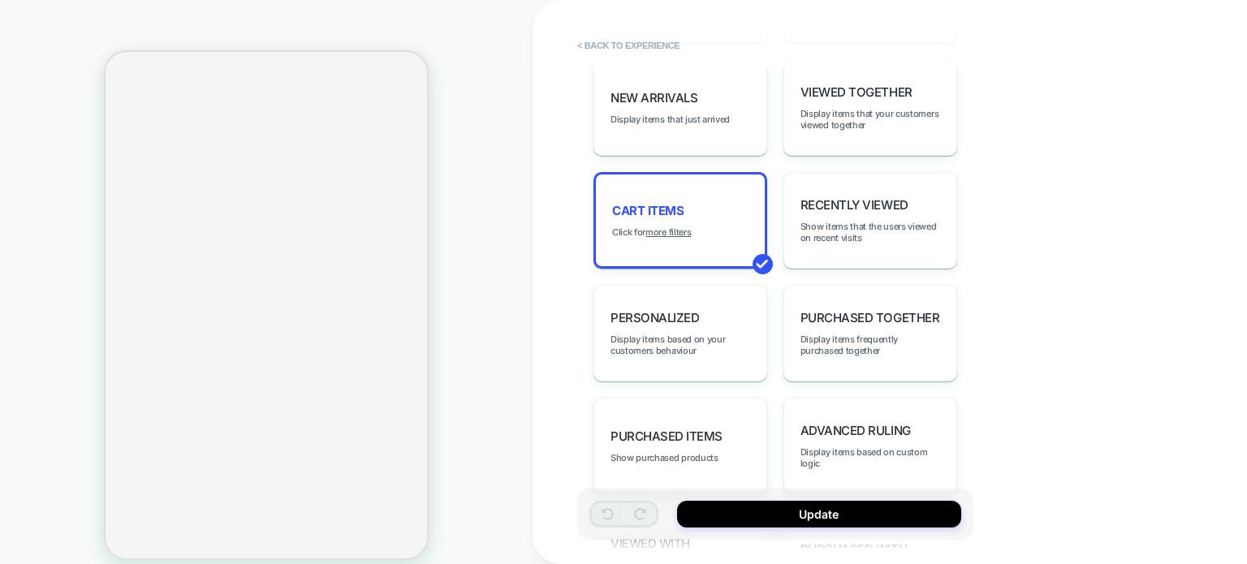
scroll to position [1112, 0]
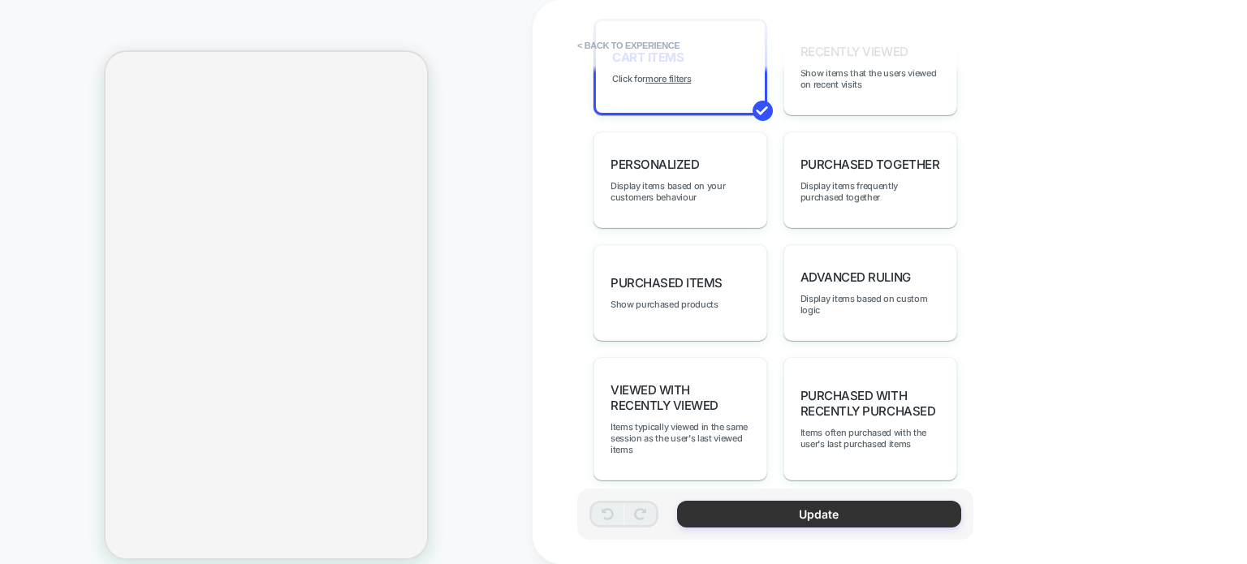
click at [753, 518] on button "Update" at bounding box center [819, 514] width 284 height 27
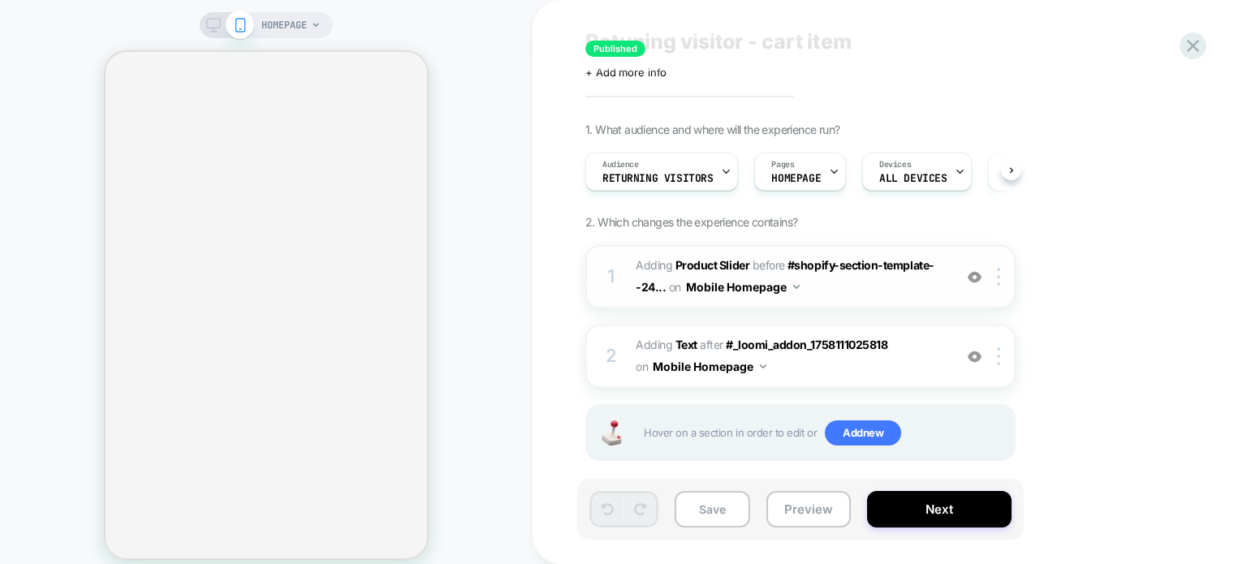
scroll to position [54, 0]
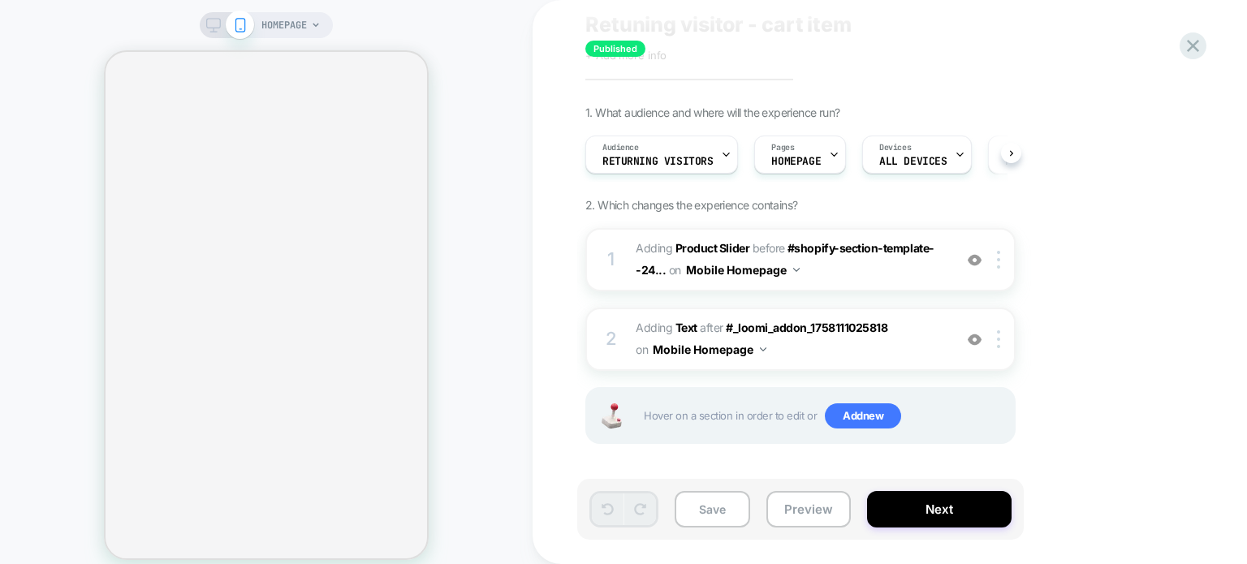
click at [305, 13] on span "HOMEPAGE" at bounding box center [283, 25] width 45 height 26
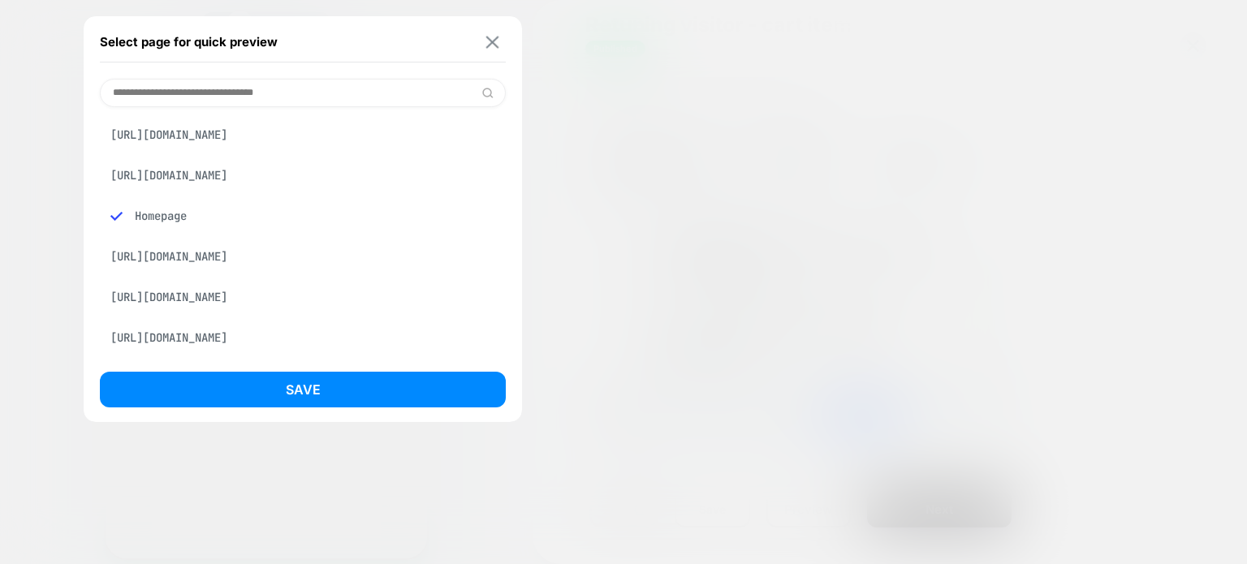
click at [493, 36] on img at bounding box center [492, 42] width 13 height 12
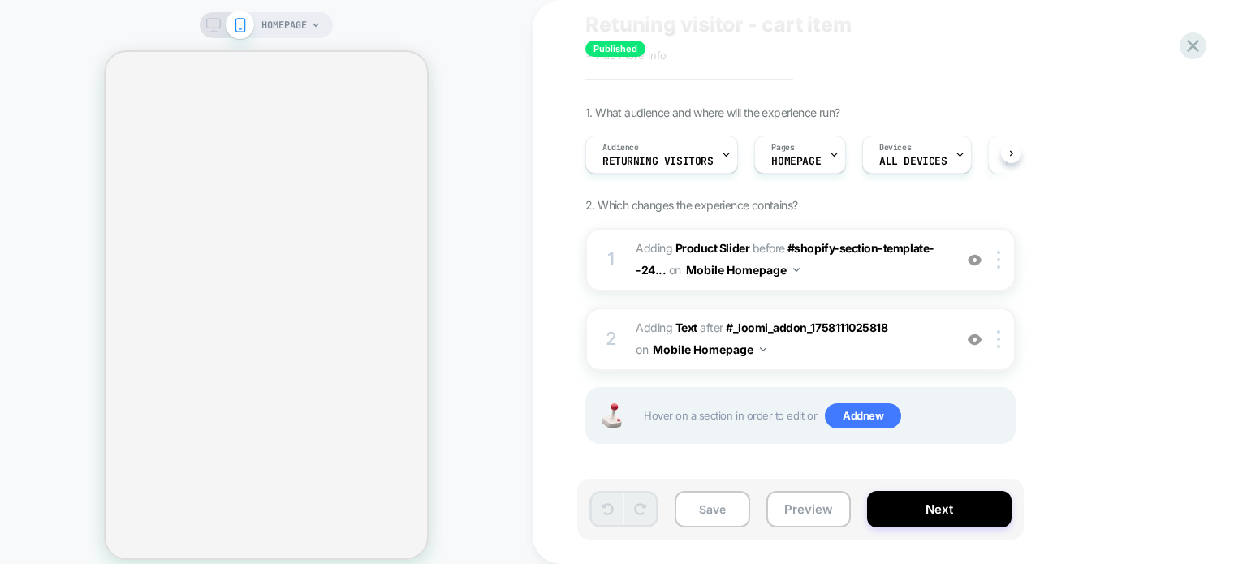
click at [463, 142] on div "HOMEPAGE" at bounding box center [266, 292] width 533 height 552
click at [222, 27] on div at bounding box center [226, 25] width 41 height 15
click at [214, 27] on icon at bounding box center [213, 25] width 15 height 15
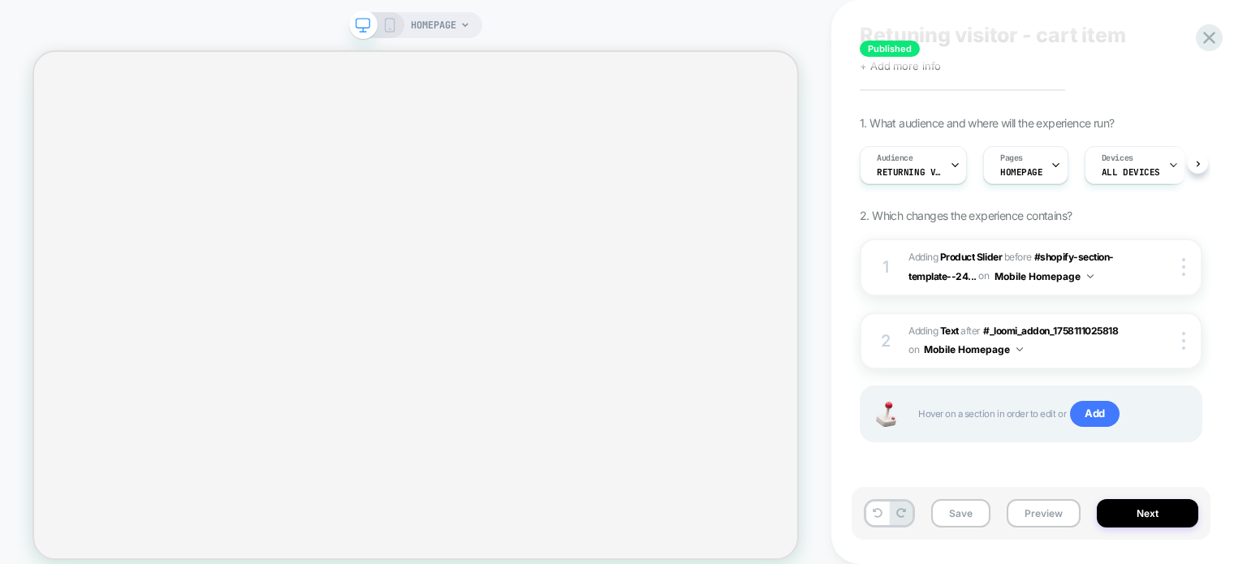
scroll to position [42, 0]
click at [388, 32] on rect at bounding box center [390, 25] width 9 height 13
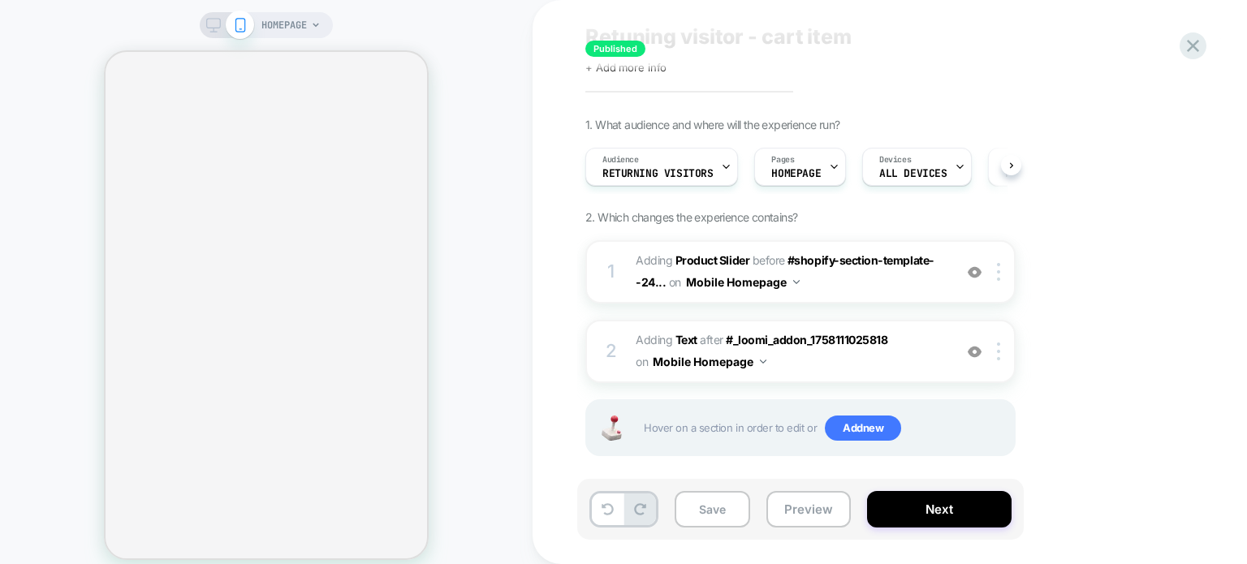
click at [346, 19] on div "HOMEPAGE" at bounding box center [266, 292] width 533 height 552
click at [321, 28] on icon at bounding box center [316, 25] width 10 height 10
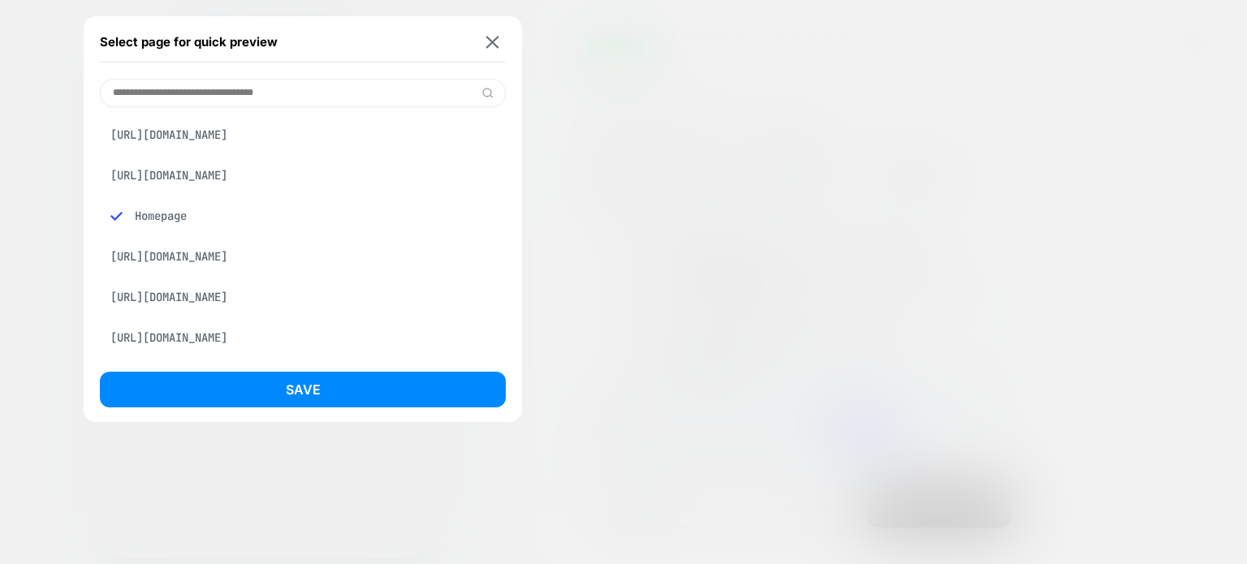
click at [228, 139] on div "https://fjackets.ca/cart" at bounding box center [303, 134] width 406 height 31
click at [214, 383] on button "Save" at bounding box center [303, 390] width 406 height 36
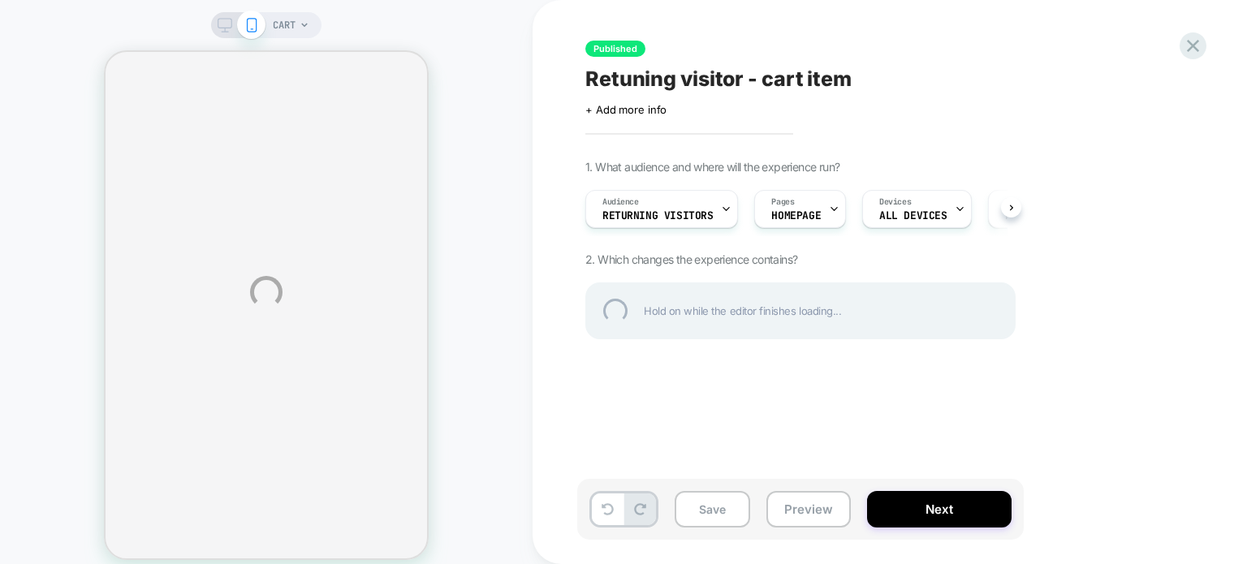
click at [313, 37] on div "CART Published Retuning visitor - cart item Click to edit experience details + …" at bounding box center [623, 292] width 1247 height 585
click at [300, 19] on div "CART Published Retuning visitor - cart item Click to edit experience details + …" at bounding box center [623, 292] width 1247 height 585
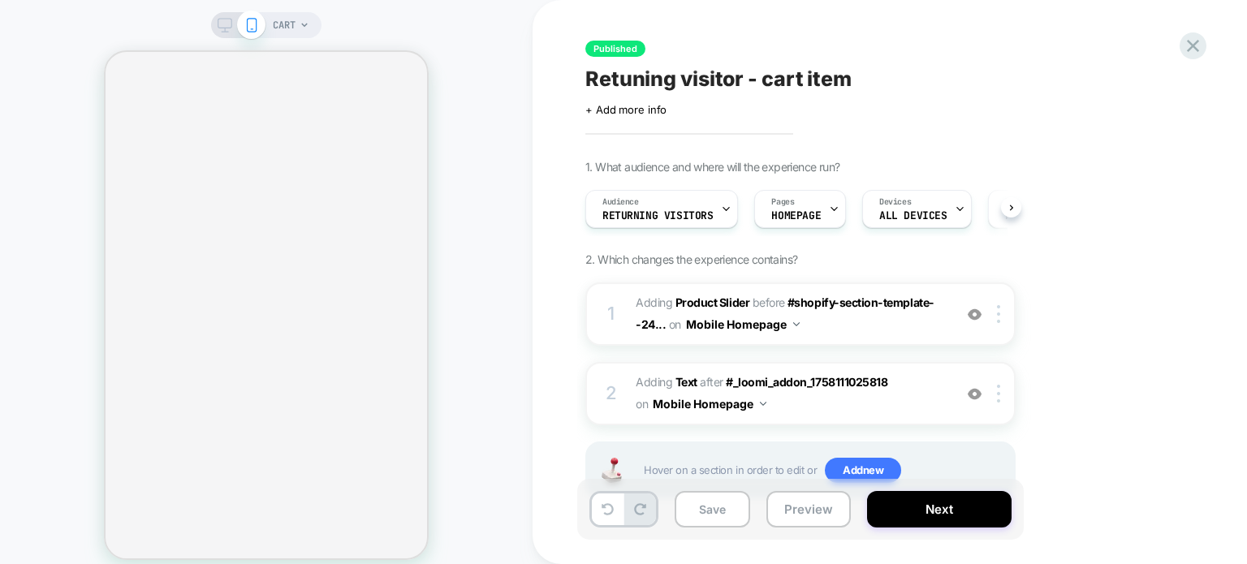
click at [305, 24] on icon at bounding box center [305, 25] width 10 height 10
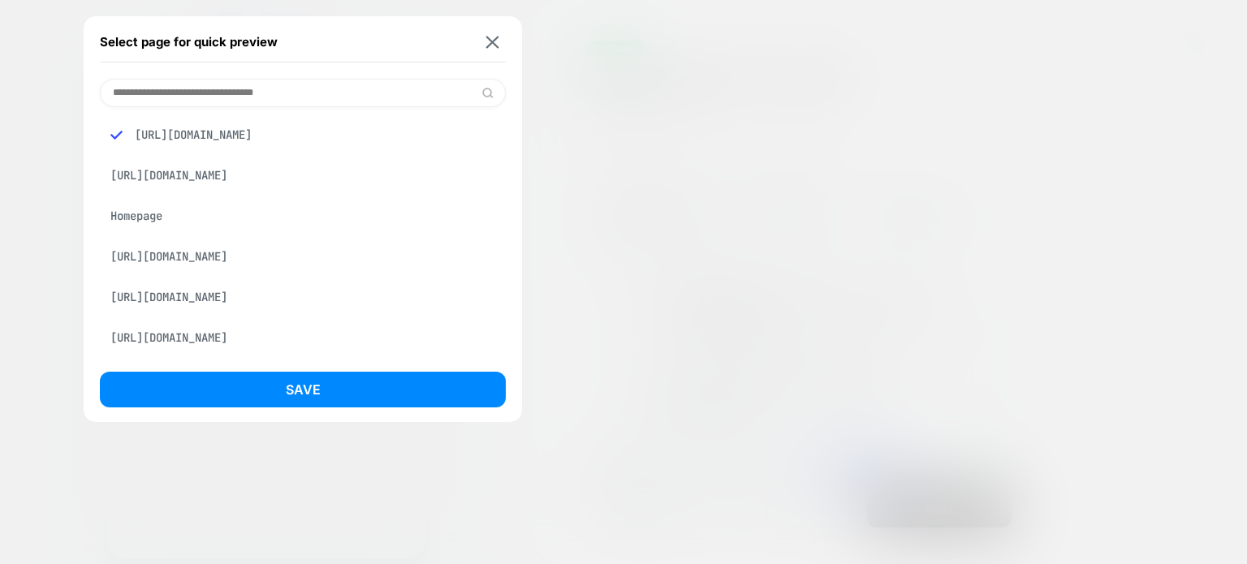
click at [181, 231] on div "Homepage" at bounding box center [303, 216] width 406 height 31
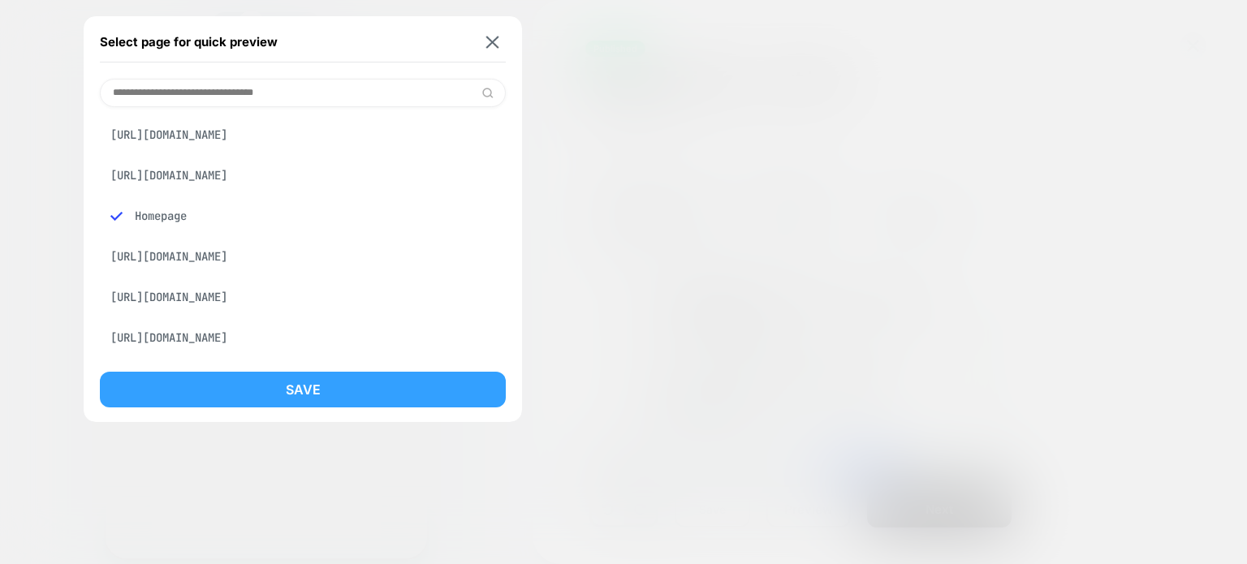
click at [214, 382] on button "Save" at bounding box center [303, 390] width 406 height 36
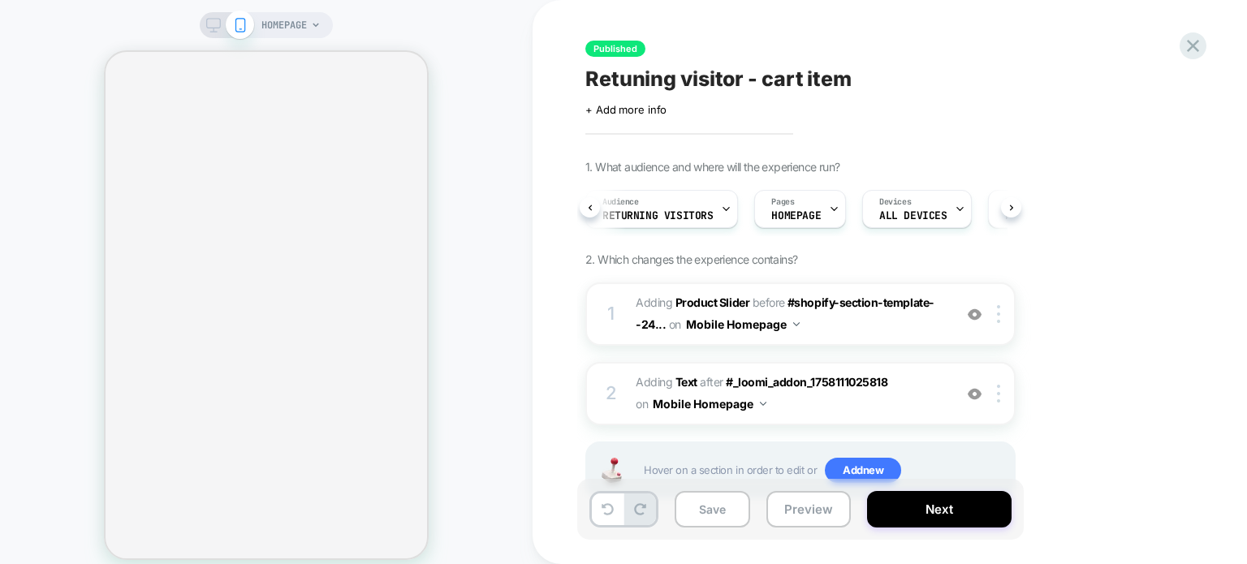
scroll to position [0, 30]
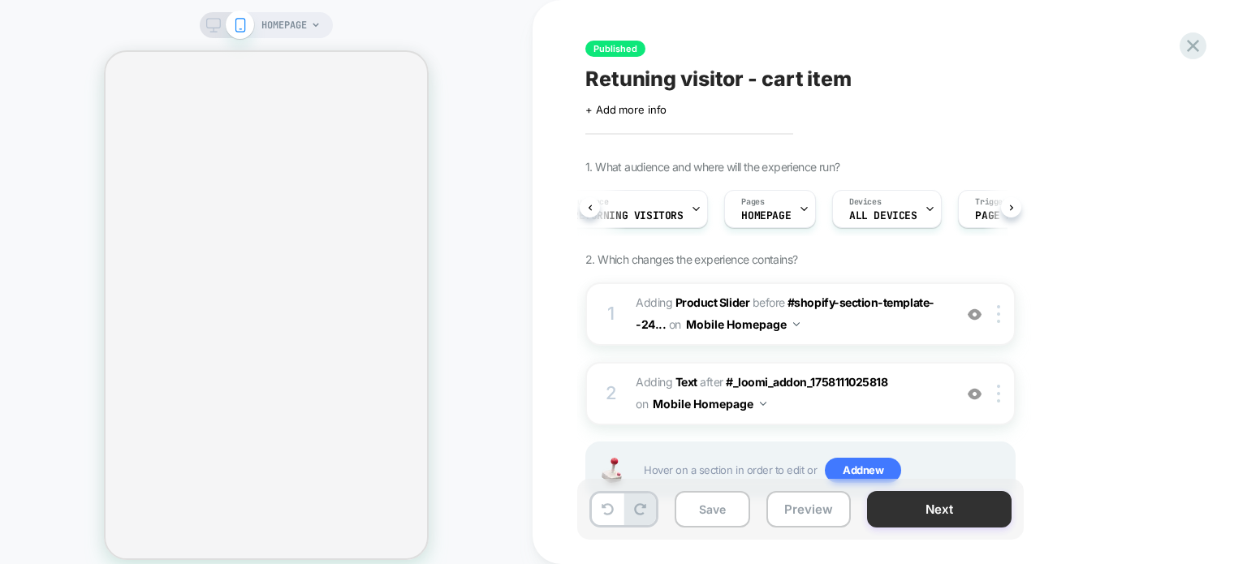
click at [956, 514] on button "Next" at bounding box center [939, 509] width 145 height 37
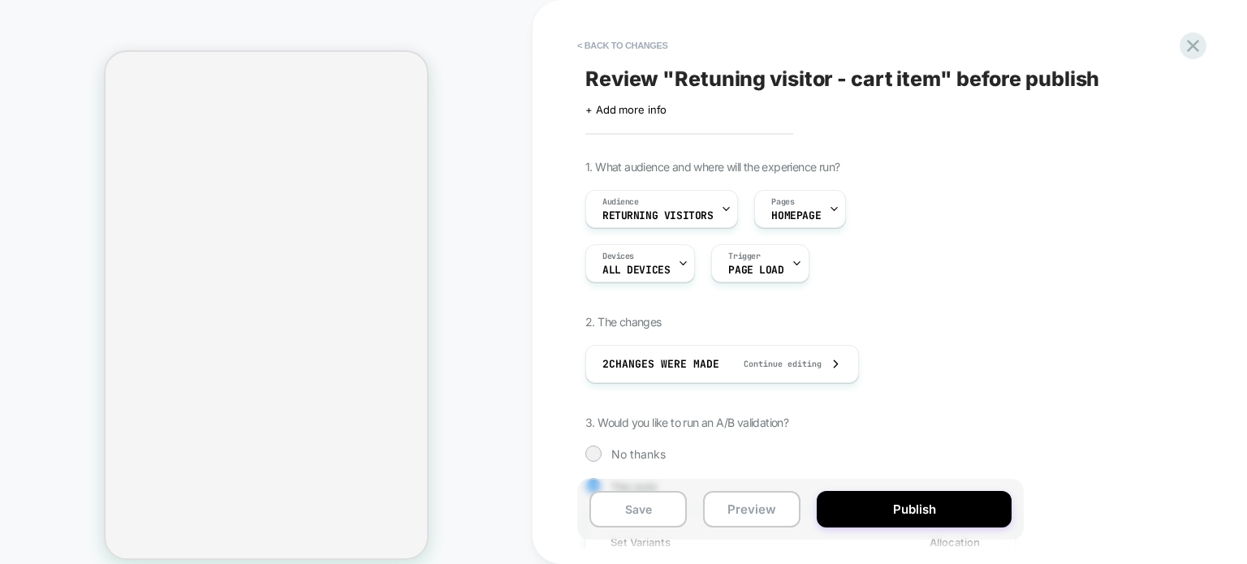
scroll to position [0, 1]
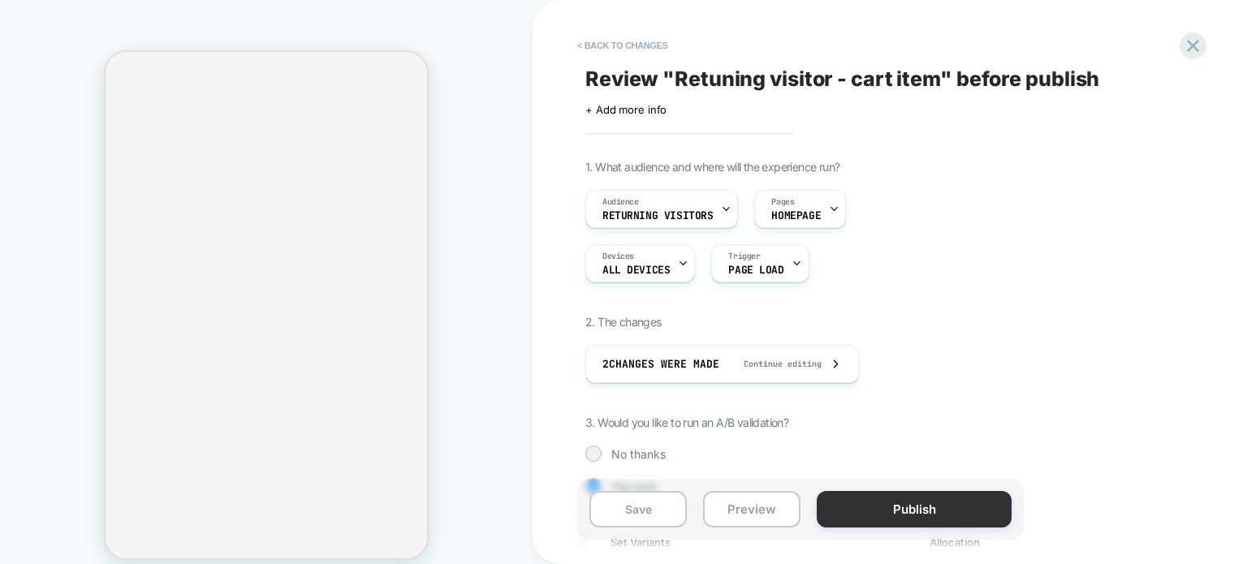
click at [947, 511] on button "Publish" at bounding box center [914, 509] width 195 height 37
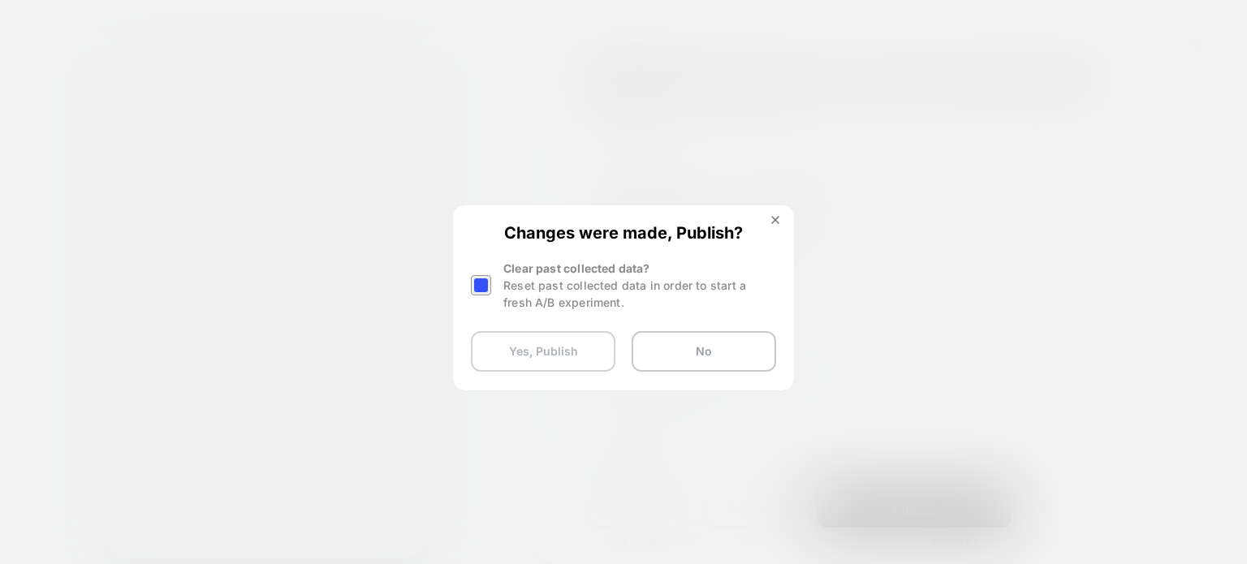
click at [586, 366] on button "Yes, Publish" at bounding box center [543, 351] width 145 height 41
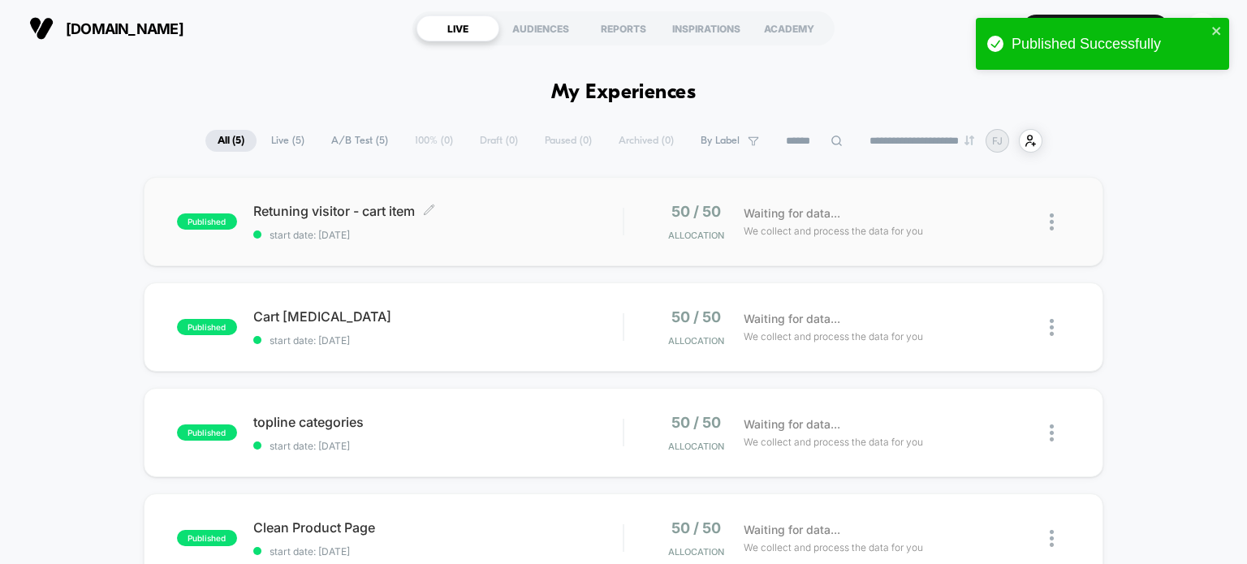
click at [315, 217] on span "Retuning visitor - cart item Click to edit experience details" at bounding box center [438, 211] width 370 height 16
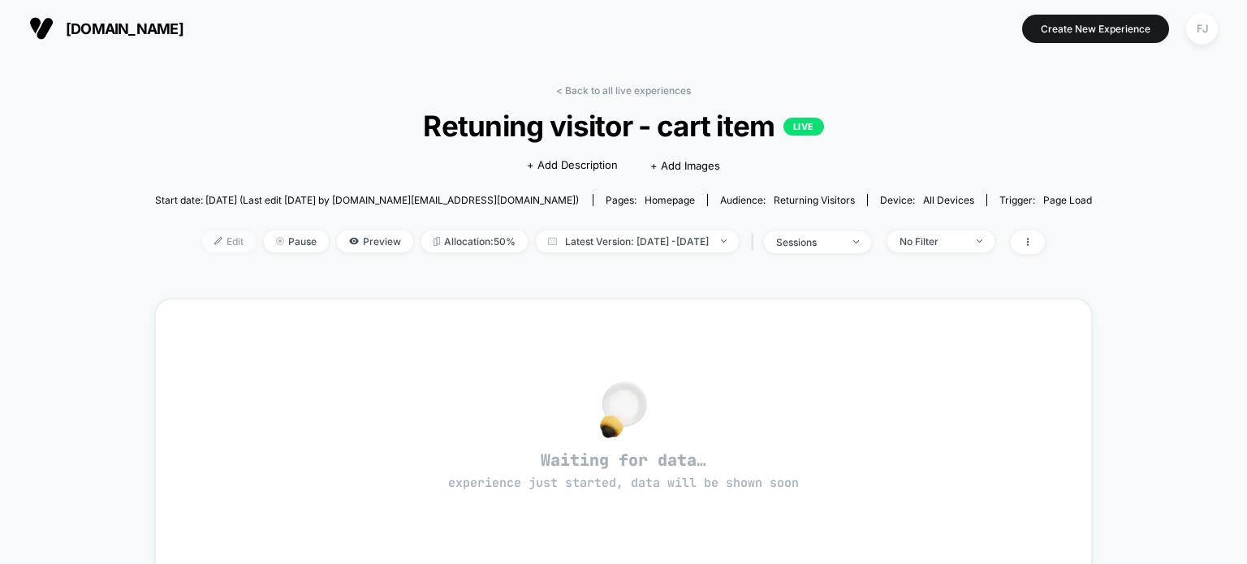
click at [202, 236] on span "Edit" at bounding box center [229, 242] width 54 height 22
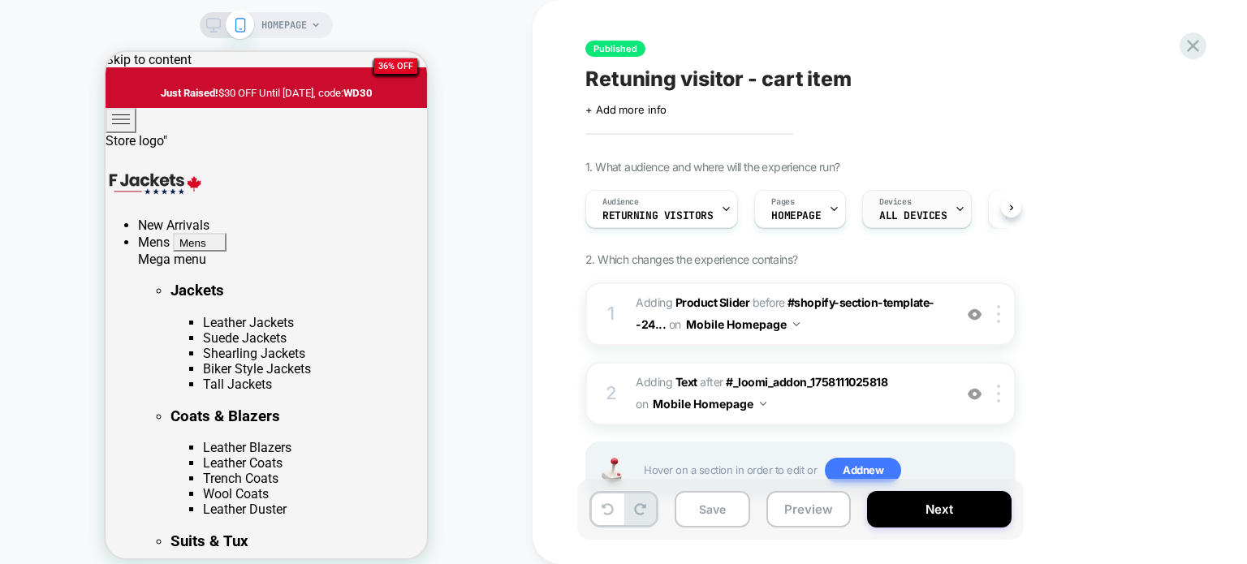
click at [936, 218] on span "ALL DEVICES" at bounding box center [912, 215] width 67 height 11
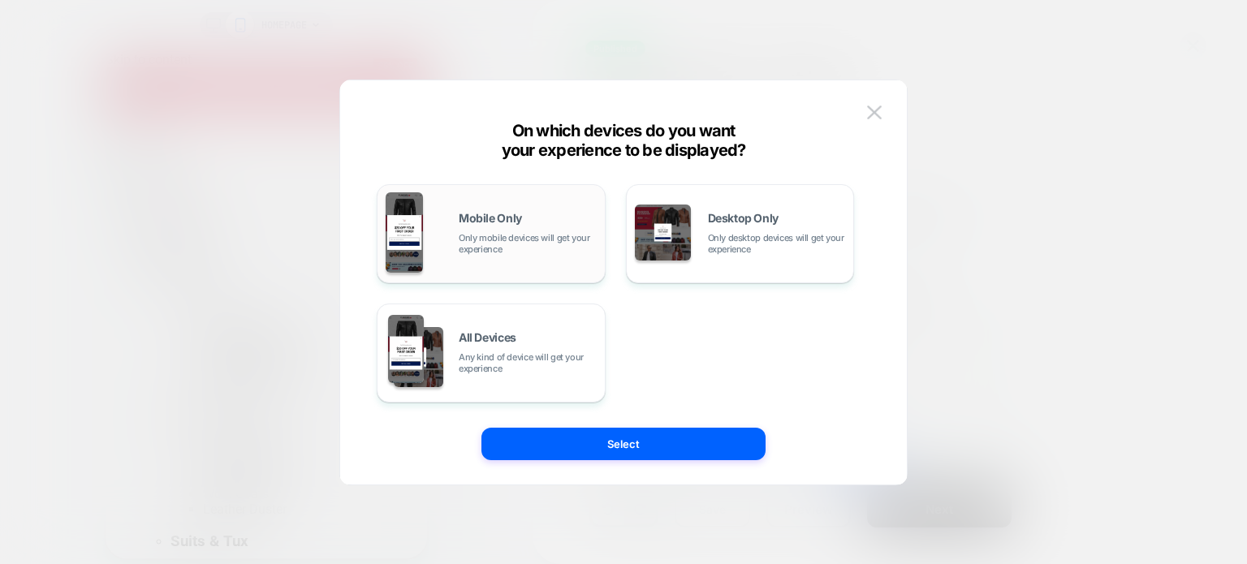
click at [538, 256] on div "Mobile Only Only mobile devices will get your experience" at bounding box center [491, 233] width 211 height 83
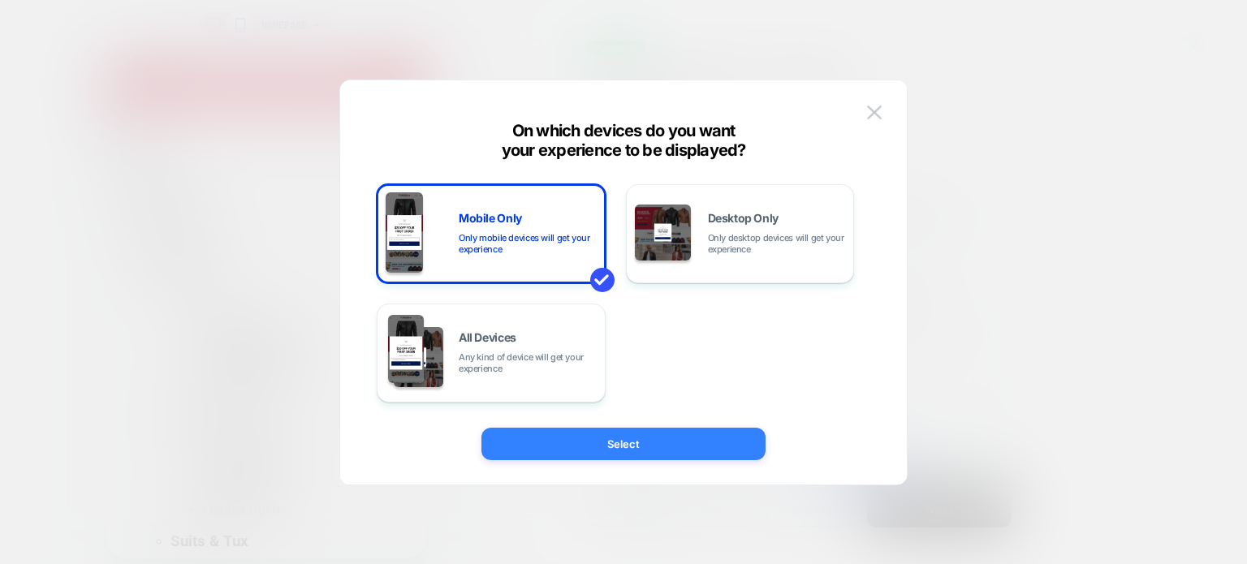
click at [619, 438] on button "Select" at bounding box center [624, 444] width 284 height 32
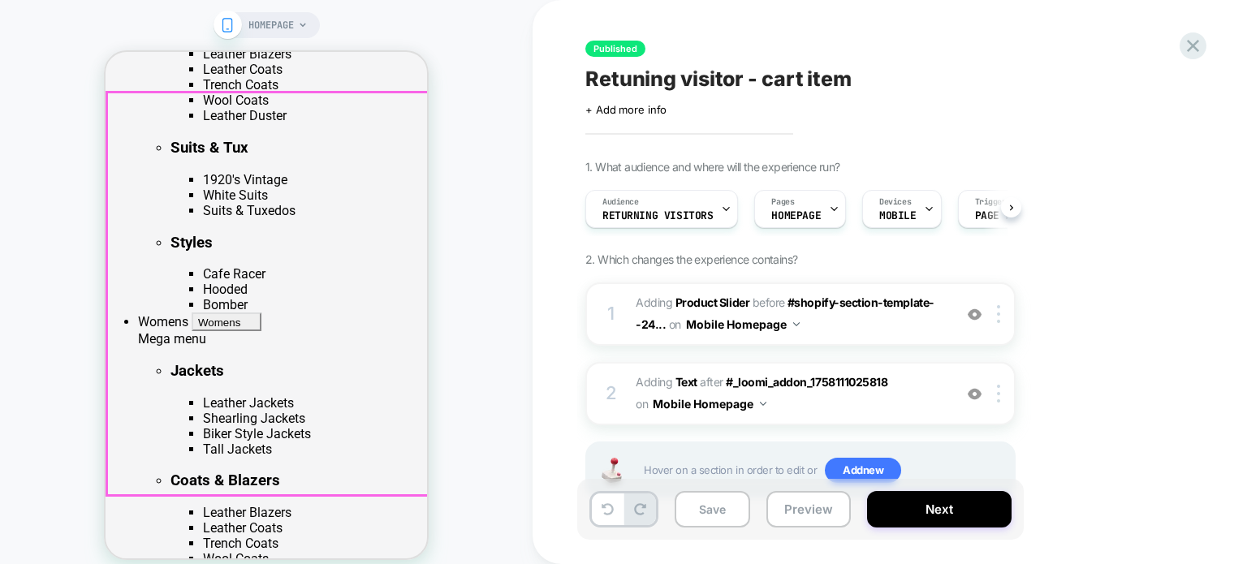
scroll to position [406, 0]
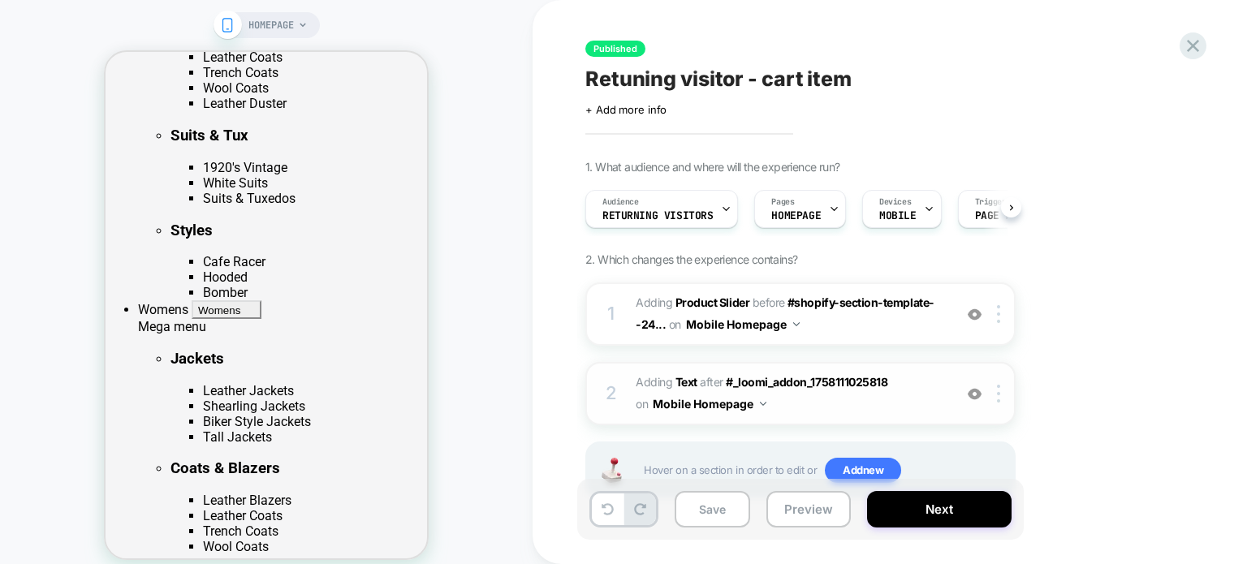
scroll to position [54, 0]
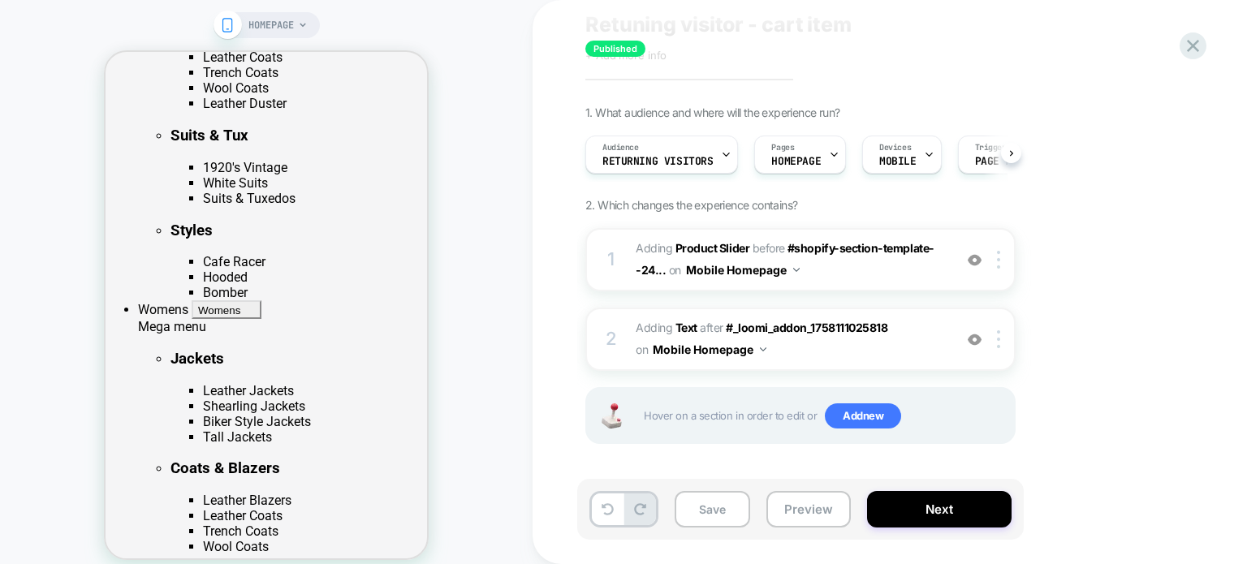
click at [28, 363] on div "HOMEPAGE" at bounding box center [266, 292] width 533 height 552
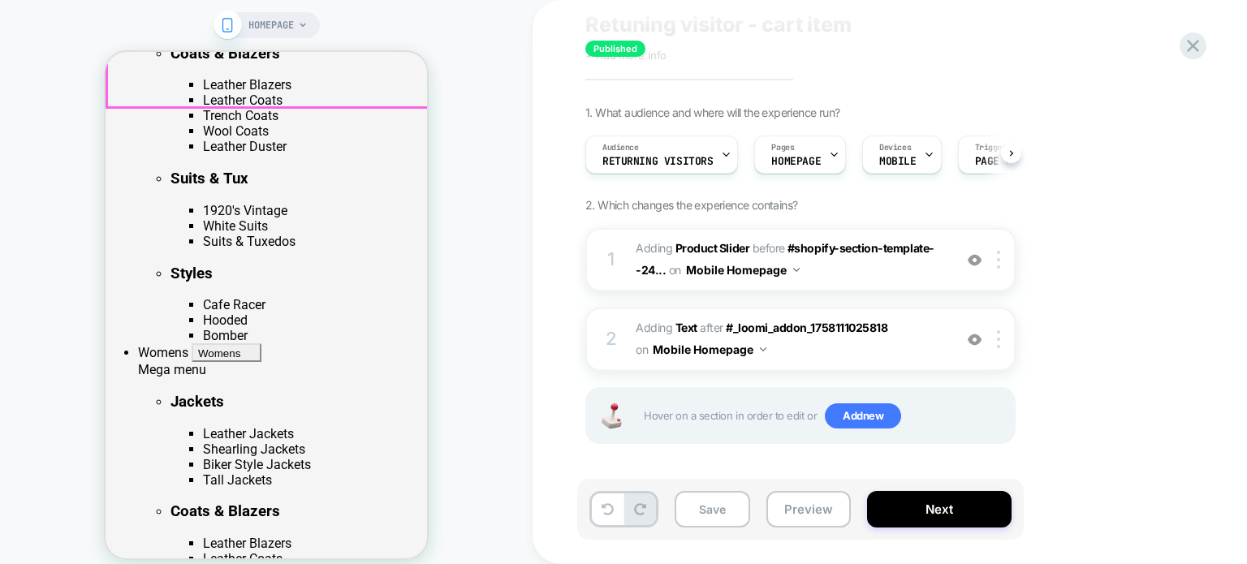
scroll to position [568, 0]
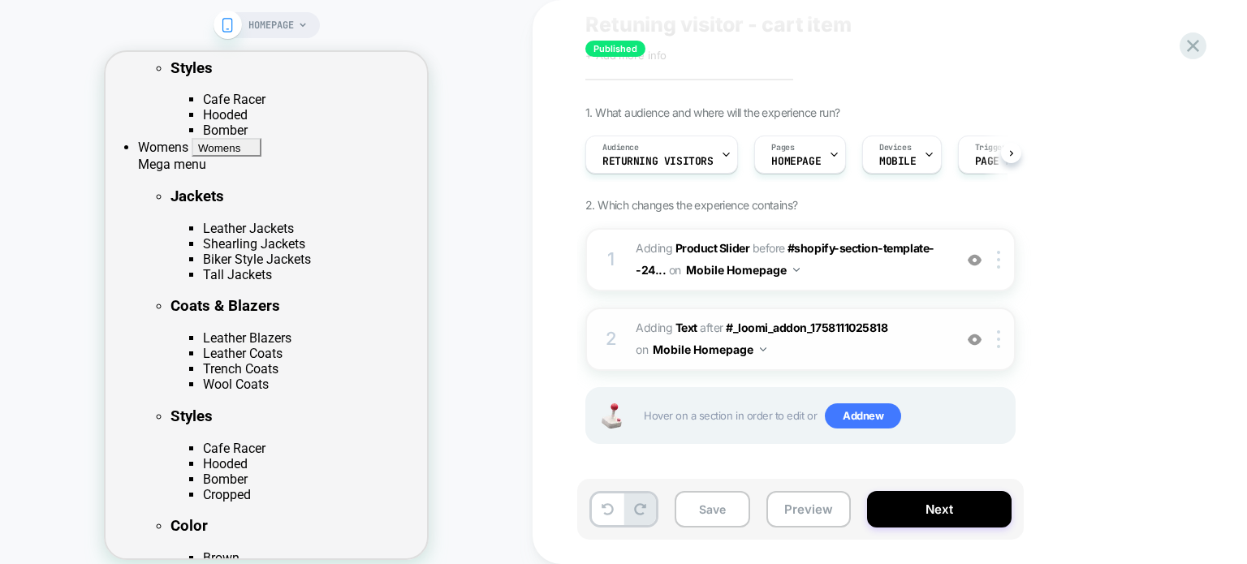
click at [915, 340] on span "#_loomi_addon_1758112149025 Adding Text AFTER #_loomi_addon_1758111025818 #_loo…" at bounding box center [790, 339] width 309 height 44
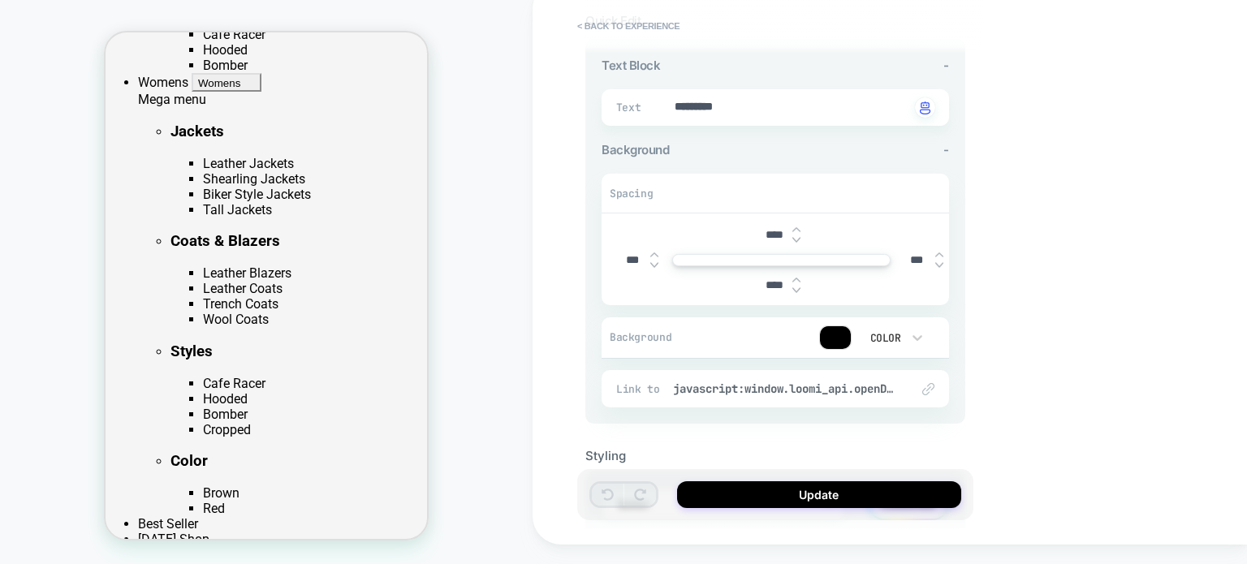
scroll to position [0, 0]
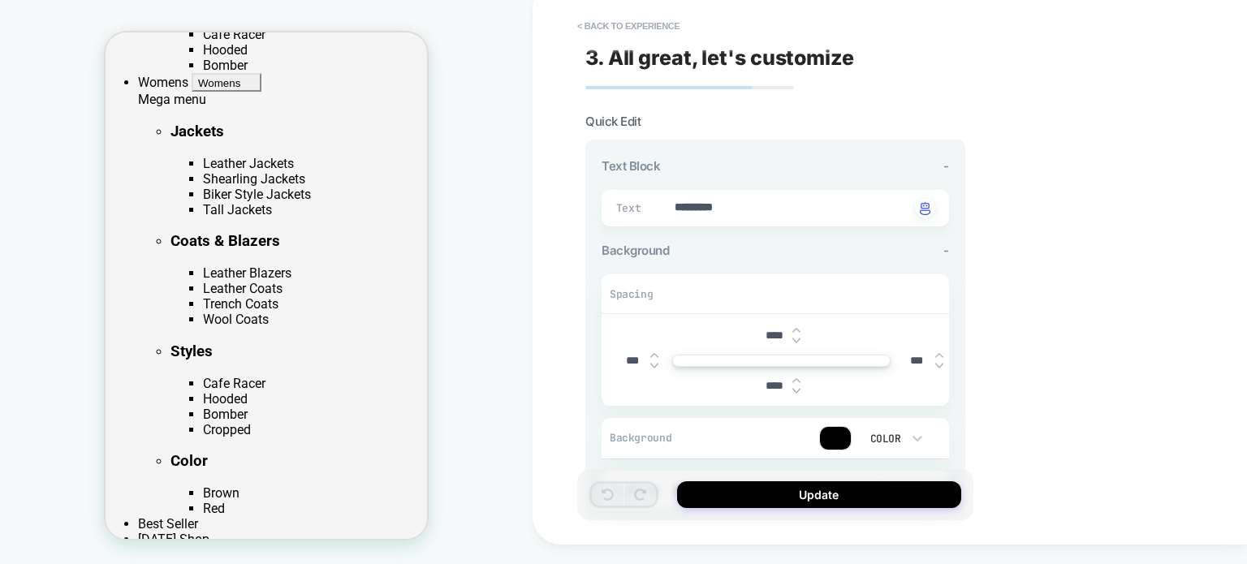
click at [624, 360] on input "***" at bounding box center [632, 361] width 37 height 14
type textarea "*"
type input "****"
type textarea "*"
type input "****"
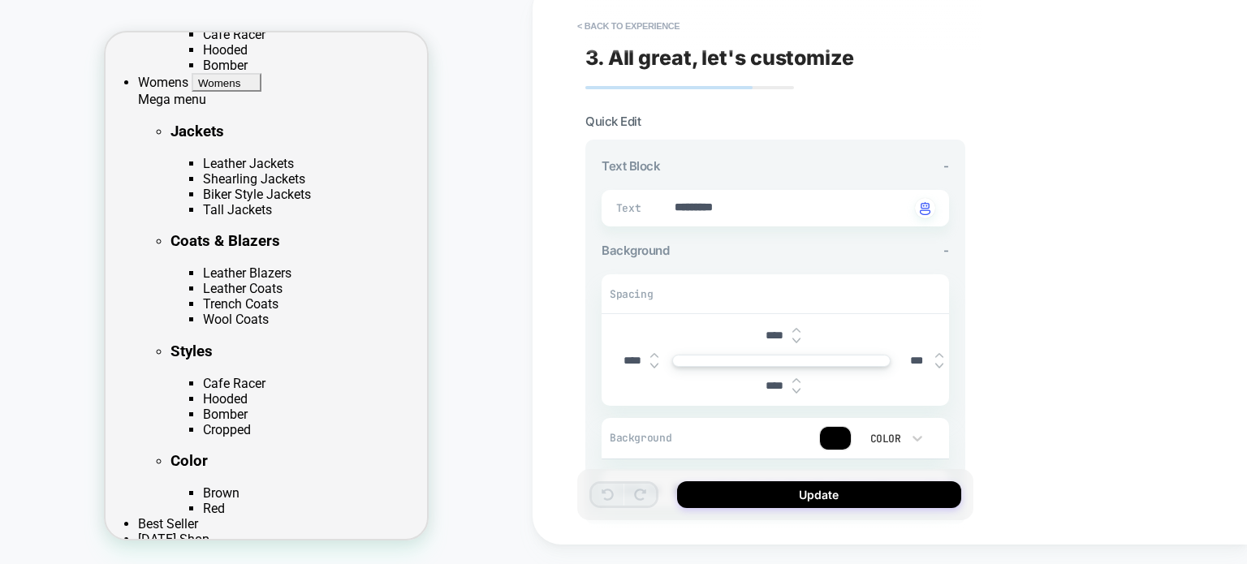
click at [905, 359] on input "***" at bounding box center [917, 361] width 37 height 14
type textarea "*"
type input "****"
type textarea "*"
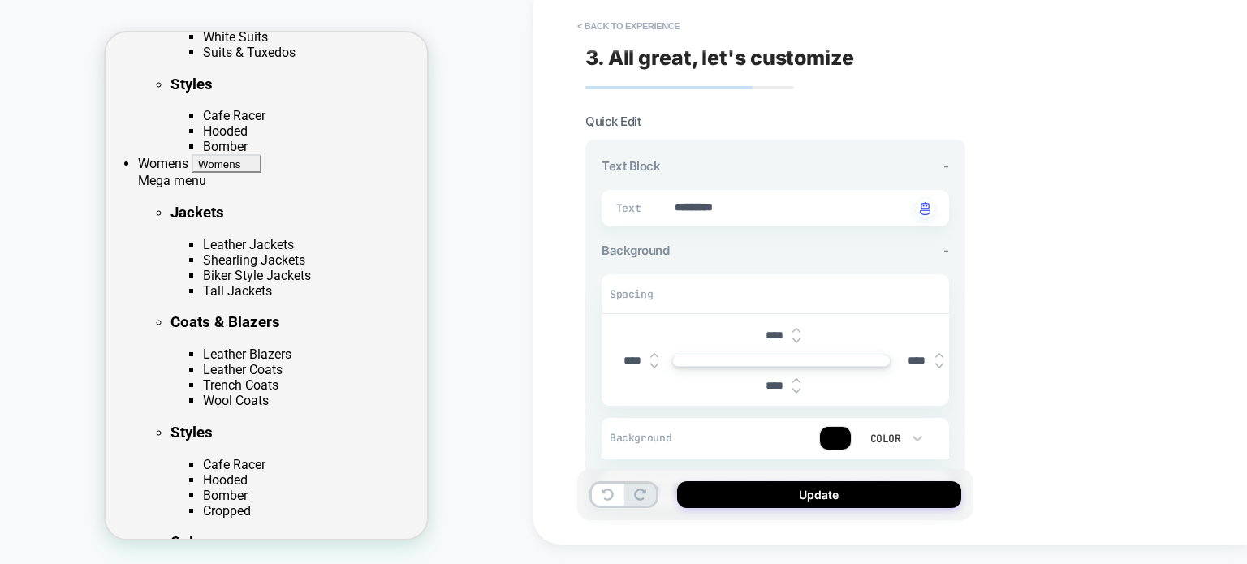
scroll to position [196, 0]
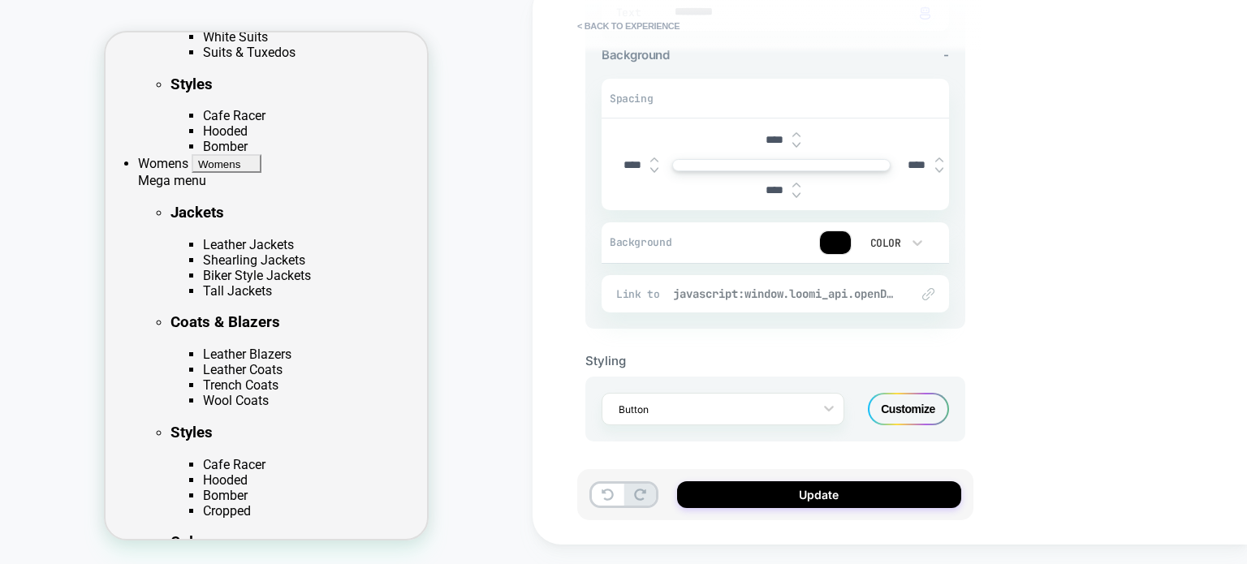
type input "****"
click at [860, 295] on span "javascript:window.loomi_api.openDrawer()" at bounding box center [783, 294] width 221 height 15
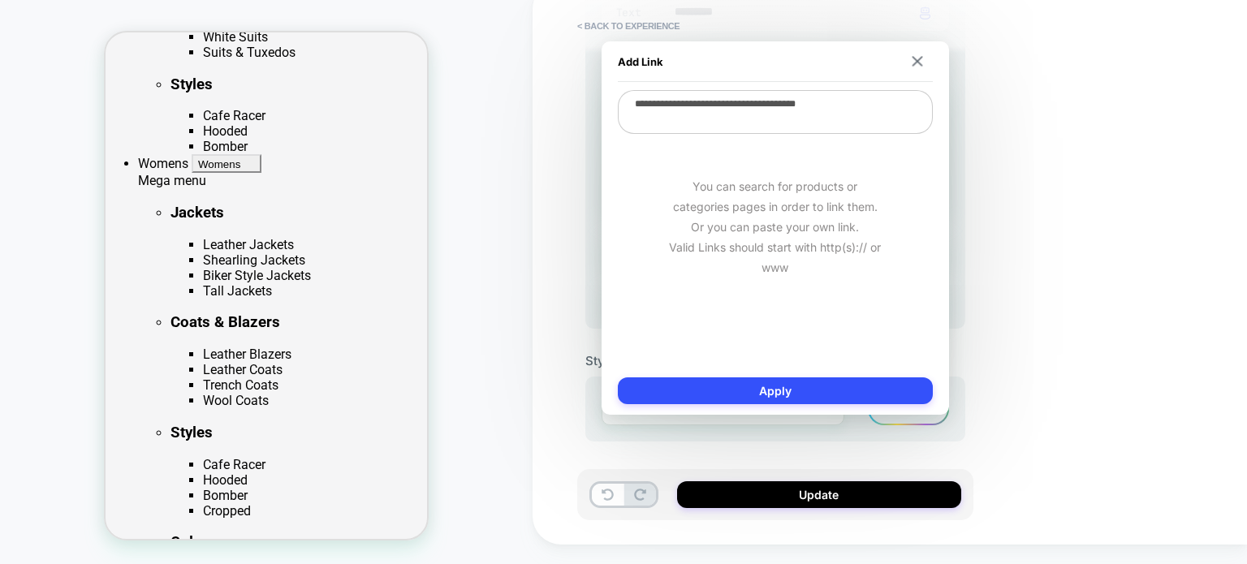
click at [840, 110] on textarea "**********" at bounding box center [775, 112] width 315 height 44
click at [840, 112] on textarea "**********" at bounding box center [775, 112] width 315 height 44
type textarea "*"
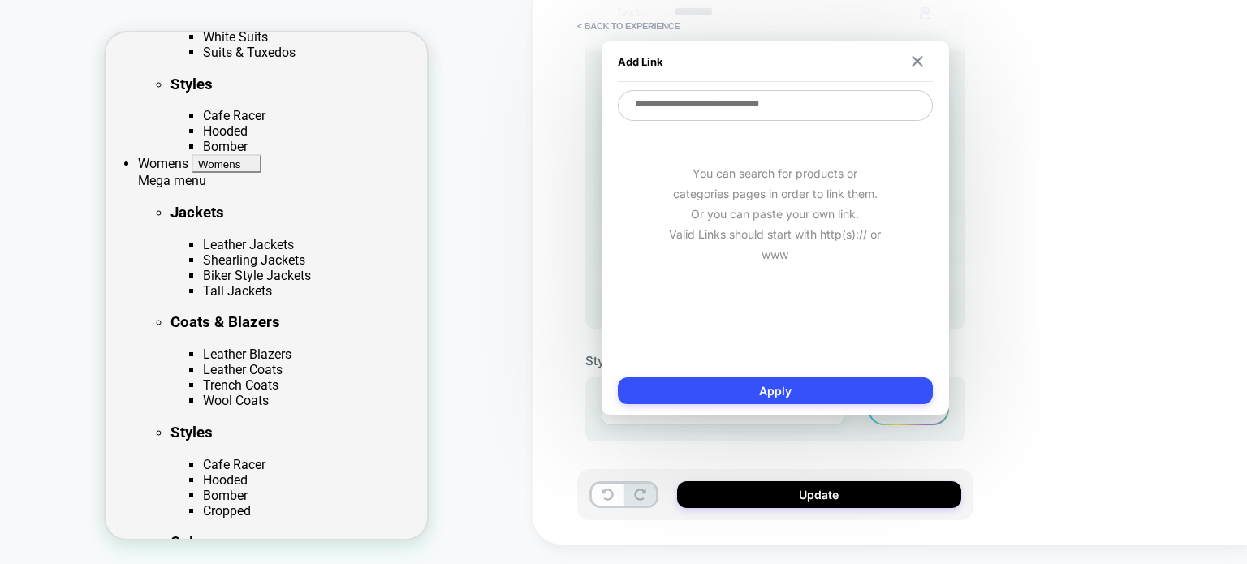
click at [830, 119] on textarea at bounding box center [775, 105] width 315 height 31
click at [830, 106] on textarea at bounding box center [775, 105] width 315 height 31
type textarea "*"
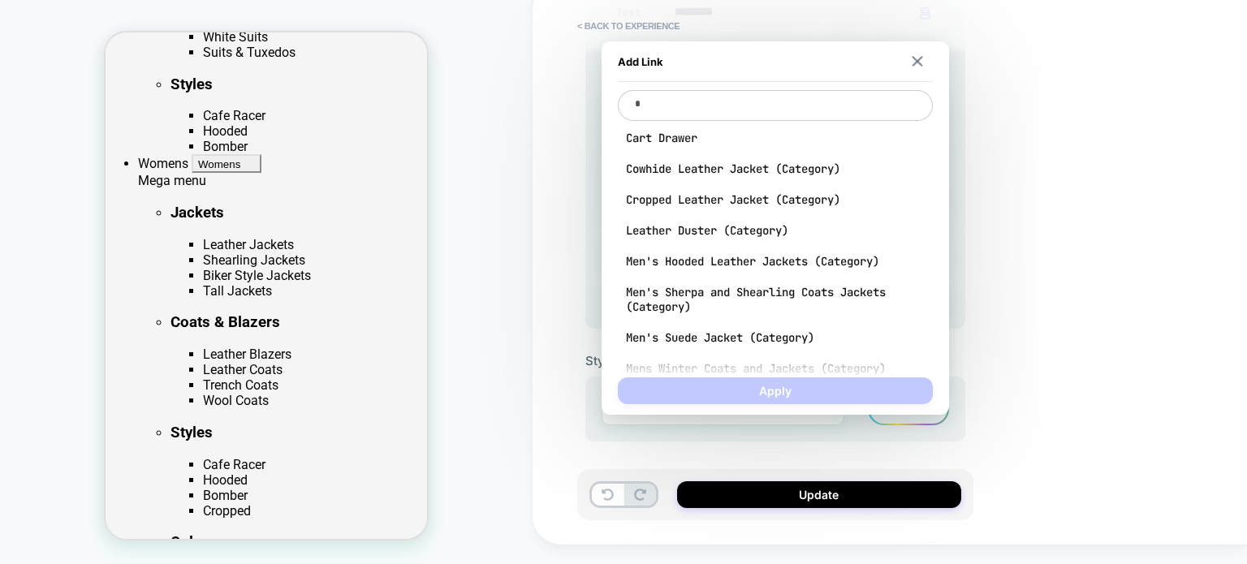
type textarea "*"
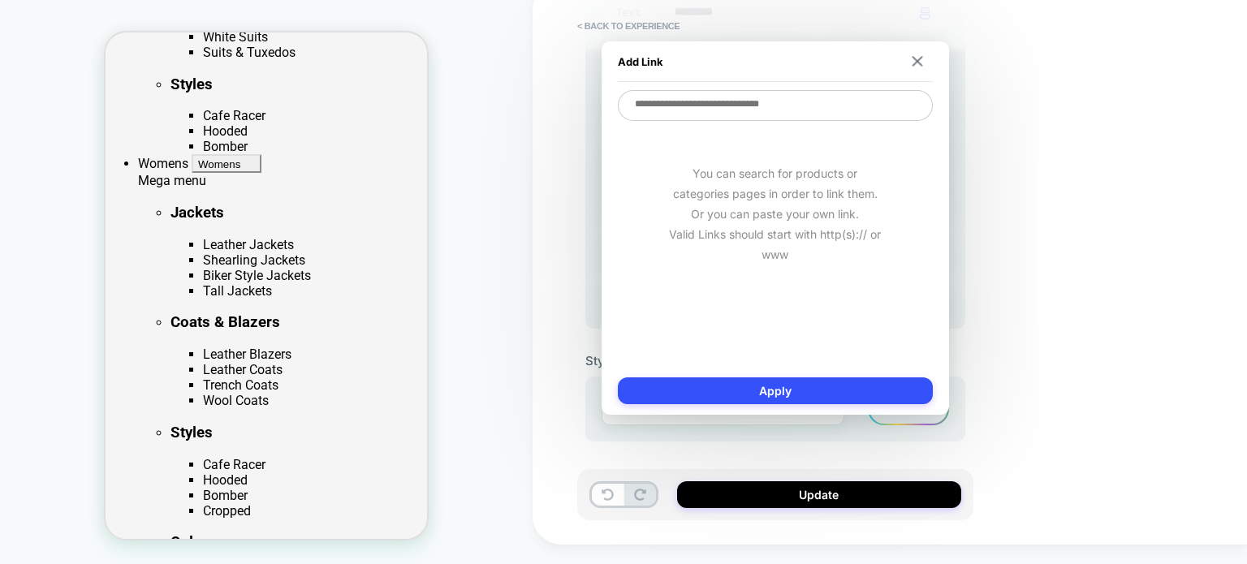
type textarea "*"
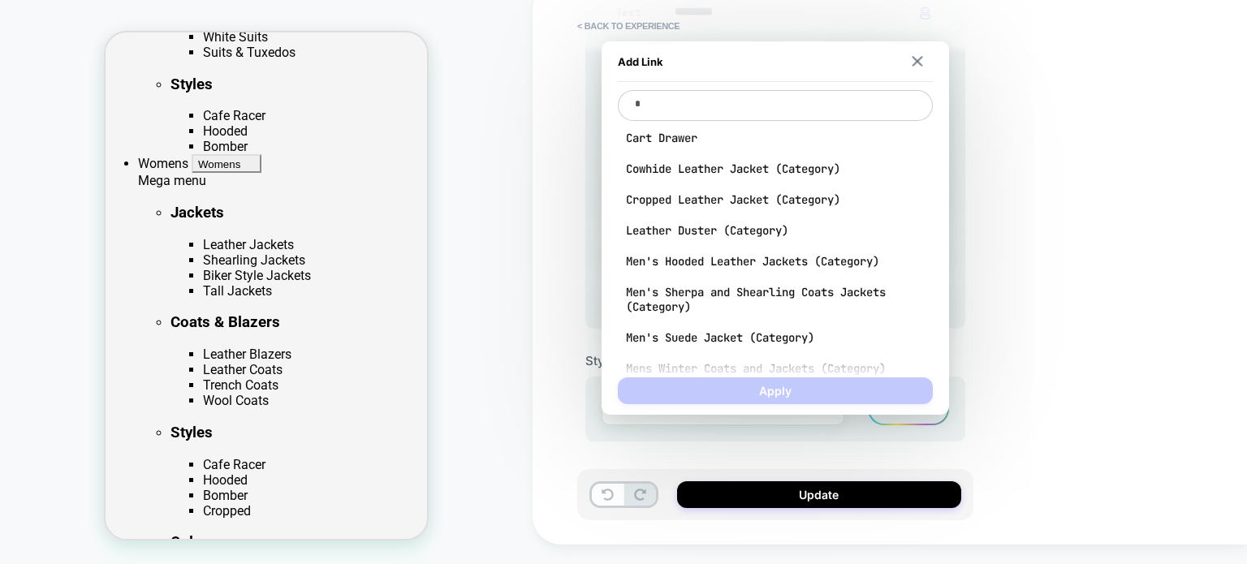
type textarea "*"
type textarea "**"
type textarea "*"
type textarea "****"
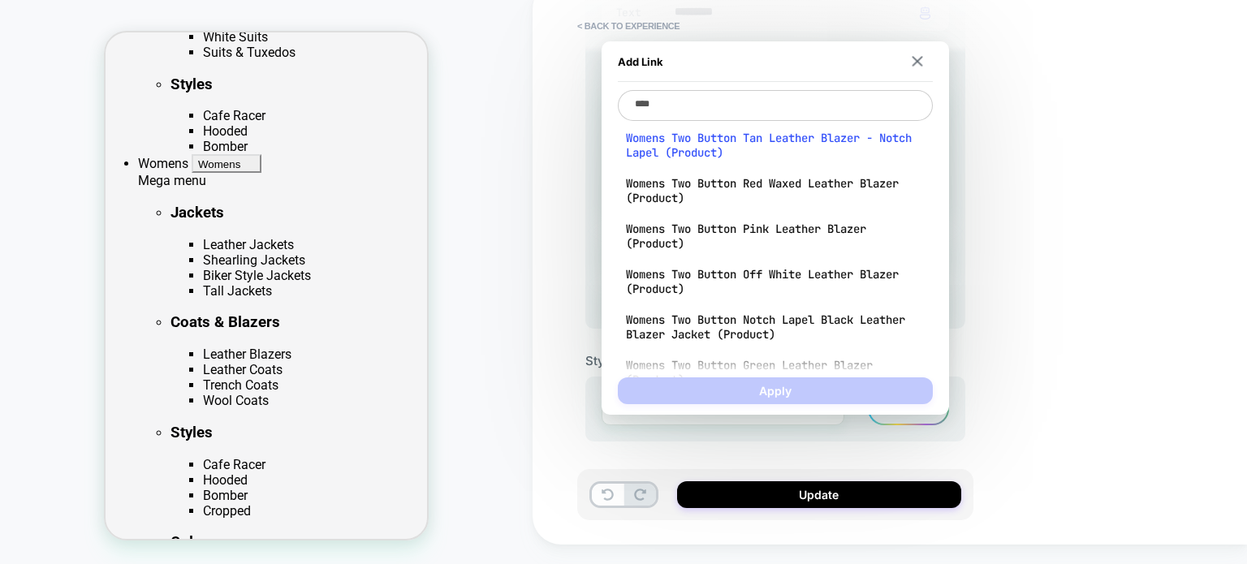
type textarea "*"
type textarea "*****"
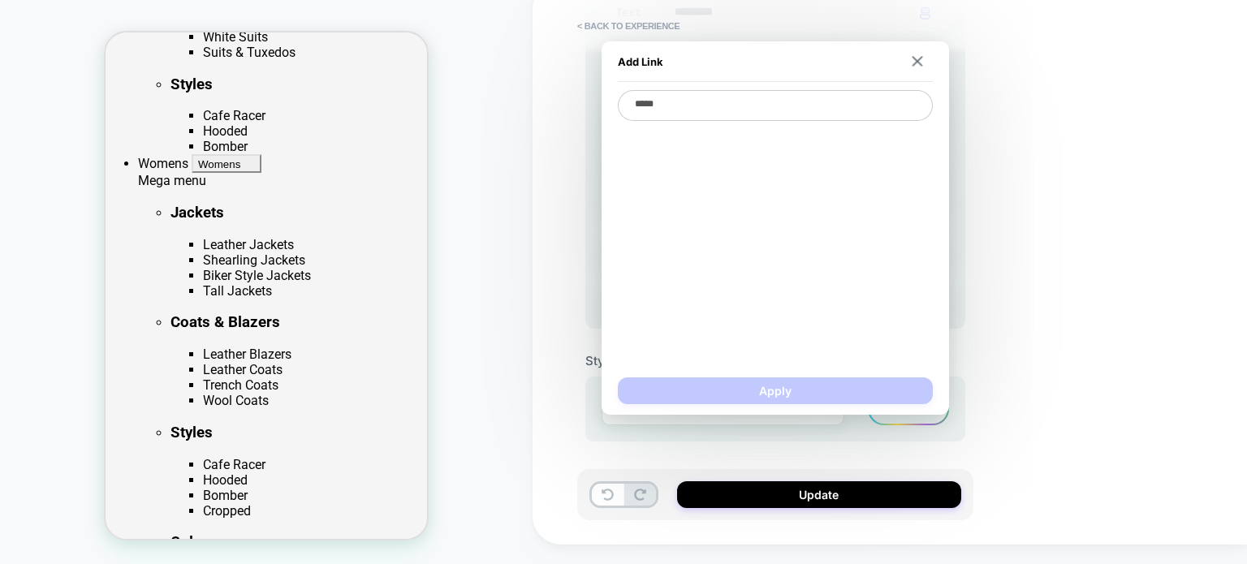
type textarea "*"
type textarea "****"
type textarea "*"
type textarea "******"
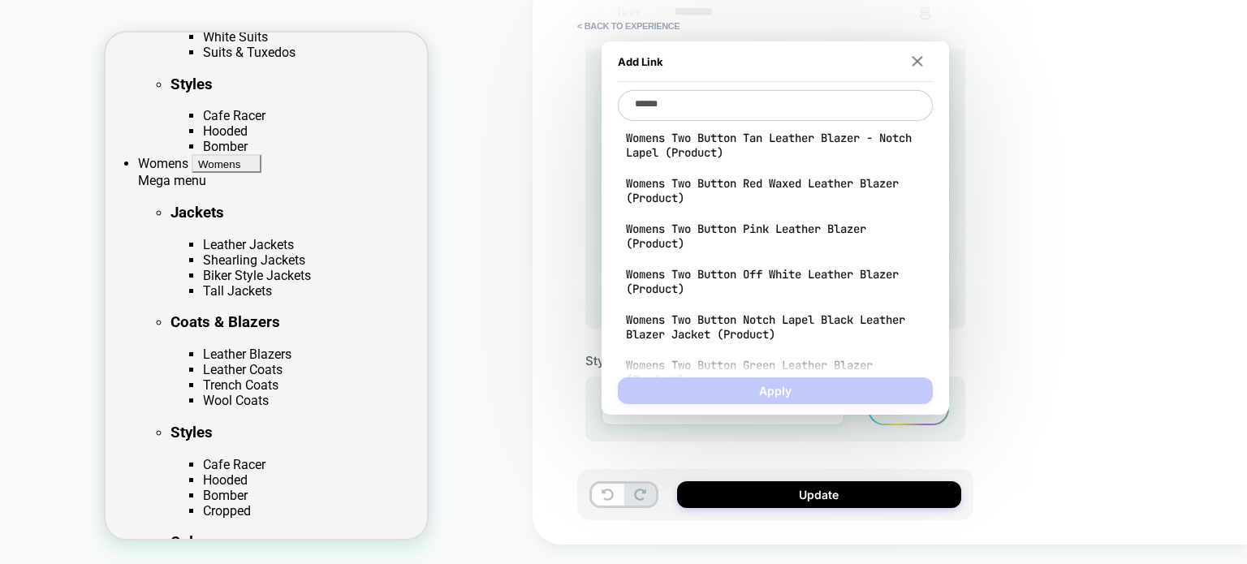
type textarea "*"
type textarea "*******"
drag, startPoint x: 696, startPoint y: 106, endPoint x: 497, endPoint y: 106, distance: 198.9
click at [502, 106] on body "HOMEPAGE < Back to experience 3. All great, let's customize Quick Edit Text Blo…" at bounding box center [623, 282] width 1247 height 564
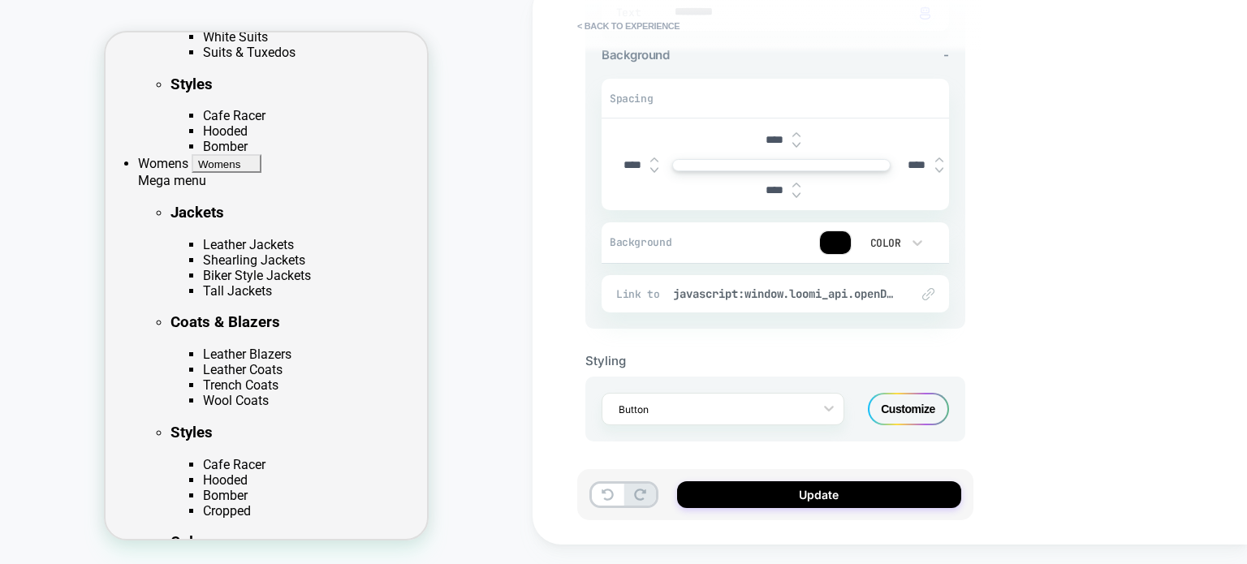
drag, startPoint x: 665, startPoint y: 98, endPoint x: 607, endPoint y: 98, distance: 57.7
click at [607, 98] on div "Spacing" at bounding box center [776, 99] width 348 height 39
click at [920, 399] on div "Customize" at bounding box center [908, 409] width 81 height 32
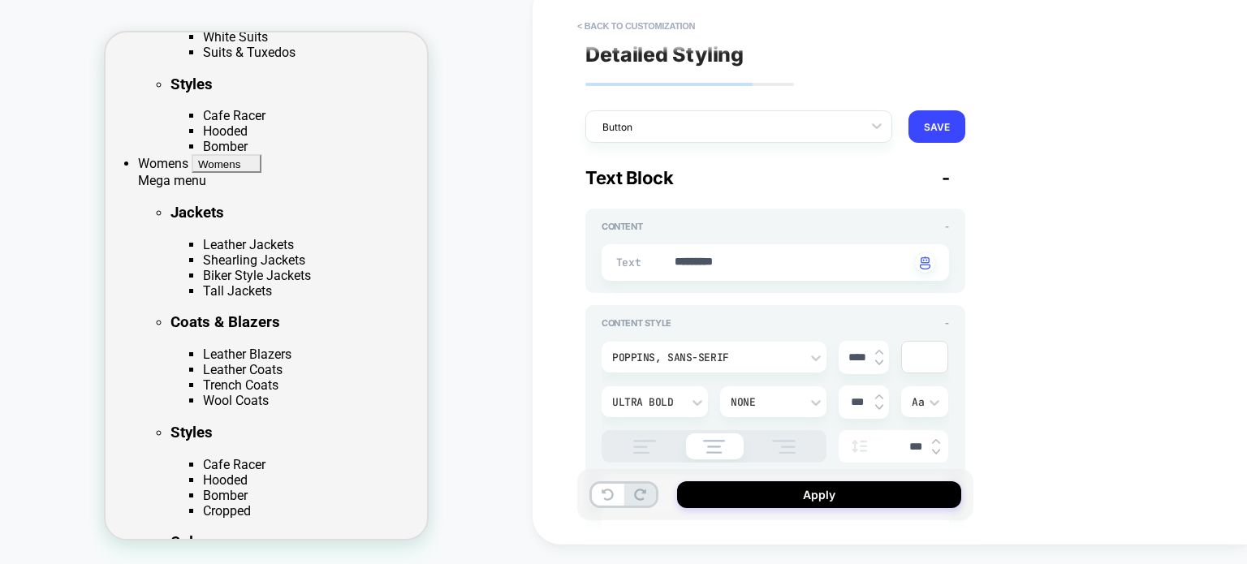
scroll to position [0, 0]
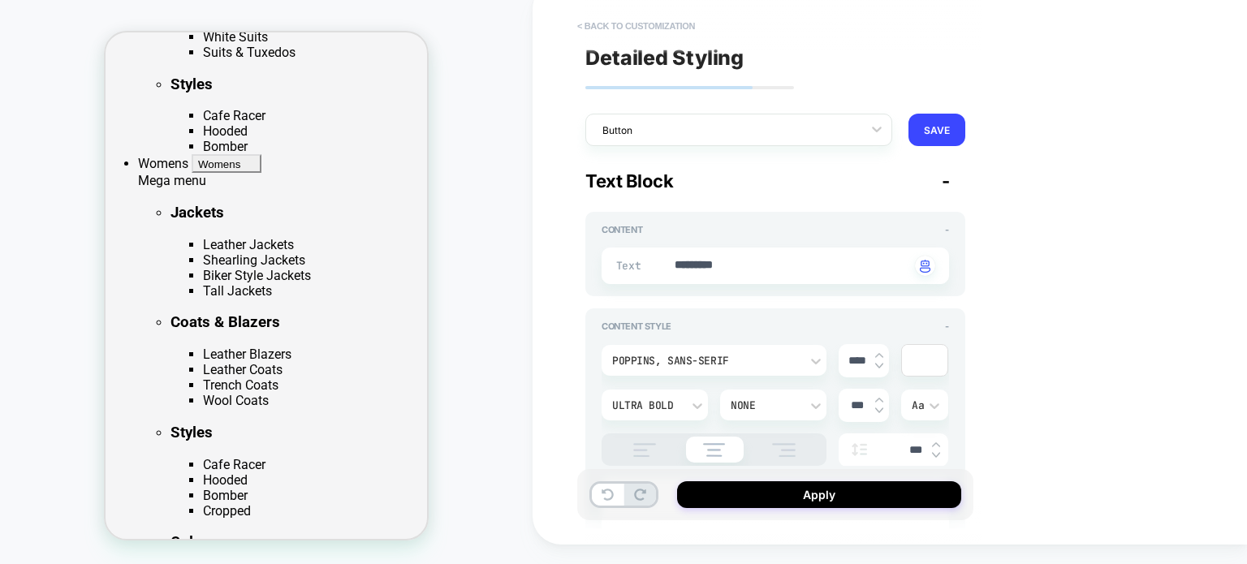
click at [591, 28] on button "< Back to customization" at bounding box center [636, 26] width 134 height 26
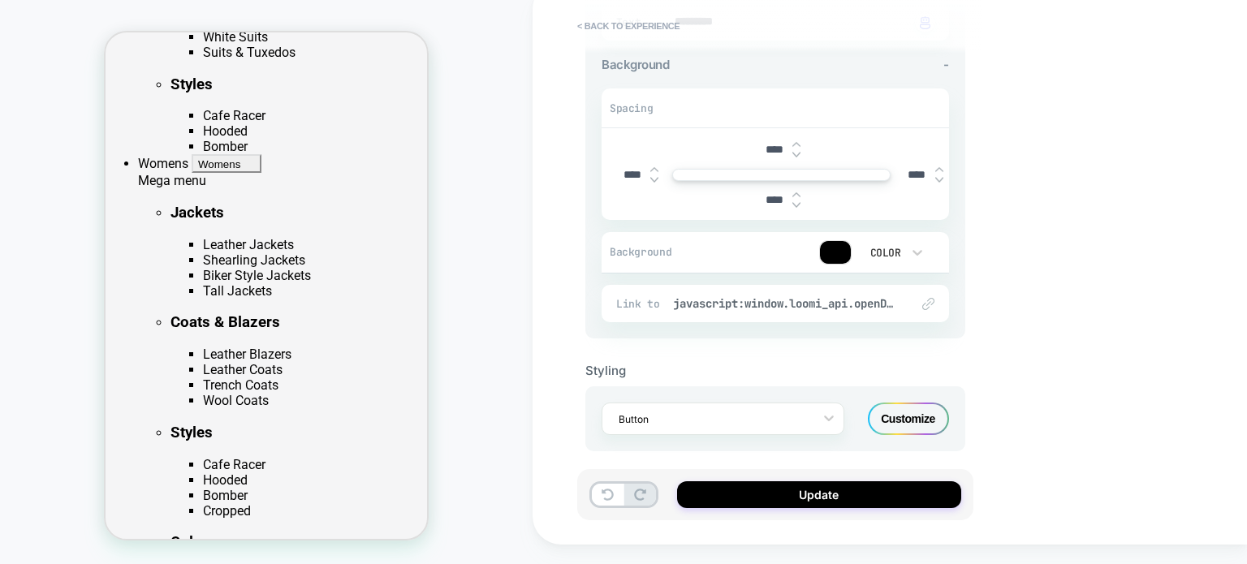
scroll to position [196, 0]
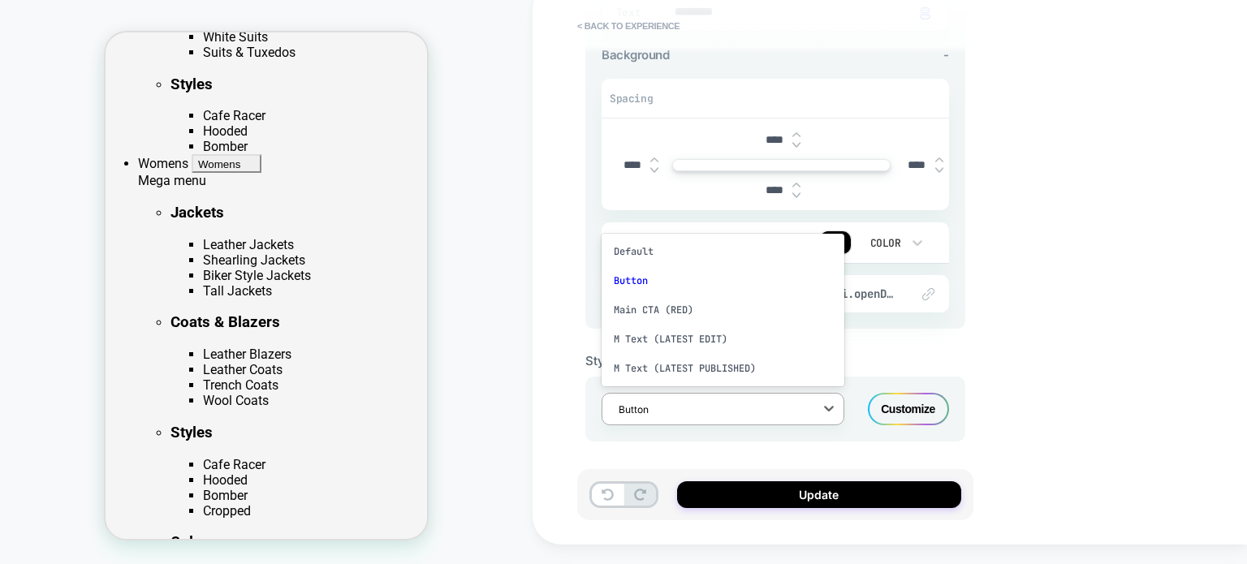
click at [701, 403] on div at bounding box center [713, 409] width 188 height 15
click at [1063, 361] on div "< Back to experience 3. All great, let's customize Quick Edit Text Block - Text…" at bounding box center [890, 263] width 715 height 564
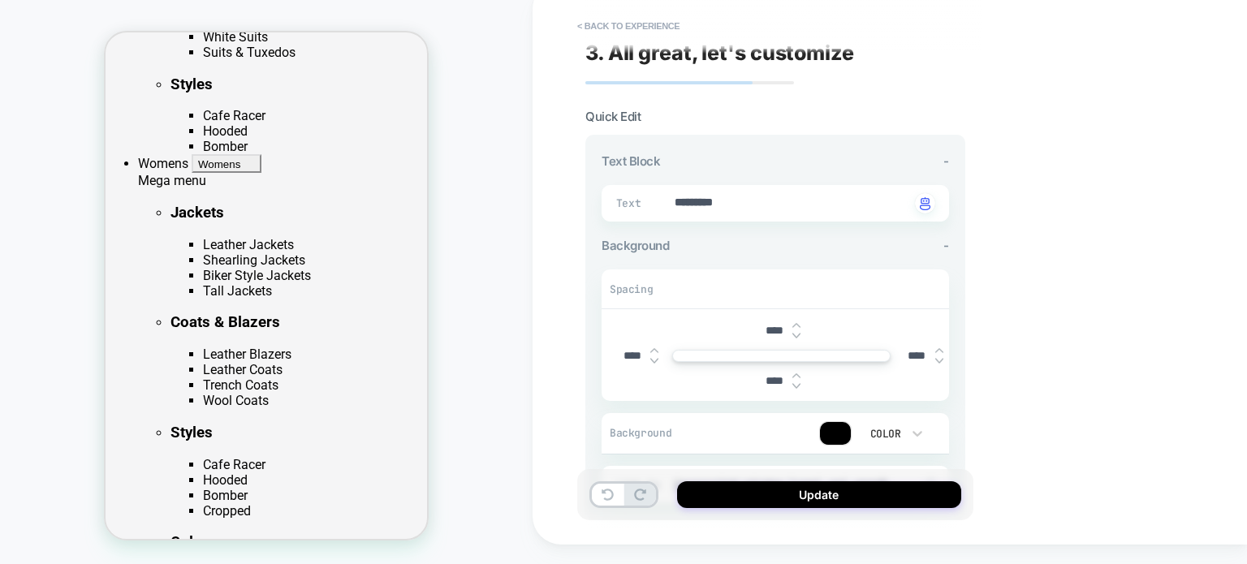
scroll to position [0, 0]
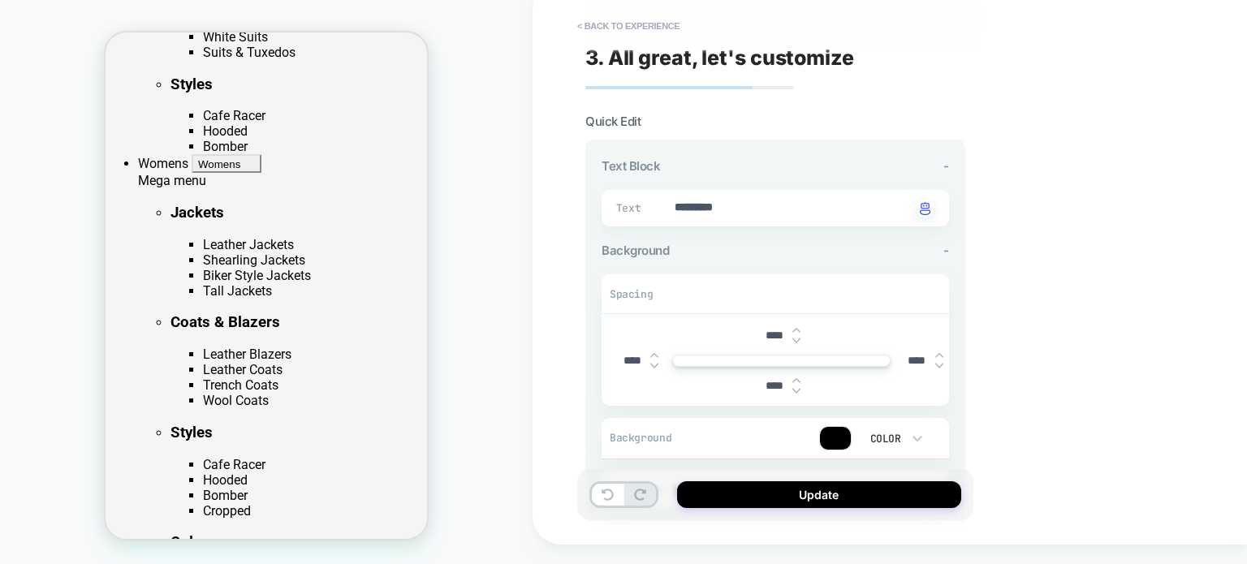
click at [592, 29] on button "< Back to experience" at bounding box center [628, 26] width 119 height 26
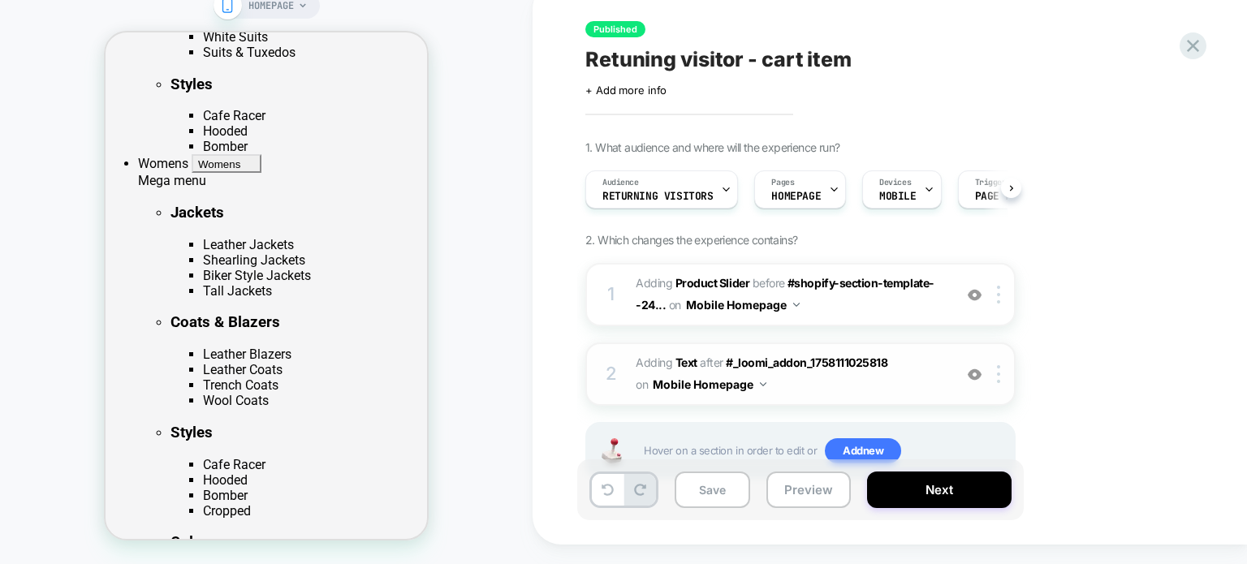
click at [858, 378] on span "#_loomi_addon_1758112149025 Adding Text AFTER #_loomi_addon_1758111025818 #_loo…" at bounding box center [790, 374] width 309 height 44
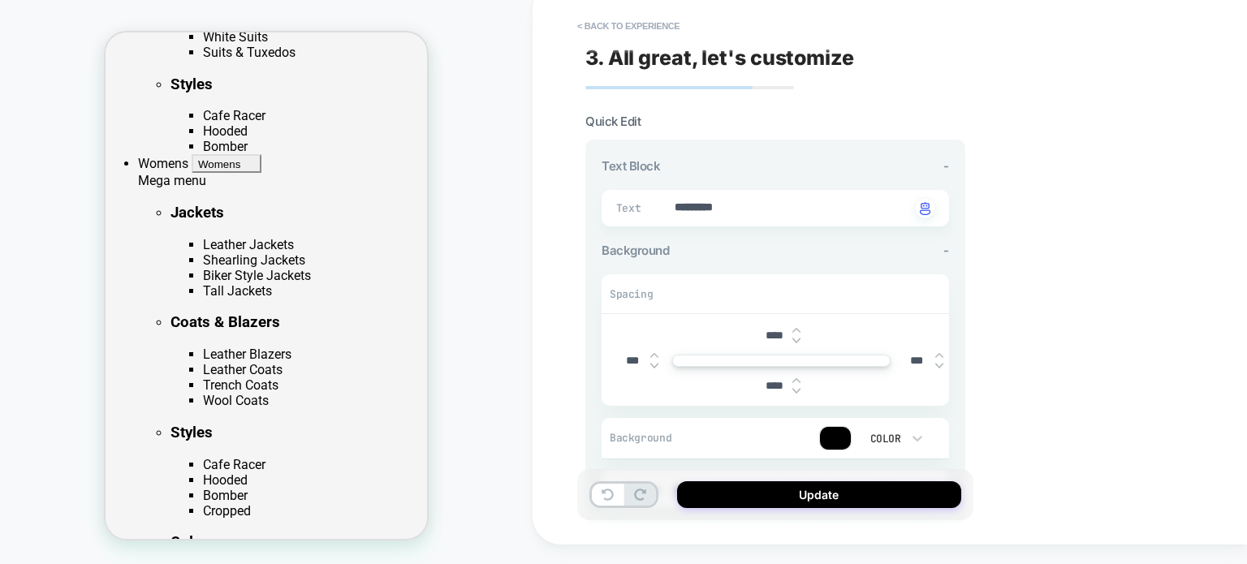
scroll to position [614, 0]
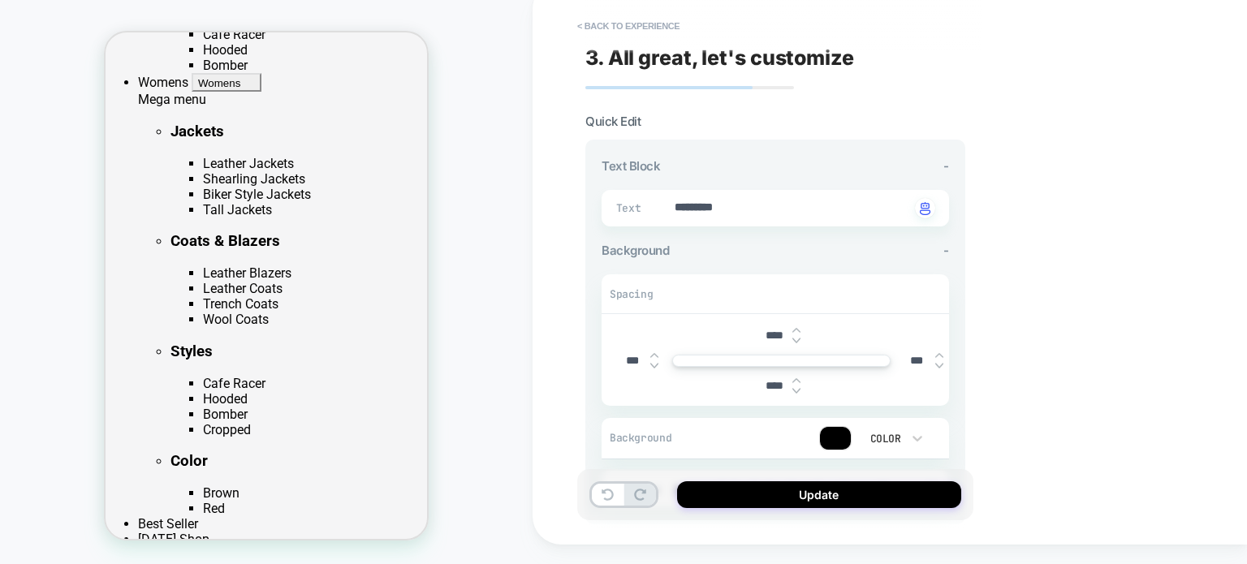
click at [905, 357] on input "***" at bounding box center [917, 361] width 37 height 14
type textarea "*"
type input "****"
type textarea "*"
type input "****"
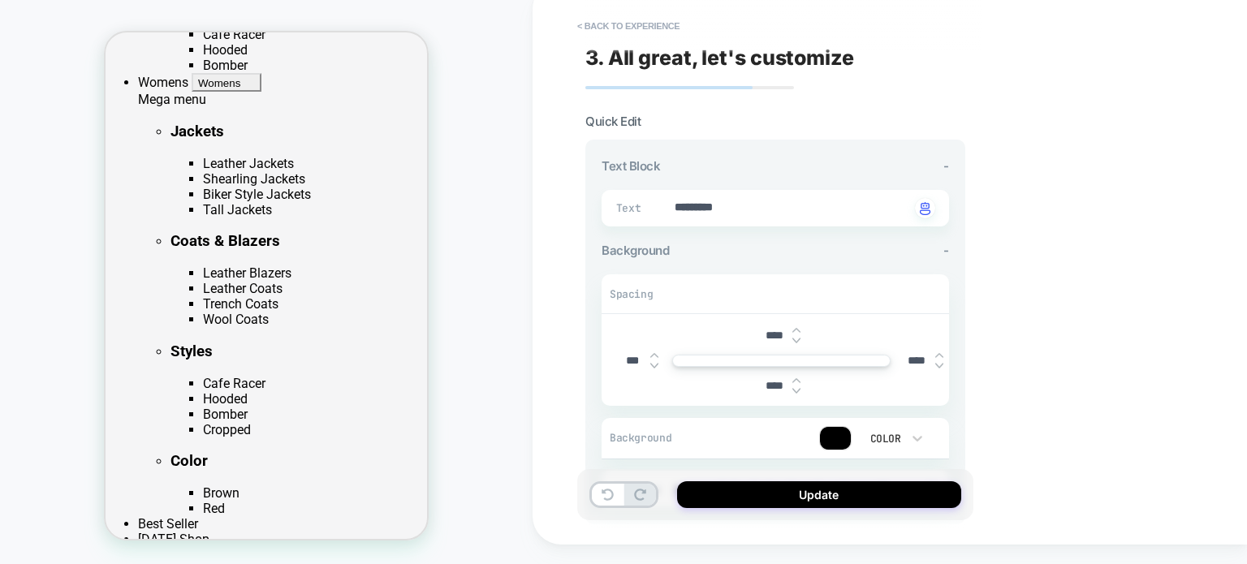
click at [621, 357] on input "***" at bounding box center [632, 361] width 37 height 14
type textarea "*"
type input "****"
type textarea "*"
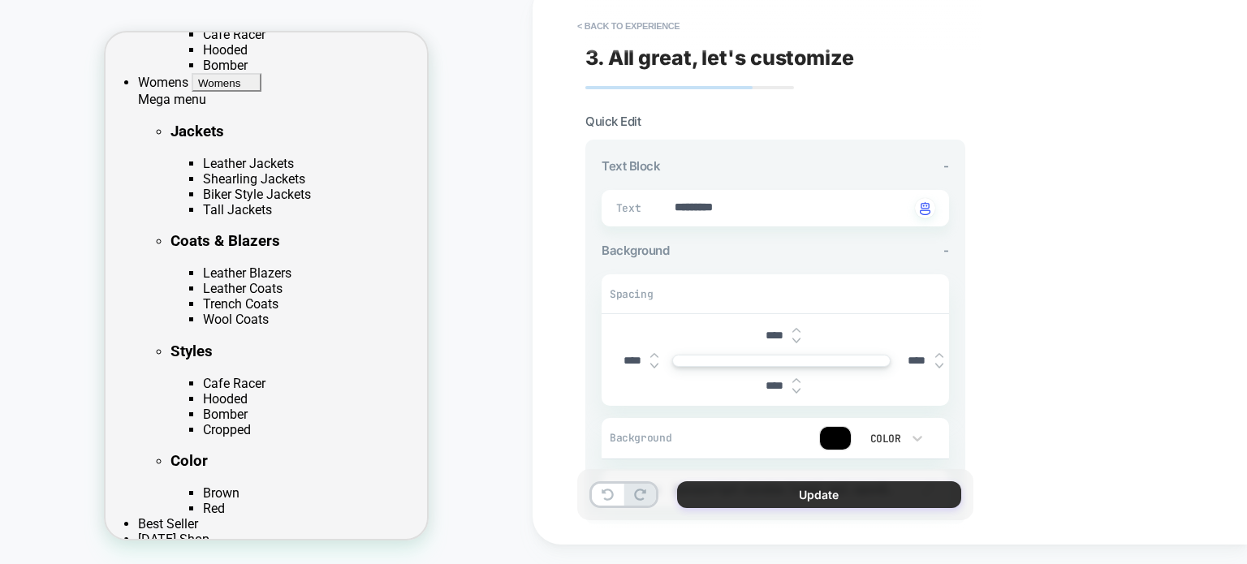
type input "****"
click at [745, 486] on button "Update" at bounding box center [819, 495] width 284 height 27
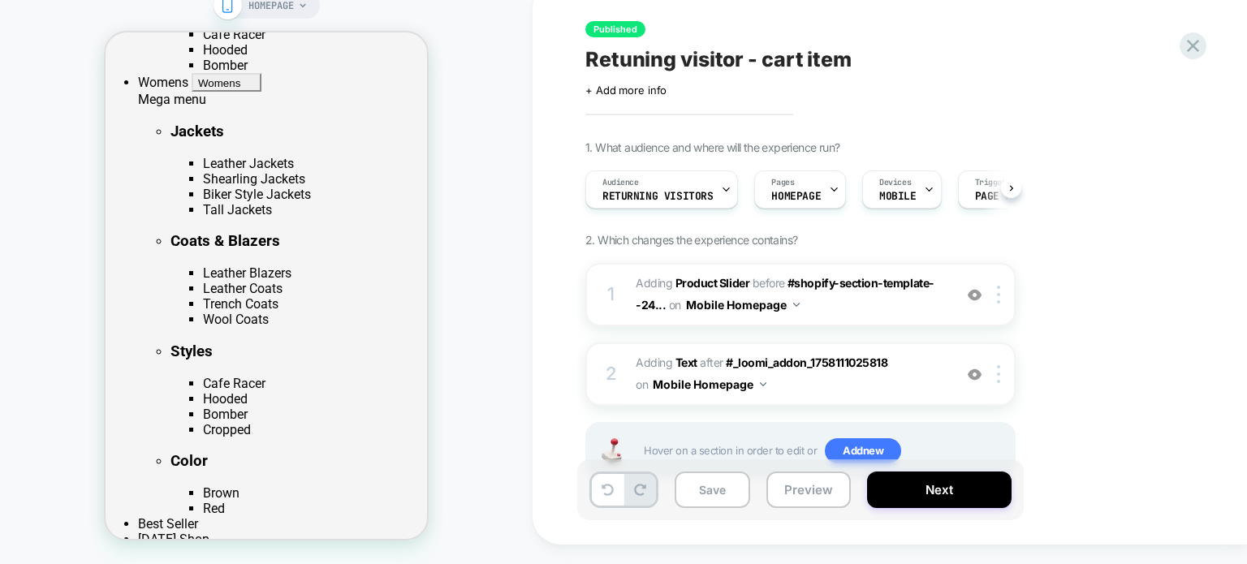
scroll to position [0, 0]
click at [924, 382] on span "#_loomi_addon_1758112149025 Adding Text AFTER #_loomi_addon_1758111025818 #_loo…" at bounding box center [790, 374] width 309 height 44
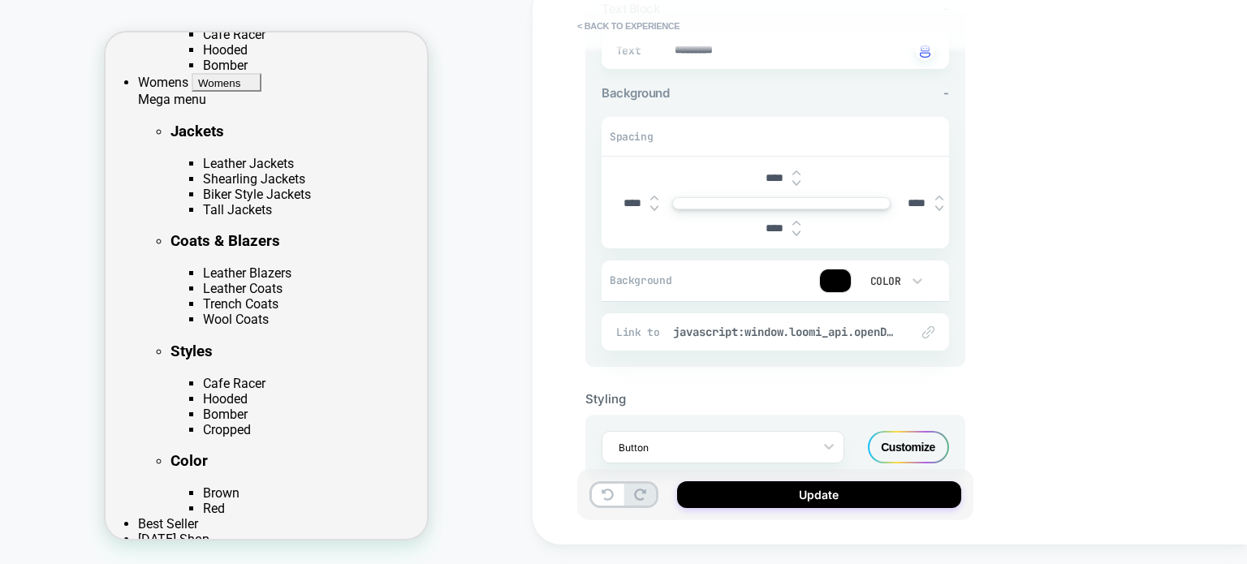
scroll to position [196, 0]
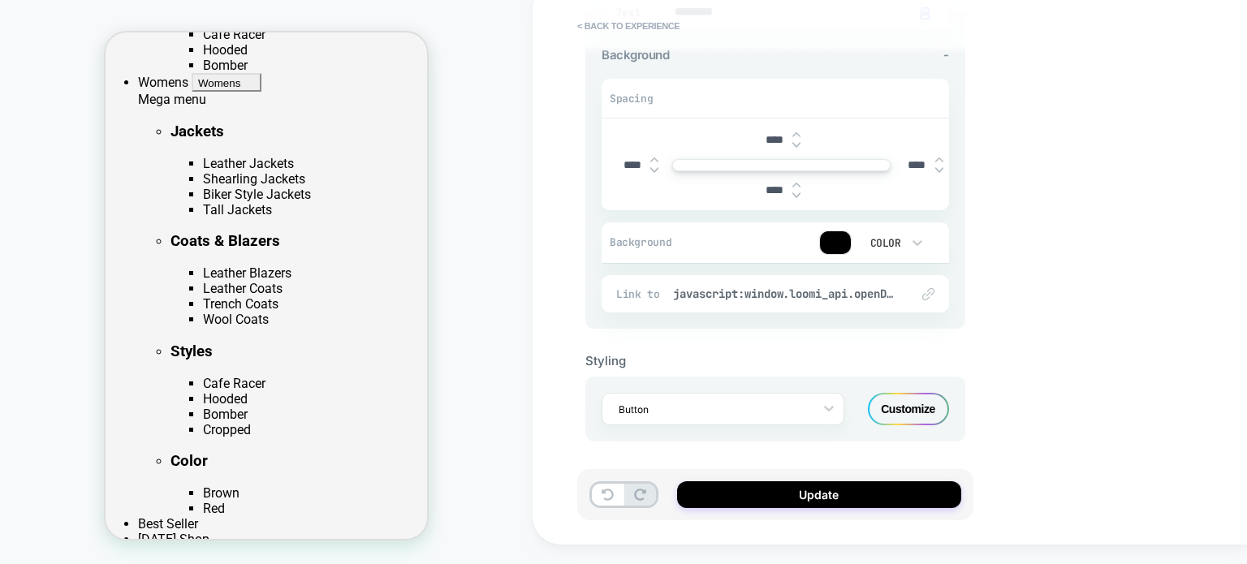
click at [929, 293] on img at bounding box center [928, 294] width 12 height 12
click at [860, 293] on span "javascript:window.loomi_api.openDrawer()" at bounding box center [783, 294] width 221 height 15
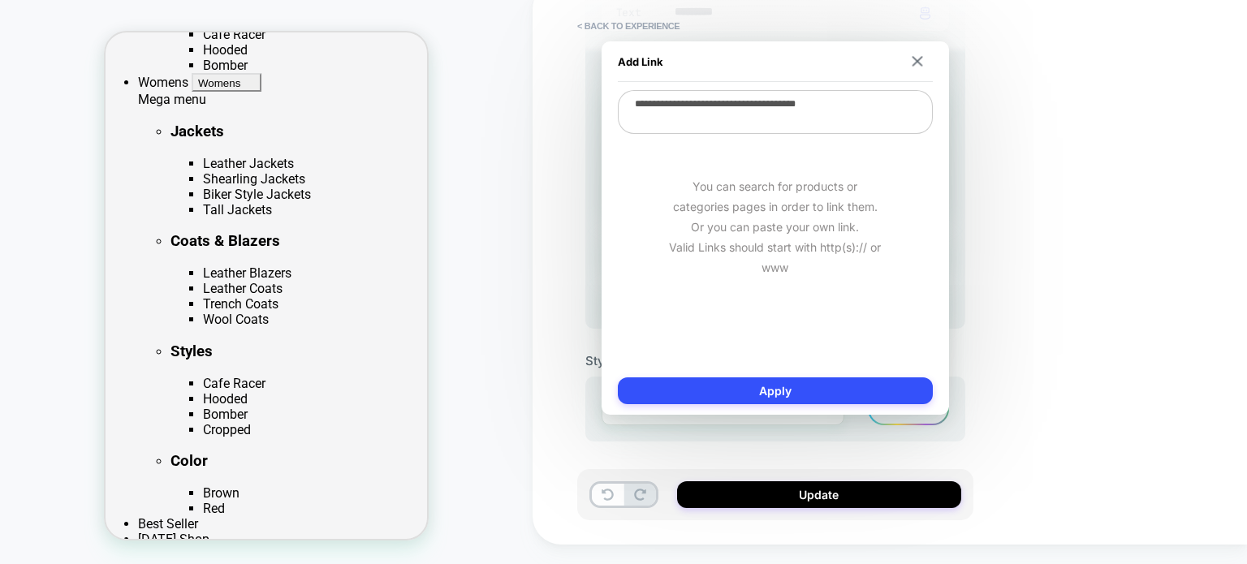
click at [712, 105] on textarea "**********" at bounding box center [775, 112] width 315 height 44
type textarea "*"
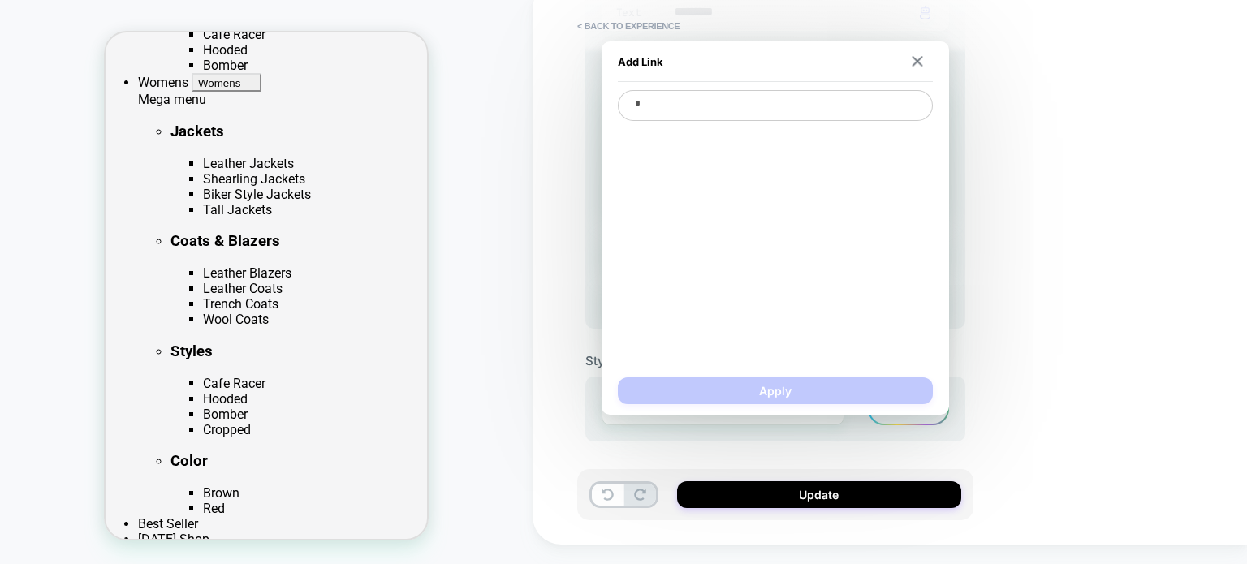
type textarea "*"
type textarea "**"
type textarea "*"
type textarea "***"
type textarea "*"
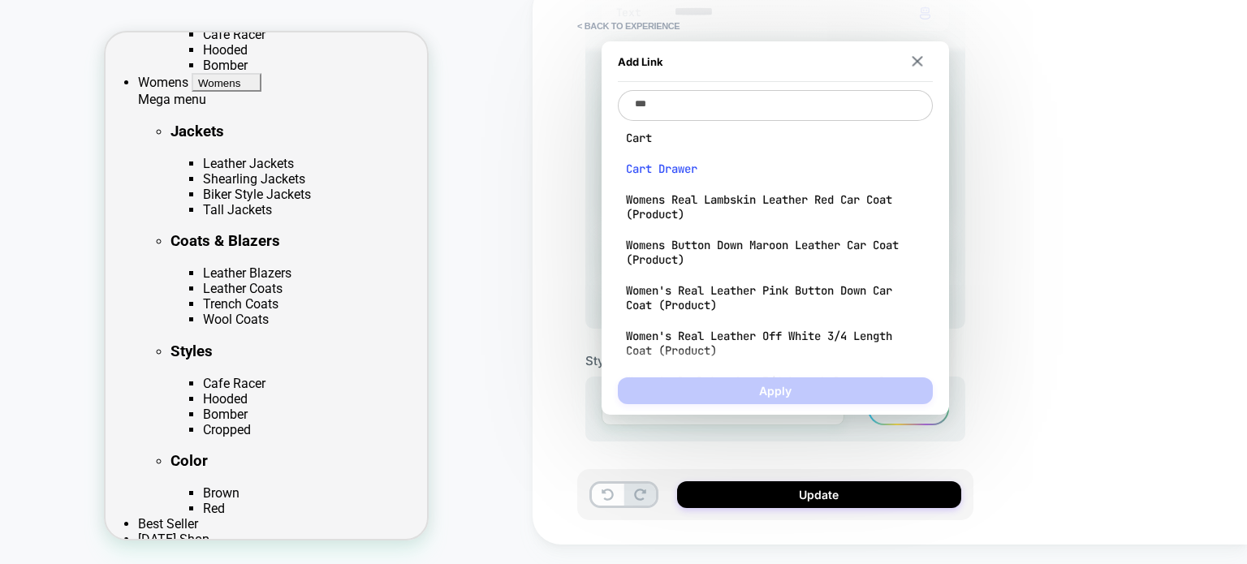
type textarea "***"
click at [677, 169] on span "Cart Drawer" at bounding box center [775, 169] width 299 height 15
type textarea "*"
type textarea "**********"
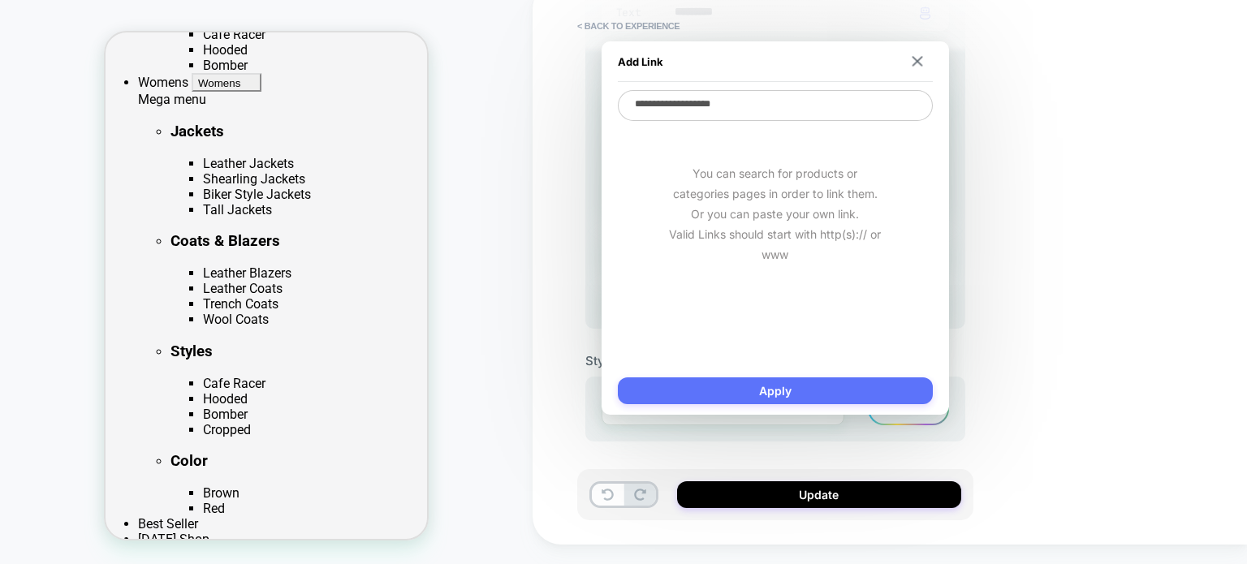
click at [716, 384] on button "Apply" at bounding box center [775, 391] width 315 height 27
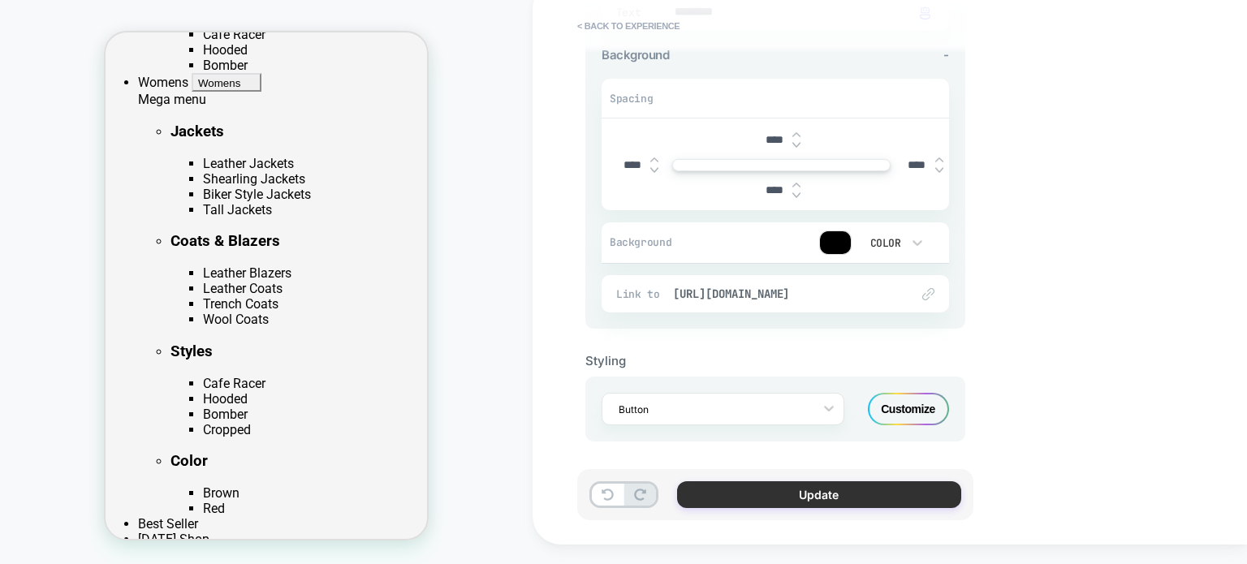
click at [810, 482] on div "Update" at bounding box center [775, 494] width 396 height 51
click at [810, 490] on button "Update" at bounding box center [819, 495] width 284 height 27
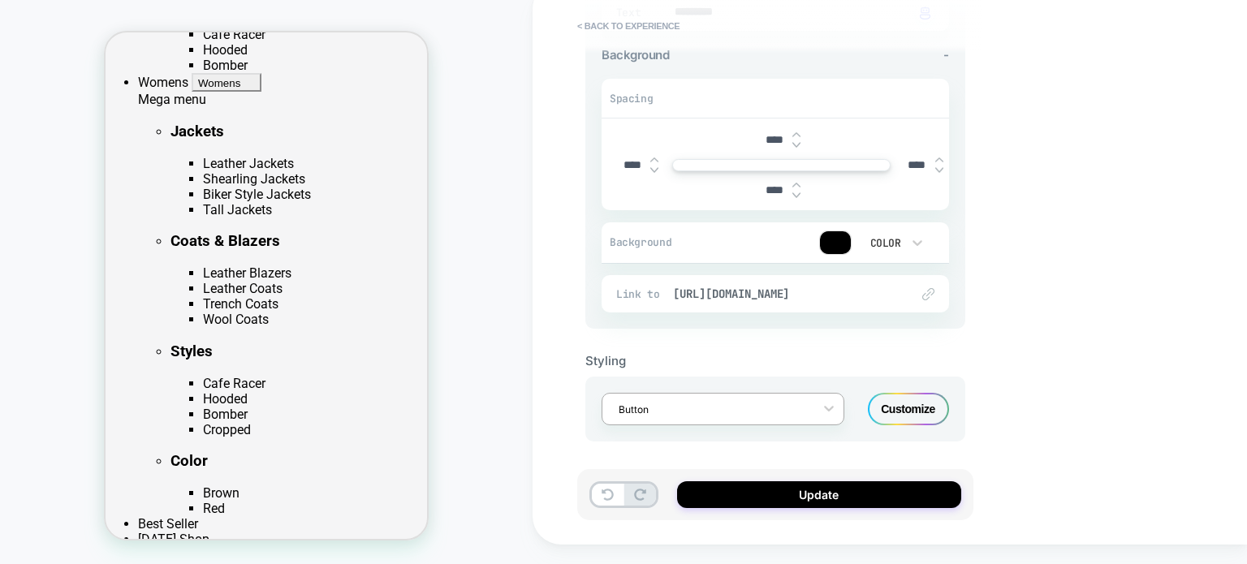
type textarea "*"
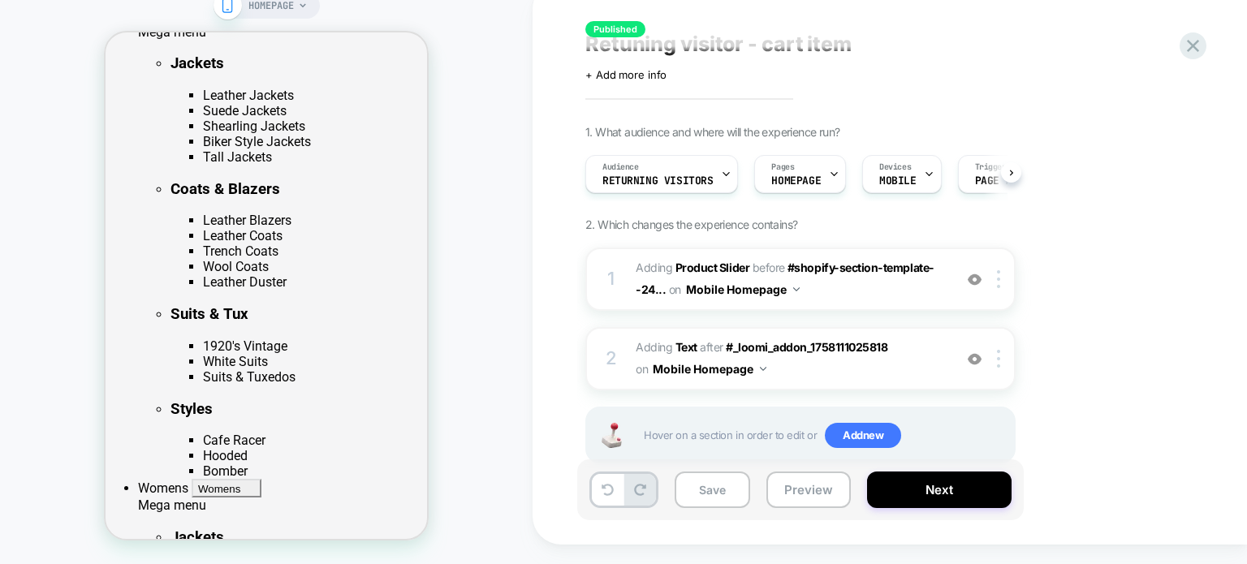
scroll to position [0, 0]
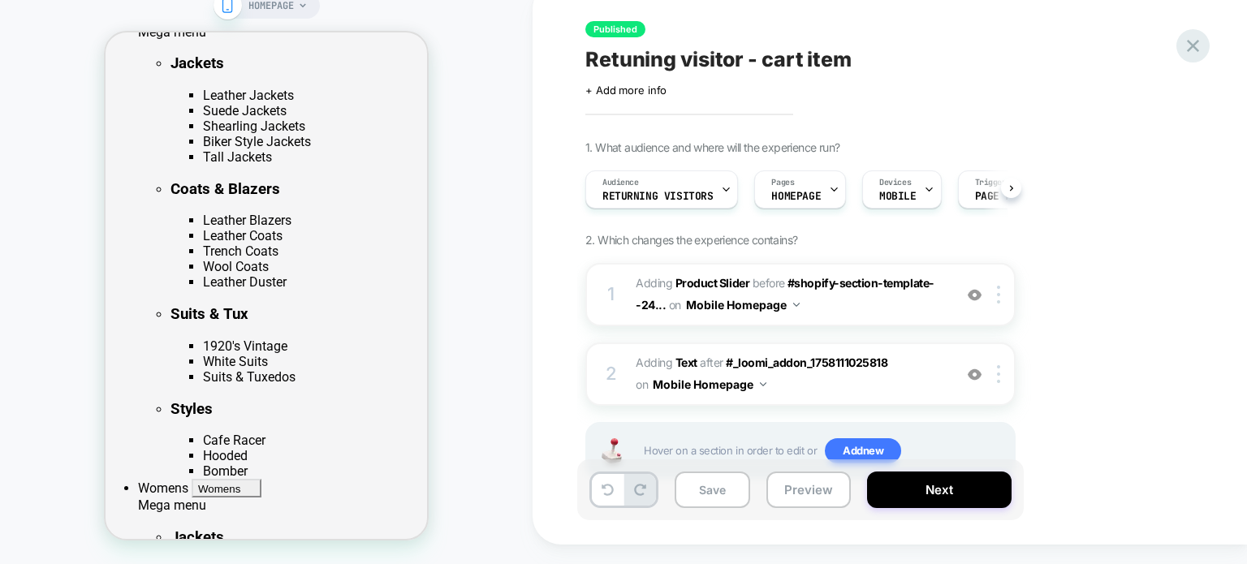
click at [1194, 43] on icon at bounding box center [1193, 46] width 22 height 22
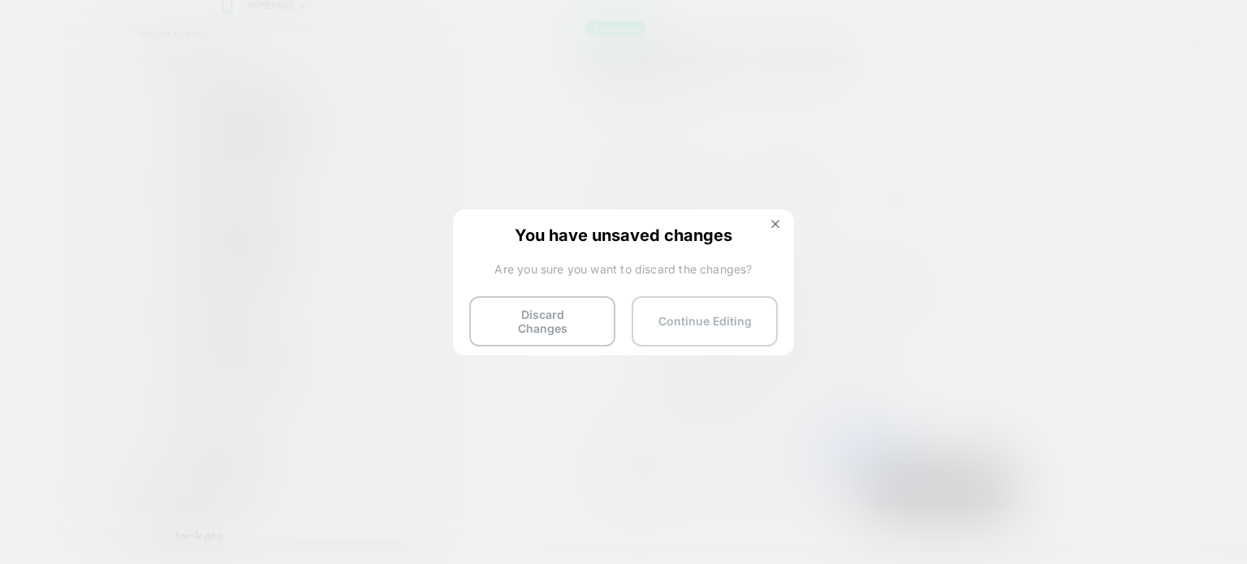
click at [689, 326] on button "Continue Editing" at bounding box center [705, 321] width 146 height 50
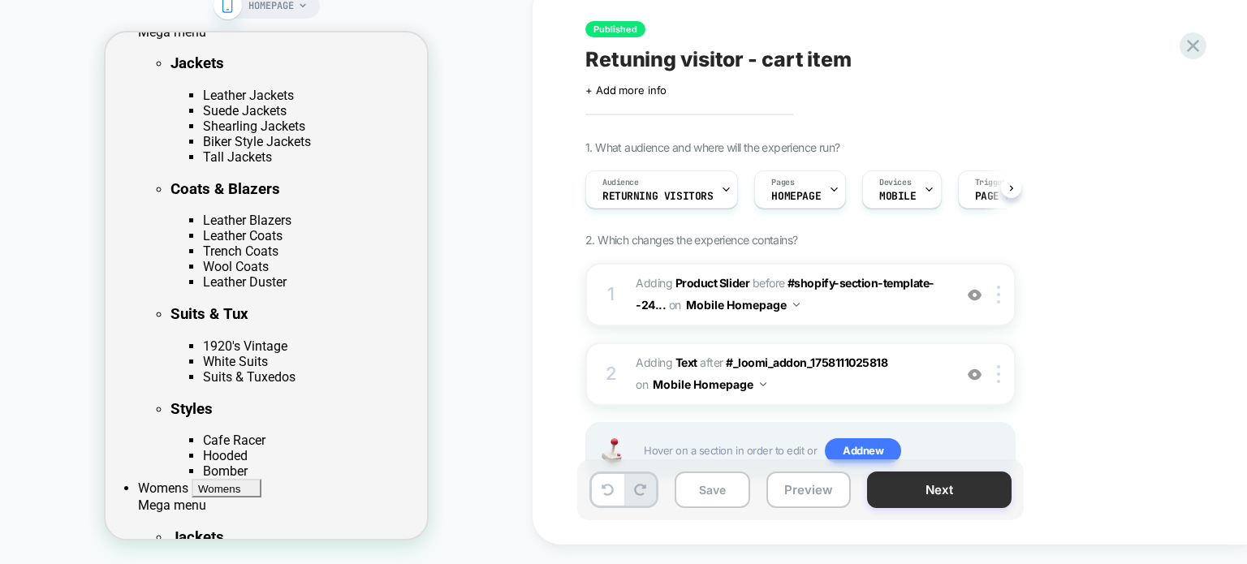
click at [931, 504] on button "Next" at bounding box center [939, 490] width 145 height 37
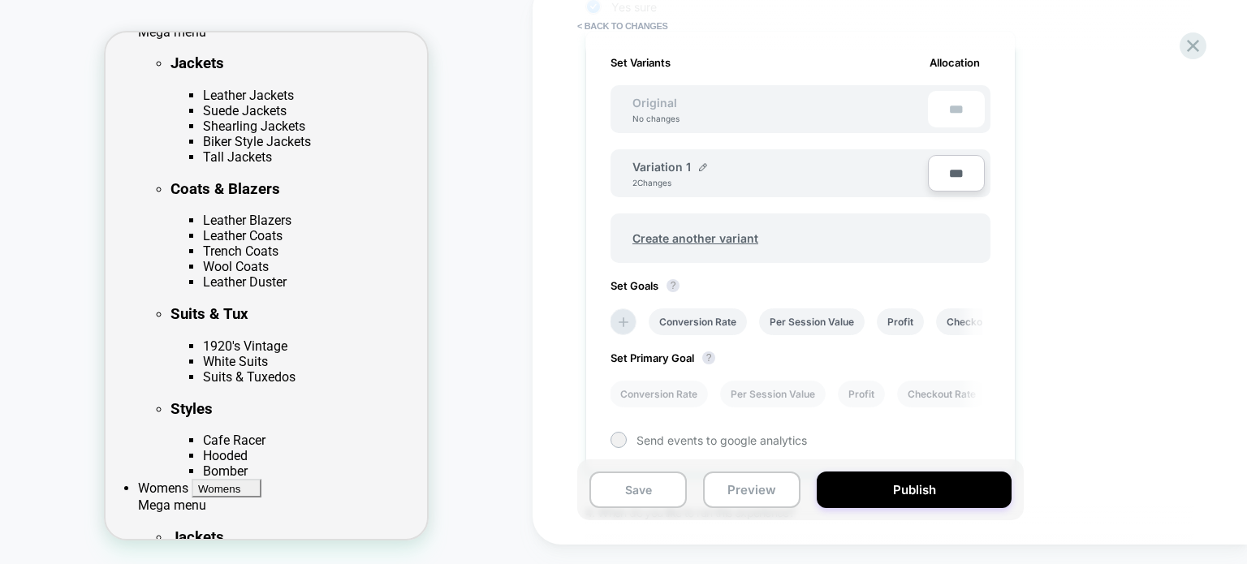
scroll to position [520, 0]
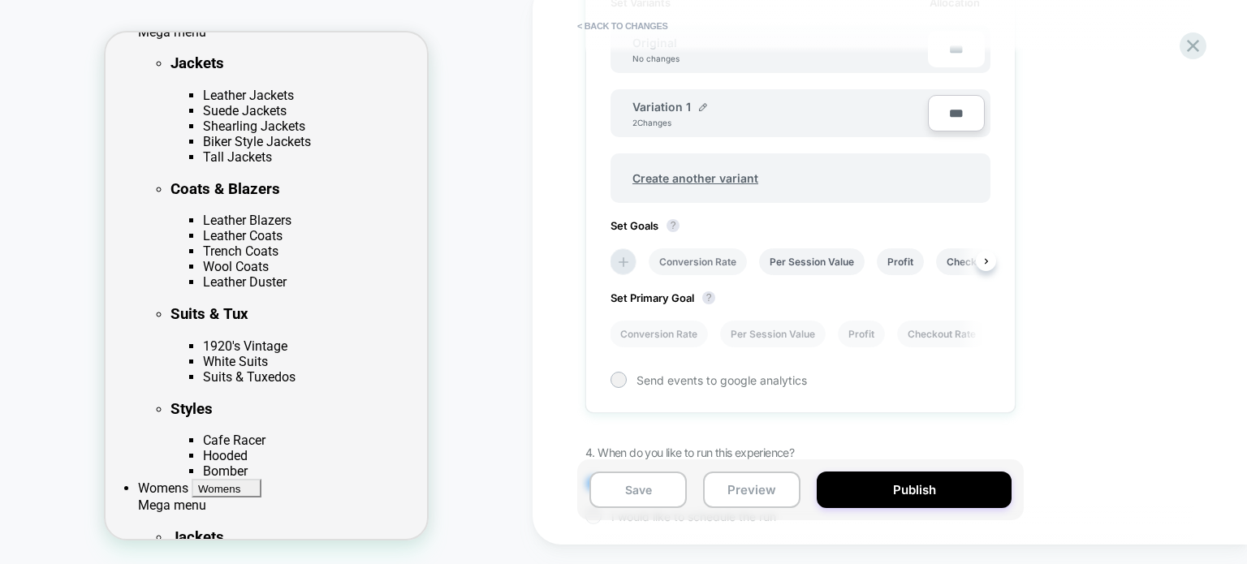
click at [702, 256] on li "Conversion Rate" at bounding box center [698, 261] width 98 height 27
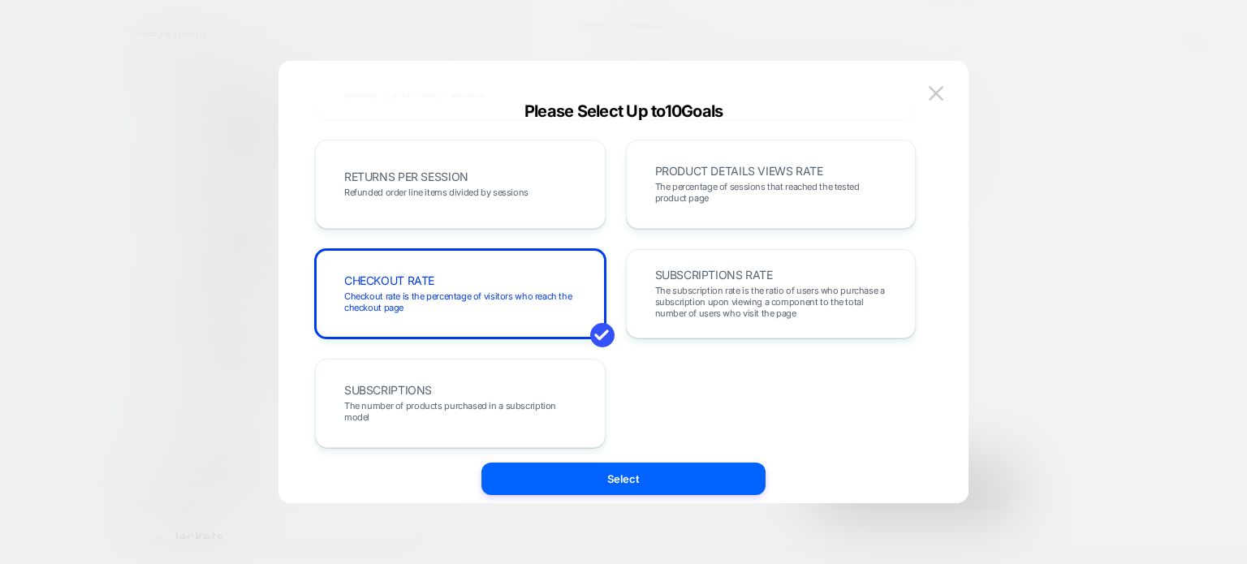
scroll to position [560, 0]
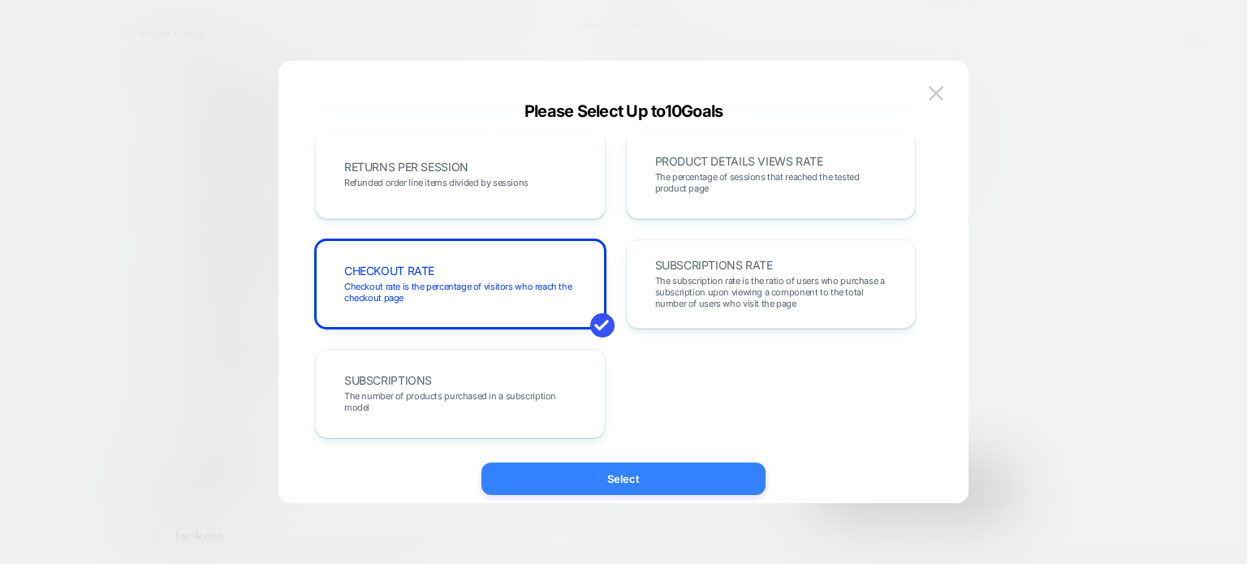
click at [536, 464] on button "Select" at bounding box center [624, 479] width 284 height 32
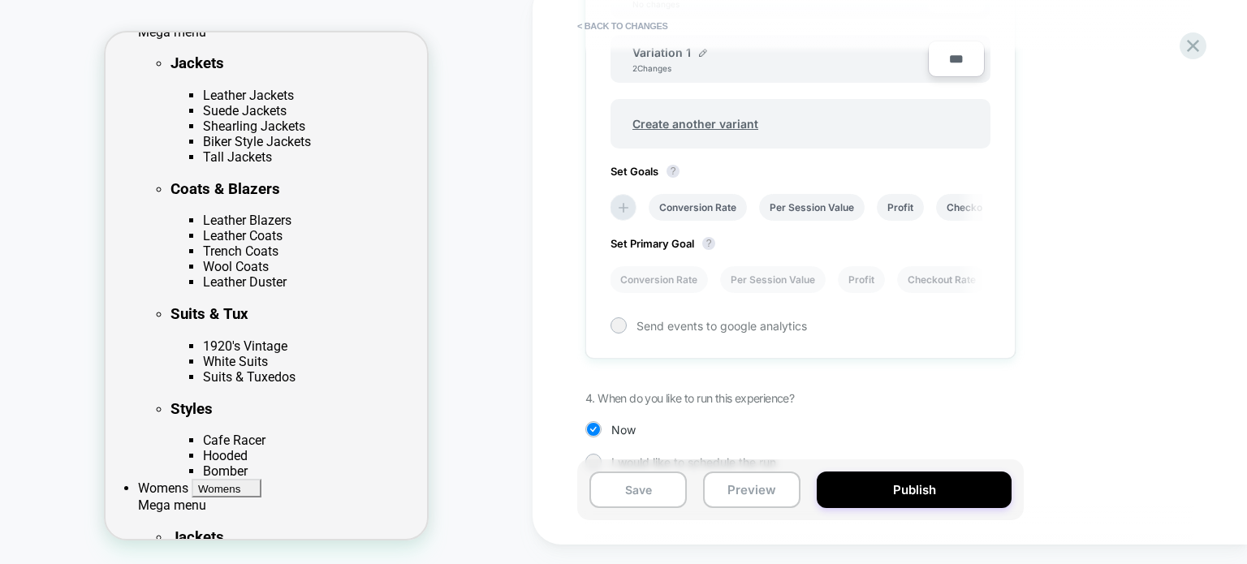
scroll to position [602, 0]
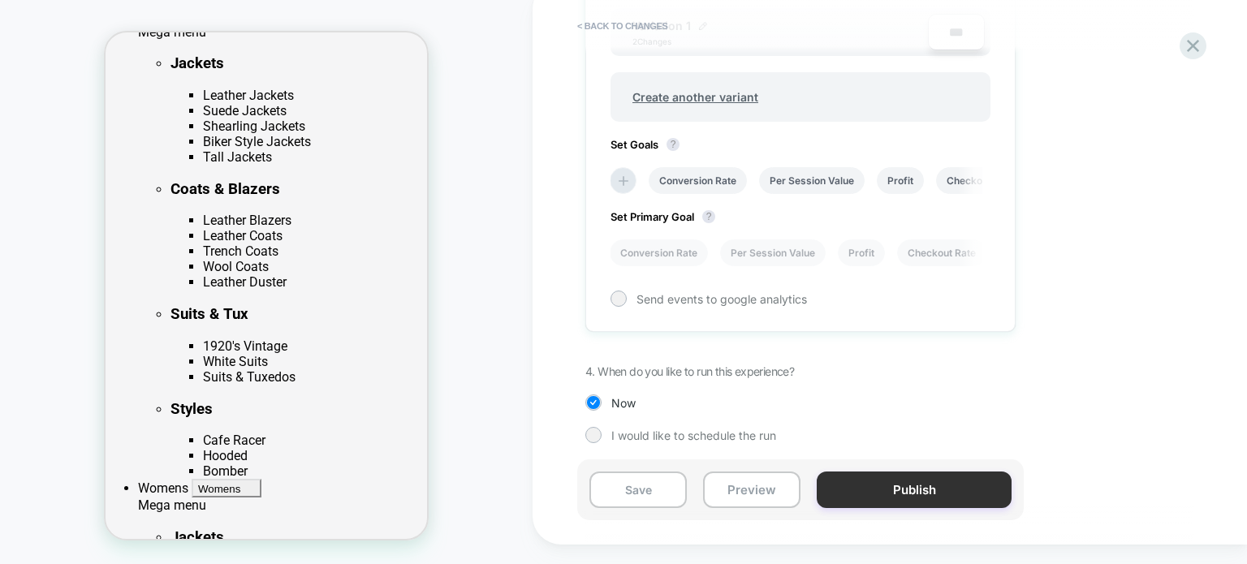
click at [901, 488] on button "Publish" at bounding box center [914, 490] width 195 height 37
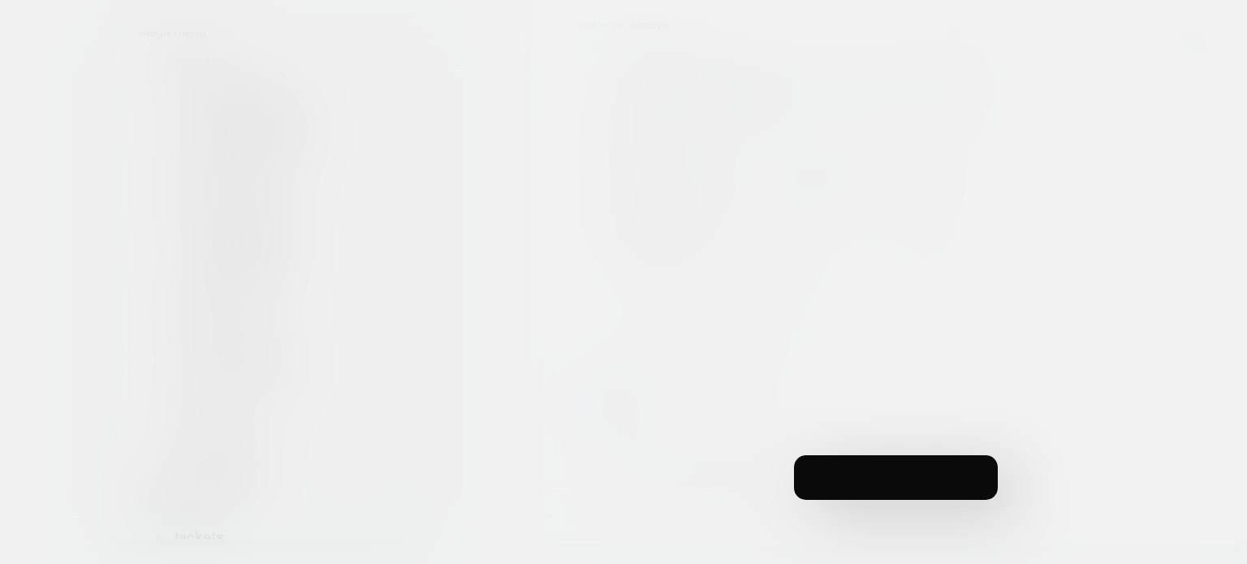
click at [901, 488] on div at bounding box center [623, 282] width 1247 height 564
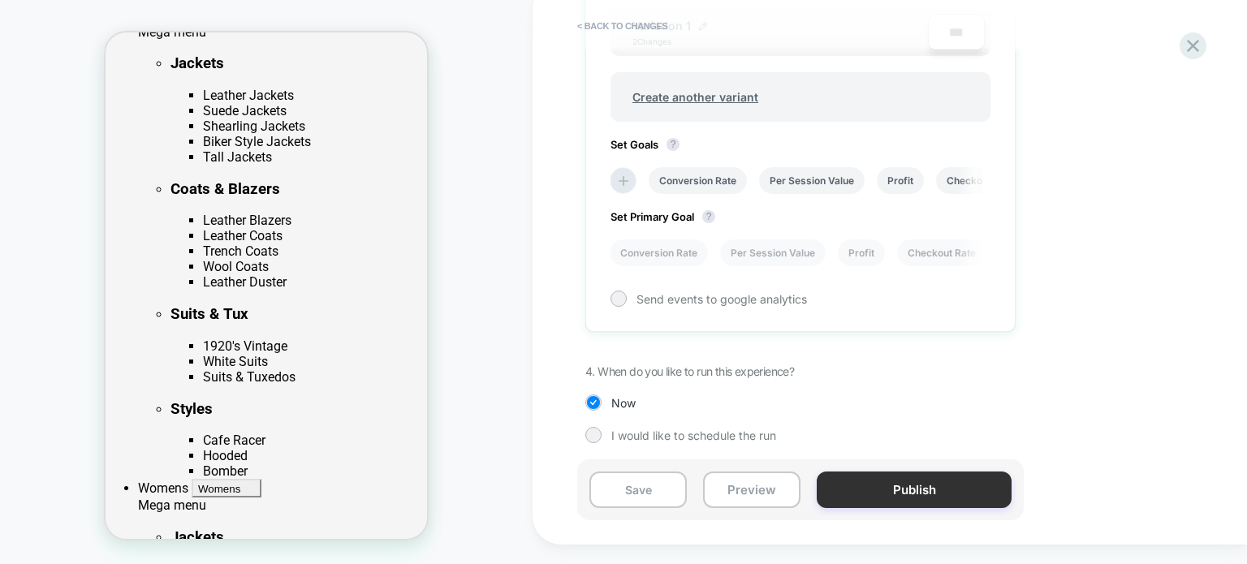
click at [901, 488] on button "Publish" at bounding box center [914, 490] width 195 height 37
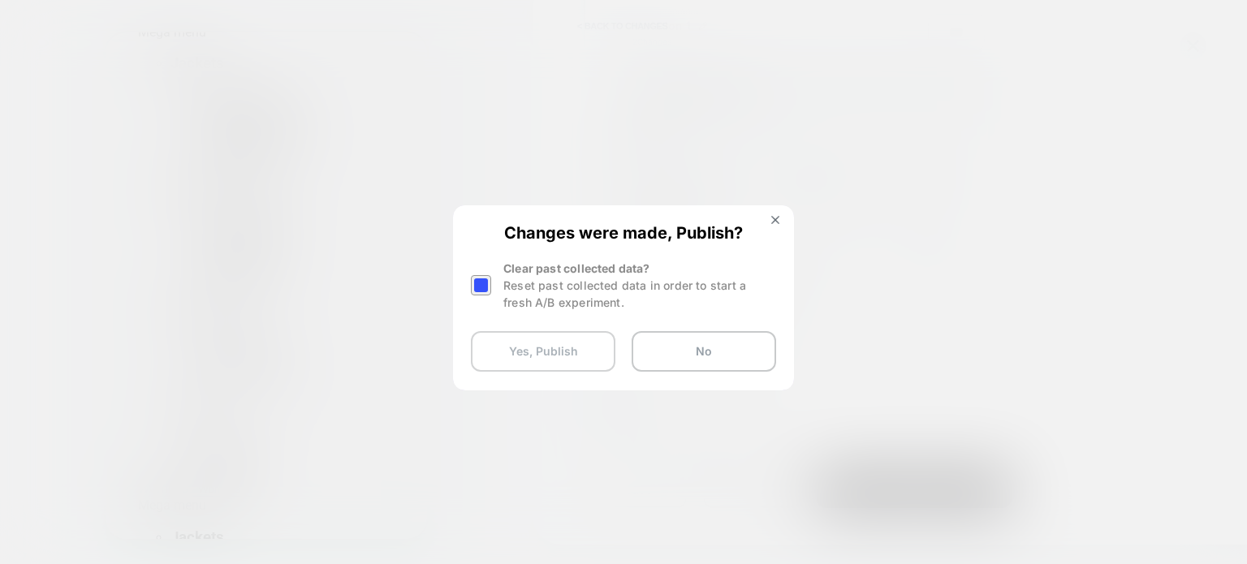
click at [568, 343] on button "Yes, Publish" at bounding box center [543, 351] width 145 height 41
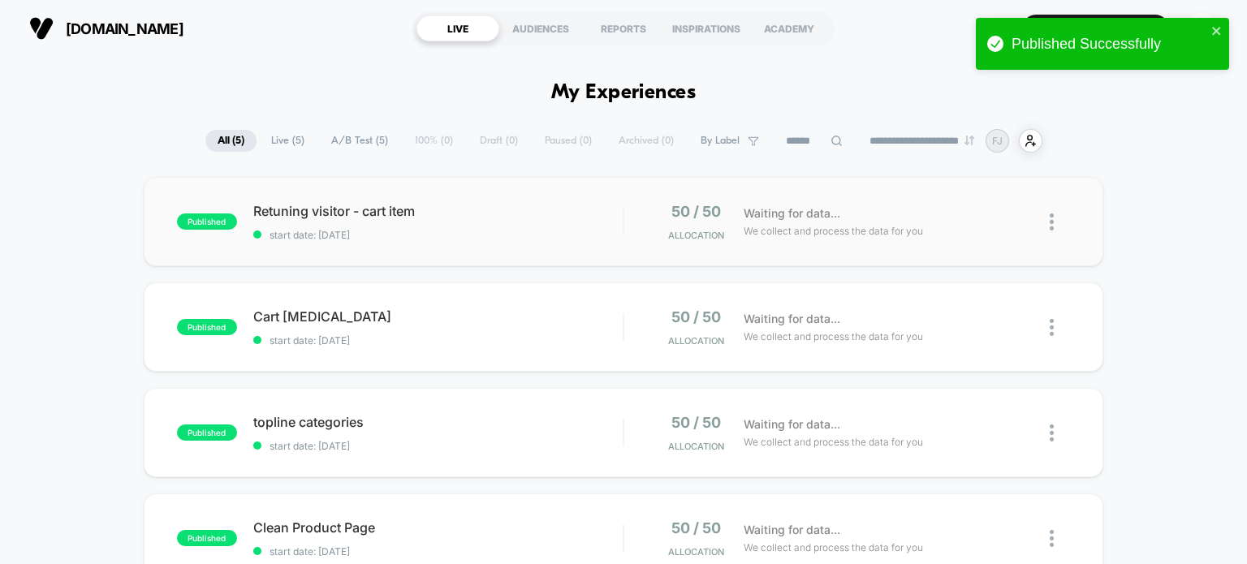
click at [568, 240] on div "published Retuning visitor - cart item start date: 9/17/2025 50 / 50 Allocation…" at bounding box center [624, 221] width 961 height 89
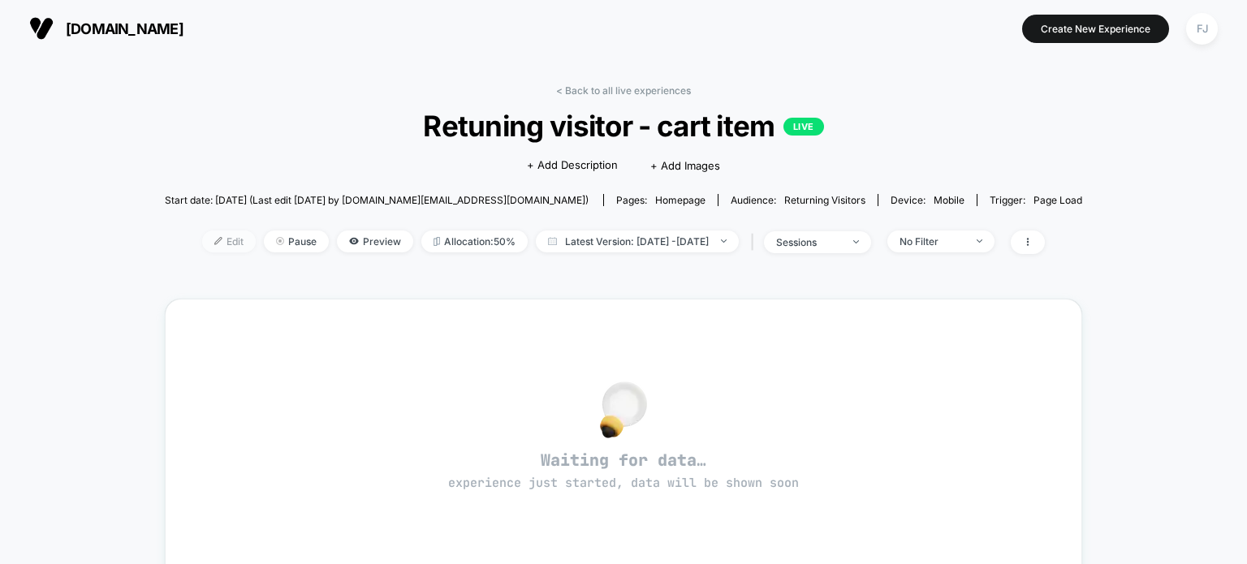
click at [222, 242] on div at bounding box center [224, 241] width 4 height 1
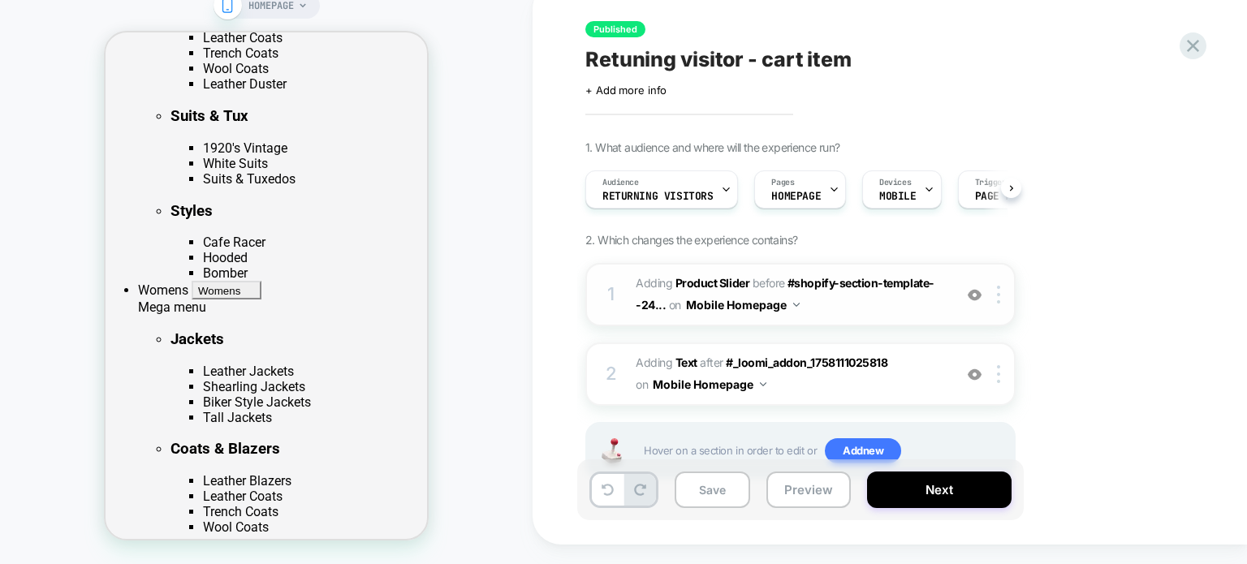
click at [903, 317] on span "#_loomi_addon_1758111025818 Adding Product Slider BEFORE #shopify-section-templ…" at bounding box center [790, 295] width 309 height 44
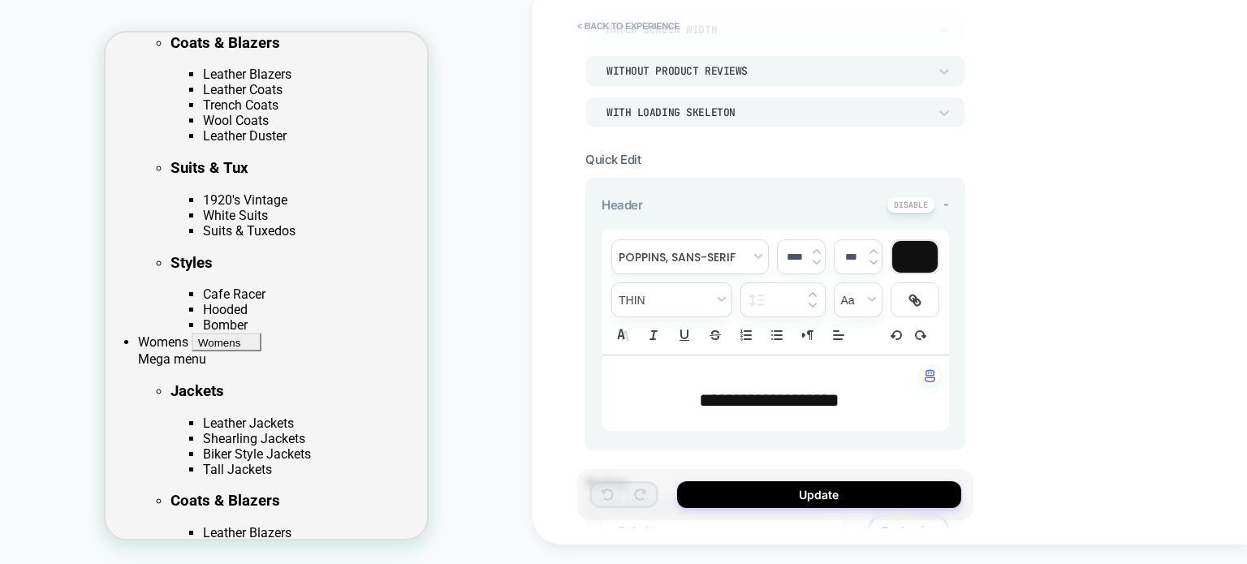
scroll to position [244, 0]
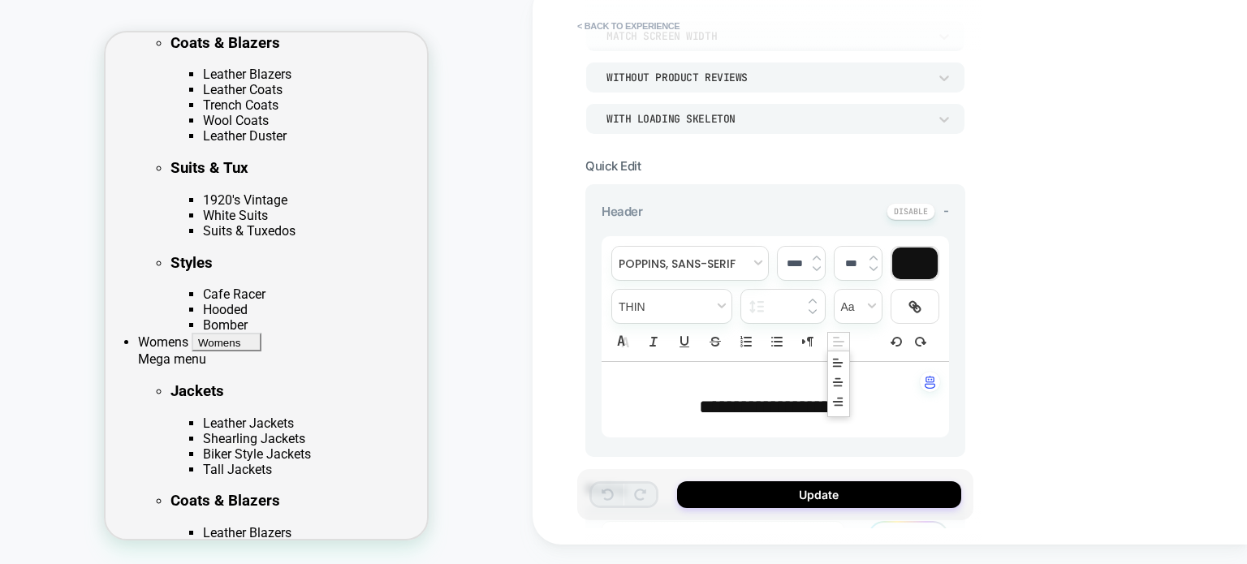
click at [837, 343] on icon "Align" at bounding box center [838, 342] width 15 height 15
click at [837, 382] on icon "Align" at bounding box center [837, 382] width 13 height 13
click at [747, 412] on span "**********" at bounding box center [769, 406] width 140 height 19
type input "****"
click at [747, 412] on span "**********" at bounding box center [769, 406] width 140 height 19
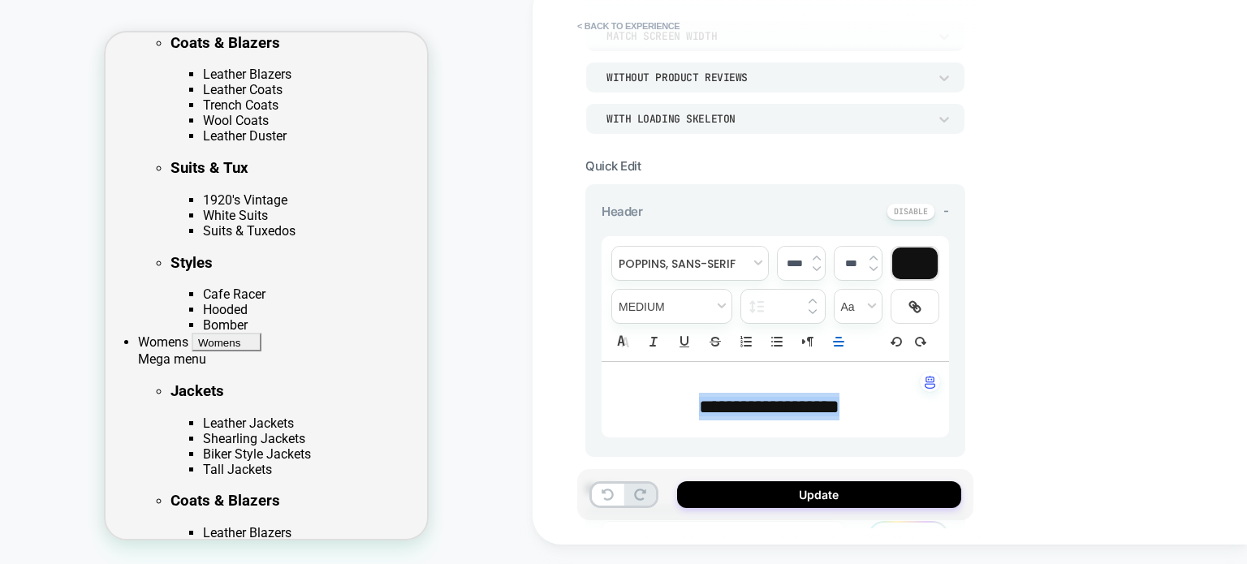
click at [850, 339] on div "**********" at bounding box center [776, 298] width 348 height 125
click at [841, 346] on icon "Align" at bounding box center [838, 342] width 15 height 15
click at [840, 378] on icon "Align" at bounding box center [837, 382] width 13 height 13
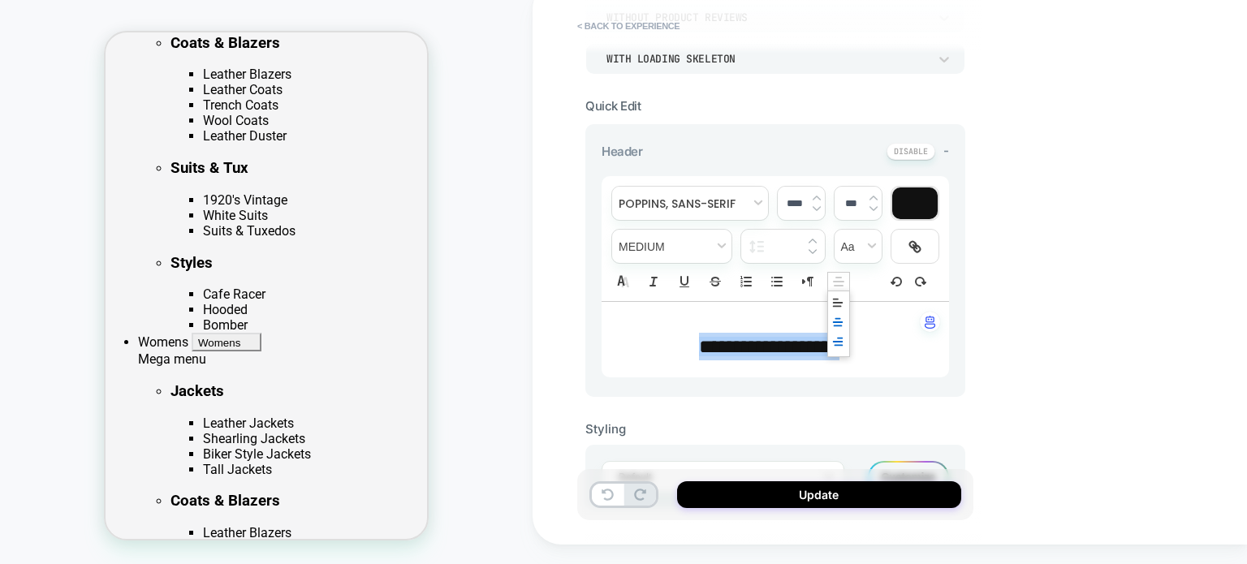
scroll to position [406, 0]
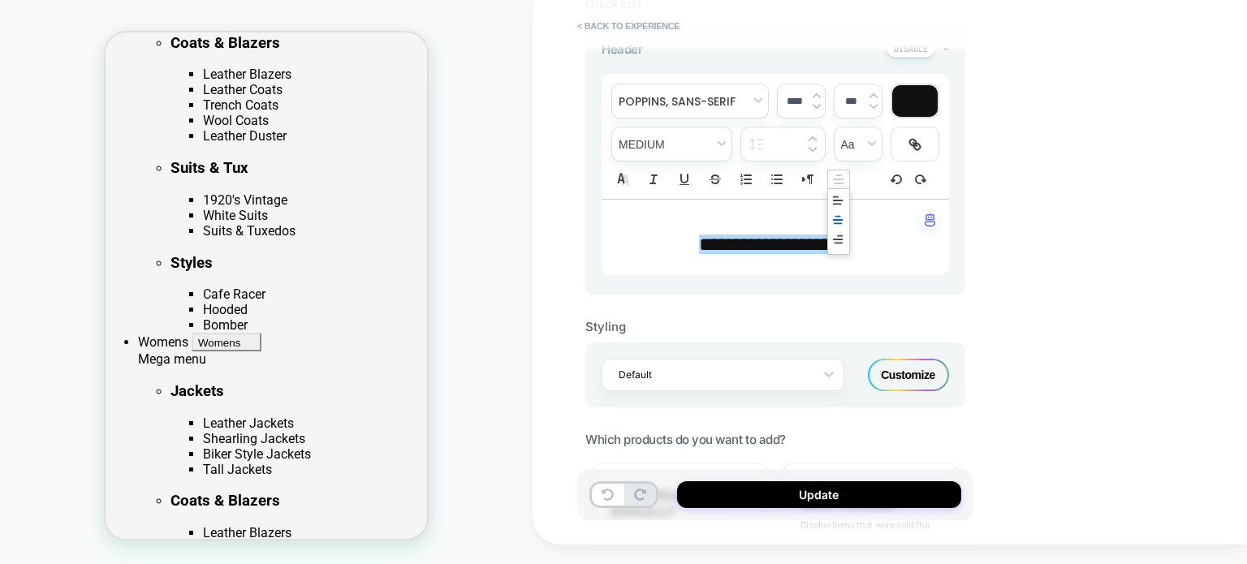
click at [1026, 330] on div "**********" at bounding box center [890, 263] width 715 height 564
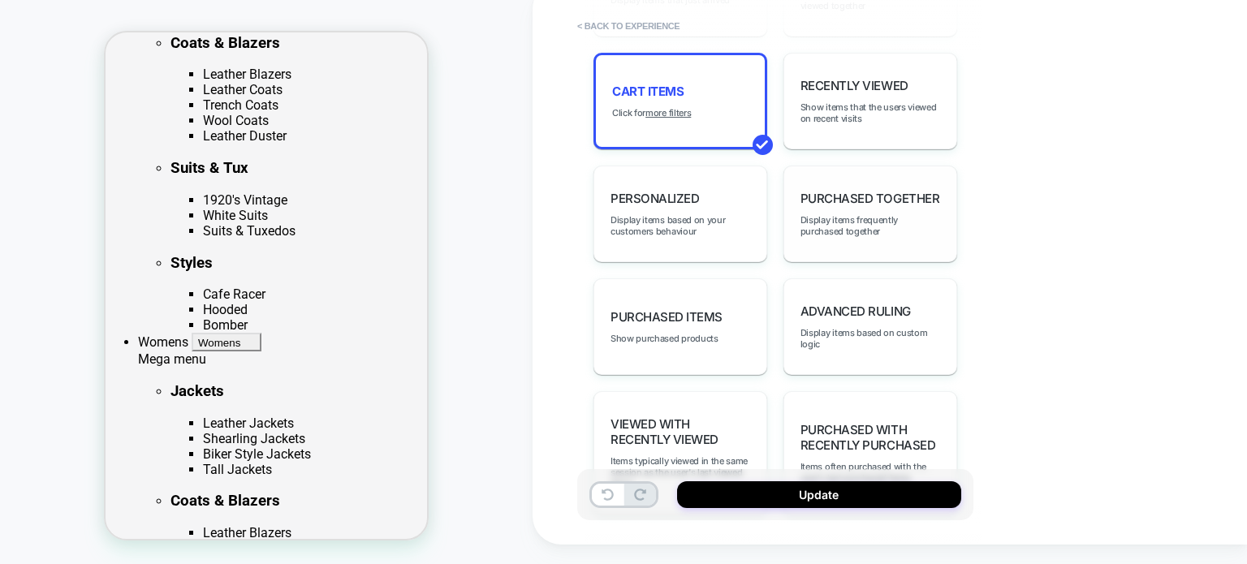
scroll to position [949, 0]
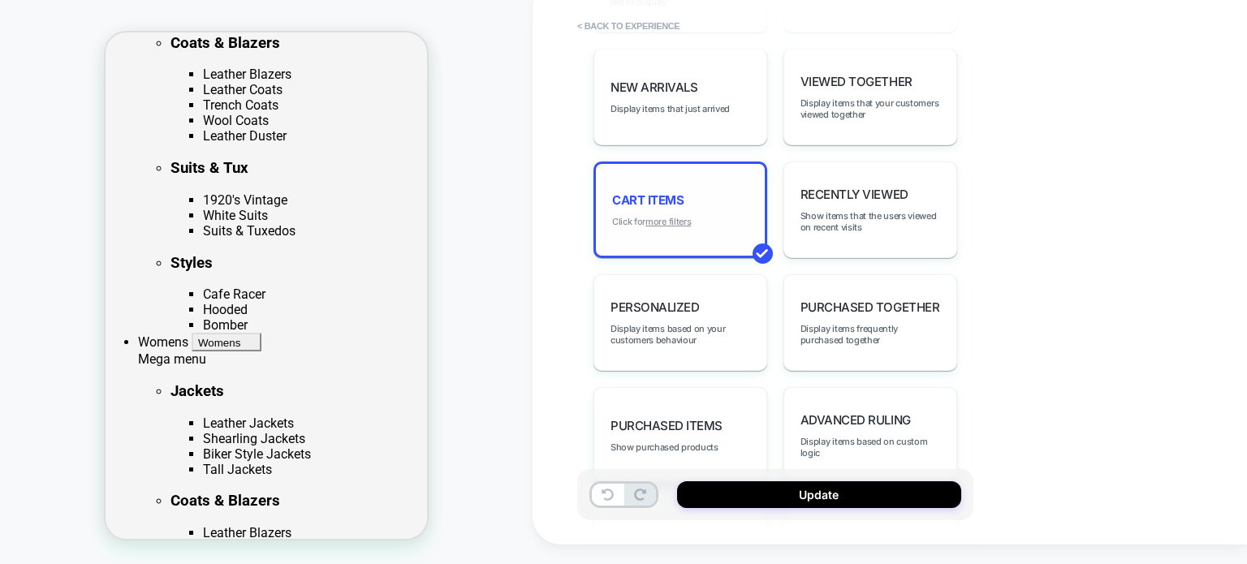
click at [656, 216] on u "more filters" at bounding box center [668, 221] width 45 height 11
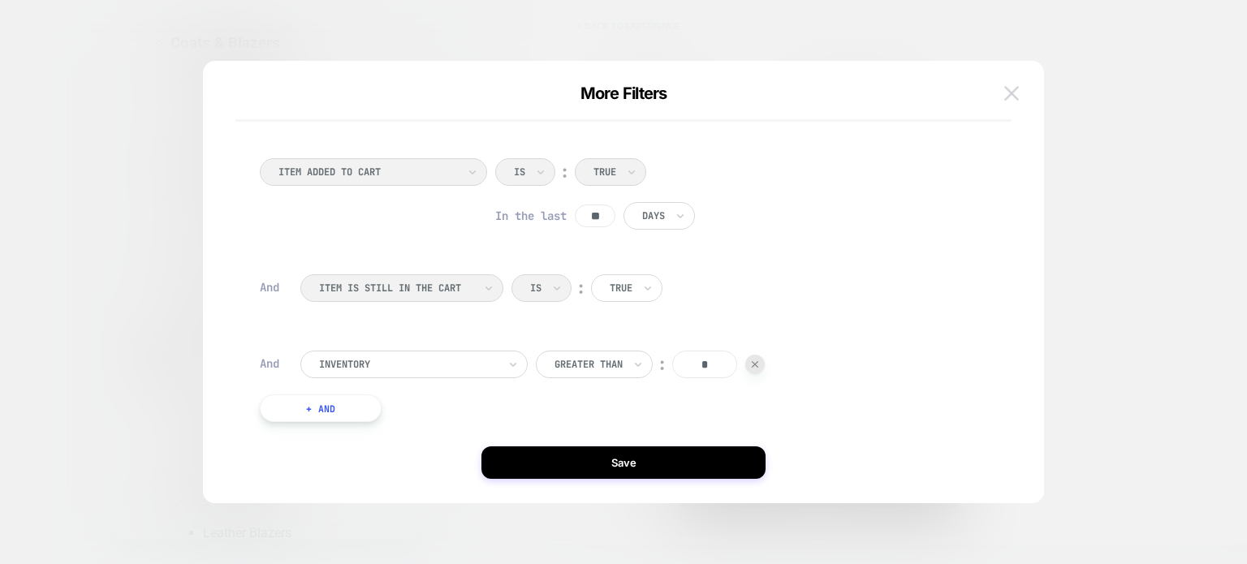
click at [1008, 98] on img at bounding box center [1011, 93] width 15 height 14
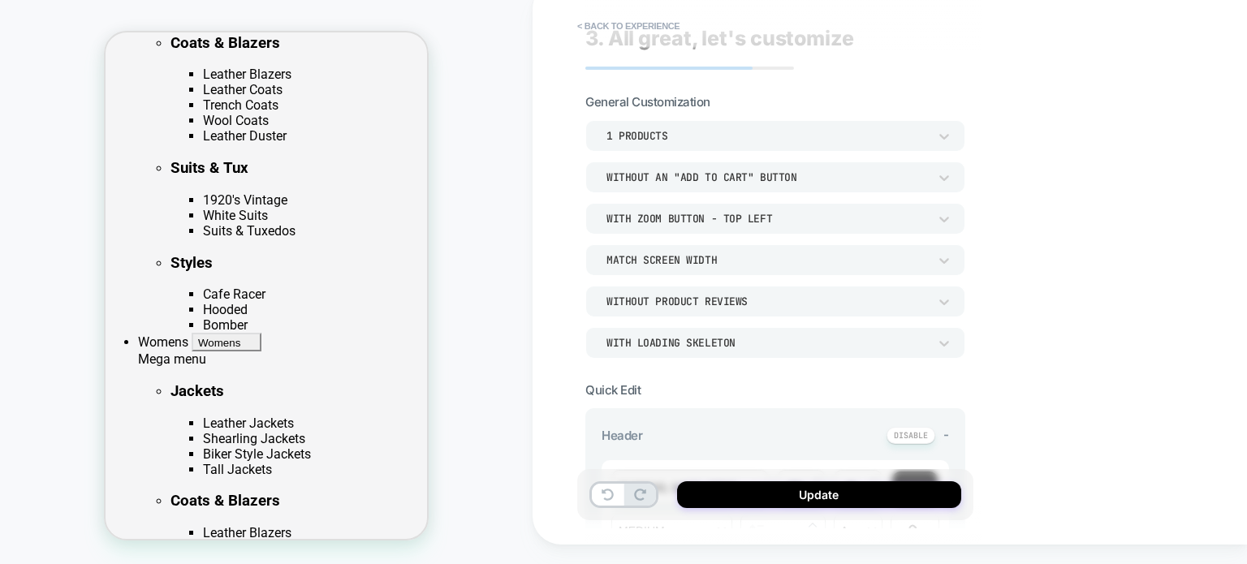
scroll to position [0, 0]
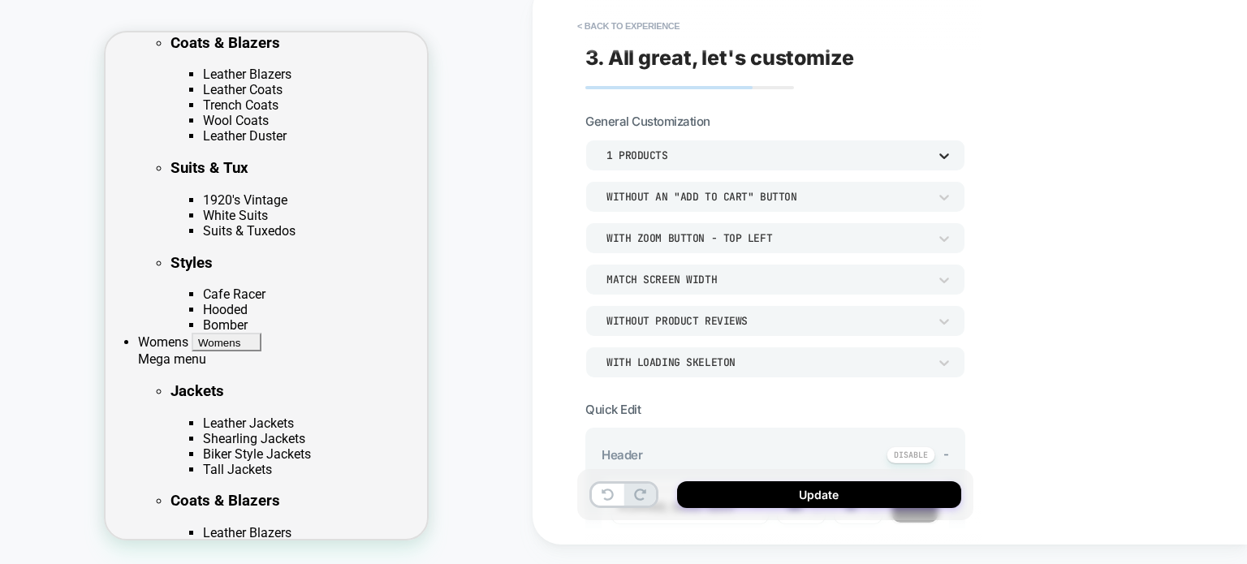
click at [946, 157] on icon at bounding box center [944, 156] width 16 height 16
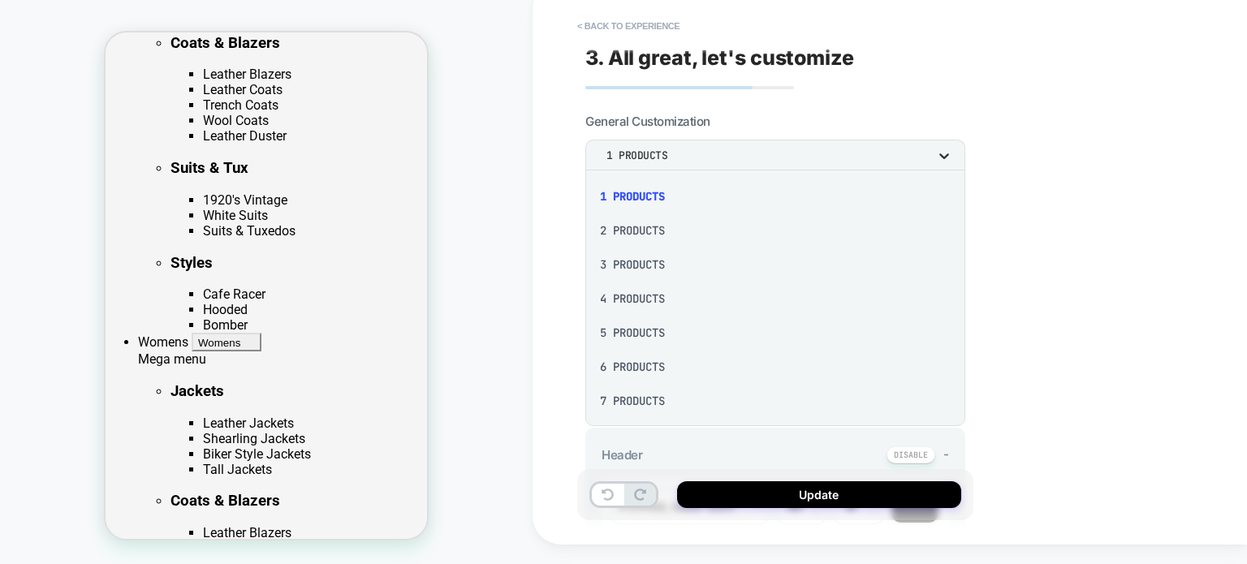
click at [946, 157] on div at bounding box center [623, 282] width 1247 height 564
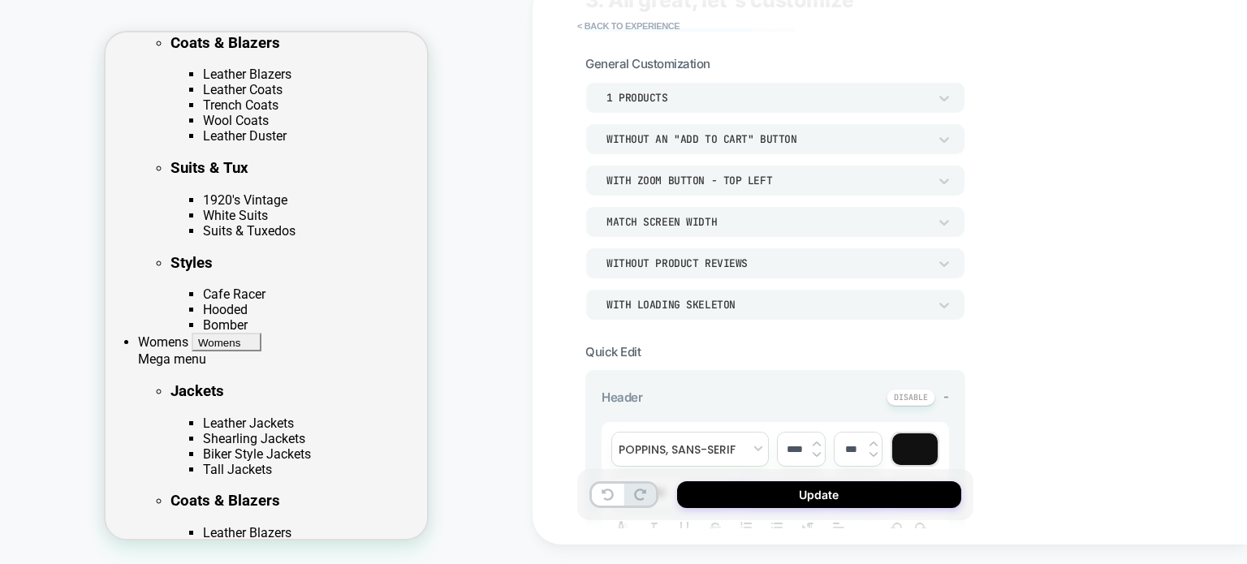
scroll to position [162, 0]
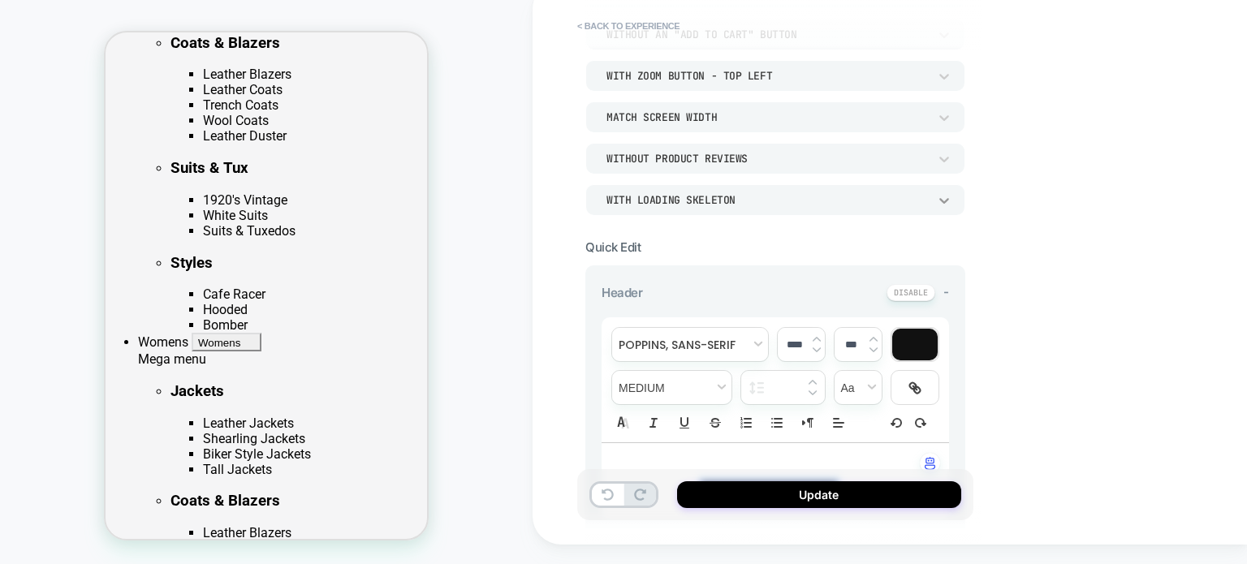
click at [948, 201] on icon at bounding box center [944, 200] width 16 height 16
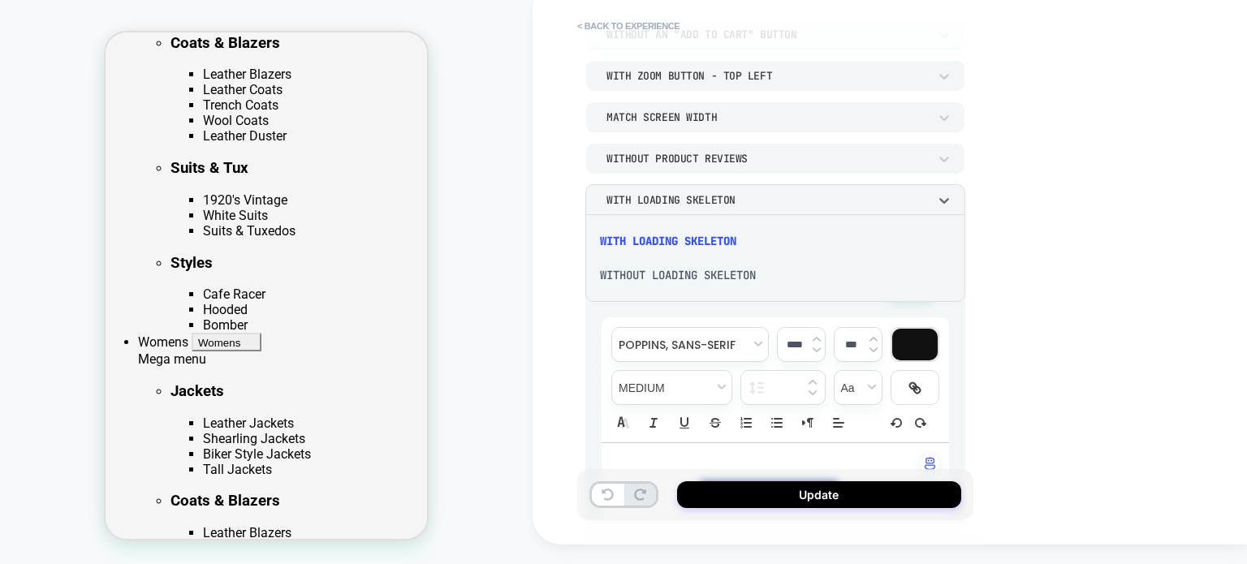
click at [940, 201] on div at bounding box center [623, 282] width 1247 height 564
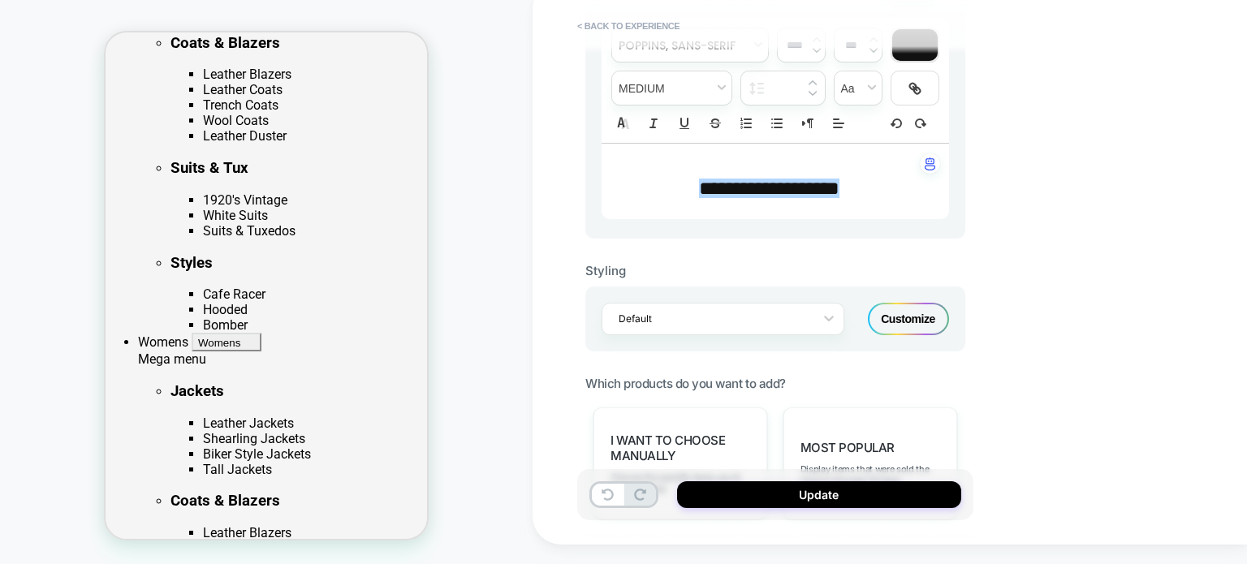
scroll to position [0, 0]
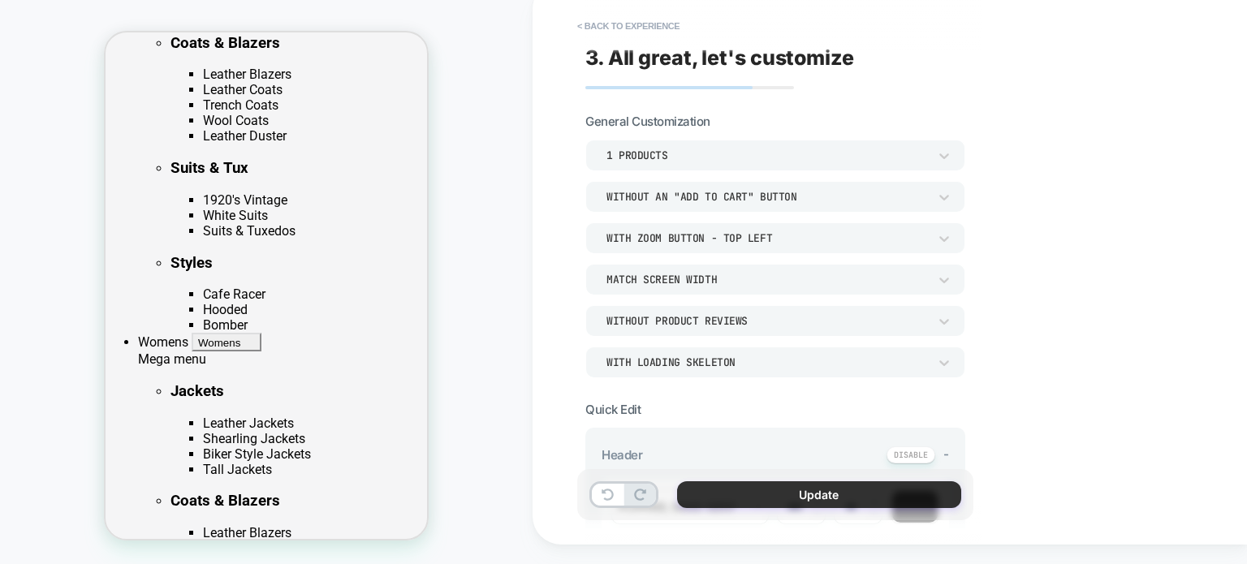
click at [786, 483] on button "Update" at bounding box center [819, 495] width 284 height 27
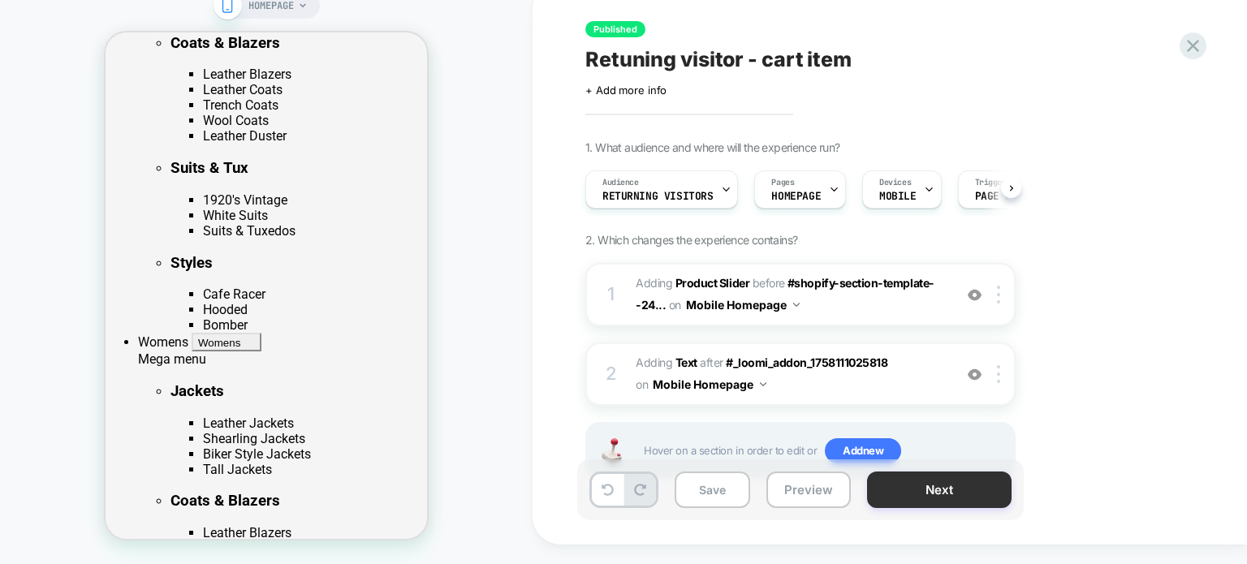
click at [909, 491] on button "Next" at bounding box center [939, 490] width 145 height 37
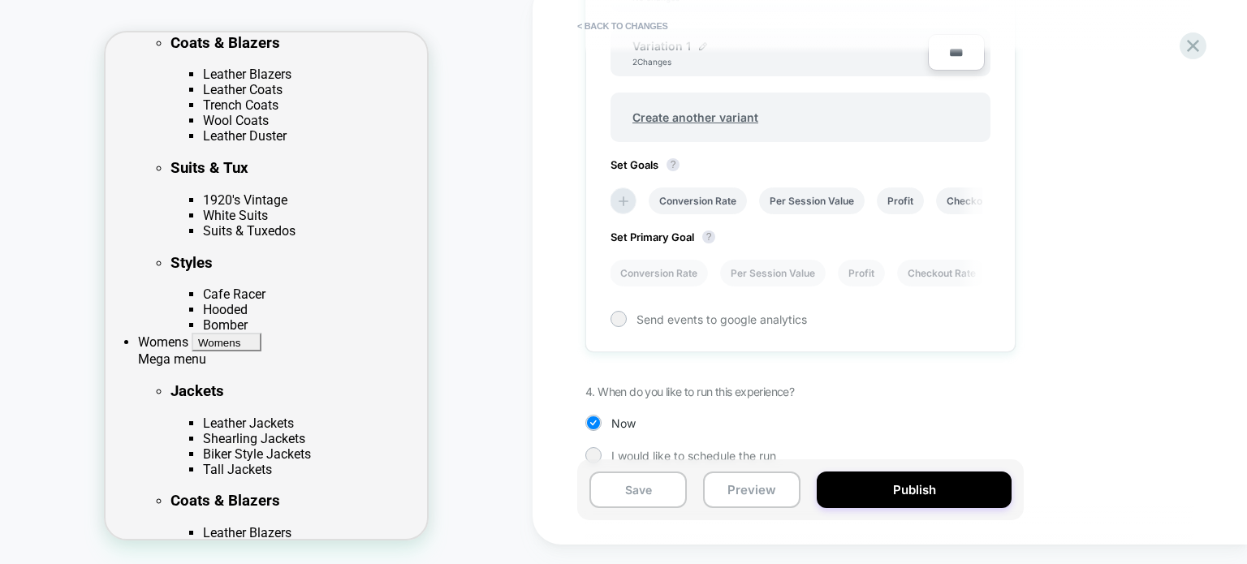
scroll to position [602, 0]
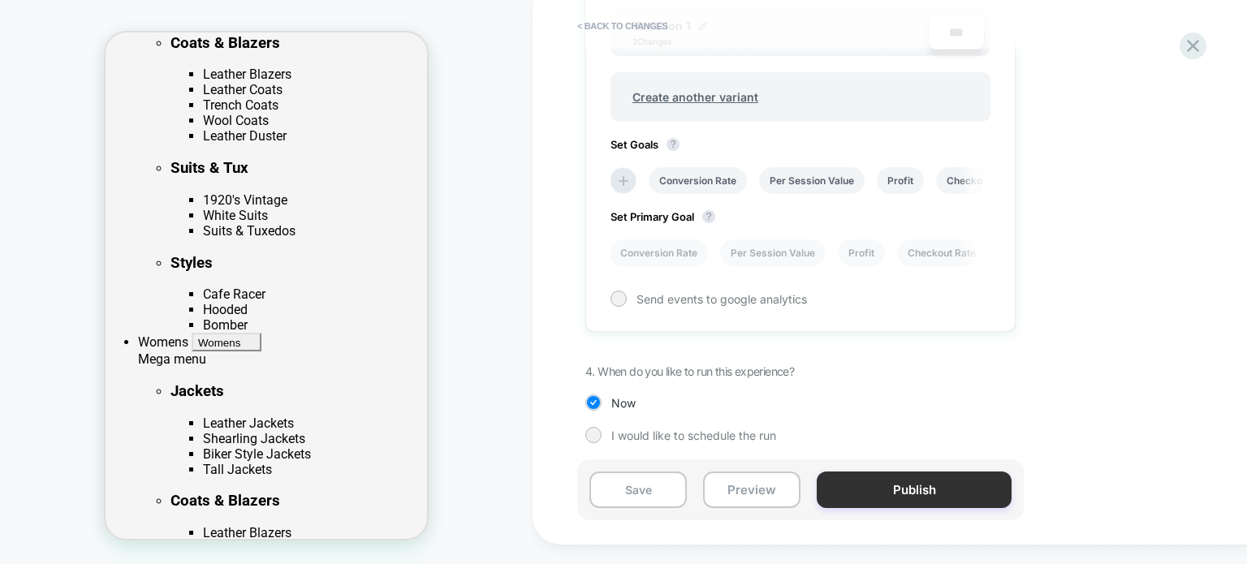
click at [971, 491] on button "Publish" at bounding box center [914, 490] width 195 height 37
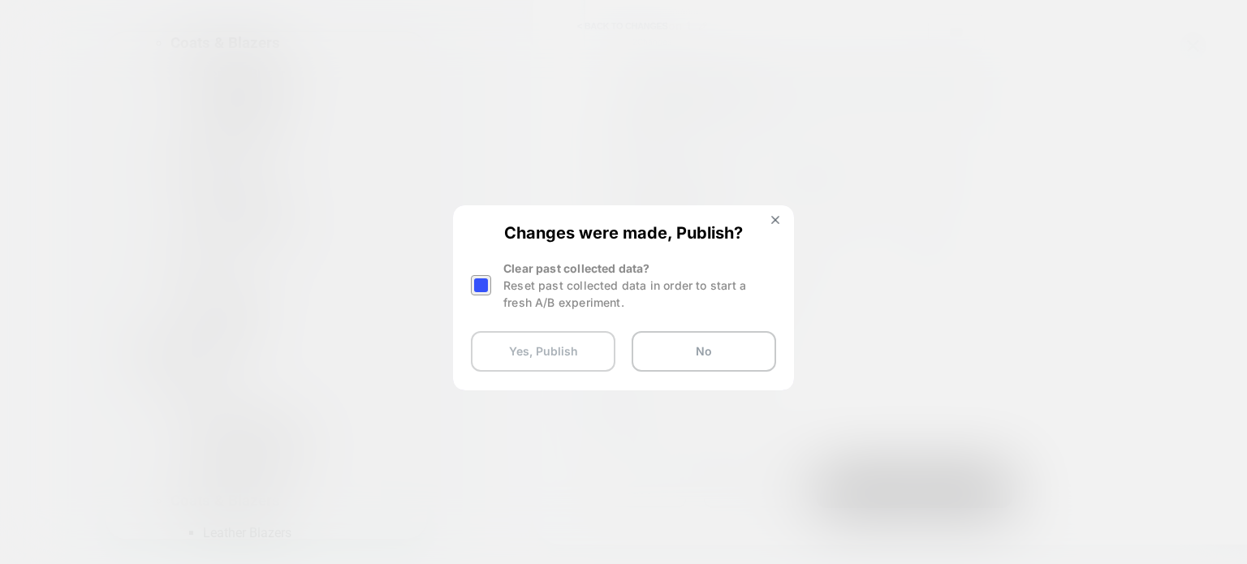
click at [576, 339] on button "Yes, Publish" at bounding box center [543, 351] width 145 height 41
